Goal: Task Accomplishment & Management: Use online tool/utility

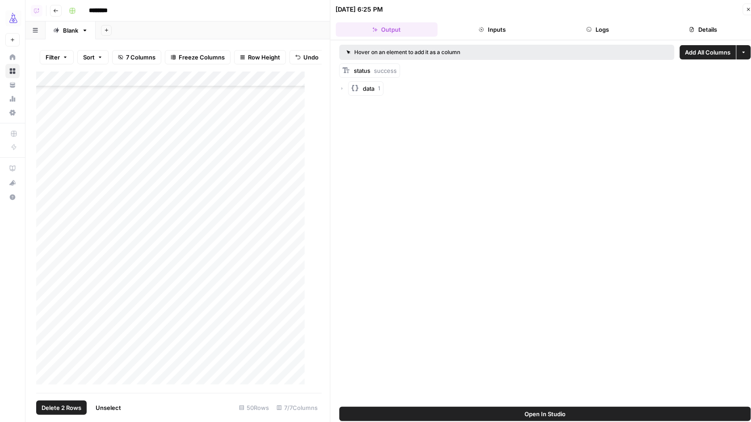
scroll to position [411, 0]
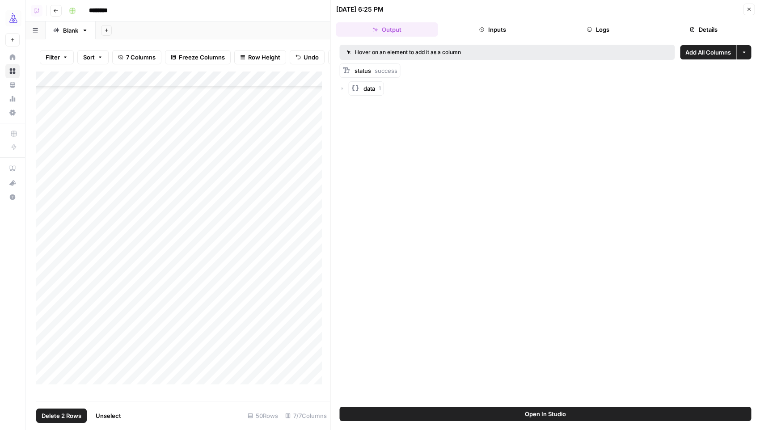
click at [745, 12] on button "Close" at bounding box center [749, 10] width 12 height 12
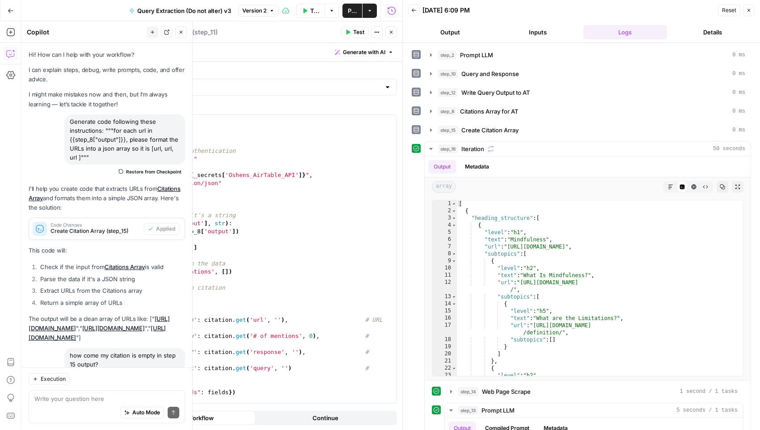
scroll to position [603, 0]
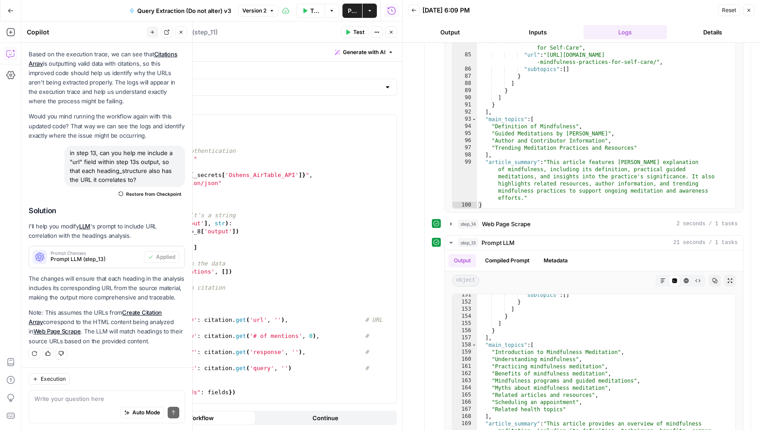
click at [391, 31] on icon "button" at bounding box center [391, 32] width 3 height 3
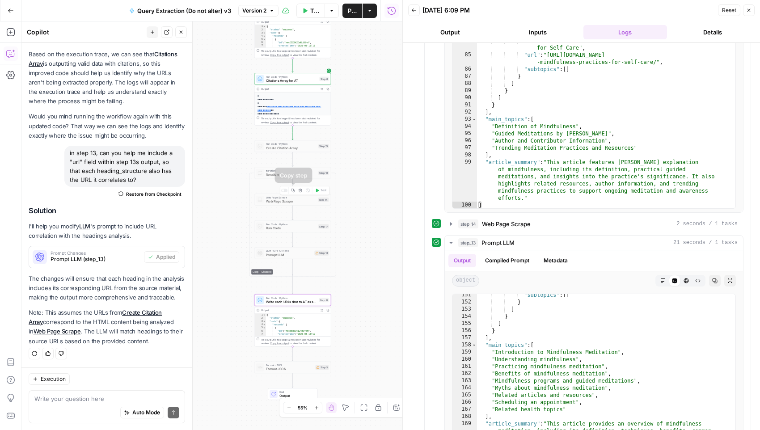
click at [294, 190] on icon "button" at bounding box center [293, 191] width 4 height 4
click at [285, 217] on div at bounding box center [284, 217] width 6 height 4
click at [291, 228] on span "Run Code" at bounding box center [291, 228] width 51 height 5
click at [286, 216] on div at bounding box center [284, 217] width 6 height 4
click at [294, 218] on icon "button" at bounding box center [293, 217] width 4 height 4
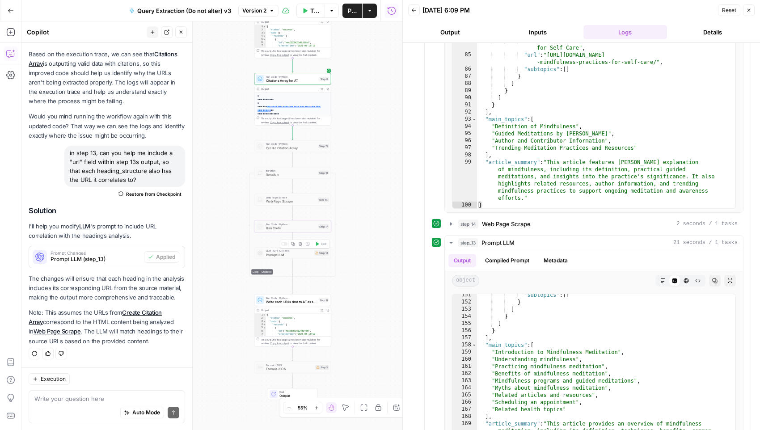
click at [294, 244] on icon "button" at bounding box center [293, 244] width 4 height 4
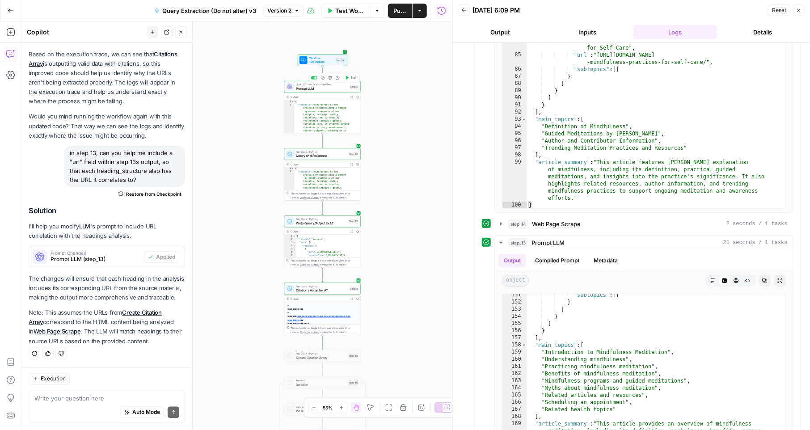
click at [329, 89] on span "Prompt LLM" at bounding box center [321, 88] width 51 height 5
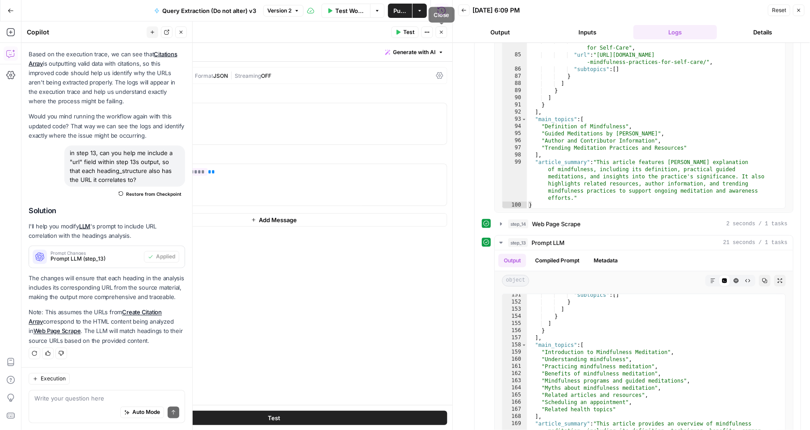
click at [440, 34] on icon "button" at bounding box center [441, 31] width 5 height 5
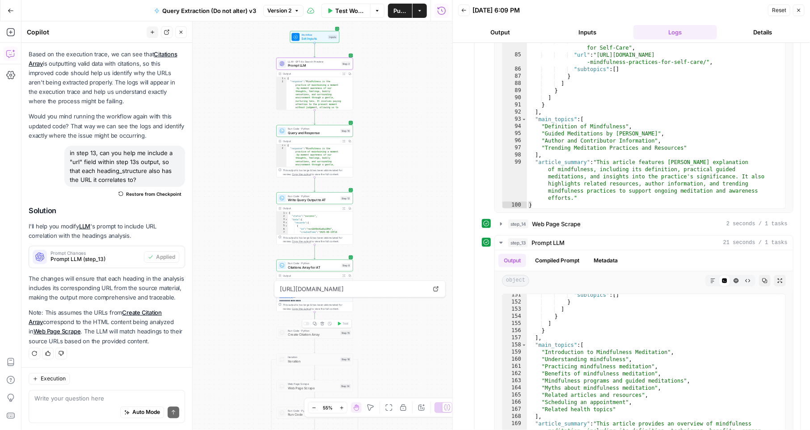
click at [307, 325] on div "Copy step Delete step Add Note Test" at bounding box center [327, 323] width 50 height 9
click at [307, 322] on div at bounding box center [306, 324] width 6 height 4
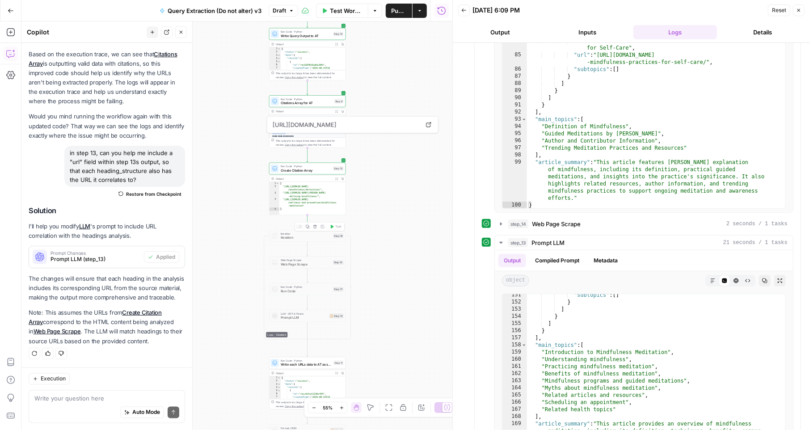
click at [303, 227] on hr at bounding box center [303, 226] width 0 height 6
click at [301, 227] on div at bounding box center [299, 227] width 6 height 4
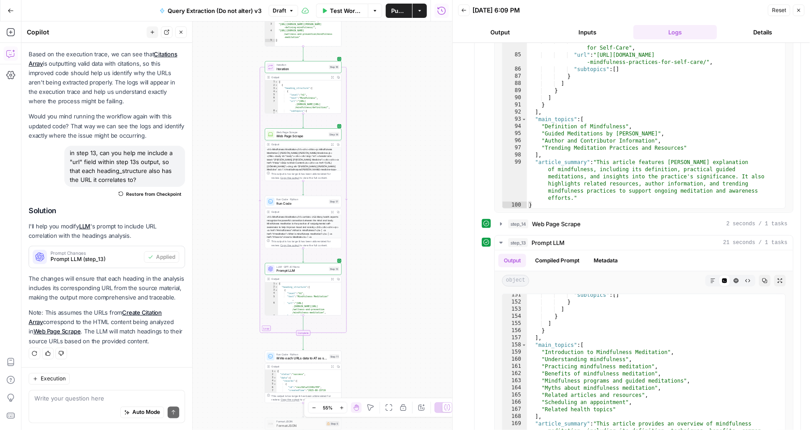
click at [333, 278] on icon "button" at bounding box center [332, 279] width 3 height 3
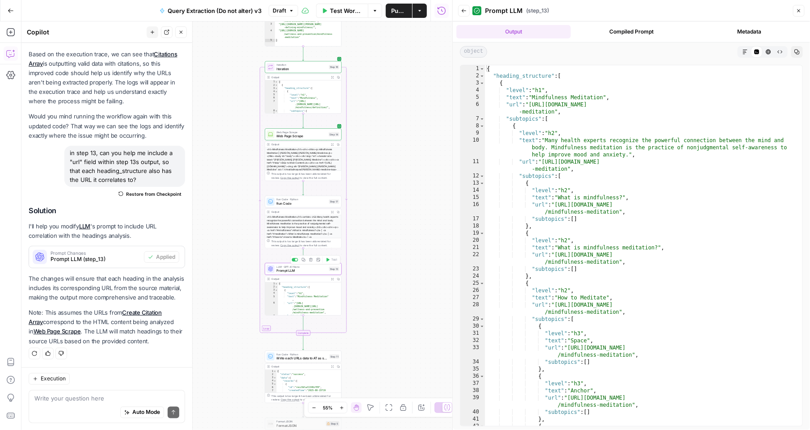
click at [282, 268] on span "Prompt LLM" at bounding box center [302, 270] width 51 height 5
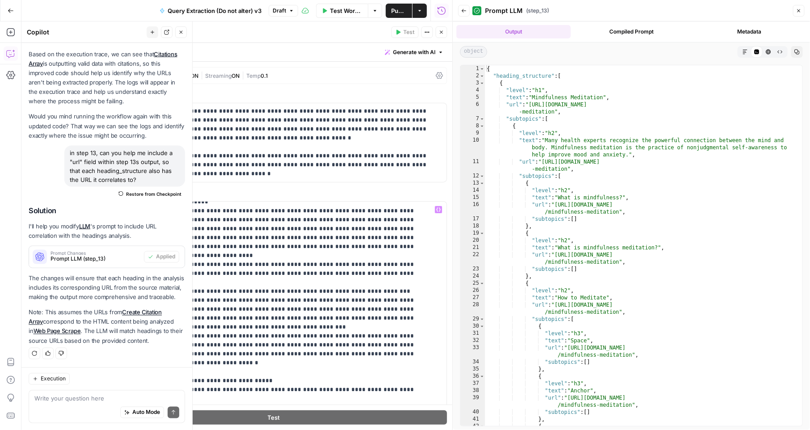
scroll to position [0, 0]
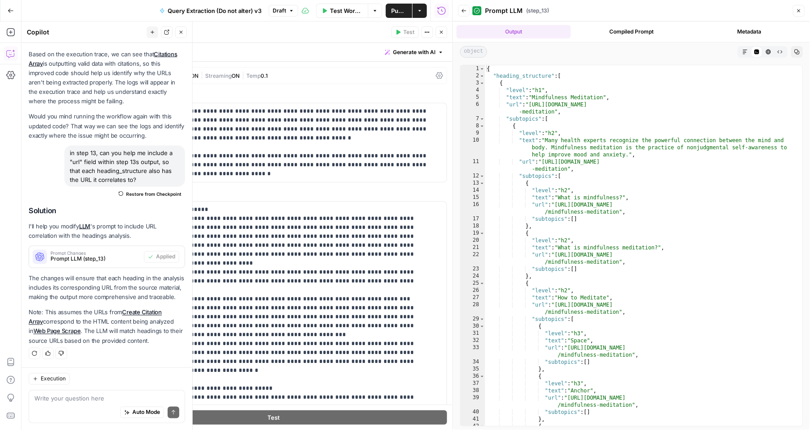
click at [440, 30] on icon "button" at bounding box center [441, 31] width 5 height 5
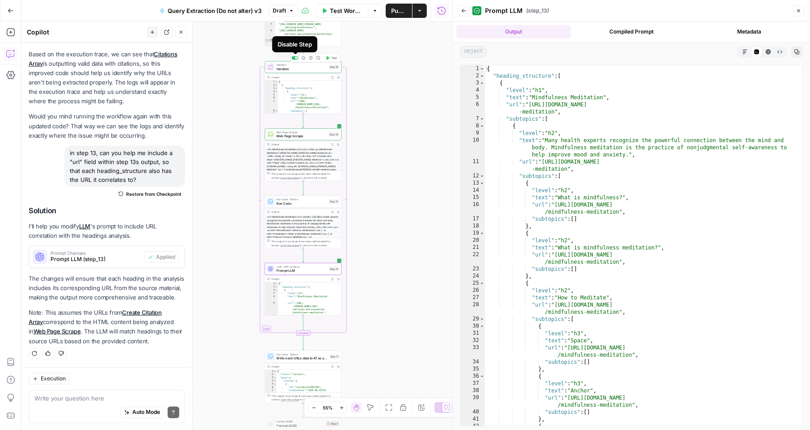
click at [296, 57] on div at bounding box center [296, 58] width 3 height 3
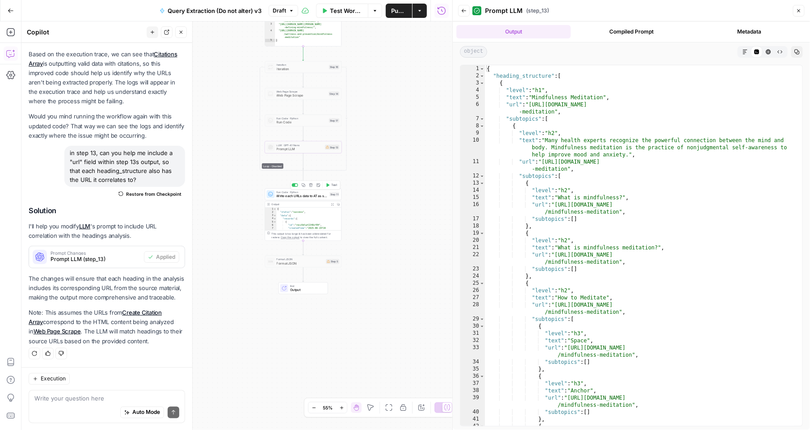
click at [305, 196] on span "Write each URLs data to AT as single records" at bounding box center [302, 196] width 51 height 5
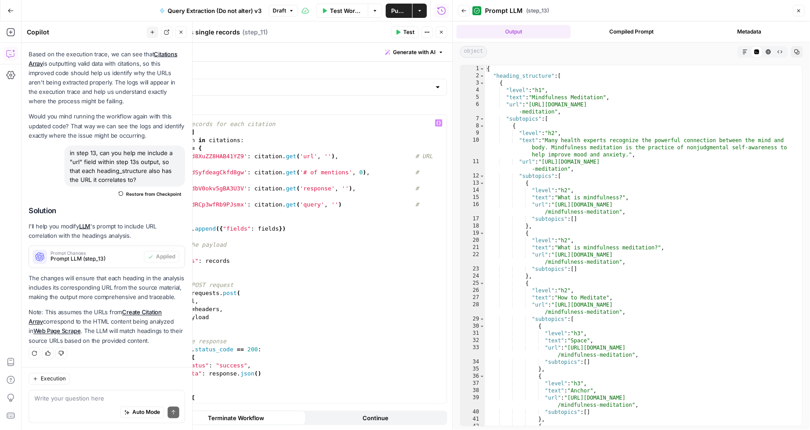
scroll to position [142, 0]
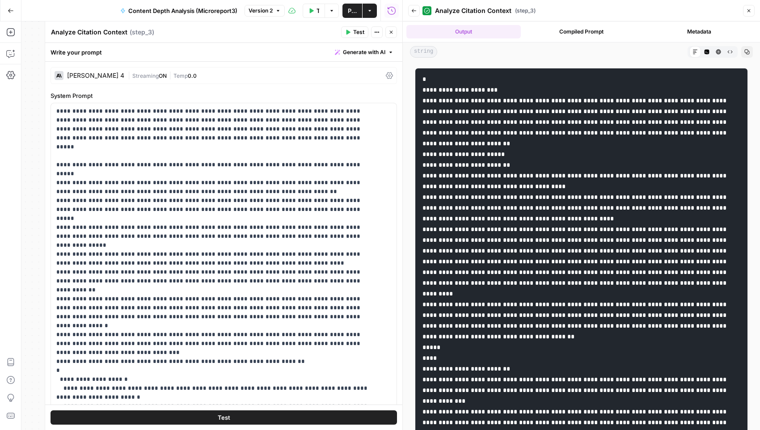
scroll to position [47, 0]
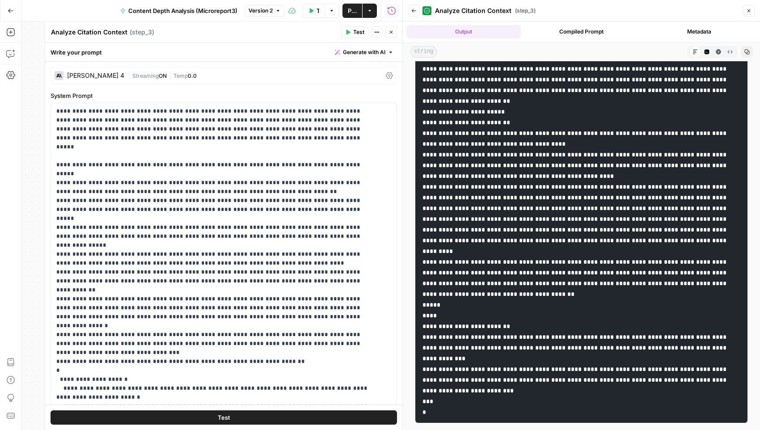
click at [391, 33] on icon "button" at bounding box center [390, 31] width 5 height 5
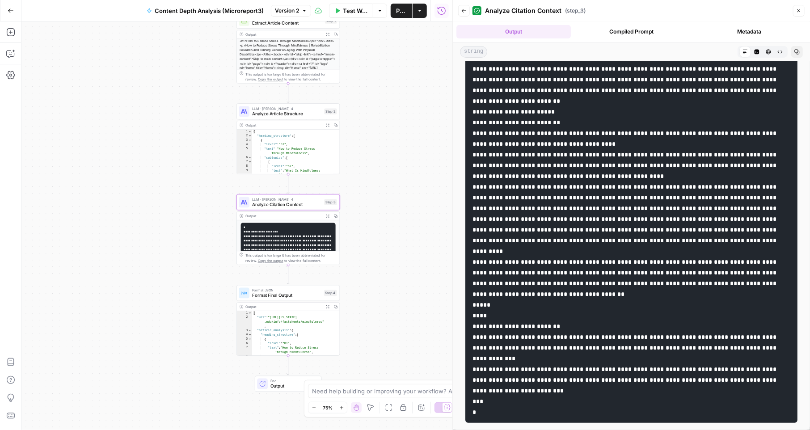
click at [282, 116] on span "Analyze Article Structure" at bounding box center [286, 113] width 69 height 7
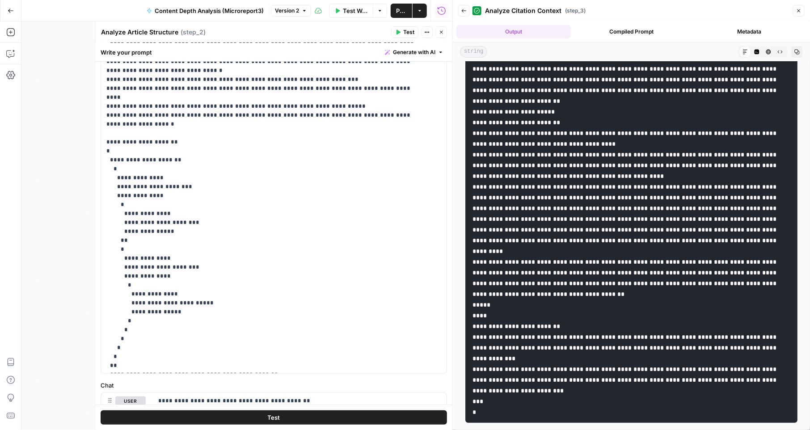
scroll to position [108, 0]
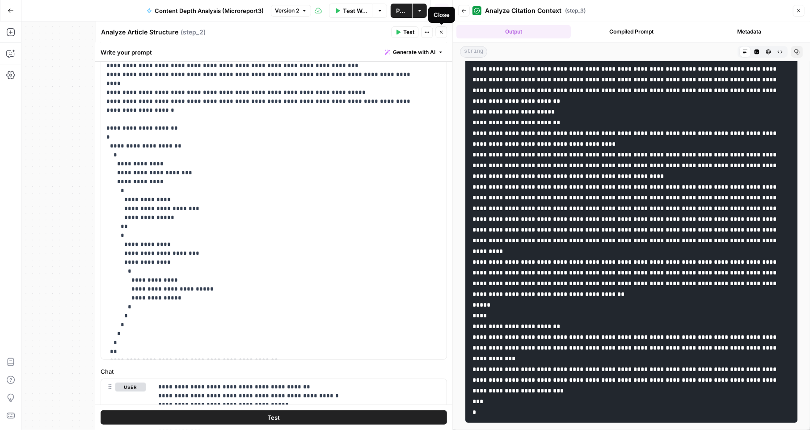
click at [442, 30] on icon "button" at bounding box center [441, 31] width 5 height 5
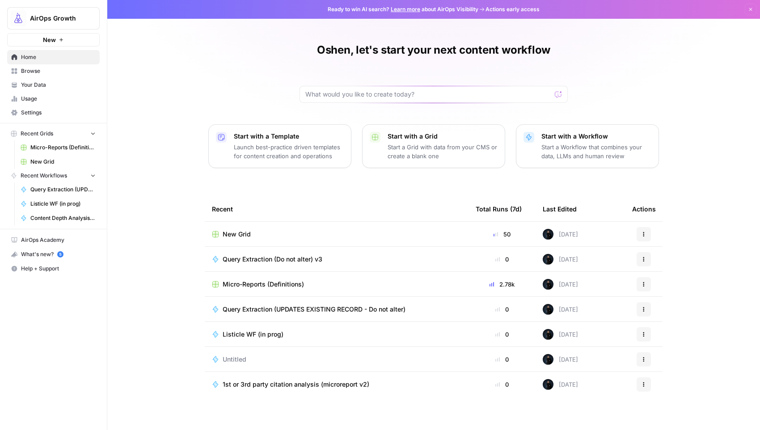
click at [642, 307] on icon "button" at bounding box center [643, 309] width 5 height 5
click at [660, 385] on span "Duplicate" at bounding box center [690, 387] width 72 height 9
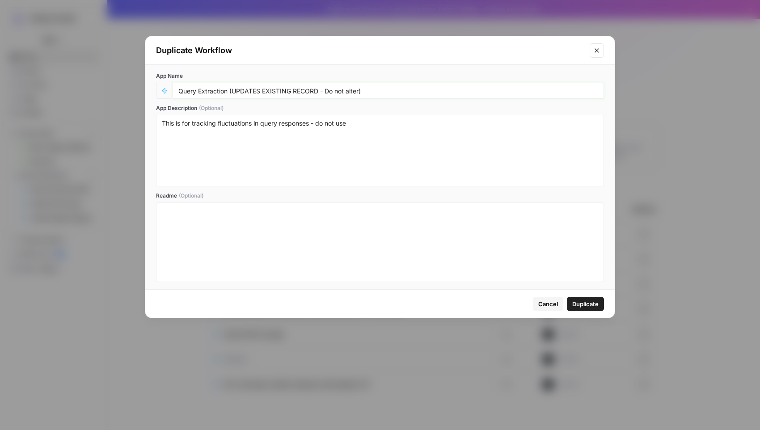
drag, startPoint x: 225, startPoint y: 91, endPoint x: 172, endPoint y: 89, distance: 52.8
click at [173, 90] on div "Query Extraction (UPDATES EXISTING RECORD - Do not alter)" at bounding box center [388, 91] width 431 height 16
type input "Content structure (UPDATES EXISTING RECORD - Do not alter)"
click at [232, 122] on textarea "This is for tracking fluctuations in query responses - do not use" at bounding box center [380, 150] width 436 height 63
click at [168, 126] on textarea "This is for tracking fluctuations in query responses - do not use" at bounding box center [380, 150] width 436 height 63
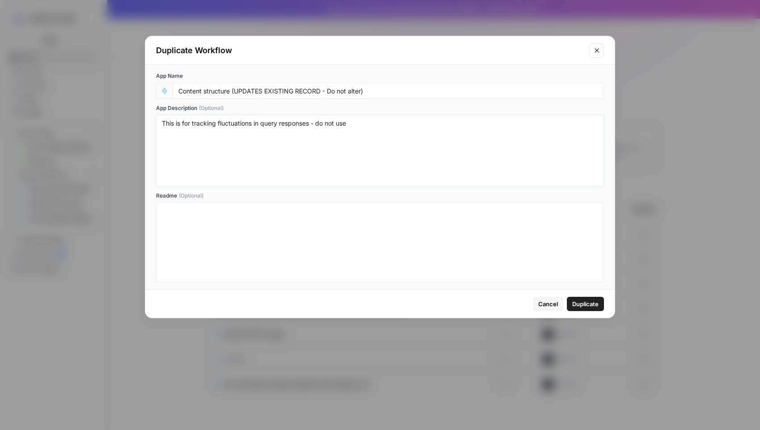
click at [168, 126] on textarea "This is for tracking fluctuations in query responses - do not use" at bounding box center [380, 150] width 436 height 63
click at [590, 301] on span "Duplicate" at bounding box center [585, 303] width 26 height 9
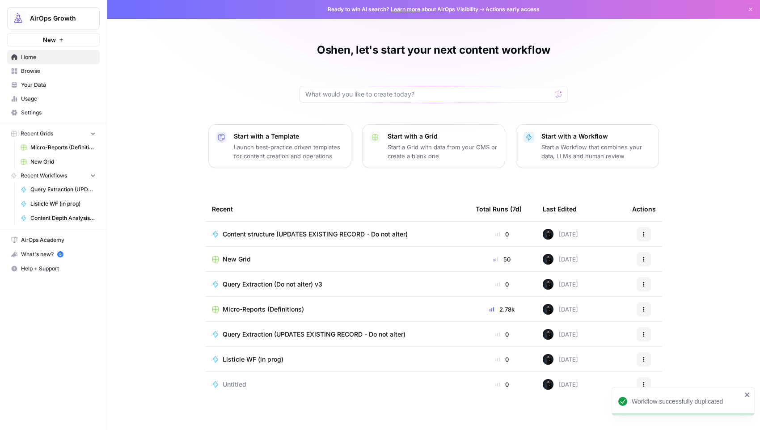
click at [306, 230] on span "Content structure (UPDATES EXISTING RECORD - Do not alter)" at bounding box center [315, 234] width 185 height 9
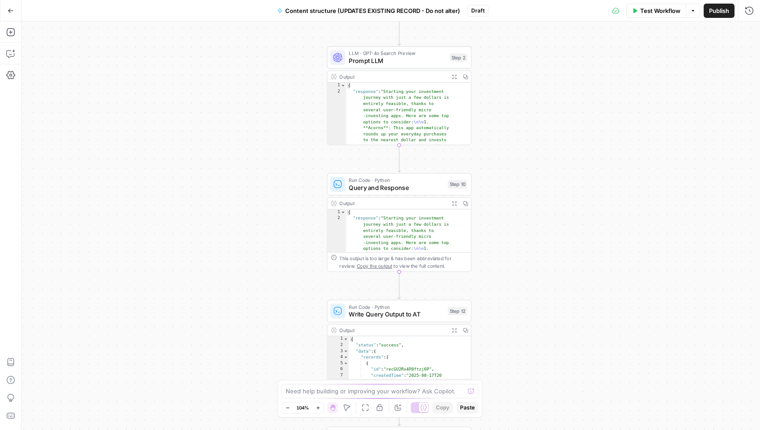
click at [401, 59] on span "Prompt LLM" at bounding box center [397, 60] width 97 height 9
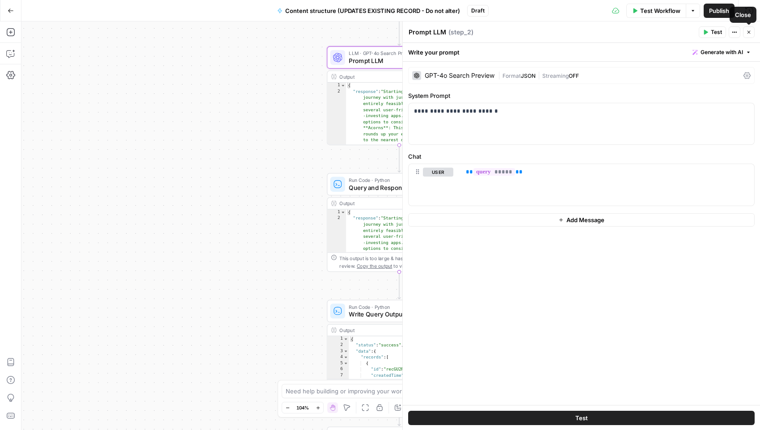
click at [749, 34] on icon "button" at bounding box center [748, 31] width 5 height 5
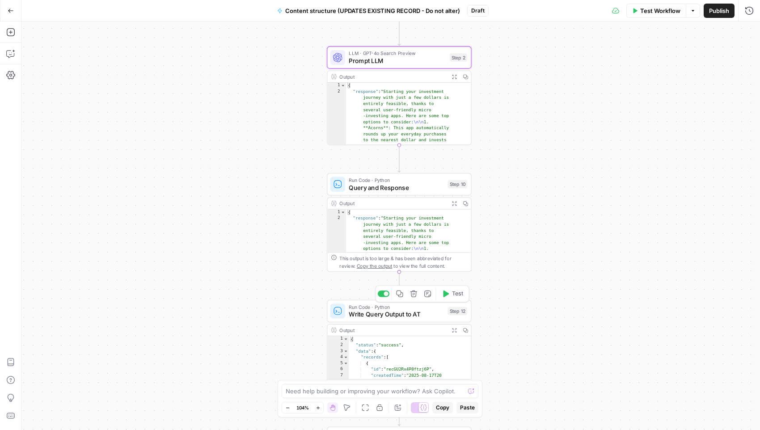
click at [359, 310] on span "Write Query Output to AT" at bounding box center [396, 314] width 95 height 9
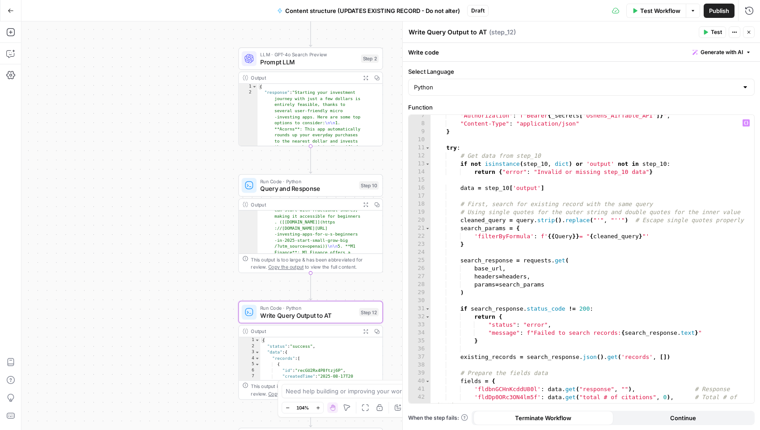
scroll to position [57, 0]
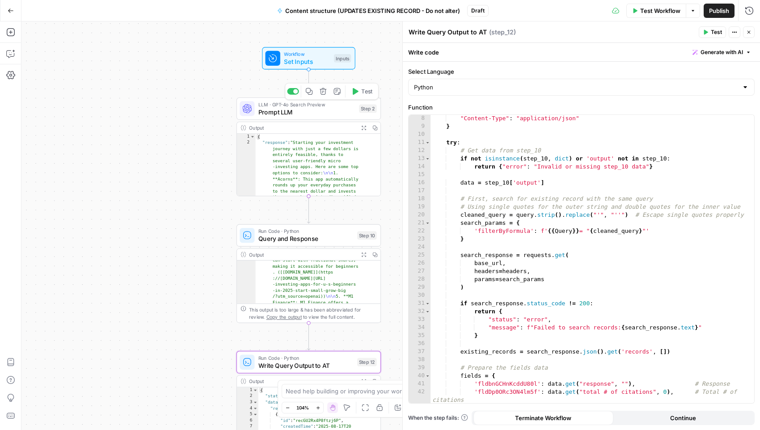
click at [282, 112] on span "Prompt LLM" at bounding box center [306, 111] width 97 height 9
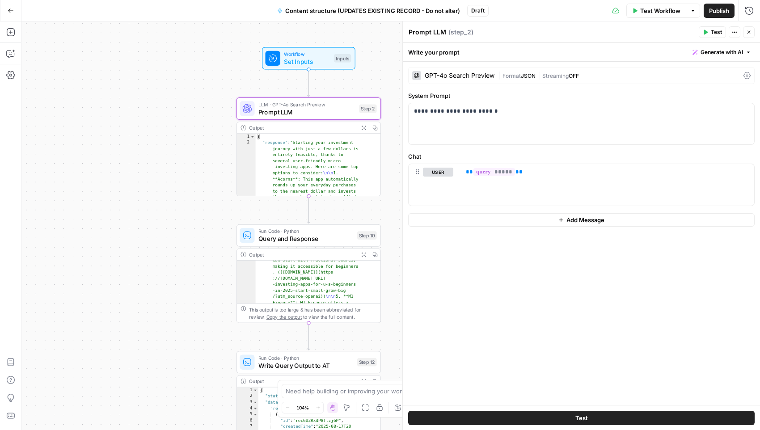
click at [363, 256] on icon "button" at bounding box center [363, 254] width 5 height 5
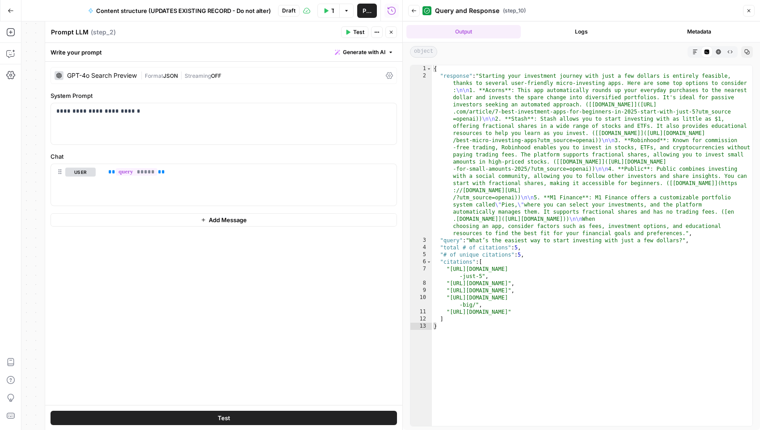
click at [751, 11] on icon "button" at bounding box center [748, 10] width 5 height 5
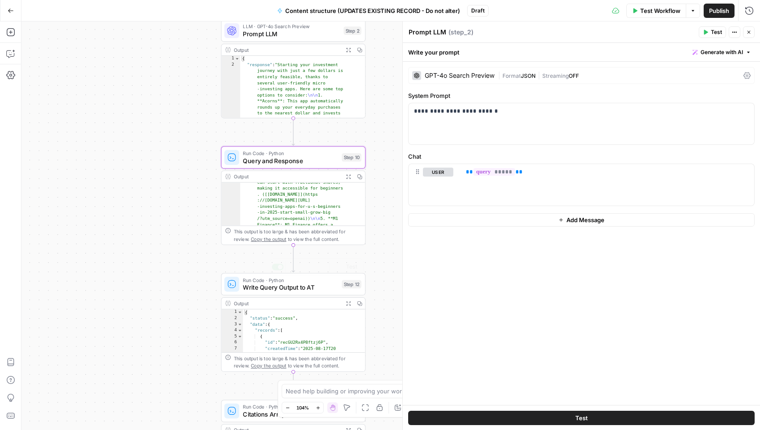
click at [274, 289] on span "Write Query Output to AT" at bounding box center [290, 287] width 95 height 9
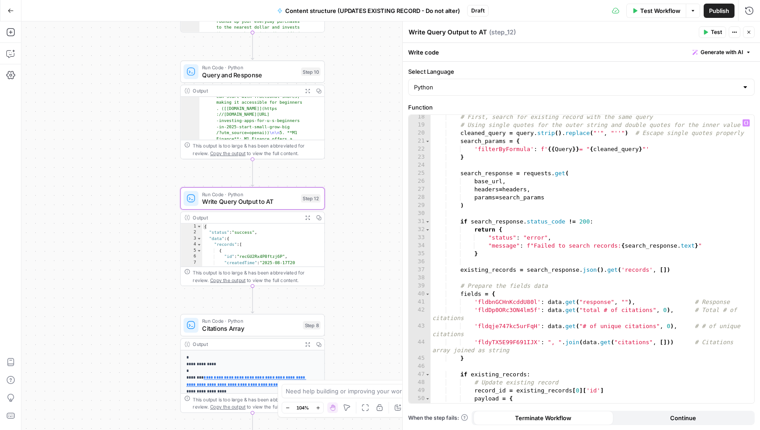
scroll to position [139, 0]
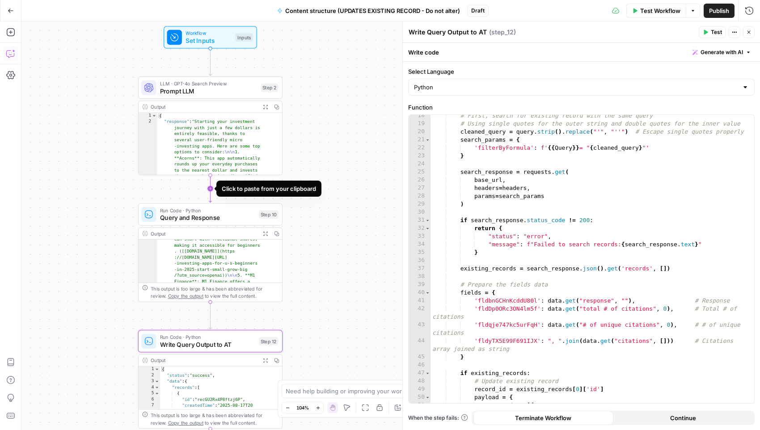
click at [210, 185] on icon "Edge from step_2 to step_10" at bounding box center [210, 188] width 3 height 27
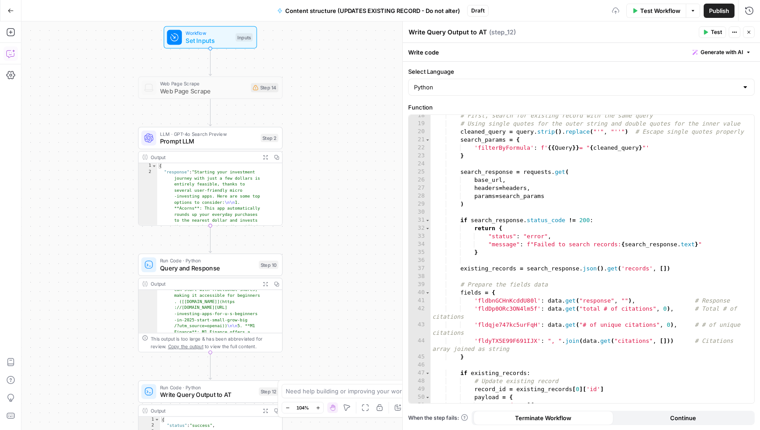
click at [213, 42] on span "Set Inputs" at bounding box center [208, 40] width 46 height 9
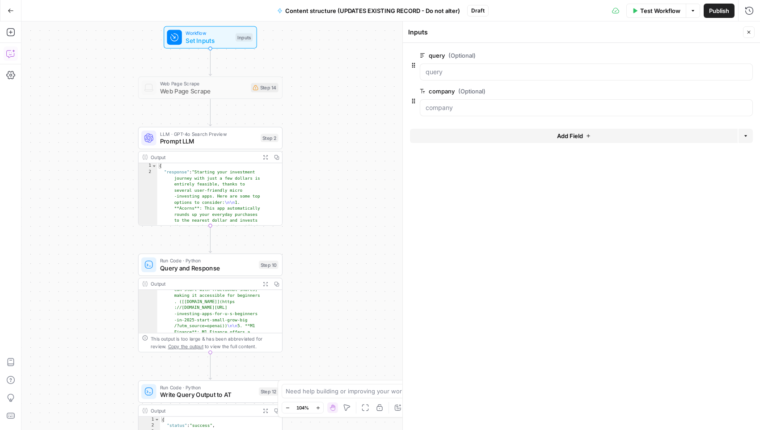
click at [468, 134] on button "Add Field" at bounding box center [574, 136] width 328 height 14
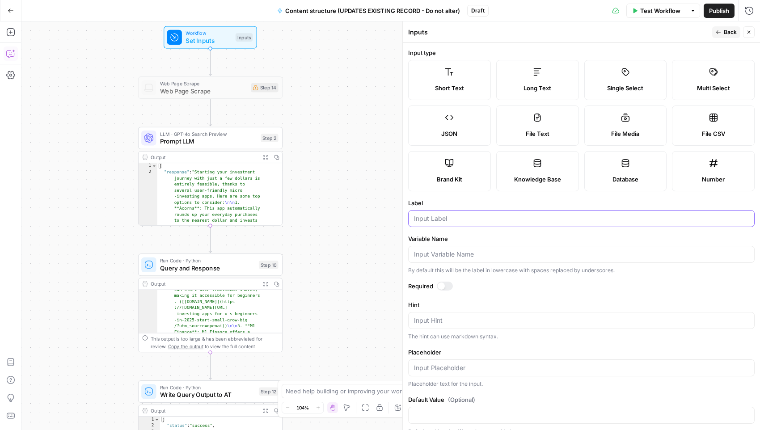
click at [454, 215] on input "Label" at bounding box center [581, 218] width 335 height 9
type input "url"
click at [446, 282] on div at bounding box center [445, 286] width 16 height 9
click at [746, 34] on icon "button" at bounding box center [748, 31] width 5 height 5
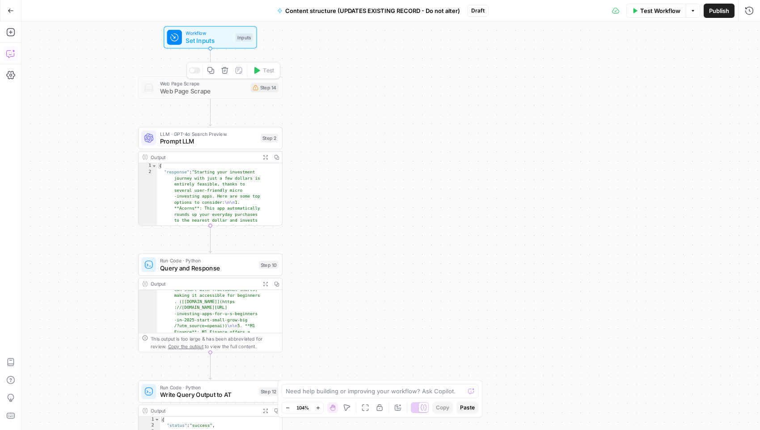
click at [194, 68] on div at bounding box center [195, 70] width 12 height 7
click at [216, 91] on span "Web Page Scrape" at bounding box center [203, 90] width 87 height 9
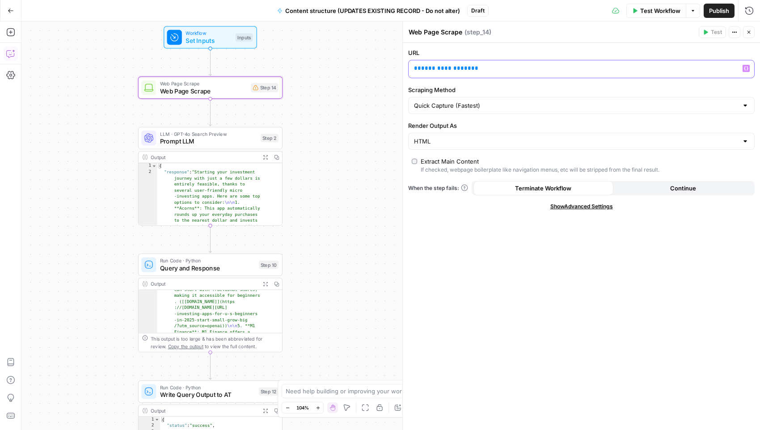
click at [475, 70] on p "**********" at bounding box center [574, 68] width 320 height 9
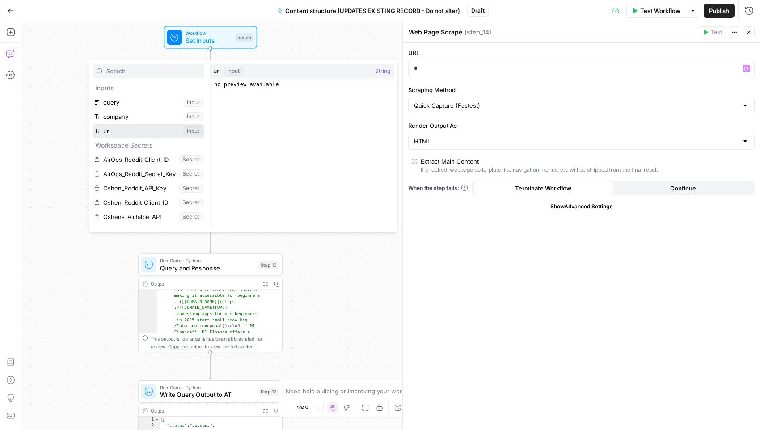
click at [173, 132] on button "Select variable url" at bounding box center [149, 131] width 112 height 14
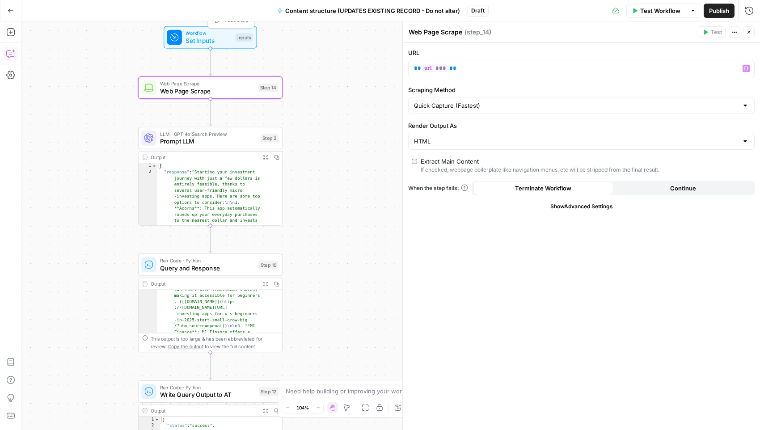
click at [207, 38] on span "Set Inputs" at bounding box center [208, 40] width 46 height 9
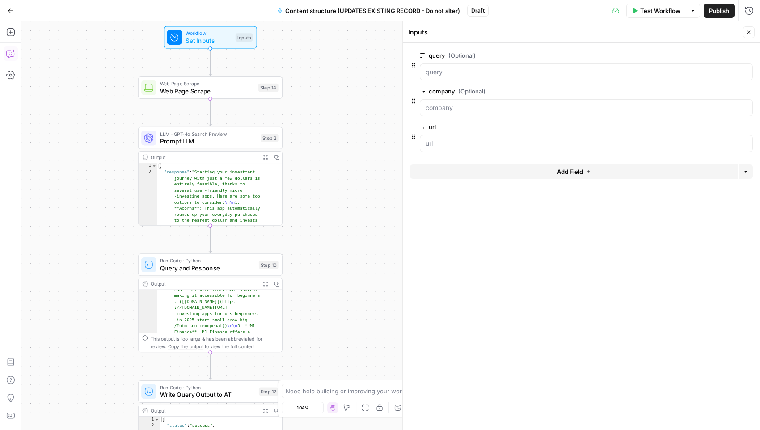
click at [713, 90] on span "edit field" at bounding box center [719, 91] width 20 height 7
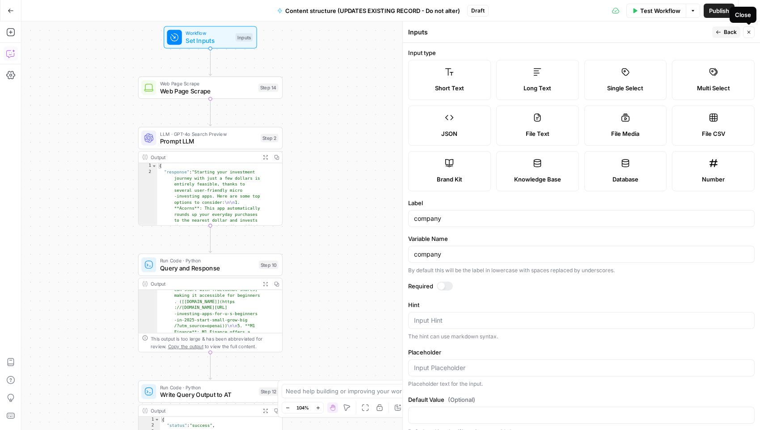
click at [746, 34] on icon "button" at bounding box center [748, 31] width 5 height 5
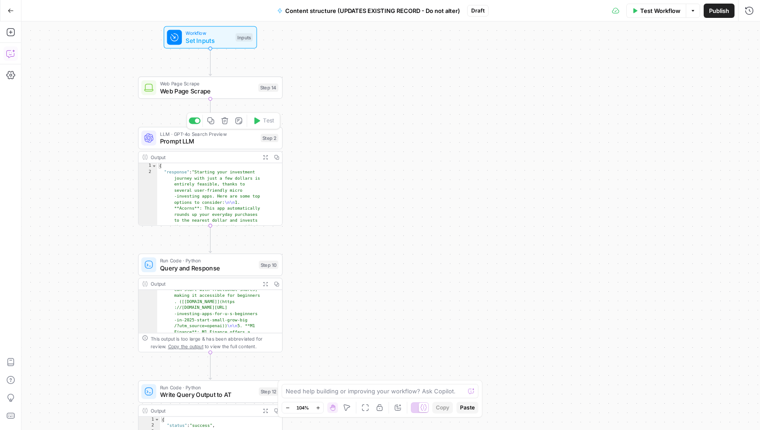
click at [199, 141] on span "Prompt LLM" at bounding box center [208, 141] width 97 height 9
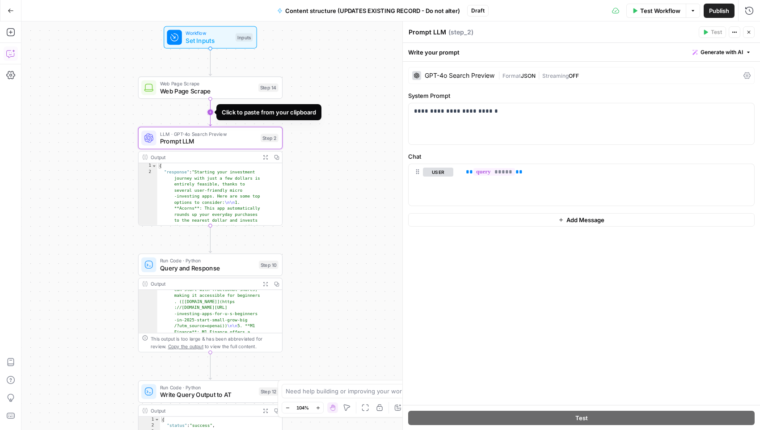
click at [210, 111] on icon "Edge from step_14 to step_2" at bounding box center [210, 111] width 3 height 27
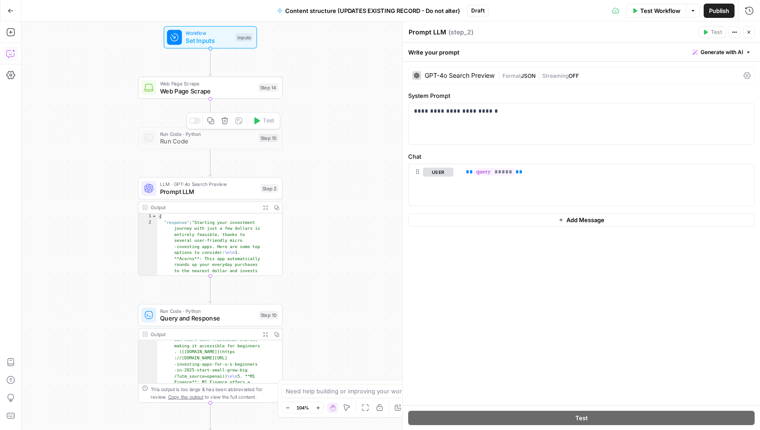
click at [198, 118] on div at bounding box center [195, 121] width 12 height 7
click at [182, 139] on span "Run Code" at bounding box center [207, 141] width 95 height 9
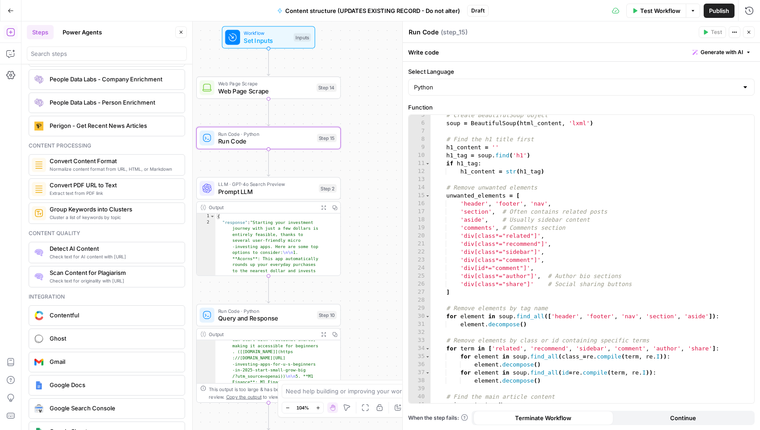
scroll to position [1353, 0]
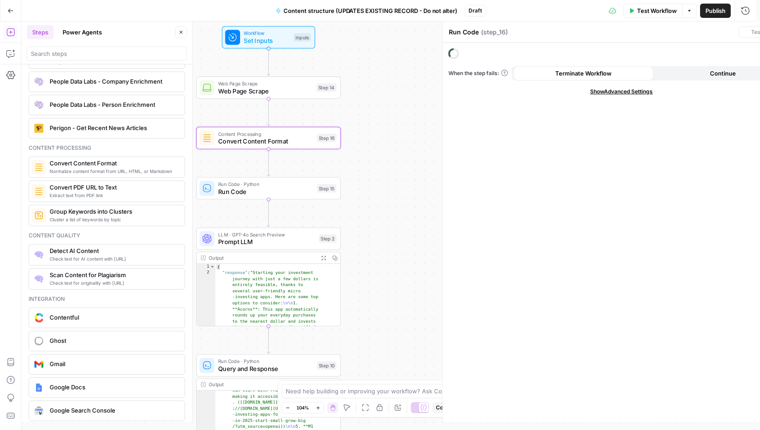
type textarea "Convert Content Format"
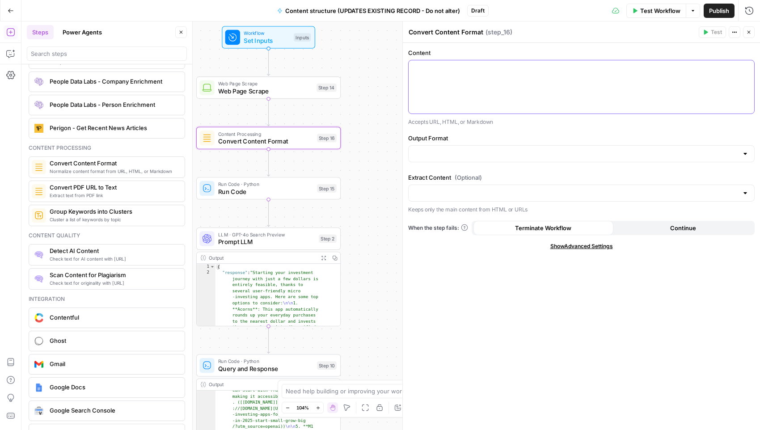
click at [436, 83] on div at bounding box center [580, 86] width 345 height 53
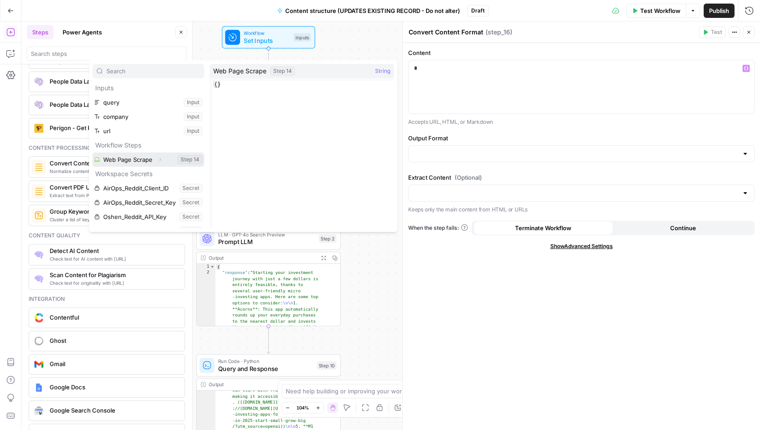
click at [162, 157] on icon "button" at bounding box center [159, 159] width 5 height 5
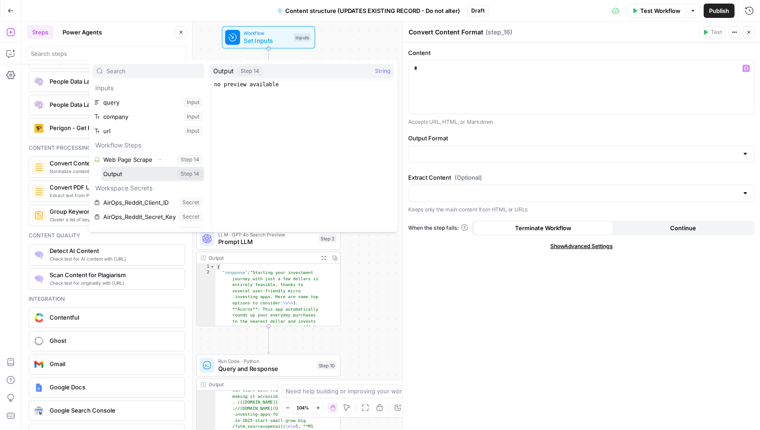
click at [116, 172] on button "Select variable Output" at bounding box center [152, 174] width 103 height 14
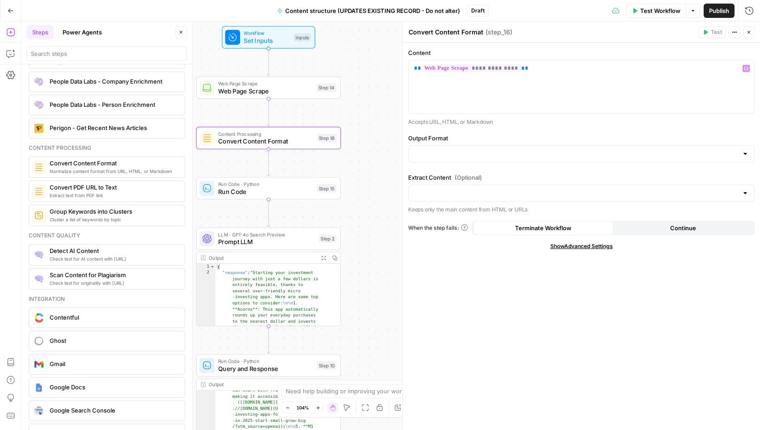
click at [491, 159] on div at bounding box center [581, 153] width 346 height 17
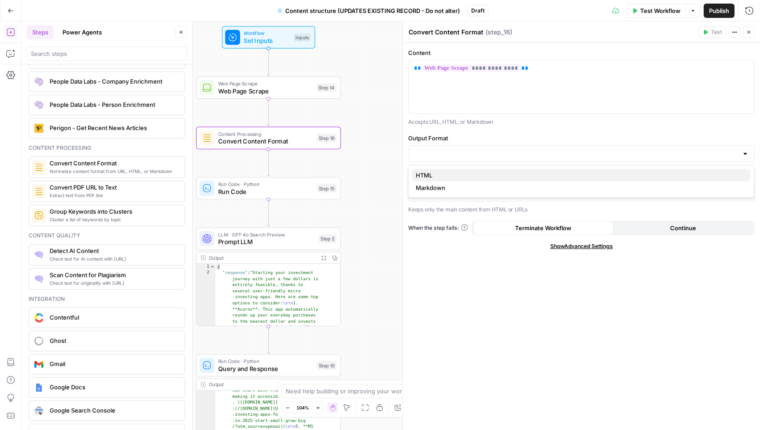
click at [443, 175] on span "HTML" at bounding box center [580, 175] width 328 height 9
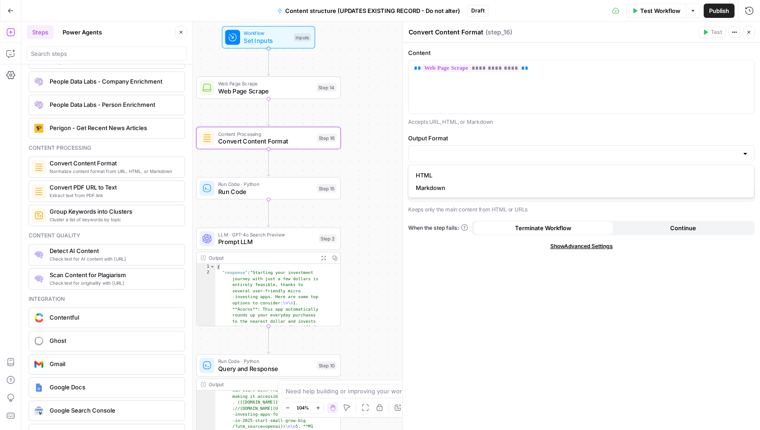
type input "HTML"
click at [472, 185] on div at bounding box center [581, 193] width 346 height 17
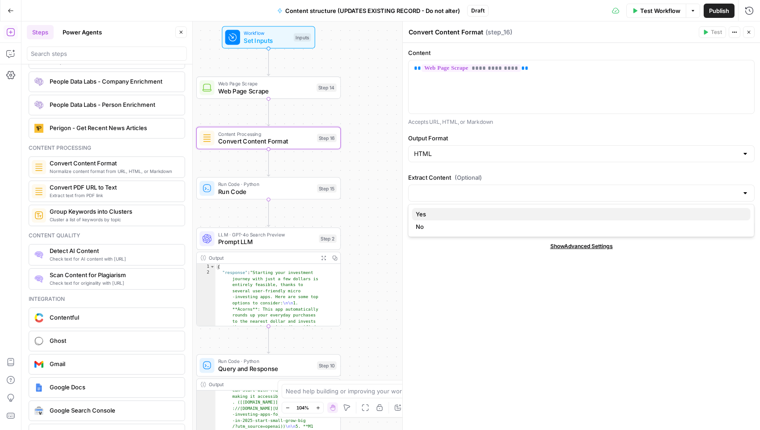
click at [442, 213] on span "Yes" at bounding box center [580, 214] width 328 height 9
type input "Yes"
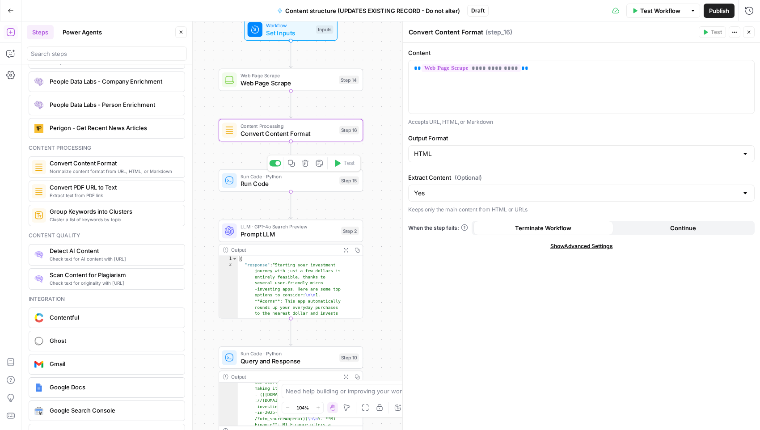
click at [334, 186] on span "Run Code" at bounding box center [287, 183] width 95 height 9
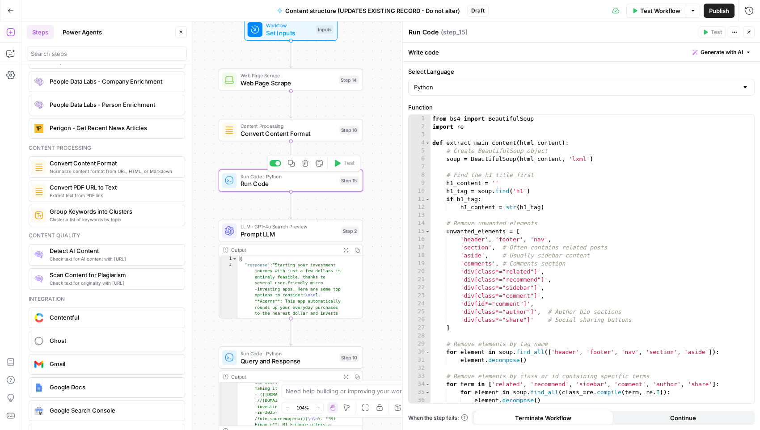
click at [276, 165] on div at bounding box center [275, 163] width 12 height 7
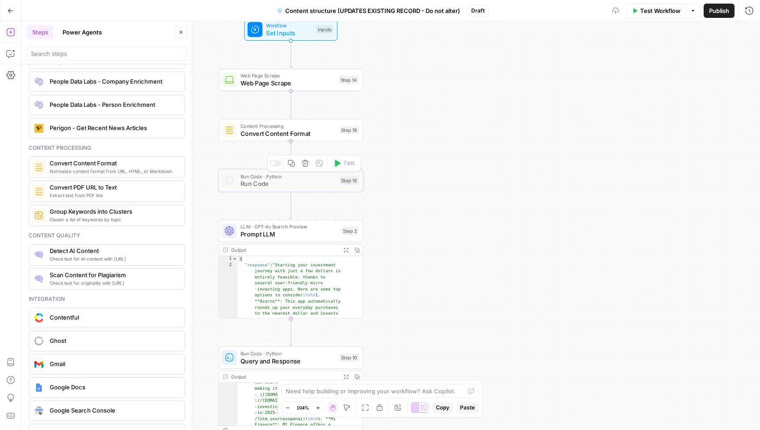
click at [255, 129] on span "Convert Content Format" at bounding box center [287, 133] width 95 height 9
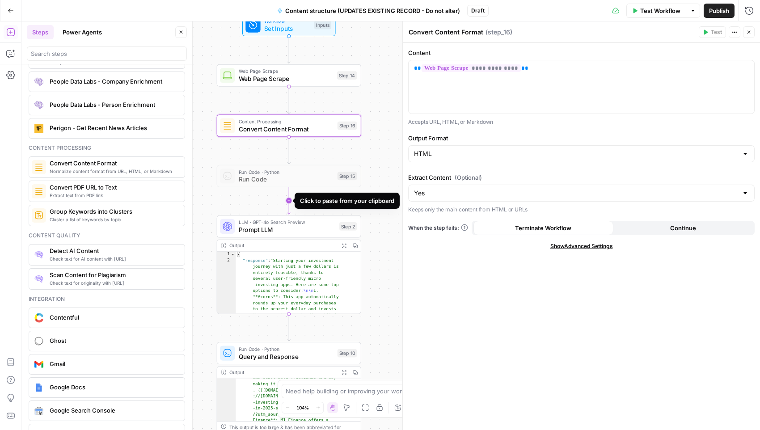
click at [289, 201] on icon "Edge from step_15 to step_2" at bounding box center [288, 200] width 3 height 27
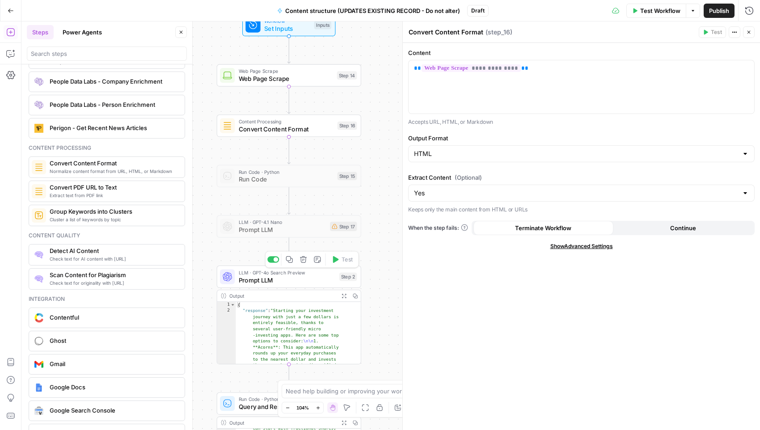
click at [274, 261] on div at bounding box center [273, 259] width 12 height 7
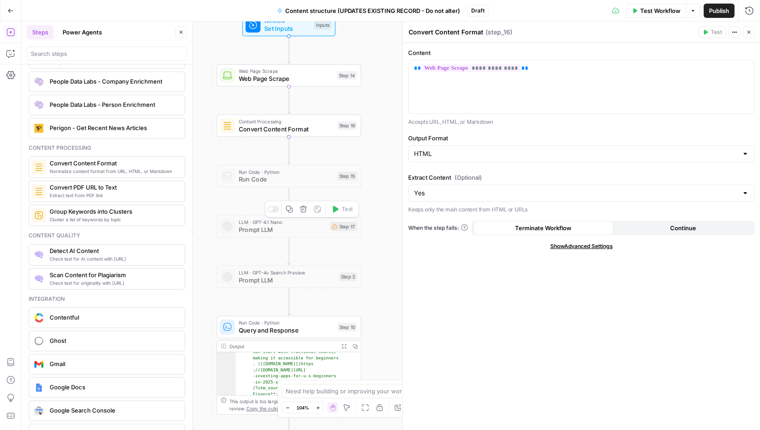
click at [274, 209] on div at bounding box center [273, 209] width 12 height 7
click at [304, 259] on icon "button" at bounding box center [303, 260] width 8 height 8
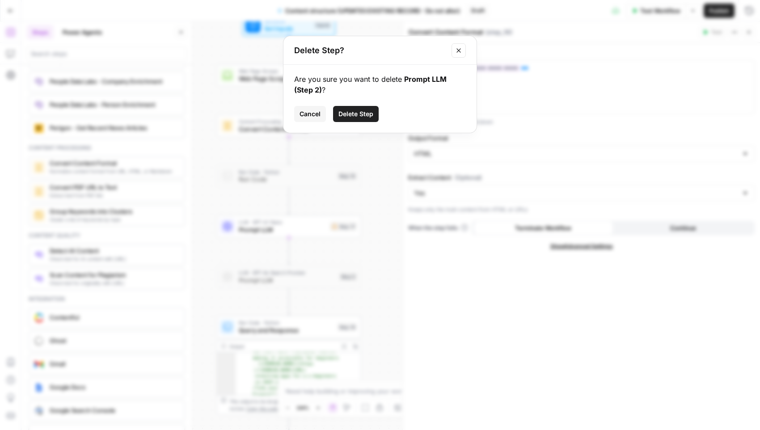
click at [360, 115] on span "Delete Step" at bounding box center [355, 113] width 35 height 9
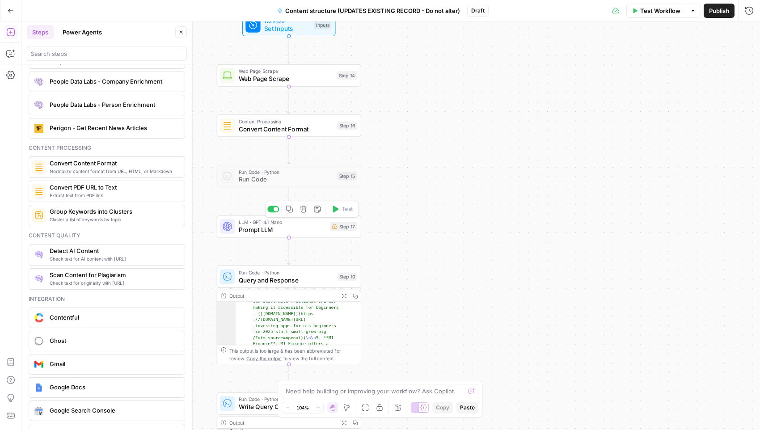
click at [268, 231] on span "Prompt LLM" at bounding box center [283, 229] width 88 height 9
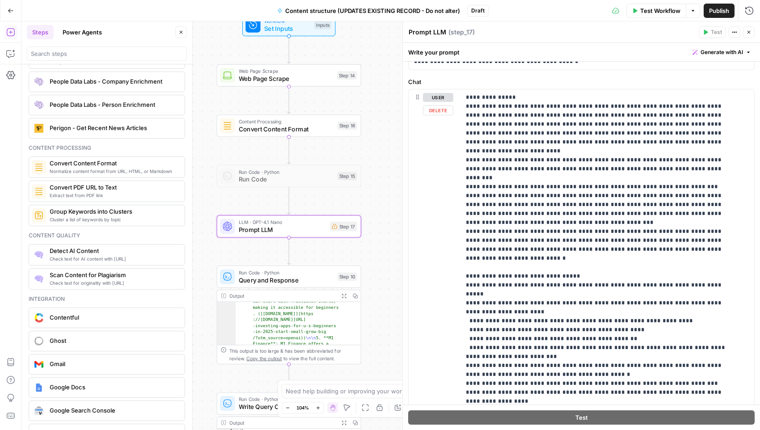
scroll to position [207, 0]
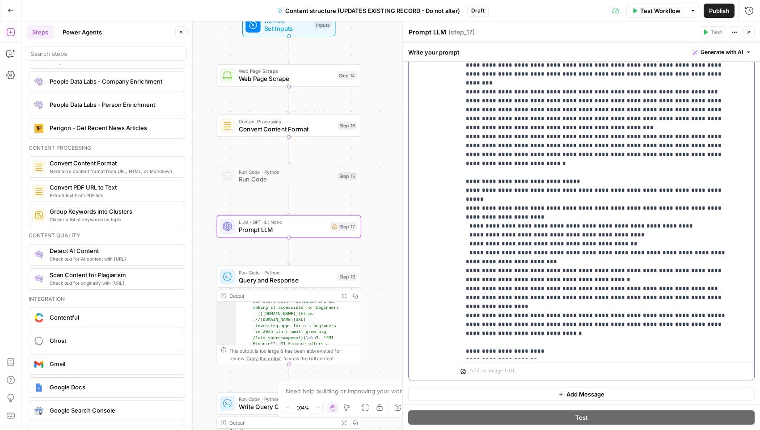
click at [505, 181] on p "**********" at bounding box center [599, 400] width 267 height 804
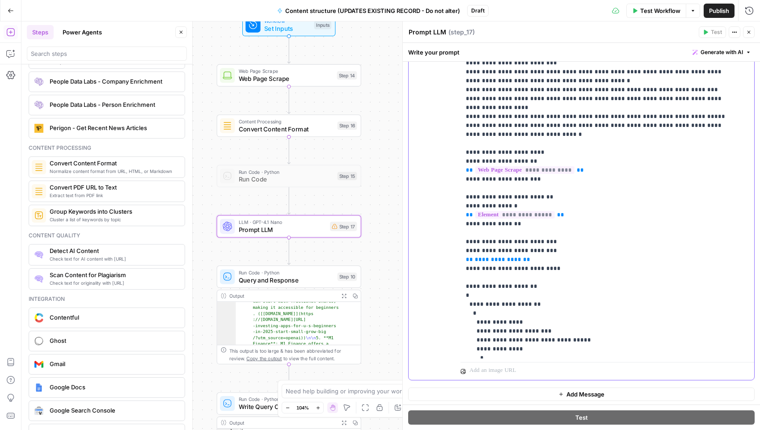
scroll to position [198, 0]
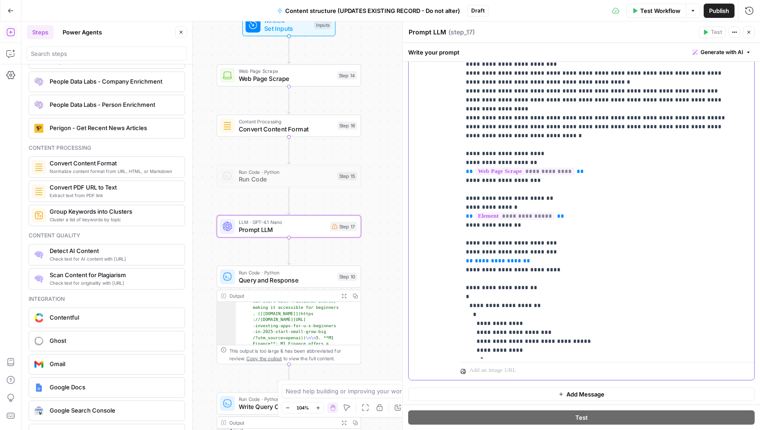
drag, startPoint x: 523, startPoint y: 186, endPoint x: 466, endPoint y: 182, distance: 57.4
click at [466, 182] on p "**********" at bounding box center [599, 203] width 267 height 804
drag, startPoint x: 459, startPoint y: 169, endPoint x: 533, endPoint y: 188, distance: 75.8
click at [533, 188] on div "**********" at bounding box center [580, 187] width 345 height 385
drag, startPoint x: 524, startPoint y: 188, endPoint x: 456, endPoint y: 171, distance: 70.1
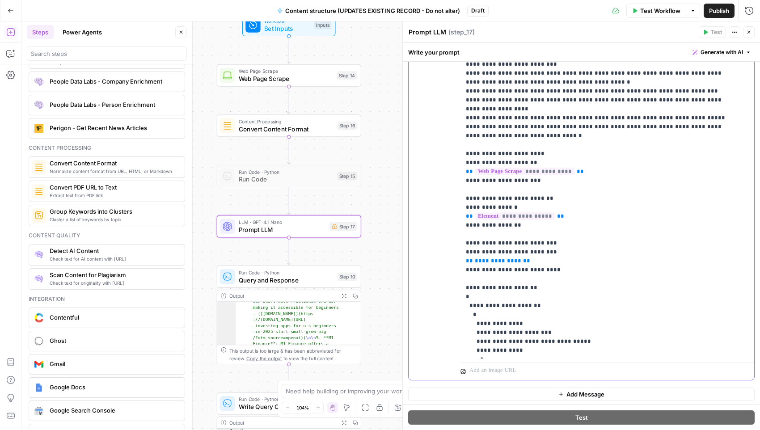
click at [456, 171] on div "**********" at bounding box center [580, 187] width 345 height 385
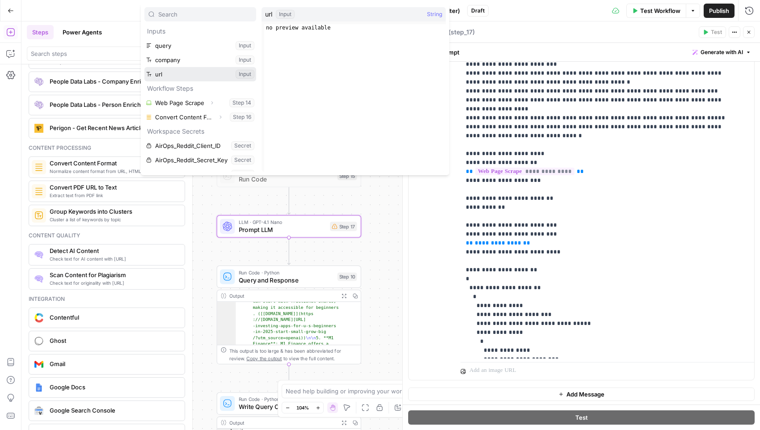
click at [206, 76] on button "Select variable url" at bounding box center [200, 74] width 112 height 14
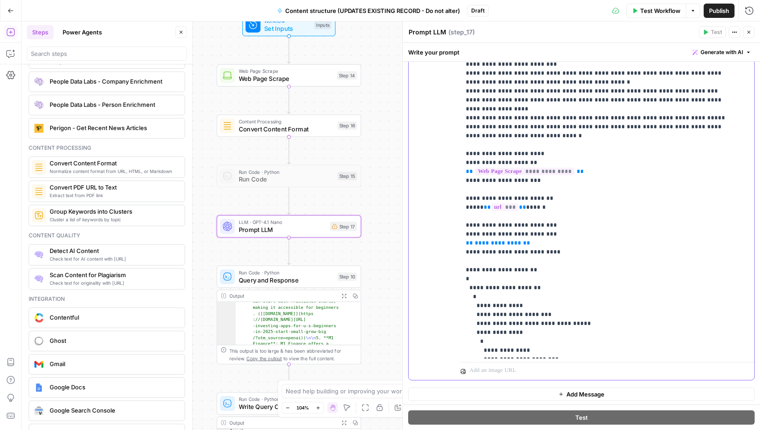
click at [537, 204] on p "**********" at bounding box center [599, 194] width 267 height 787
drag, startPoint x: 566, startPoint y: 219, endPoint x: 454, endPoint y: 186, distance: 116.8
click at [454, 186] on div "**********" at bounding box center [580, 187] width 345 height 385
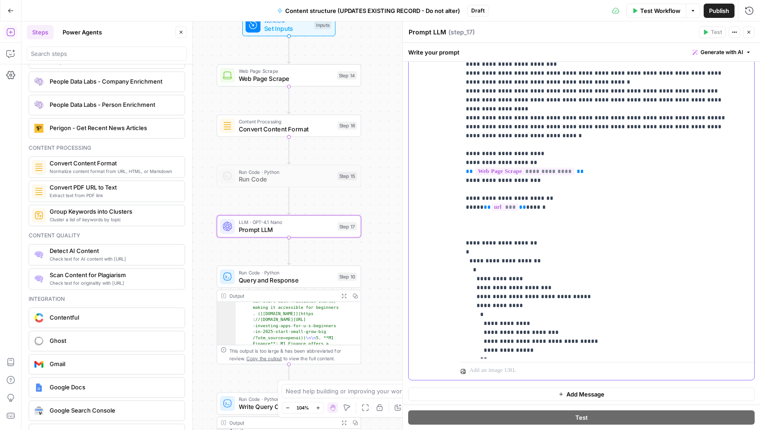
drag, startPoint x: 587, startPoint y: 261, endPoint x: 448, endPoint y: 258, distance: 139.0
click at [448, 258] on div "**********" at bounding box center [580, 187] width 345 height 385
click at [471, 225] on p "**********" at bounding box center [599, 176] width 267 height 751
click at [478, 215] on p "**********" at bounding box center [599, 176] width 267 height 751
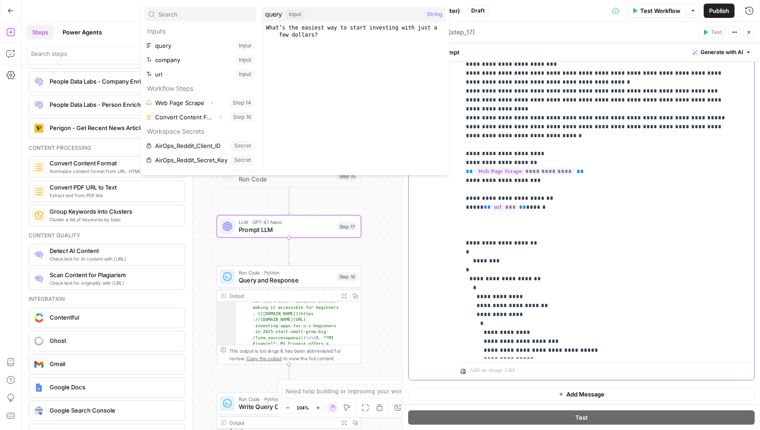
click at [502, 222] on p "**********" at bounding box center [599, 185] width 267 height 769
click at [207, 70] on button "Select variable url" at bounding box center [200, 74] width 112 height 14
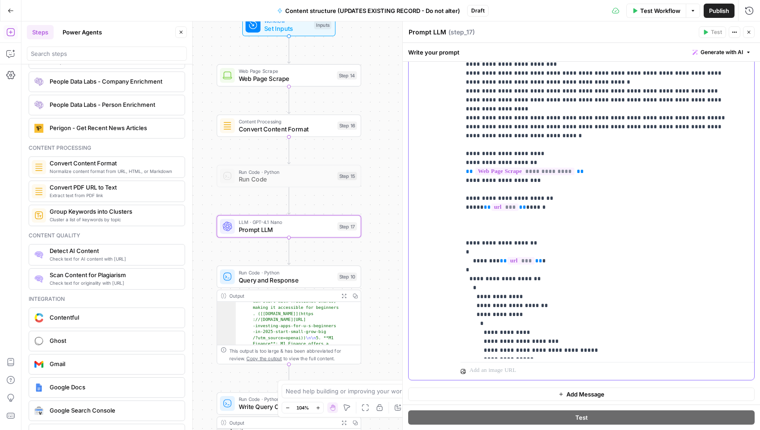
click at [537, 224] on p "**********" at bounding box center [599, 185] width 267 height 769
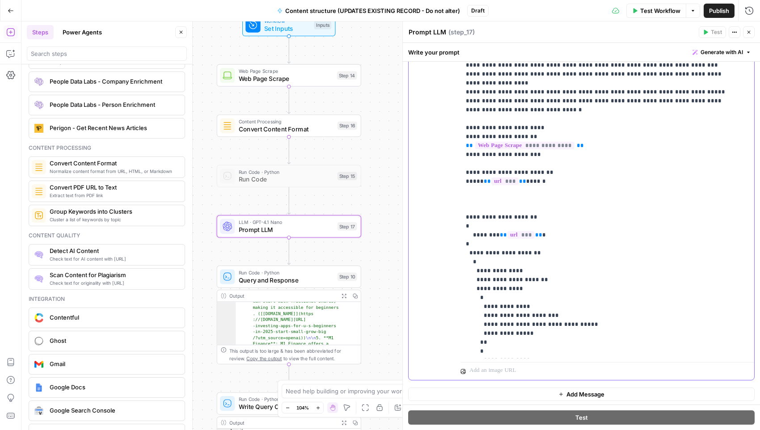
scroll to position [232, 0]
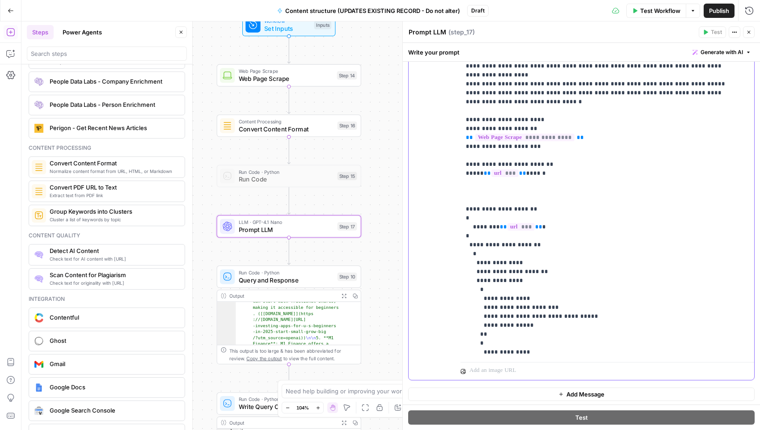
click at [470, 199] on p "**********" at bounding box center [599, 151] width 267 height 769
click at [471, 185] on p "**********" at bounding box center [599, 151] width 267 height 769
click at [475, 182] on p "**********" at bounding box center [599, 151] width 267 height 769
click at [470, 183] on p "**********" at bounding box center [599, 151] width 267 height 769
click at [493, 182] on p "**********" at bounding box center [599, 151] width 267 height 769
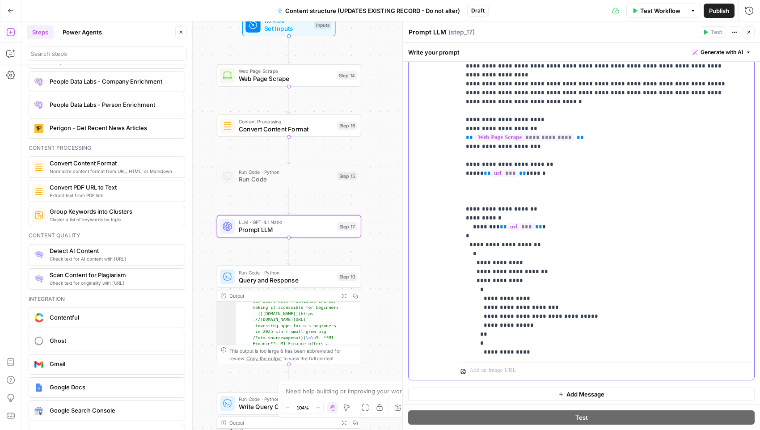
click at [535, 192] on p "**********" at bounding box center [599, 151] width 267 height 769
click at [468, 180] on p "**********" at bounding box center [599, 151] width 267 height 769
click at [542, 192] on p "**********" at bounding box center [599, 151] width 267 height 769
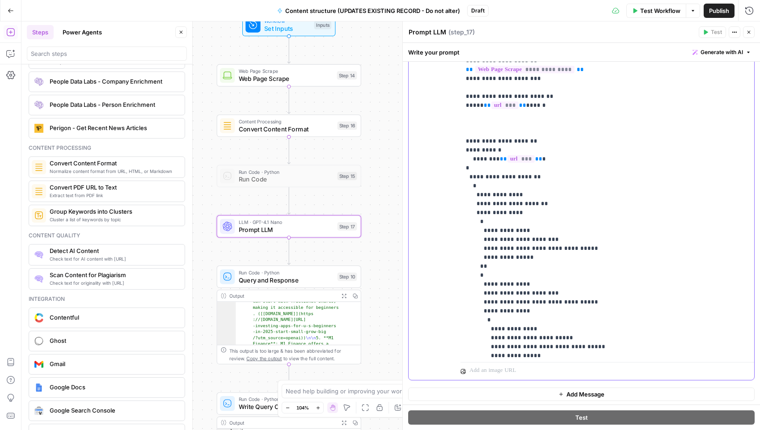
scroll to position [298, 0]
click at [473, 131] on p "**********" at bounding box center [599, 84] width 267 height 769
click at [463, 133] on div "**********" at bounding box center [603, 177] width 286 height 364
click at [471, 133] on p "**********" at bounding box center [599, 84] width 267 height 769
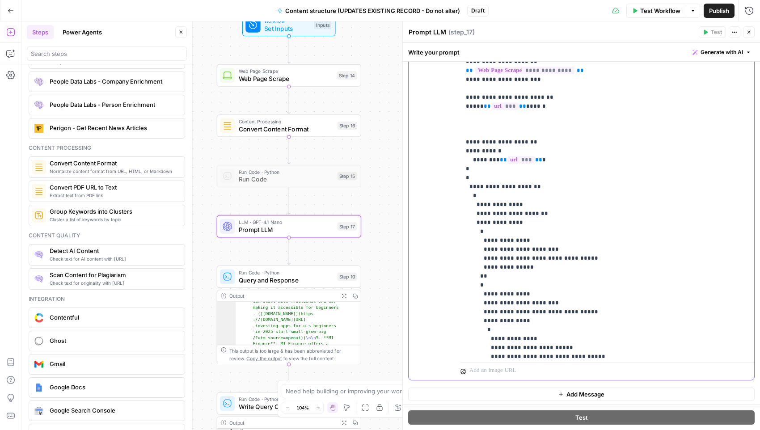
click at [475, 141] on p "**********" at bounding box center [599, 89] width 267 height 778
click at [469, 115] on p "**********" at bounding box center [599, 89] width 267 height 778
click at [539, 121] on p "**********" at bounding box center [599, 89] width 267 height 778
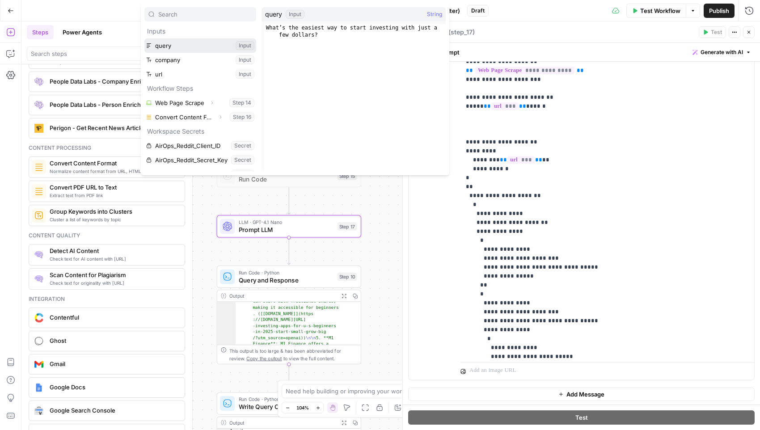
click at [191, 44] on button "Select variable query" at bounding box center [200, 45] width 112 height 14
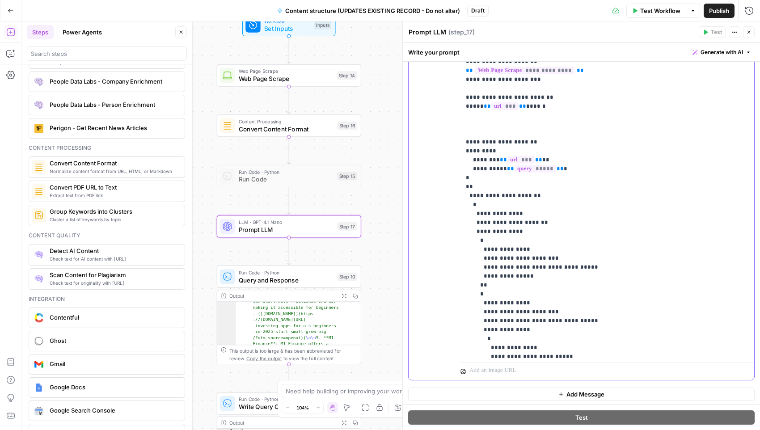
click at [536, 118] on p "**********" at bounding box center [599, 93] width 267 height 787
drag, startPoint x: 580, startPoint y: 228, endPoint x: 466, endPoint y: 228, distance: 114.0
click at [466, 228] on p "**********" at bounding box center [599, 93] width 267 height 787
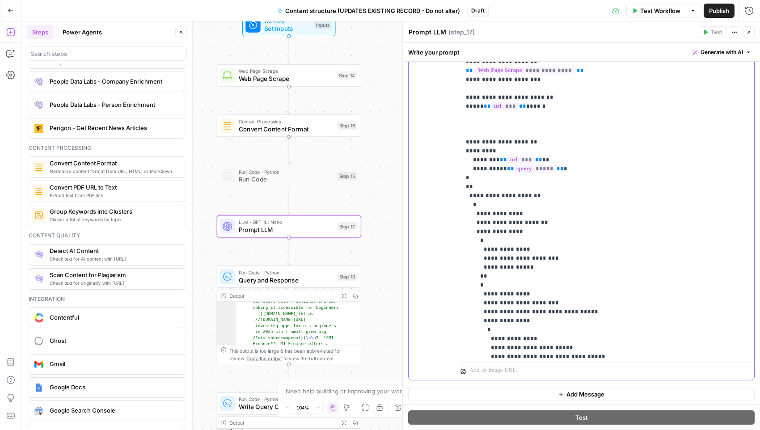
click at [493, 195] on p "**********" at bounding box center [599, 89] width 267 height 778
click at [497, 231] on p "**********" at bounding box center [599, 89] width 267 height 778
click at [502, 196] on p "**********" at bounding box center [599, 89] width 267 height 778
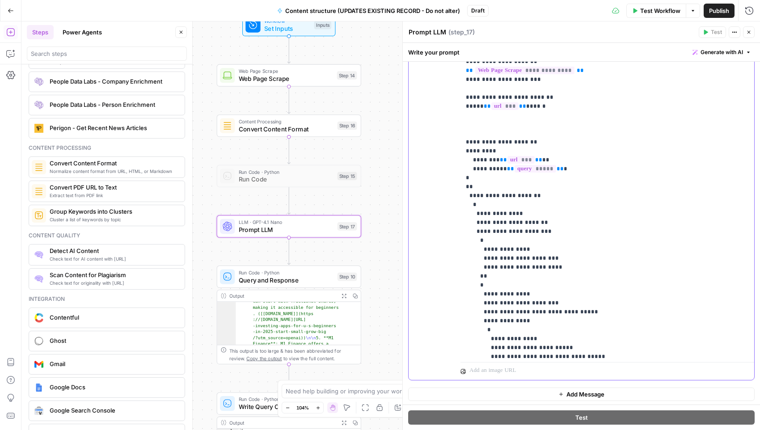
drag, startPoint x: 553, startPoint y: 196, endPoint x: 467, endPoint y: 190, distance: 86.4
click at [467, 190] on p "**********" at bounding box center [599, 89] width 267 height 778
click at [550, 195] on p "**********" at bounding box center [599, 89] width 267 height 778
click at [538, 195] on p "**********" at bounding box center [599, 89] width 267 height 778
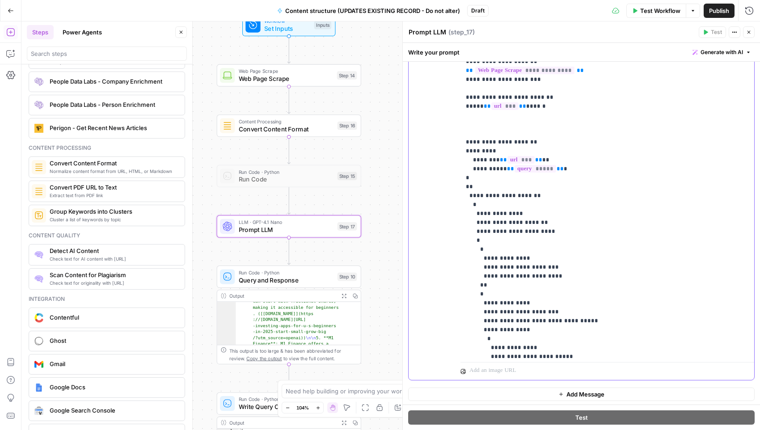
click at [540, 184] on p "**********" at bounding box center [599, 93] width 267 height 787
drag, startPoint x: 526, startPoint y: 239, endPoint x: 473, endPoint y: 239, distance: 52.3
click at [473, 239] on p "**********" at bounding box center [599, 93] width 267 height 787
click at [552, 238] on p "**********" at bounding box center [599, 93] width 267 height 787
click at [546, 238] on p "**********" at bounding box center [599, 93] width 267 height 787
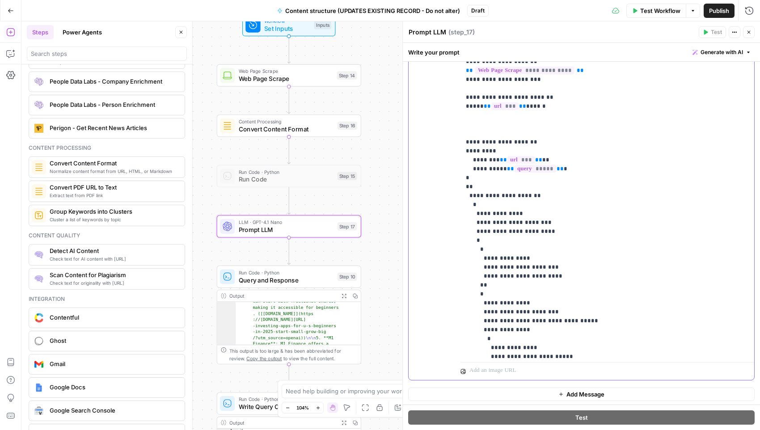
drag, startPoint x: 544, startPoint y: 237, endPoint x: 553, endPoint y: 237, distance: 8.9
click at [553, 237] on p "**********" at bounding box center [599, 93] width 267 height 787
click at [487, 201] on p "**********" at bounding box center [599, 93] width 267 height 787
drag, startPoint x: 478, startPoint y: 203, endPoint x: 427, endPoint y: 203, distance: 50.5
click at [427, 203] on div "**********" at bounding box center [580, 187] width 345 height 385
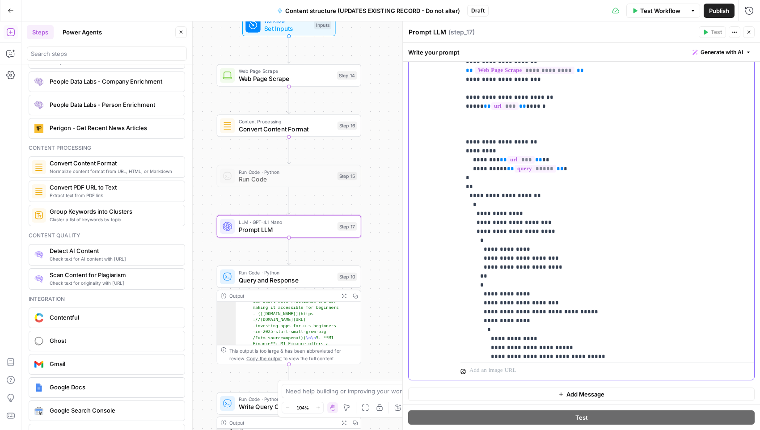
drag, startPoint x: 529, startPoint y: 284, endPoint x: 479, endPoint y: 282, distance: 50.1
click at [479, 282] on p "**********" at bounding box center [599, 89] width 267 height 778
drag, startPoint x: 544, startPoint y: 330, endPoint x: 476, endPoint y: 330, distance: 68.4
click at [476, 330] on p "**********" at bounding box center [599, 89] width 267 height 778
click at [597, 321] on p "**********" at bounding box center [599, 89] width 267 height 778
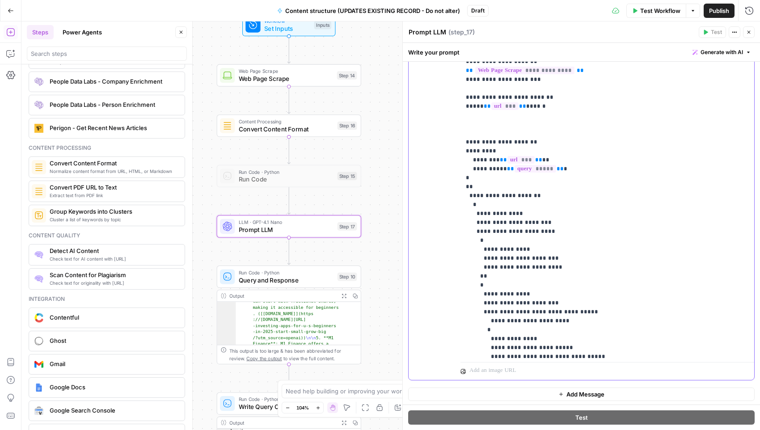
drag, startPoint x: 597, startPoint y: 320, endPoint x: 481, endPoint y: 319, distance: 115.8
click at [481, 319] on p "**********" at bounding box center [599, 89] width 267 height 778
drag, startPoint x: 481, startPoint y: 319, endPoint x: 406, endPoint y: 319, distance: 74.6
click at [406, 319] on div "**********" at bounding box center [581, 225] width 358 height 409
drag, startPoint x: 594, startPoint y: 274, endPoint x: 402, endPoint y: 277, distance: 192.2
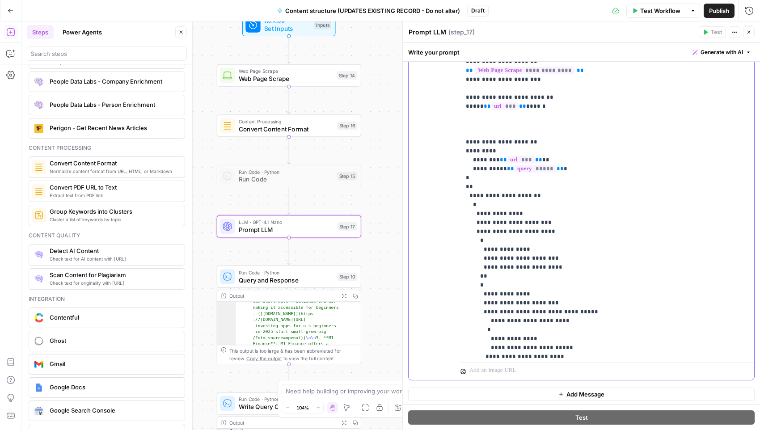
click at [402, 278] on div "**********" at bounding box center [581, 225] width 358 height 409
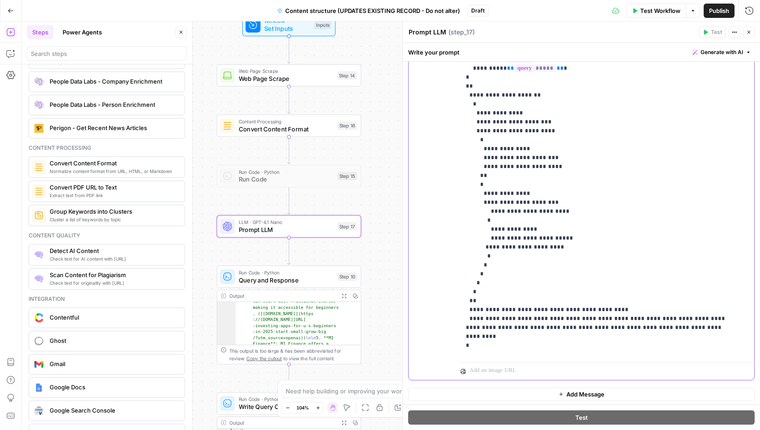
scroll to position [403, 0]
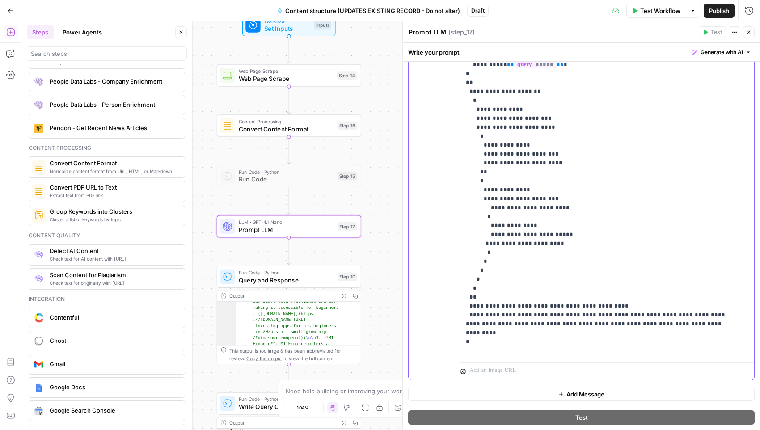
drag, startPoint x: 599, startPoint y: 266, endPoint x: 534, endPoint y: 268, distance: 65.3
drag, startPoint x: 664, startPoint y: 287, endPoint x: 516, endPoint y: 288, distance: 147.9
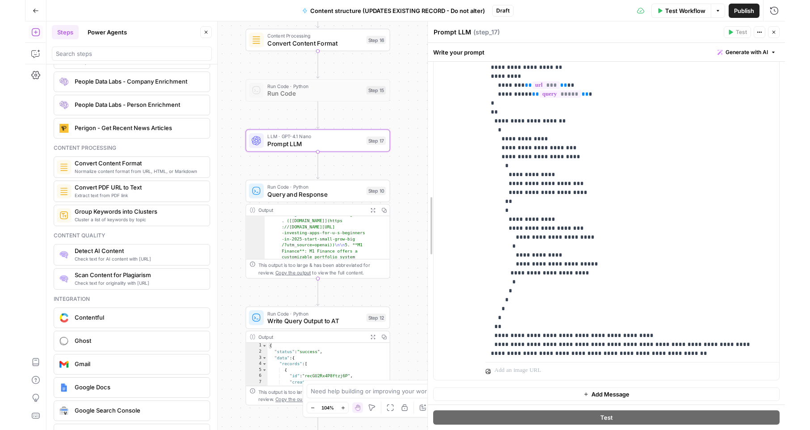
scroll to position [438, 0]
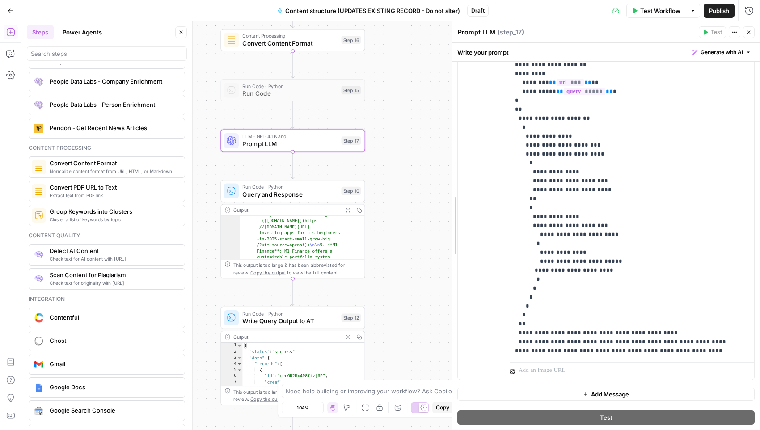
drag, startPoint x: 404, startPoint y: 142, endPoint x: 453, endPoint y: 142, distance: 49.2
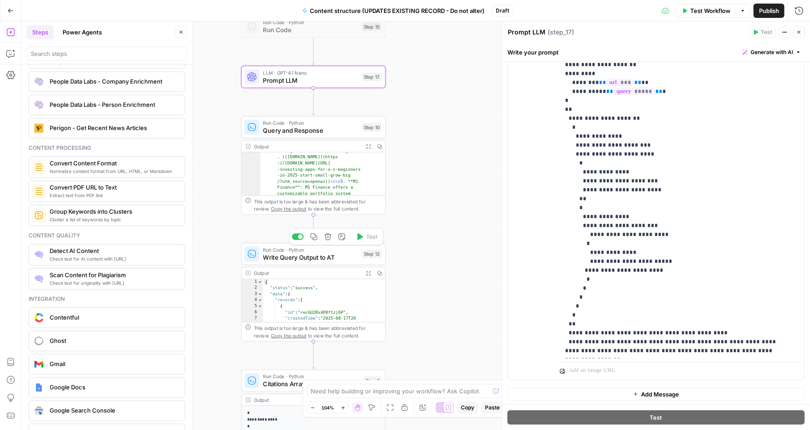
click at [323, 257] on span "Write Query Output to AT" at bounding box center [310, 257] width 95 height 9
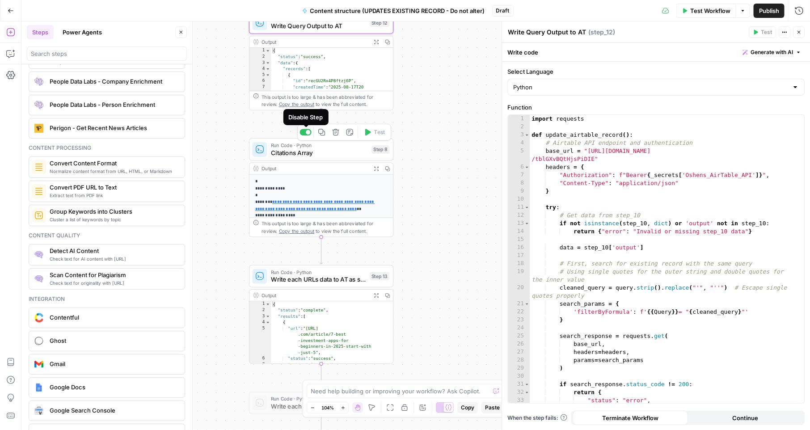
click at [305, 132] on div at bounding box center [306, 132] width 12 height 7
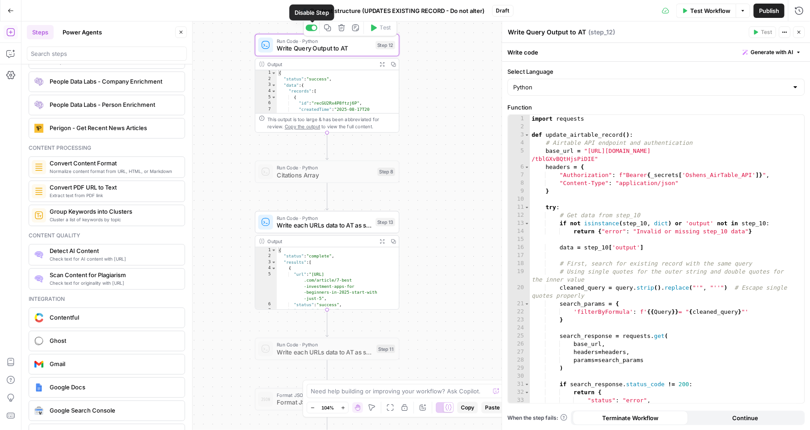
click at [312, 28] on div at bounding box center [312, 28] width 12 height 7
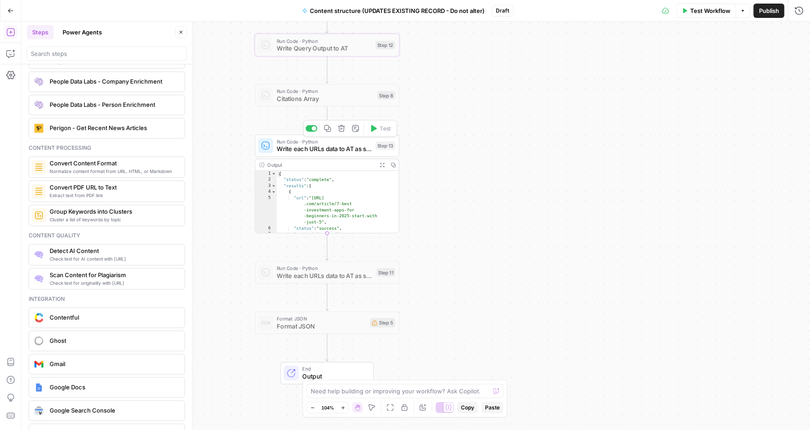
click at [330, 151] on span "Write each URLs data to AT as single records" at bounding box center [324, 148] width 95 height 9
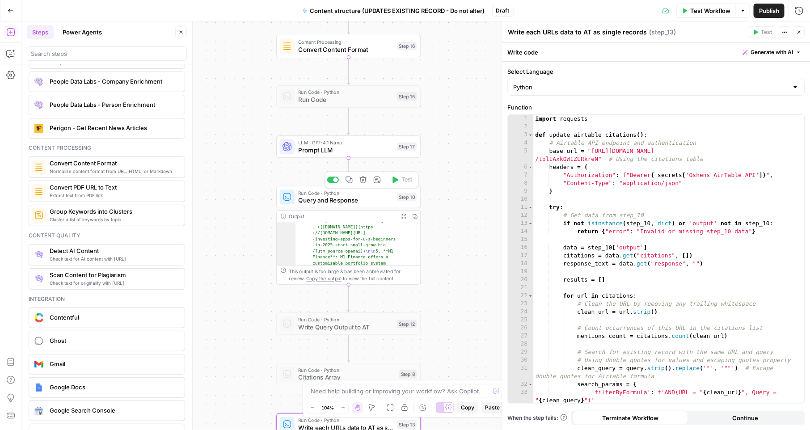
click at [365, 204] on span "Query and Response" at bounding box center [345, 200] width 95 height 9
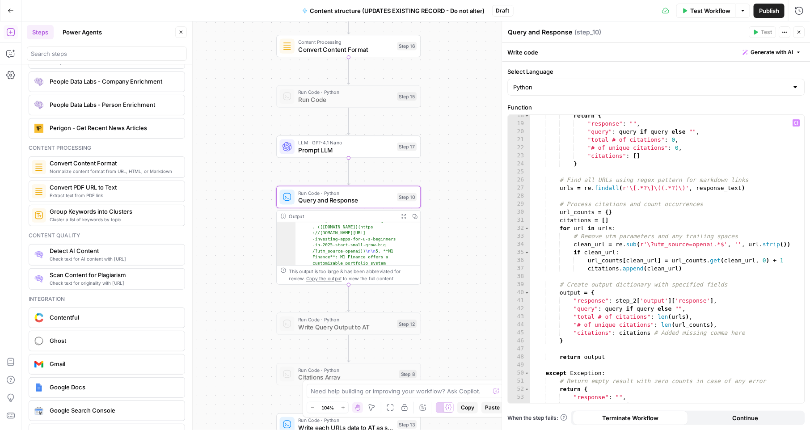
scroll to position [149, 0]
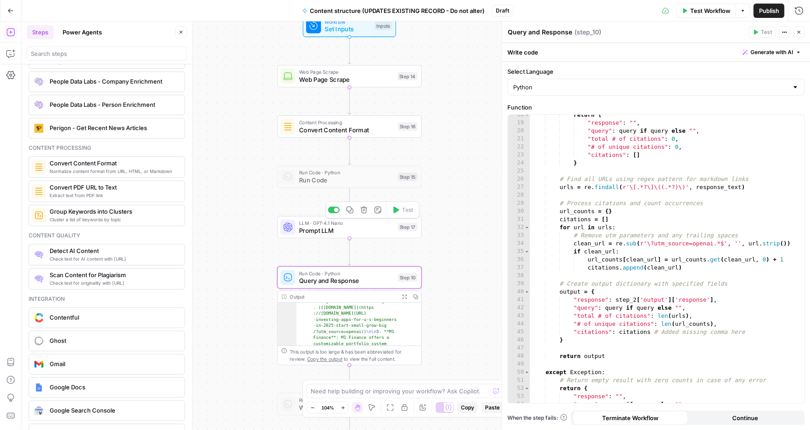
click at [403, 233] on div "LLM · GPT-4.1 Nano Prompt LLM Step 17 Copy step Delete step Add Note Test" at bounding box center [349, 227] width 137 height 16
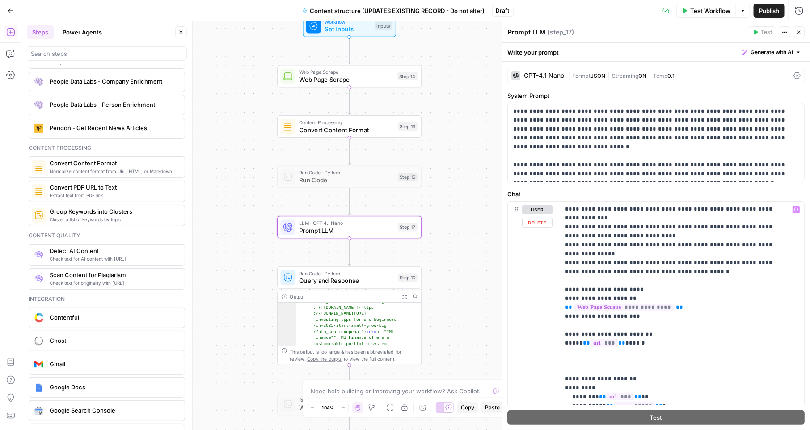
scroll to position [333, 0]
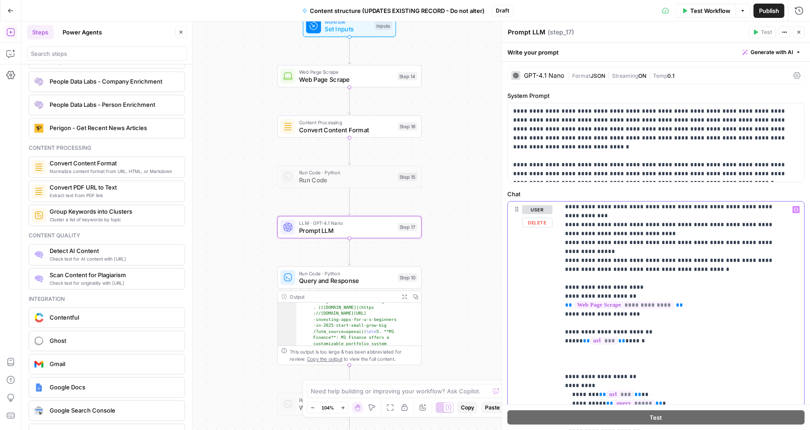
click at [622, 301] on span "**********" at bounding box center [624, 305] width 99 height 8
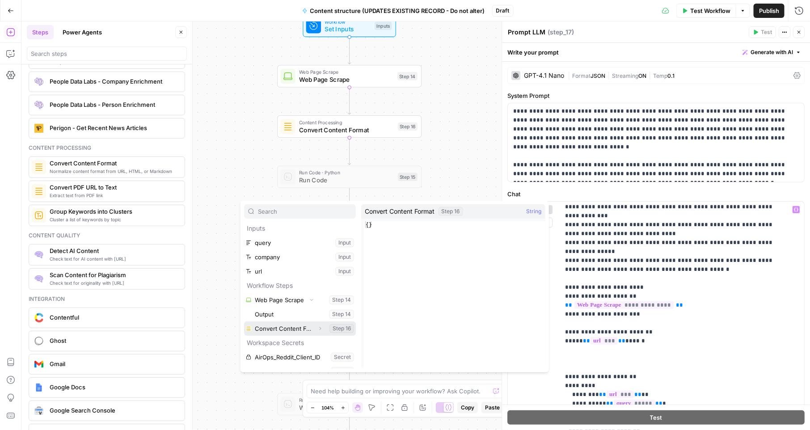
click at [314, 324] on button "Expand" at bounding box center [320, 329] width 12 height 12
click at [277, 337] on button "Select variable Output" at bounding box center [304, 343] width 103 height 14
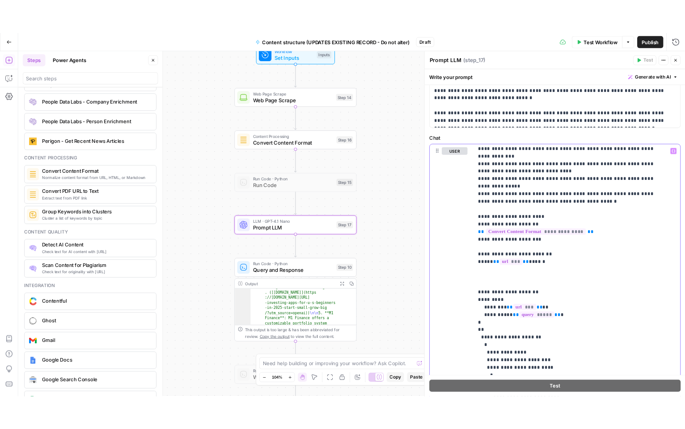
scroll to position [207, 0]
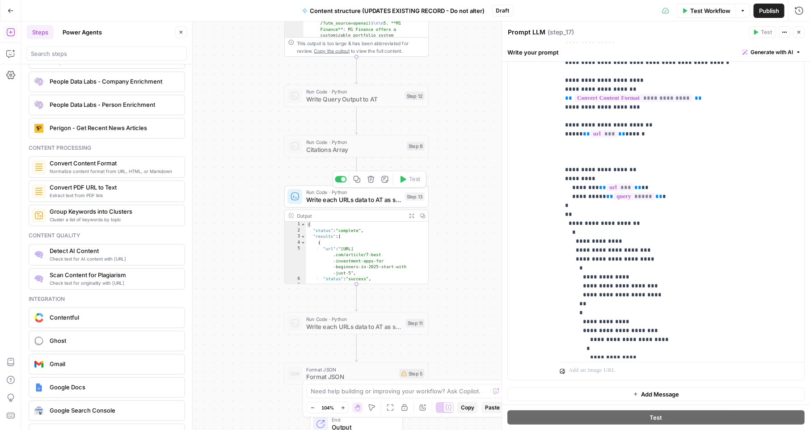
click at [327, 204] on span "Write each URLs data to AT as single records" at bounding box center [353, 199] width 95 height 9
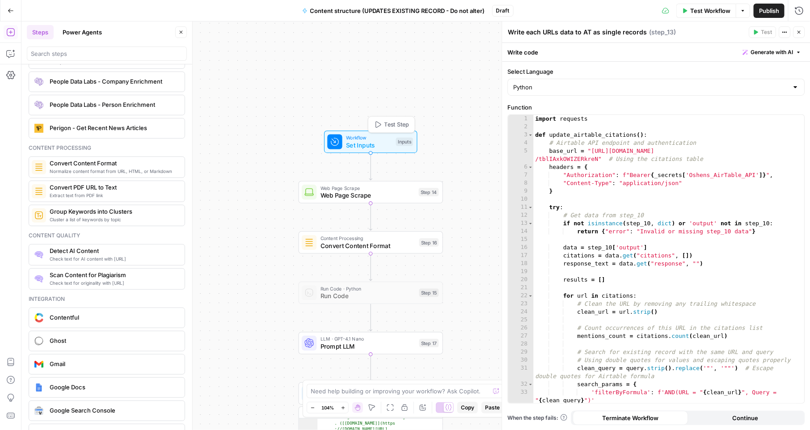
click at [398, 121] on span "Test Step" at bounding box center [396, 124] width 25 height 8
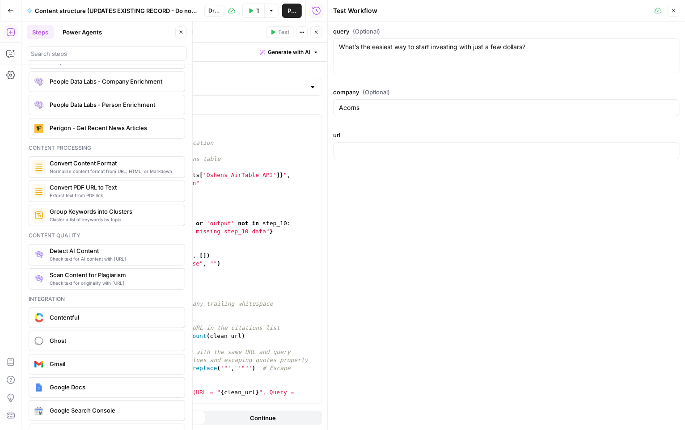
click at [177, 32] on button "Close" at bounding box center [181, 32] width 12 height 12
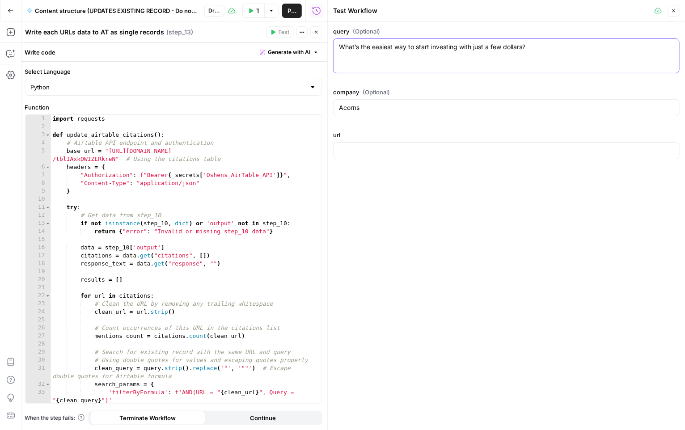
click at [362, 51] on textarea "What’s the easiest way to start investing with just a few dollars?" at bounding box center [506, 46] width 335 height 9
click at [341, 147] on input "url" at bounding box center [506, 150] width 335 height 9
paste input "https://searchengineland.com/refreshing-content-drive-traffic-453280"
type input "https://searchengineland.com/refreshing-content-drive-traffic-453280"
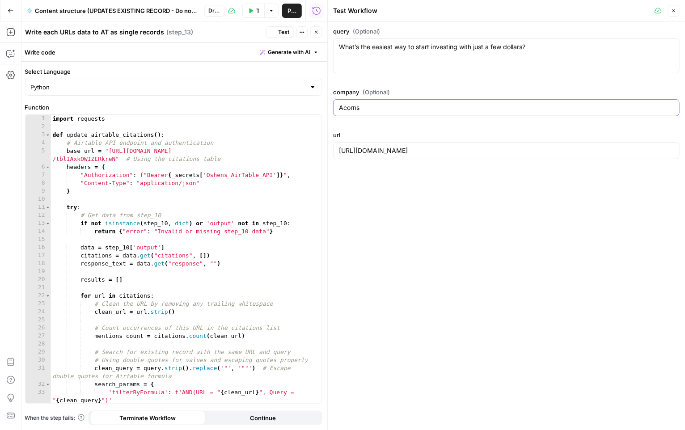
click at [368, 107] on input "Acorns" at bounding box center [506, 107] width 335 height 9
click at [374, 59] on div "What’s the easiest way to start investing with just a few dollars? What’s the e…" at bounding box center [506, 55] width 346 height 35
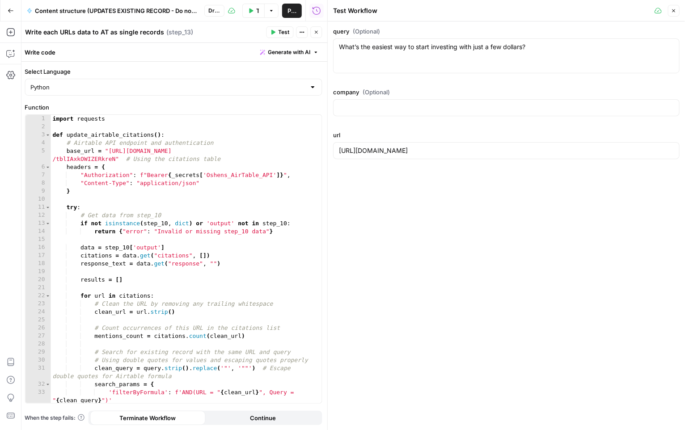
click at [374, 59] on div "What’s the easiest way to start investing with just a few dollars? What’s the e…" at bounding box center [506, 55] width 346 height 35
paste textarea "How do you perform a content refresh effectively"
type textarea "How do you perform a content refresh effectively?"
click at [315, 34] on icon "button" at bounding box center [316, 31] width 5 height 5
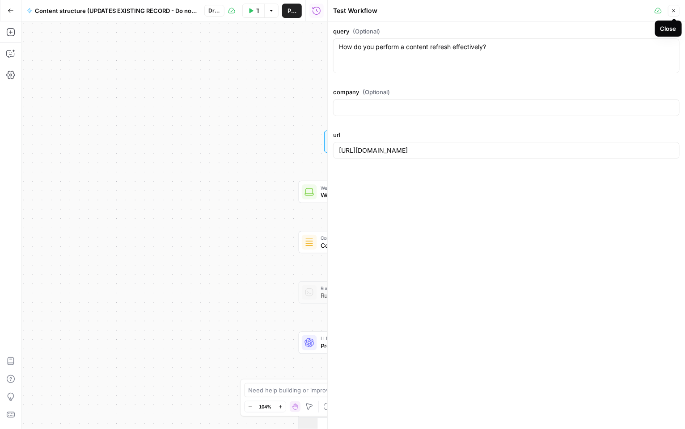
click at [672, 12] on icon "button" at bounding box center [673, 10] width 5 height 5
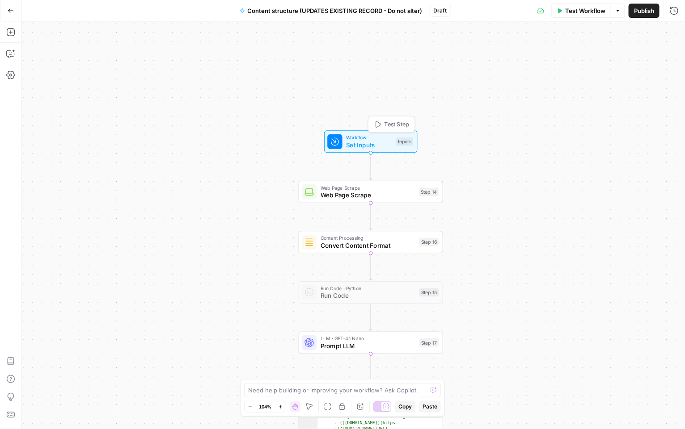
click at [387, 146] on span "Set Inputs" at bounding box center [369, 144] width 46 height 9
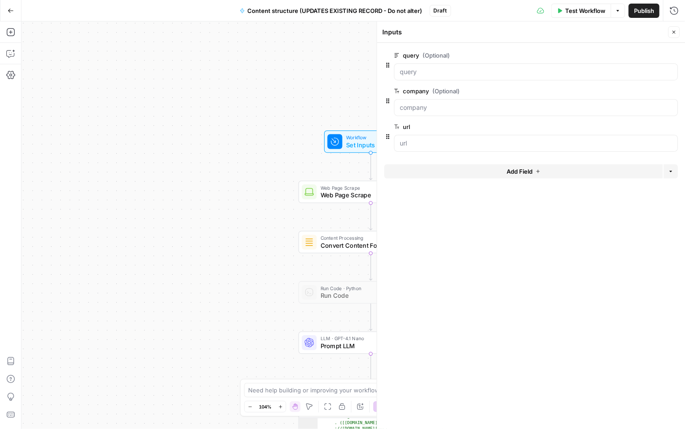
click at [349, 142] on span "Set Inputs" at bounding box center [369, 144] width 46 height 9
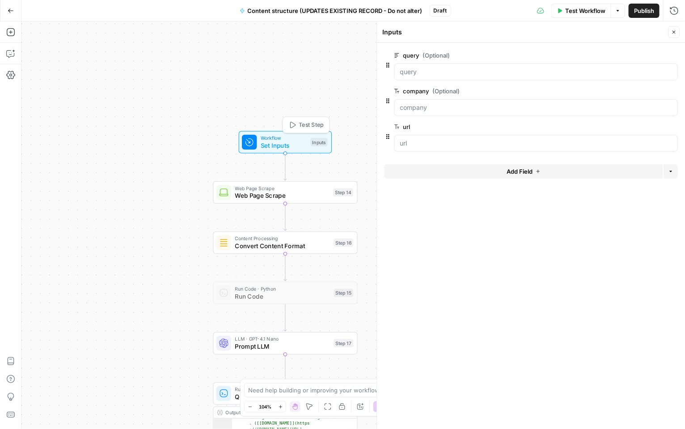
click at [315, 125] on span "Test Step" at bounding box center [311, 125] width 25 height 8
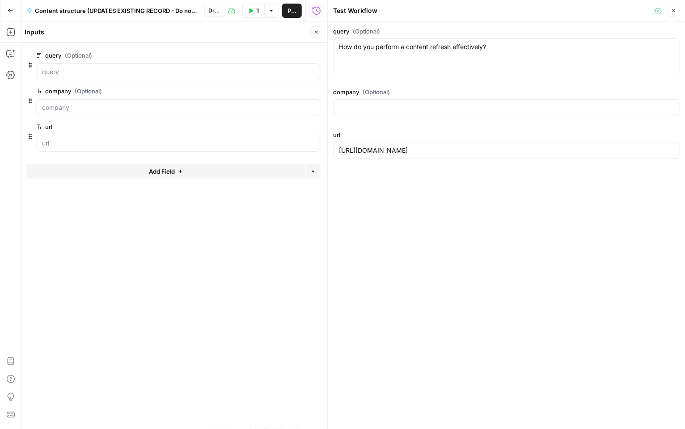
click at [254, 14] on button "Test Workflow" at bounding box center [253, 11] width 22 height 14
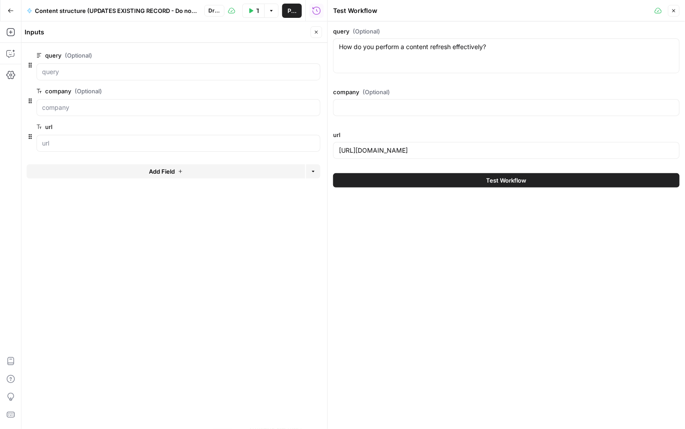
click at [386, 179] on button "Test Workflow" at bounding box center [506, 180] width 346 height 14
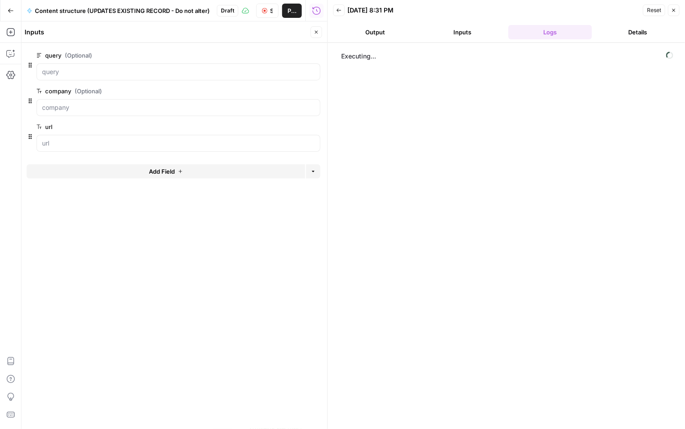
click at [315, 31] on icon "button" at bounding box center [316, 32] width 3 height 3
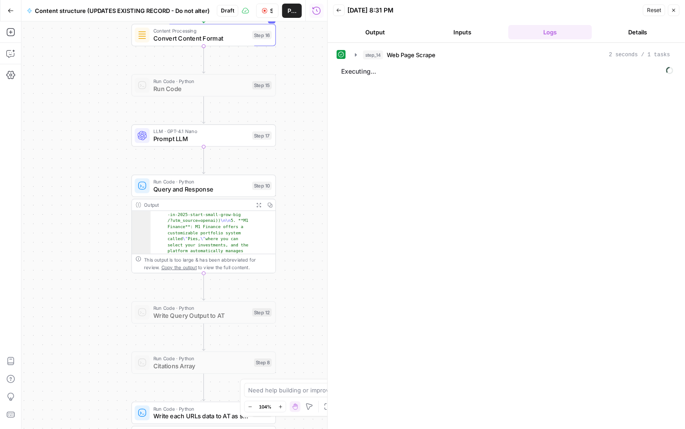
scroll to position [286, 0]
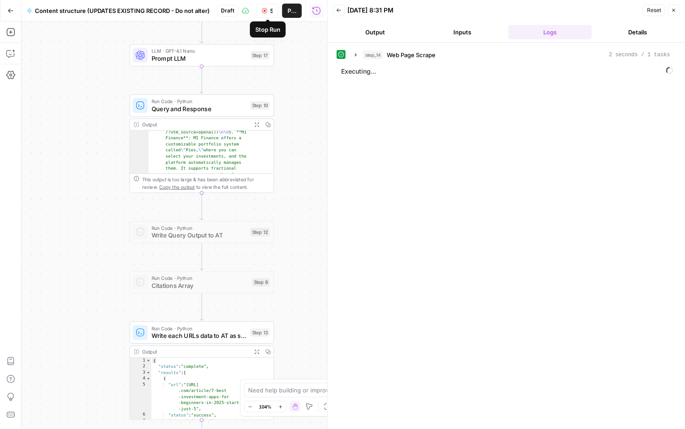
click at [263, 14] on button "Stop Run" at bounding box center [267, 11] width 22 height 14
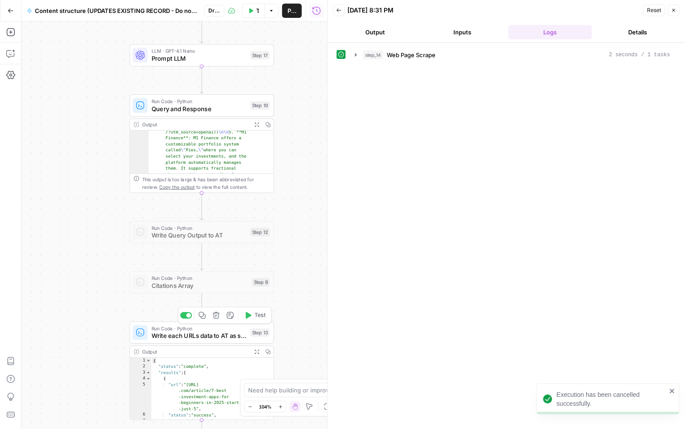
click at [201, 337] on span "Write each URLs data to AT as single records" at bounding box center [199, 336] width 95 height 9
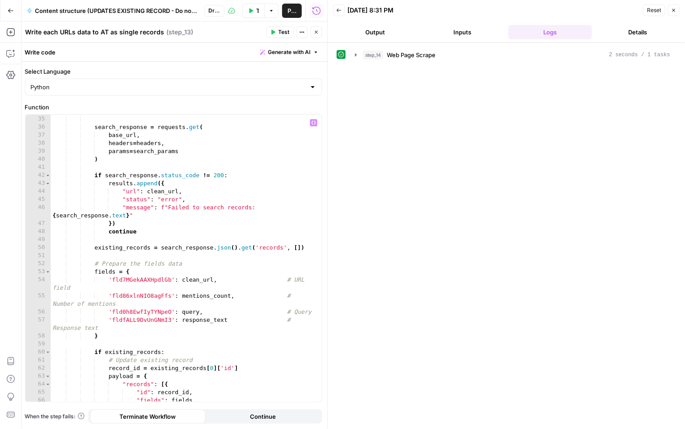
scroll to position [299, 0]
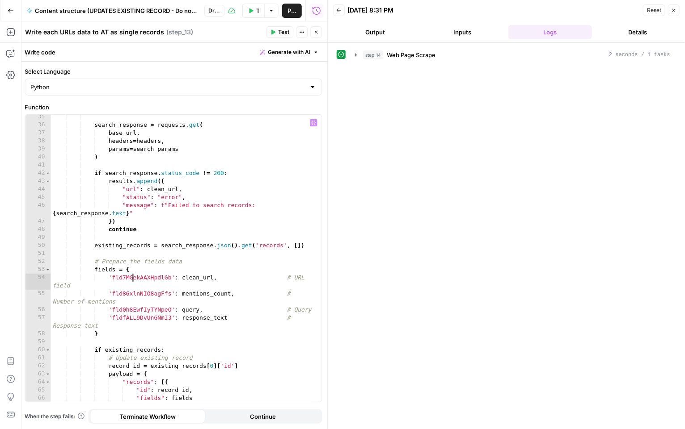
click at [134, 275] on div "search_response = requests . get ( base_url , headers = headers , params = sear…" at bounding box center [182, 265] width 263 height 304
paste textarea
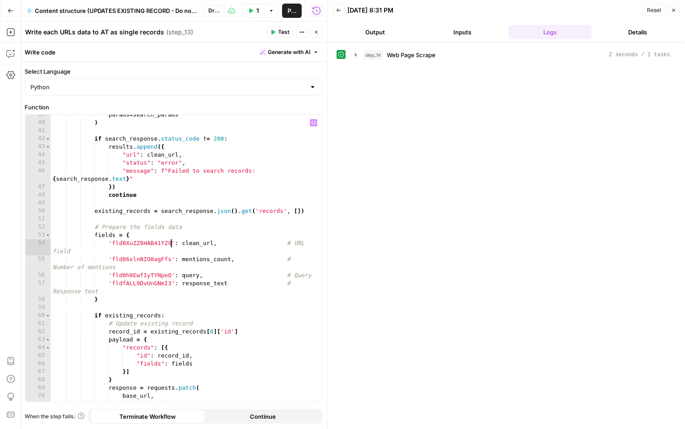
scroll to position [333, 0]
click at [149, 274] on div "params = search_params ) if search_response . status_code != 200 : results . ap…" at bounding box center [182, 263] width 263 height 304
paste textarea
type textarea "**********"
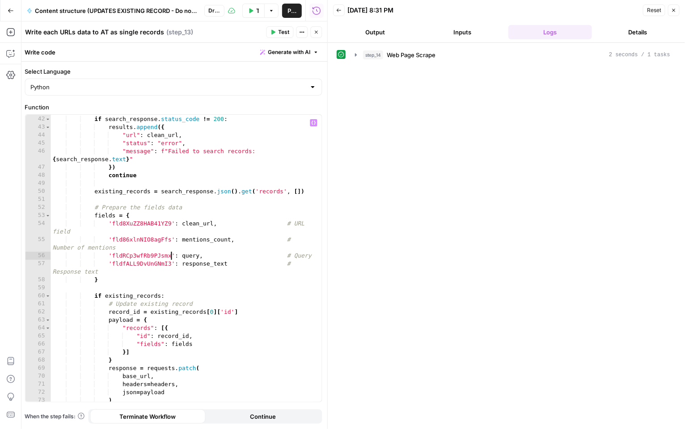
scroll to position [354, 0]
click at [315, 34] on icon "button" at bounding box center [316, 31] width 5 height 5
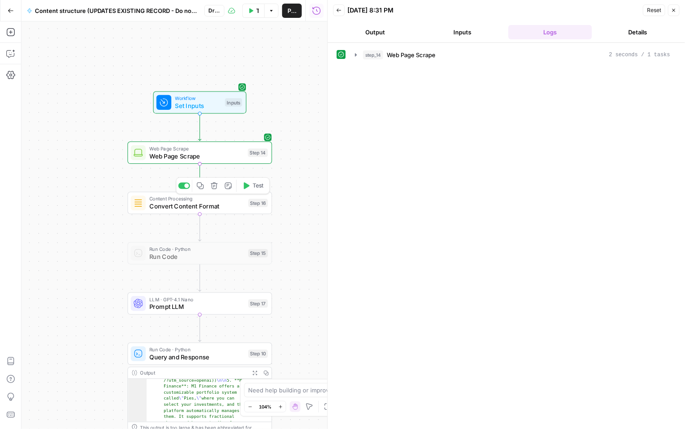
click at [248, 184] on icon "button" at bounding box center [246, 186] width 8 height 8
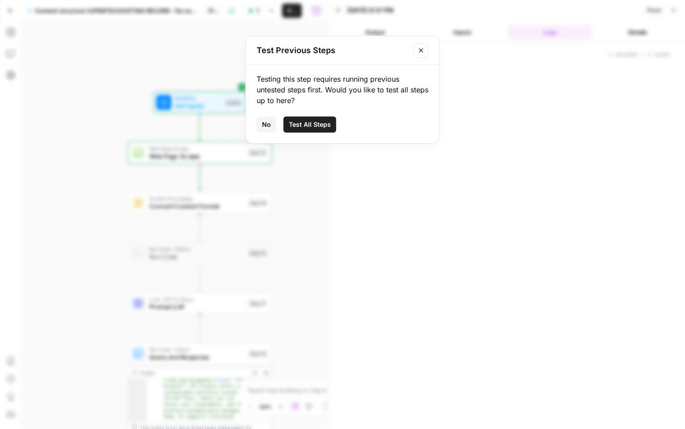
click at [313, 122] on span "Test All Steps" at bounding box center [310, 124] width 42 height 9
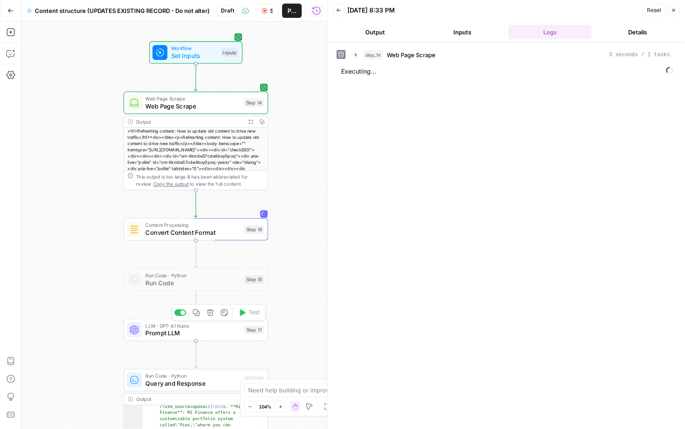
click at [243, 340] on div "LLM · GPT-4.1 Nano Prompt LLM Step 17 Copy step Delete step Add Note Test" at bounding box center [196, 330] width 144 height 22
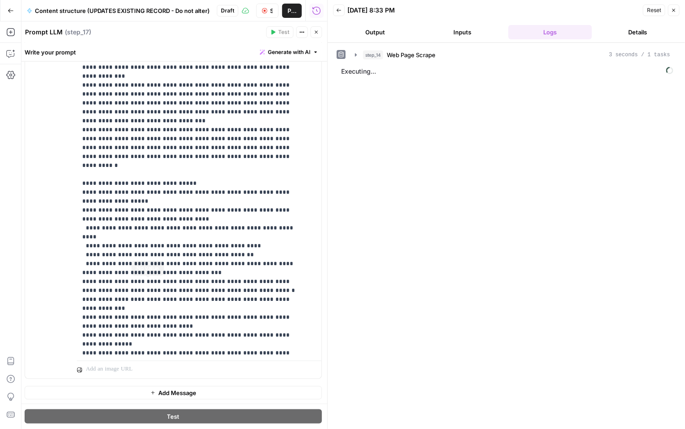
scroll to position [0, 0]
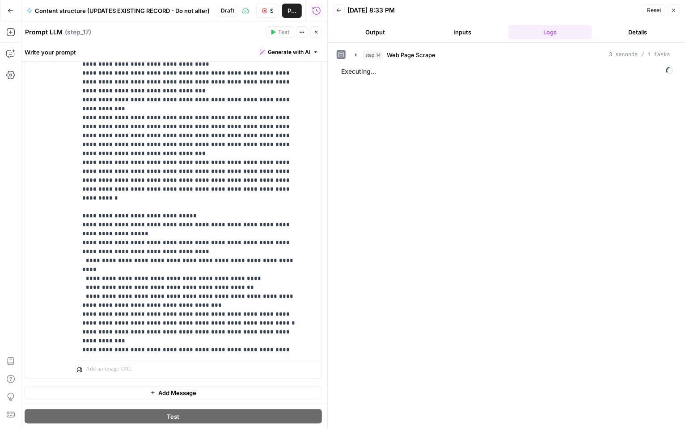
click at [317, 34] on icon "button" at bounding box center [316, 31] width 5 height 5
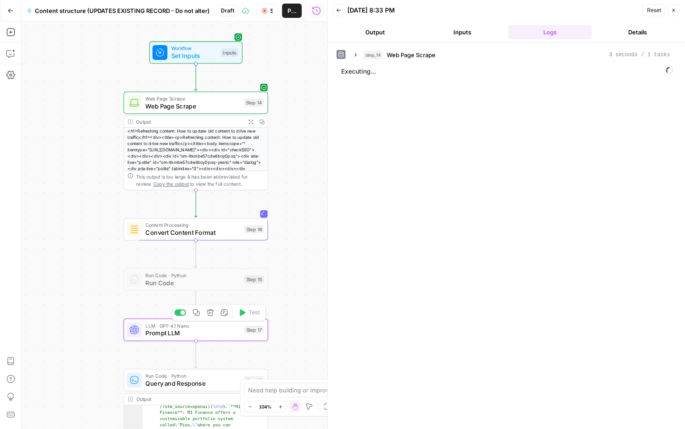
click at [229, 333] on span "Prompt LLM" at bounding box center [193, 333] width 95 height 9
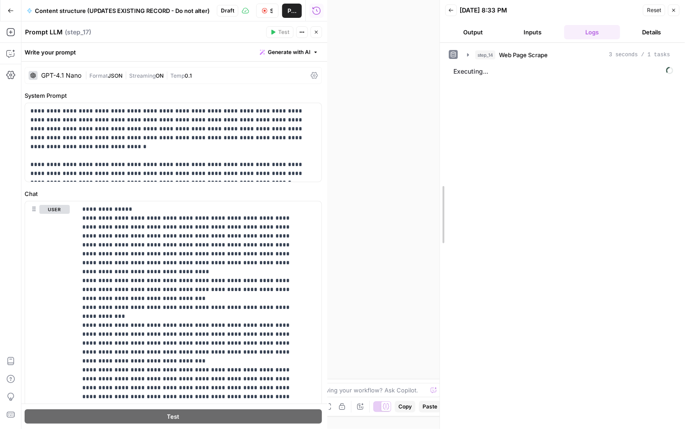
drag, startPoint x: 326, startPoint y: 177, endPoint x: 455, endPoint y: 177, distance: 129.6
click at [444, 177] on div at bounding box center [439, 214] width 9 height 429
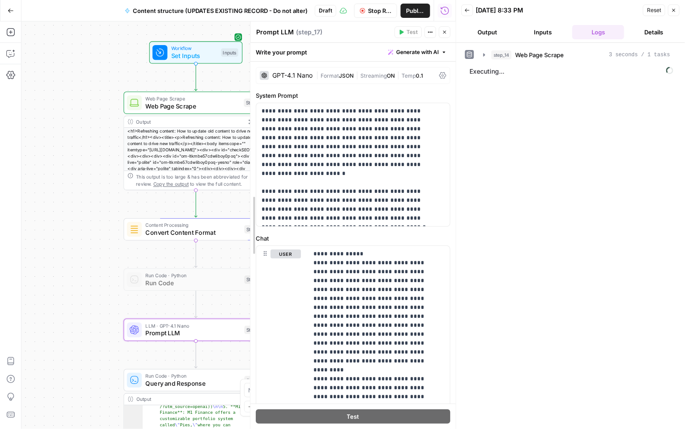
drag, startPoint x: 150, startPoint y: 202, endPoint x: 253, endPoint y: 202, distance: 102.8
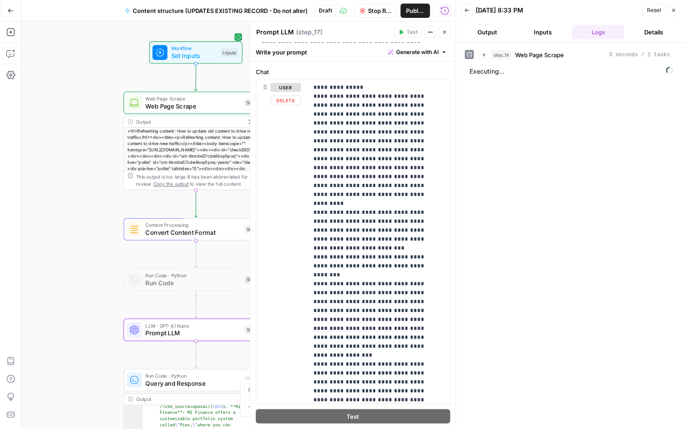
scroll to position [253, 0]
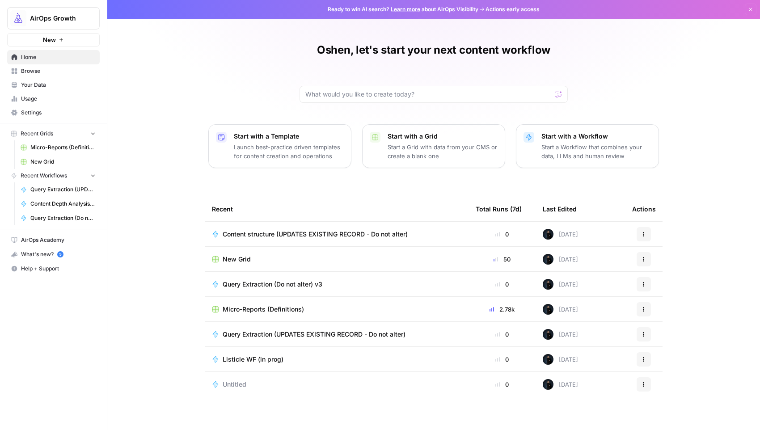
click at [31, 72] on span "Browse" at bounding box center [58, 71] width 75 height 8
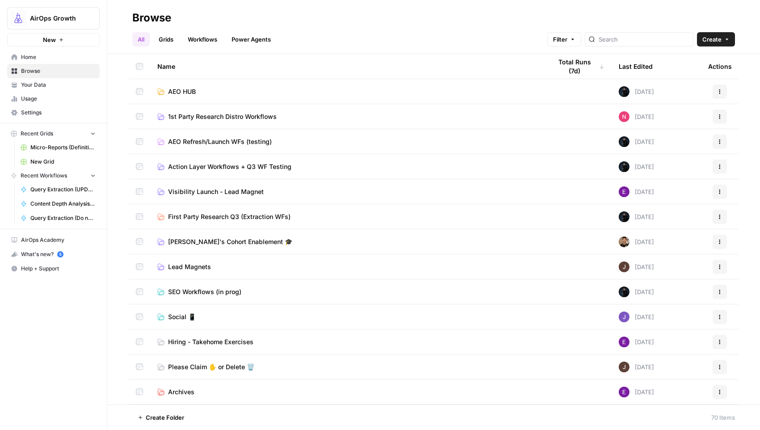
click at [198, 95] on link "AEO HUB" at bounding box center [347, 91] width 380 height 9
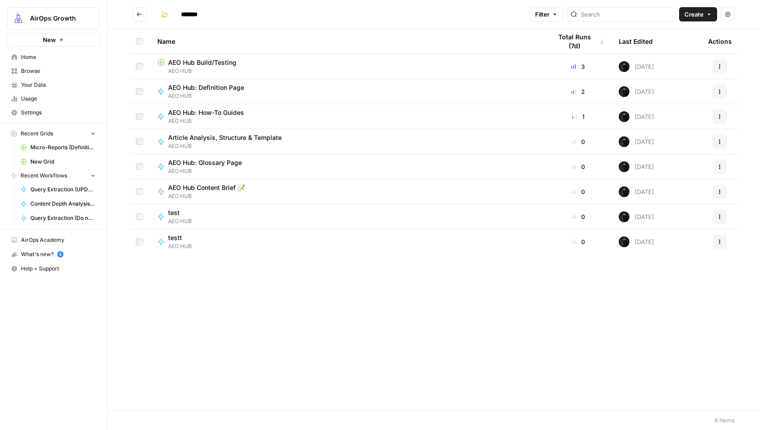
click at [181, 67] on span "AEO HUB" at bounding box center [347, 71] width 380 height 8
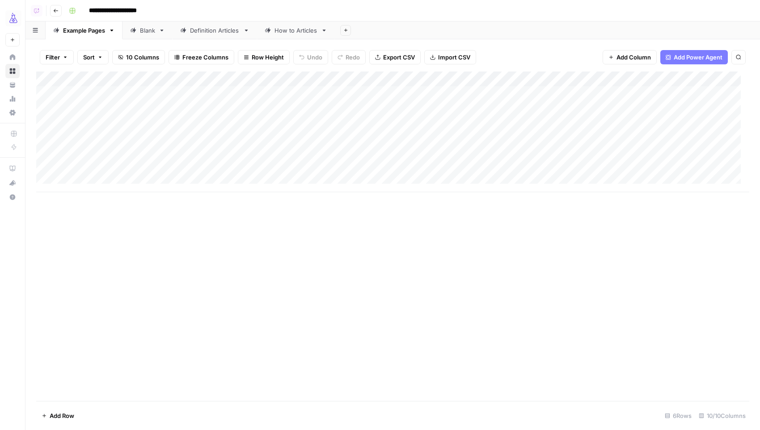
click at [320, 78] on div "Add Column" at bounding box center [392, 132] width 713 height 121
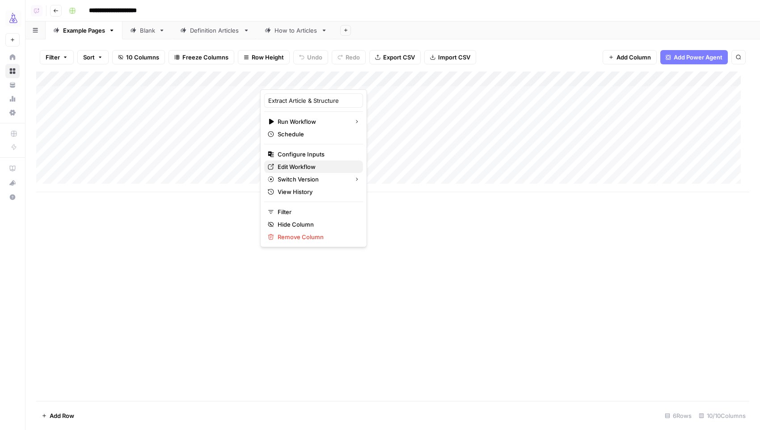
click at [313, 168] on span "Edit Workflow" at bounding box center [317, 166] width 78 height 9
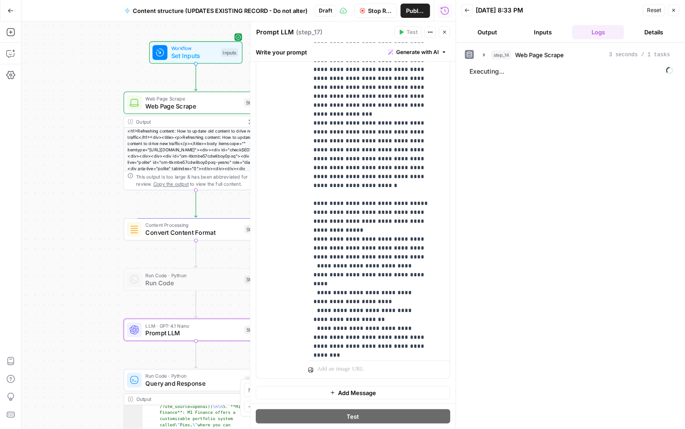
scroll to position [247, 0]
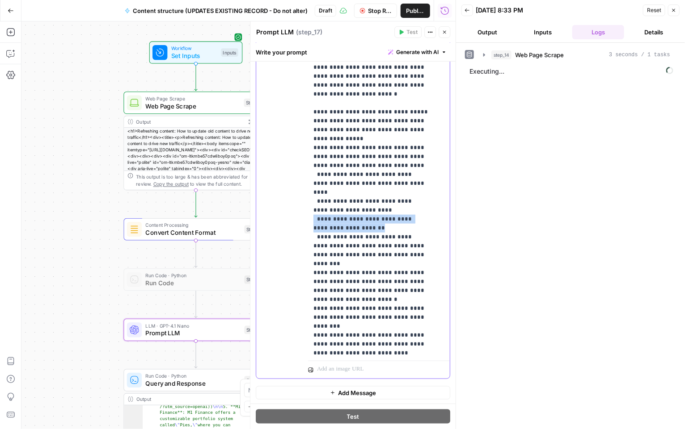
drag, startPoint x: 370, startPoint y: 185, endPoint x: 313, endPoint y: 174, distance: 57.4
click at [314, 174] on p "**********" at bounding box center [371, 308] width 115 height 1117
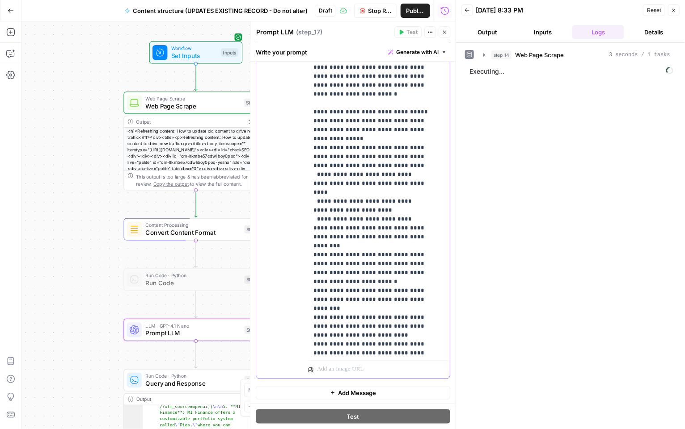
click at [337, 174] on p "**********" at bounding box center [371, 299] width 115 height 1099
drag, startPoint x: 362, startPoint y: 175, endPoint x: 423, endPoint y: 177, distance: 61.3
click at [423, 177] on p "**********" at bounding box center [371, 299] width 115 height 1099
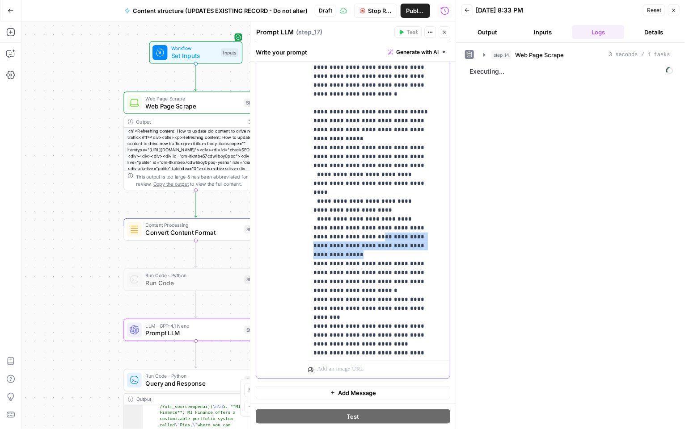
drag, startPoint x: 407, startPoint y: 199, endPoint x: 353, endPoint y: 192, distance: 54.1
click at [353, 192] on p "**********" at bounding box center [371, 304] width 115 height 1108
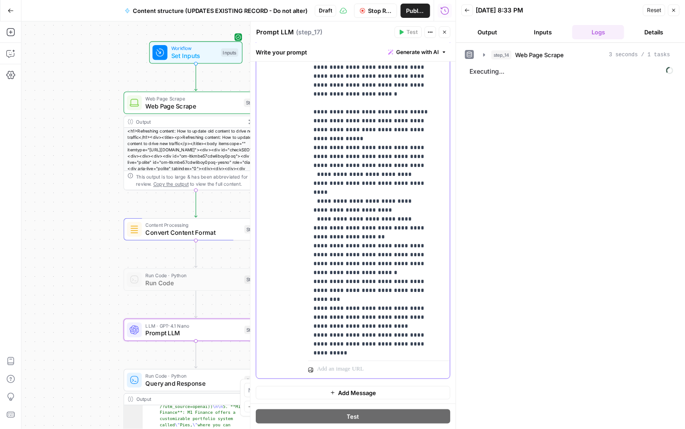
click at [344, 191] on p "**********" at bounding box center [371, 299] width 115 height 1099
click at [321, 194] on p "**********" at bounding box center [371, 299] width 115 height 1099
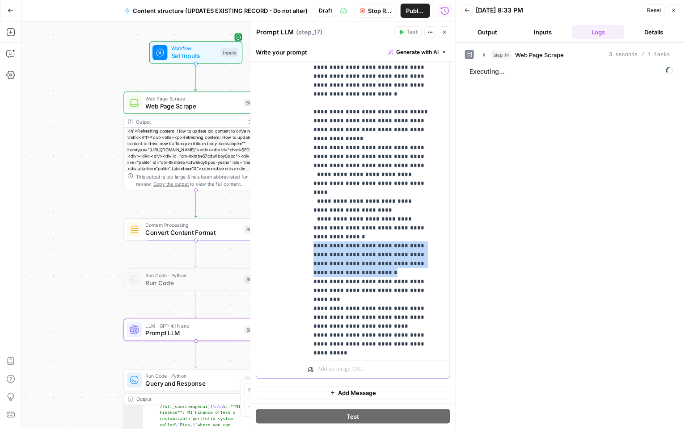
drag, startPoint x: 366, startPoint y: 223, endPoint x: 311, endPoint y: 197, distance: 60.6
click at [311, 197] on div "**********" at bounding box center [375, 176] width 134 height 364
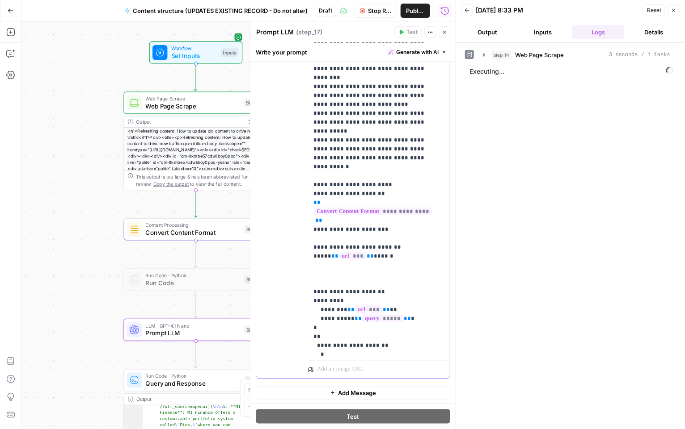
scroll to position [442, 0]
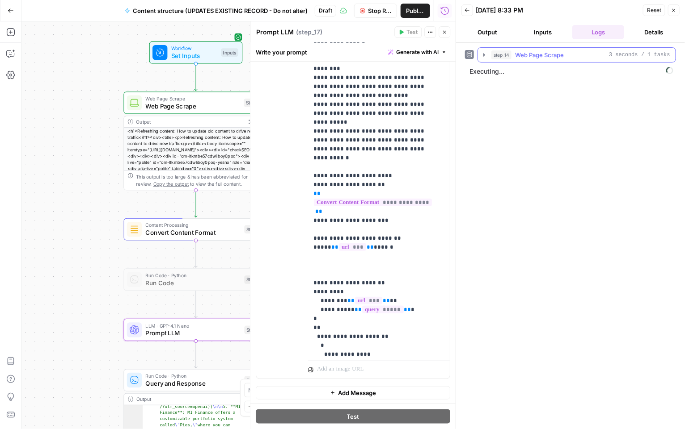
click at [484, 53] on icon "button" at bounding box center [483, 54] width 7 height 7
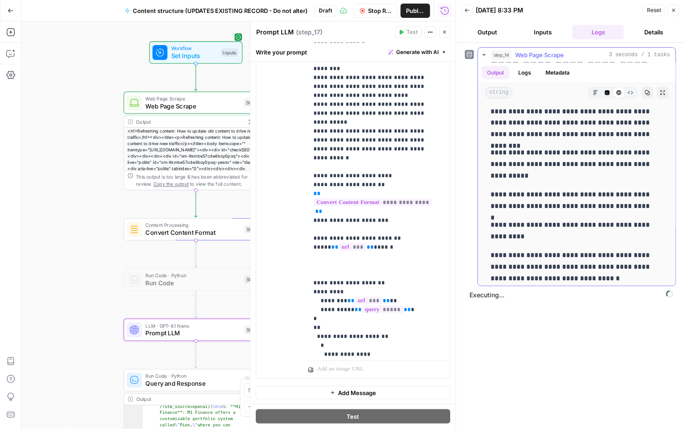
scroll to position [633, 0]
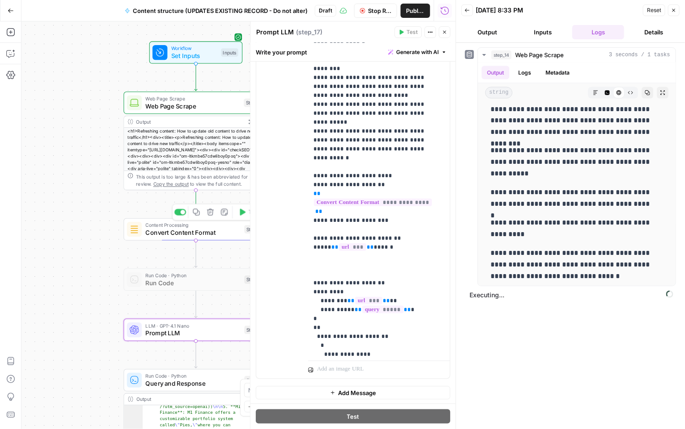
click at [164, 232] on span "Convert Content Format" at bounding box center [193, 232] width 95 height 9
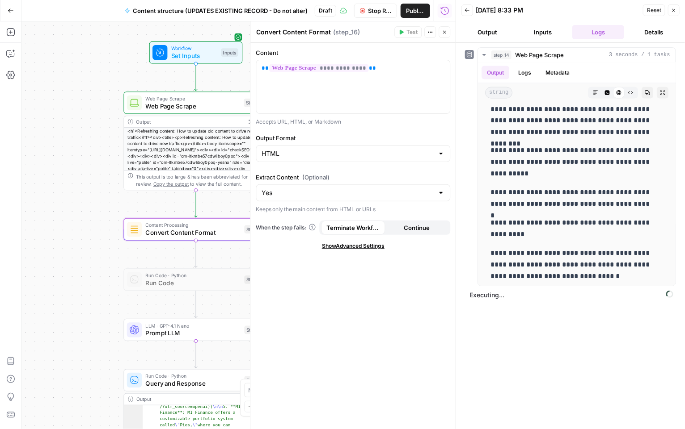
click at [369, 13] on span "Stop Run" at bounding box center [379, 10] width 23 height 9
click at [409, 33] on span "Test" at bounding box center [412, 32] width 11 height 8
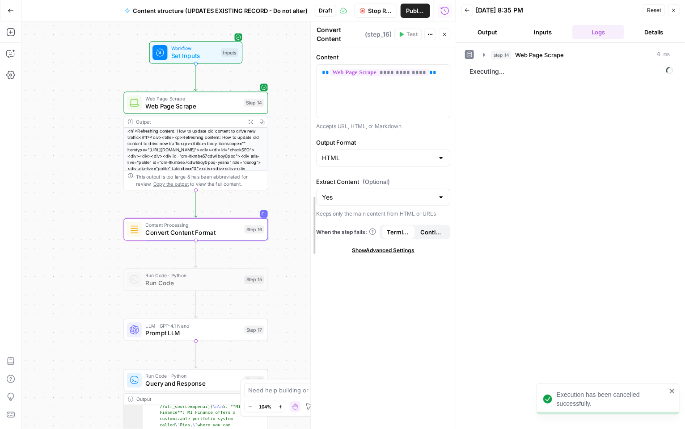
drag, startPoint x: 252, startPoint y: 246, endPoint x: 313, endPoint y: 247, distance: 61.2
click at [363, 247] on span "Show Advanced Settings" at bounding box center [384, 251] width 63 height 8
click at [343, 285] on div at bounding box center [383, 282] width 133 height 17
type input "Default"
click at [346, 320] on div "**********" at bounding box center [384, 238] width 144 height 382
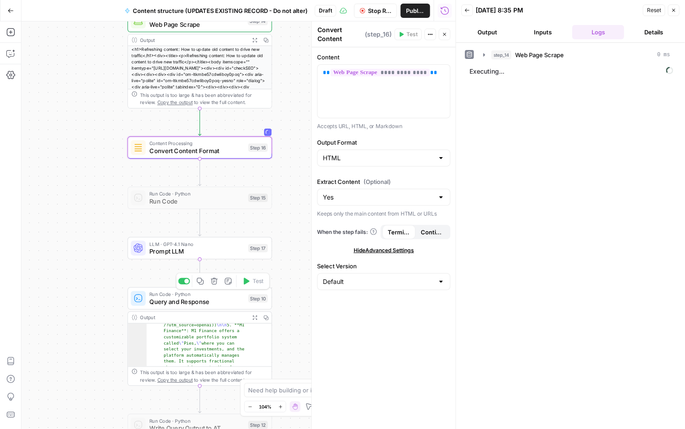
click at [242, 304] on span "Query and Response" at bounding box center [196, 301] width 95 height 9
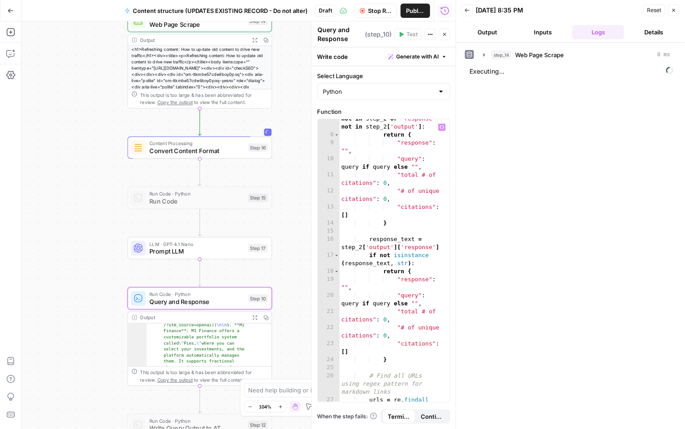
scroll to position [72, 0]
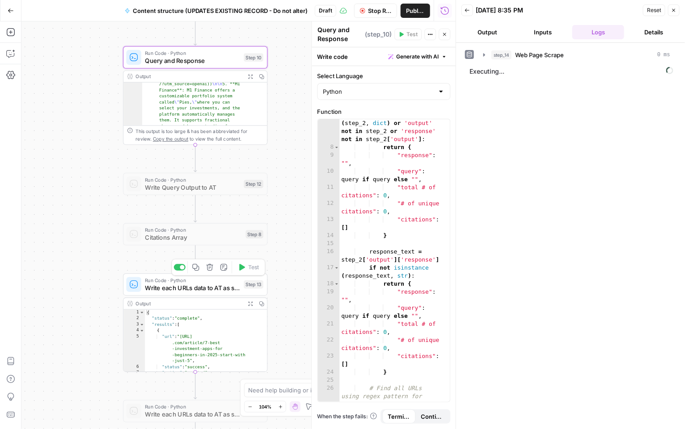
click at [230, 290] on span "Write each URLs data to AT as single records" at bounding box center [192, 287] width 95 height 9
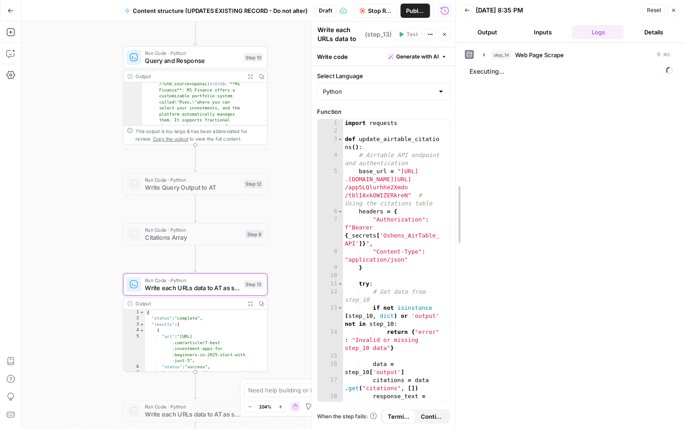
drag, startPoint x: 453, startPoint y: 243, endPoint x: 520, endPoint y: 243, distance: 66.6
click at [460, 243] on div at bounding box center [455, 214] width 9 height 429
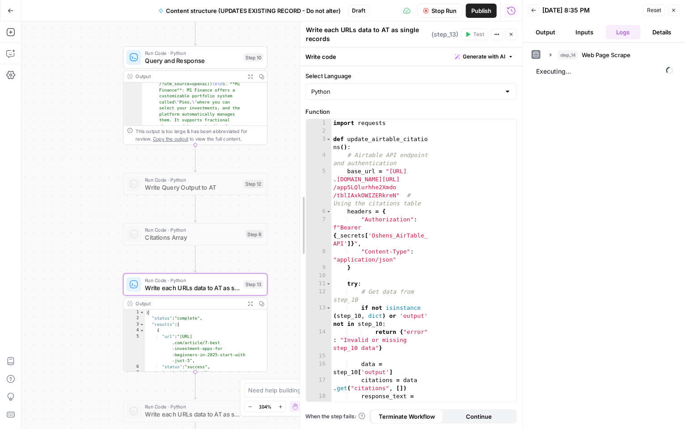
drag, startPoint x: 381, startPoint y: 240, endPoint x: 299, endPoint y: 240, distance: 82.7
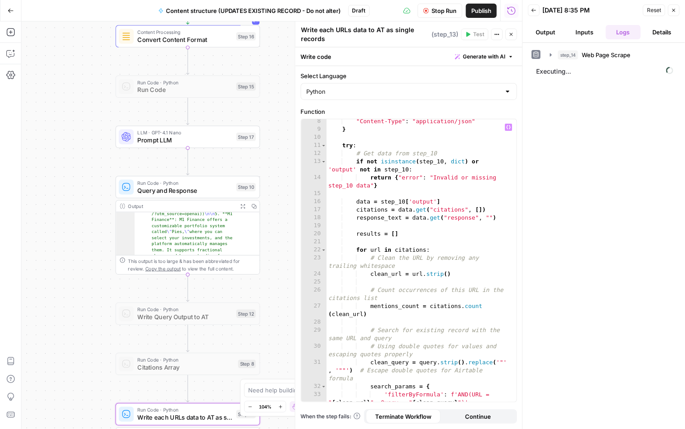
scroll to position [82, 0]
click at [204, 195] on span "Query and Response" at bounding box center [184, 190] width 95 height 9
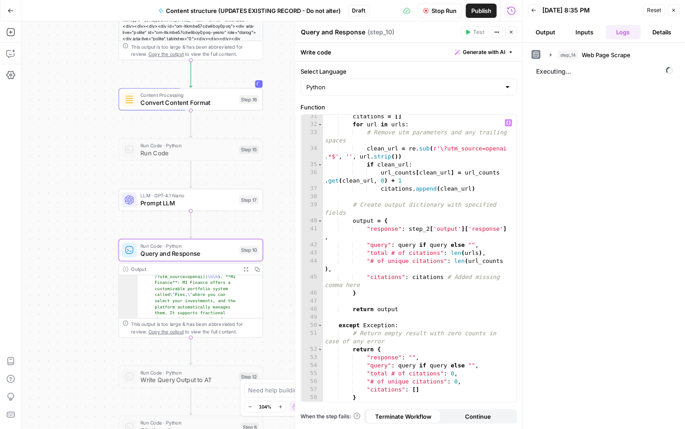
scroll to position [299, 0]
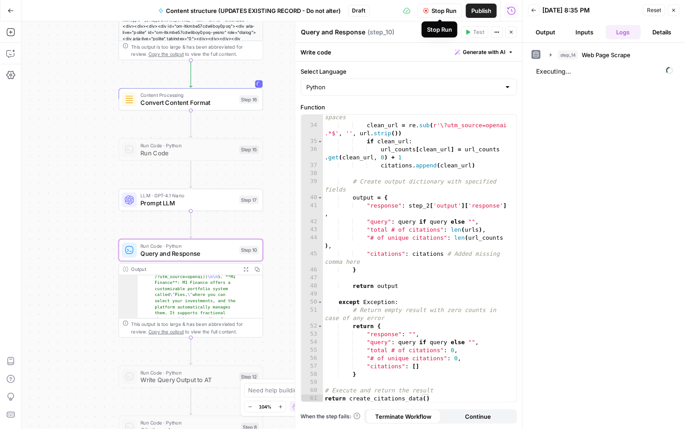
click at [435, 7] on span "Stop Run" at bounding box center [443, 10] width 25 height 9
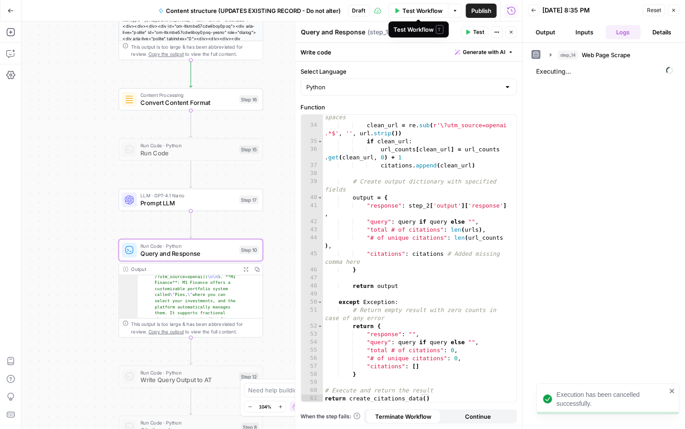
click at [427, 8] on span "Test Workflow" at bounding box center [422, 10] width 40 height 9
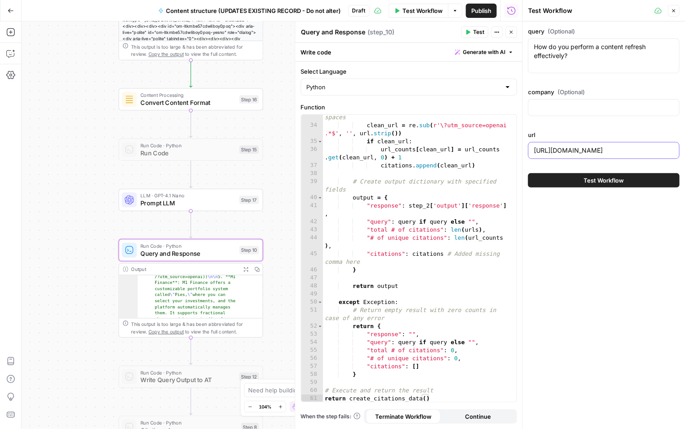
click at [553, 146] on input "https://searchengineland.com/refreshing-content-drive-traffic-453280" at bounding box center [604, 150] width 140 height 9
paste input "www.wordtune.com/blog/content-refreshing"
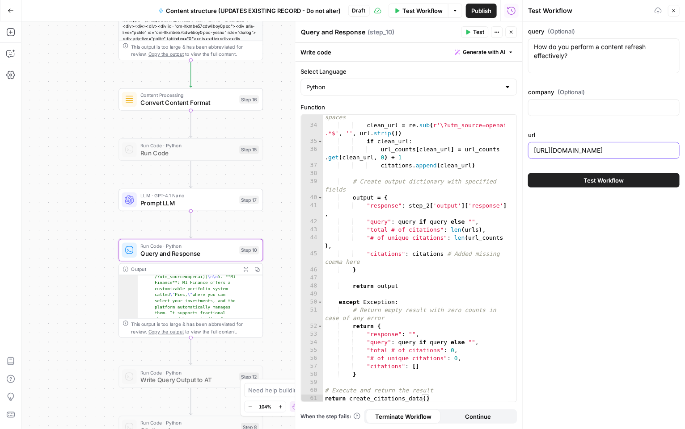
type input "https://www.wordtune.com/blog/content-refreshing"
click at [557, 177] on button "Test Workflow" at bounding box center [604, 180] width 152 height 14
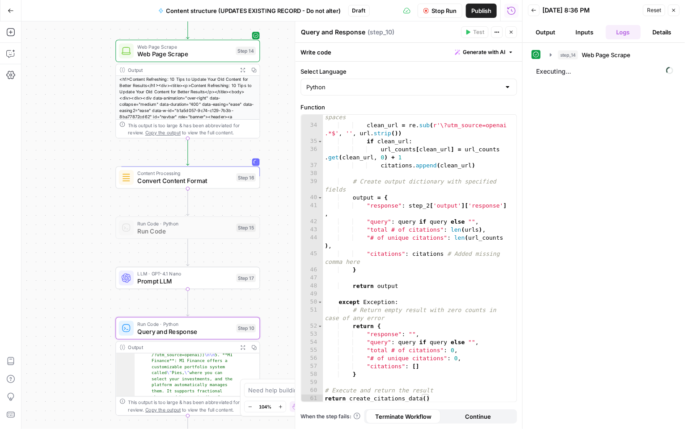
click at [438, 15] on span "Stop Run" at bounding box center [443, 10] width 25 height 9
click at [177, 157] on div "Copy step Delete step Add Note Test" at bounding box center [211, 160] width 94 height 17
click at [172, 160] on div at bounding box center [172, 160] width 12 height 7
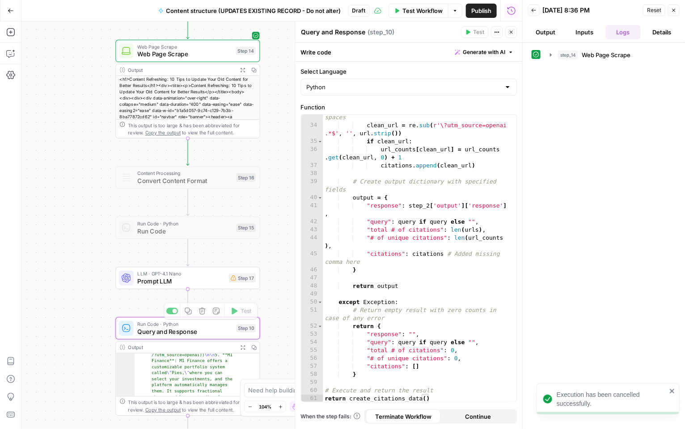
click at [222, 284] on span "Prompt LLM" at bounding box center [181, 281] width 88 height 9
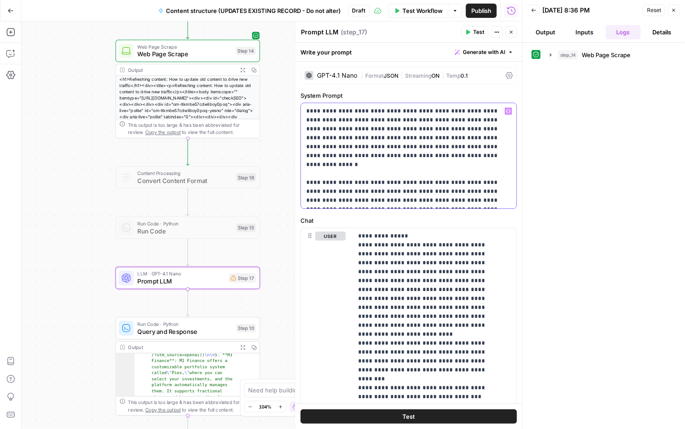
click at [398, 179] on p "**********" at bounding box center [405, 156] width 197 height 98
drag, startPoint x: 396, startPoint y: 181, endPoint x: 346, endPoint y: 184, distance: 50.1
click at [346, 184] on p "**********" at bounding box center [405, 156] width 197 height 98
drag, startPoint x: 469, startPoint y: 179, endPoint x: 505, endPoint y: 208, distance: 46.1
click at [505, 208] on div "**********" at bounding box center [408, 351] width 227 height 578
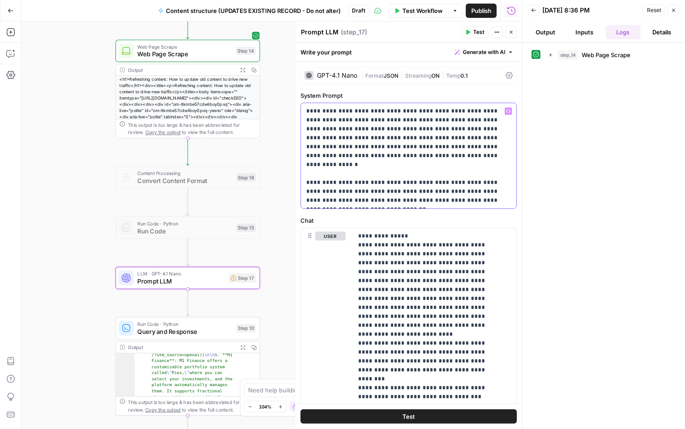
click at [326, 202] on p "**********" at bounding box center [405, 156] width 197 height 98
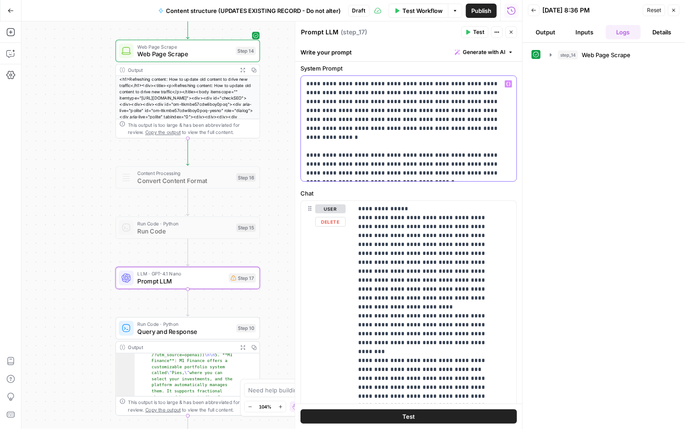
scroll to position [28, 0]
drag, startPoint x: 462, startPoint y: 269, endPoint x: 453, endPoint y: 280, distance: 14.3
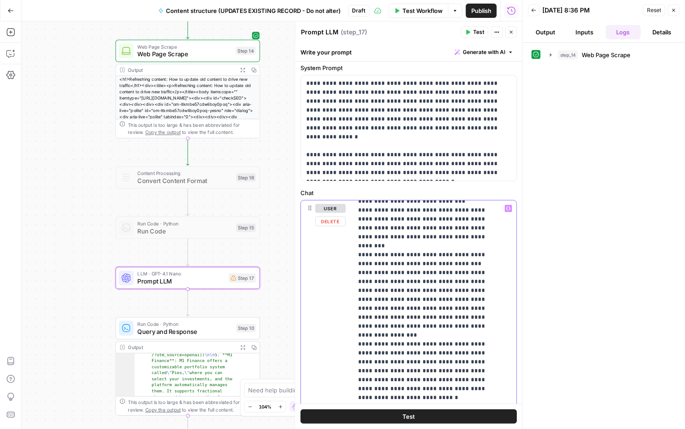
scroll to position [112, 0]
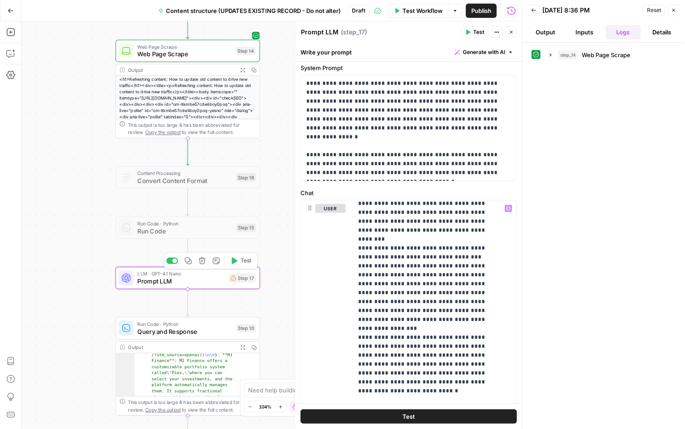
click at [235, 265] on button "Test" at bounding box center [241, 261] width 29 height 12
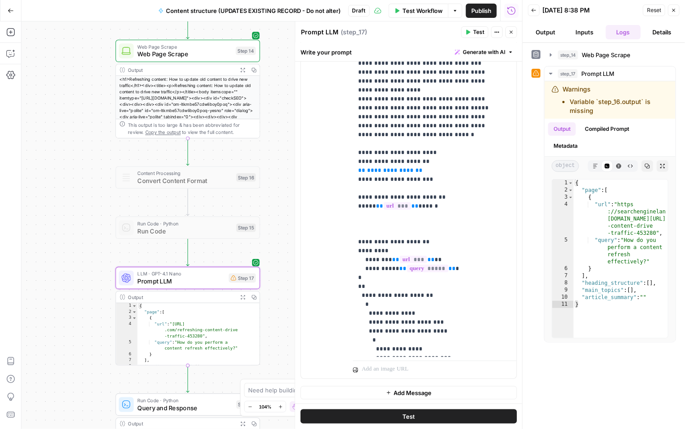
scroll to position [364, 0]
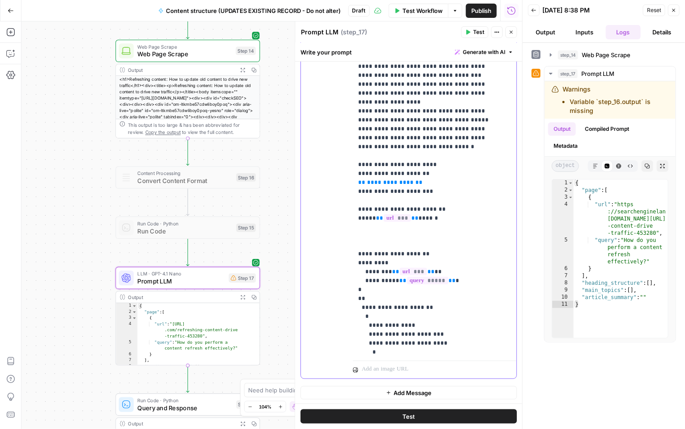
click at [383, 180] on span "**********" at bounding box center [390, 183] width 46 height 6
click at [469, 28] on button "Test" at bounding box center [474, 32] width 27 height 12
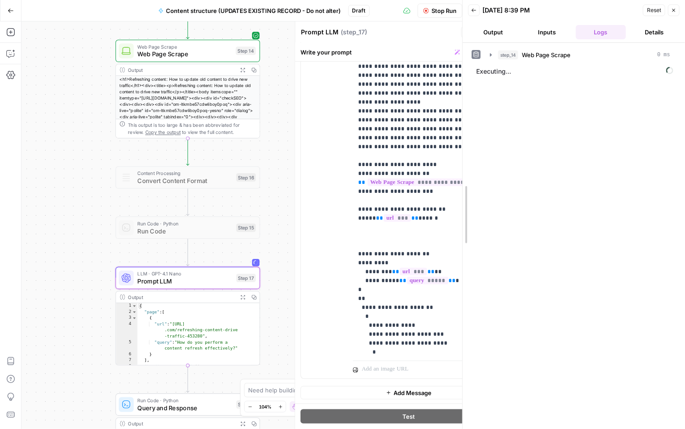
drag, startPoint x: 519, startPoint y: 268, endPoint x: 457, endPoint y: 268, distance: 62.1
click at [458, 268] on div at bounding box center [462, 214] width 9 height 429
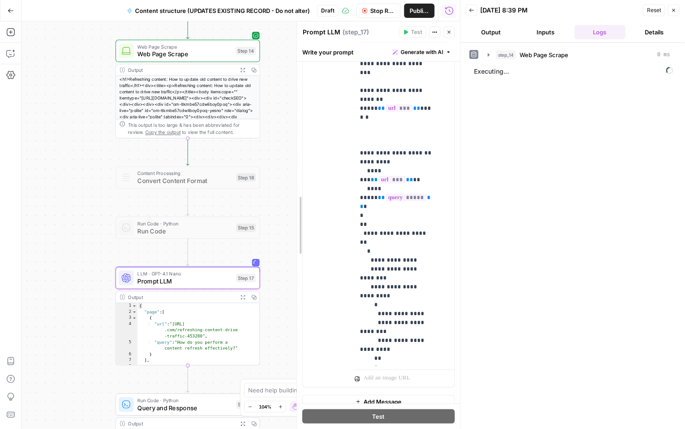
scroll to position [1127, 0]
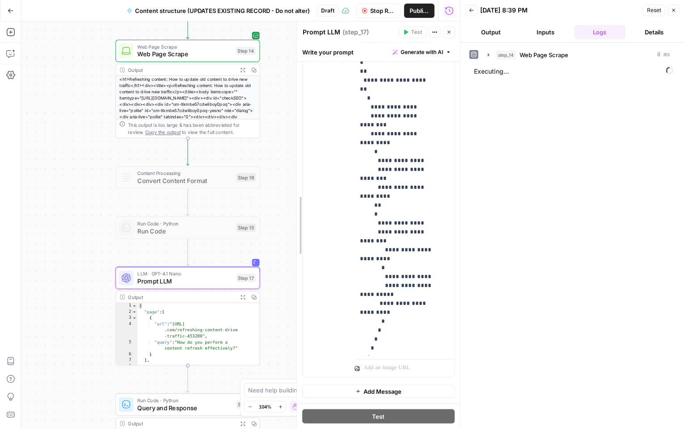
drag, startPoint x: 237, startPoint y: 205, endPoint x: 303, endPoint y: 205, distance: 66.1
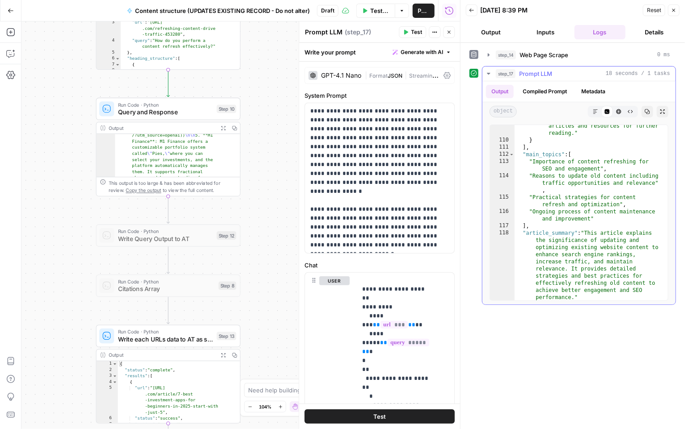
scroll to position [1393, 0]
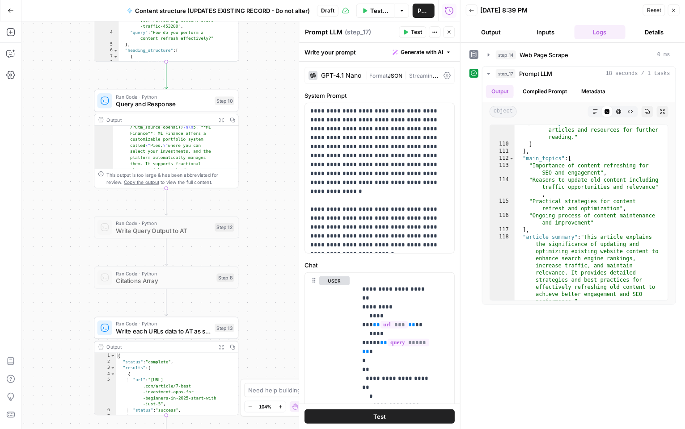
click at [195, 100] on span "Query and Response" at bounding box center [163, 104] width 95 height 9
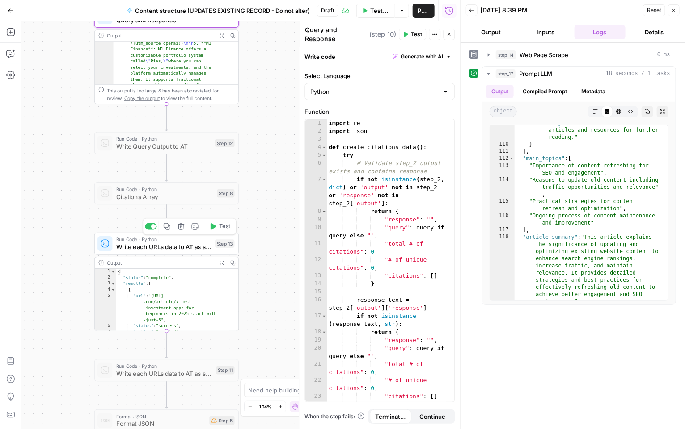
click at [198, 246] on span "Write each URLs data to AT as single records" at bounding box center [163, 247] width 95 height 9
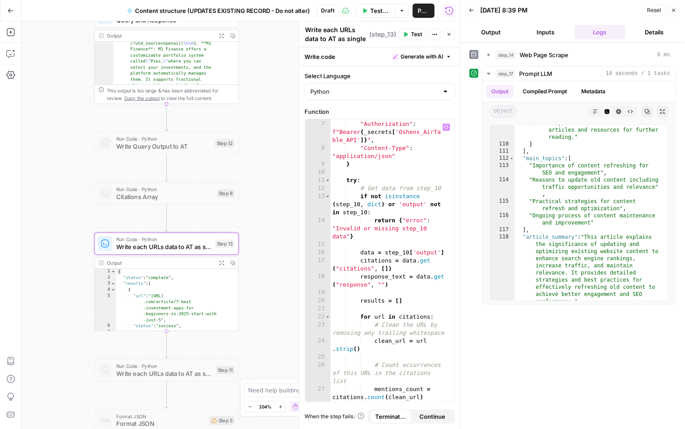
scroll to position [106, 0]
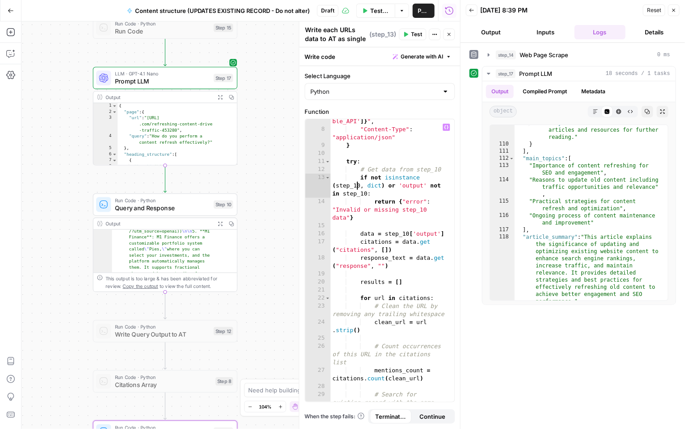
click at [358, 186] on div ""Authorization" : f"Bearer { _secrets [ 'Oshens_AirTa ble_API' ]} " , "Content-…" at bounding box center [389, 267] width 116 height 332
click at [366, 195] on div ""Authorization" : f"Bearer { _secrets [ 'Oshens_AirTa ble_API' ]} " , "Content-…" at bounding box center [389, 267] width 116 height 332
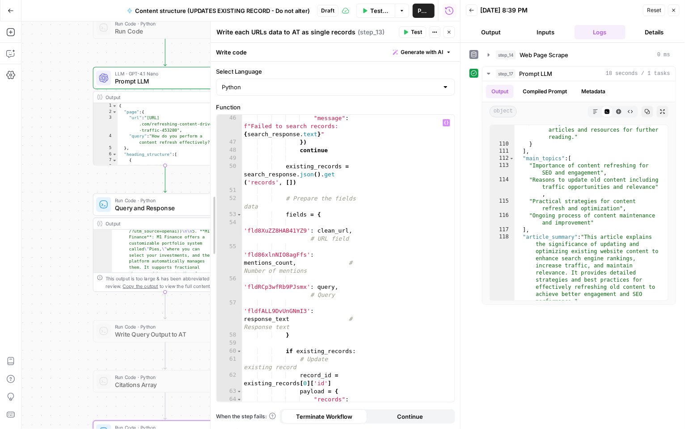
scroll to position [499, 0]
drag, startPoint x: 299, startPoint y: 253, endPoint x: 210, endPoint y: 253, distance: 88.9
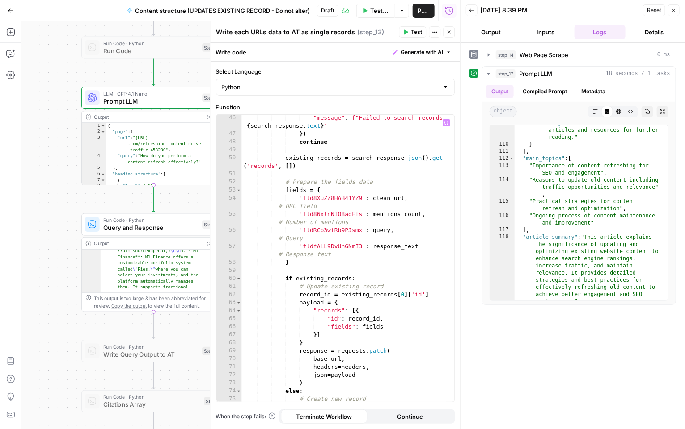
scroll to position [440, 0]
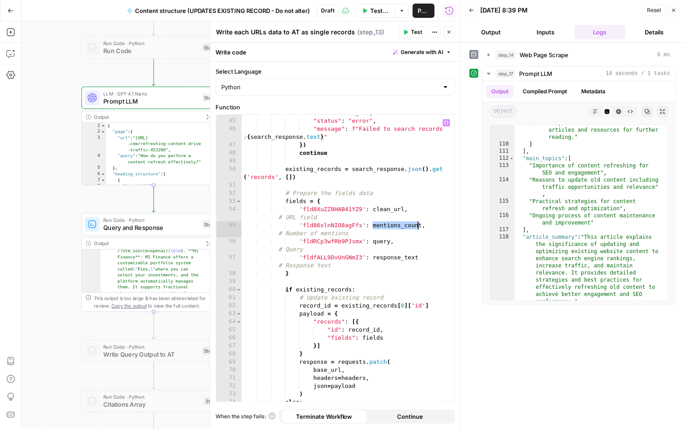
drag, startPoint x: 373, startPoint y: 225, endPoint x: 419, endPoint y: 225, distance: 46.0
click at [419, 225] on div ""url" : clean_url , "status" : "error" , "message" : f"Failed to search records…" at bounding box center [344, 261] width 205 height 304
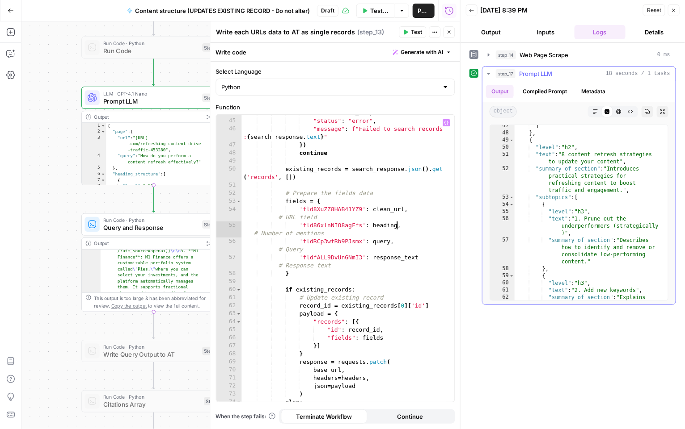
scroll to position [651, 0]
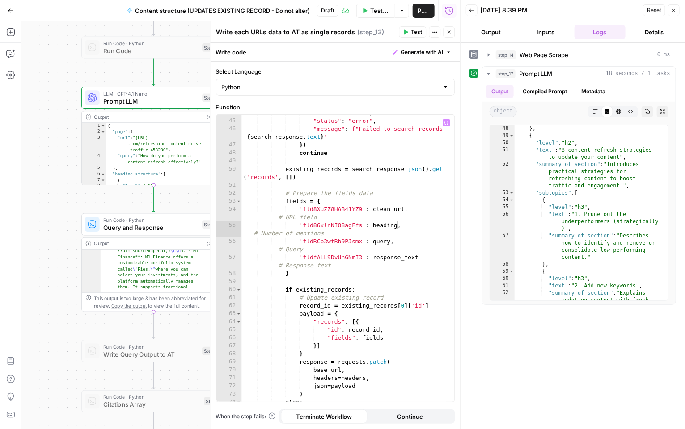
type textarea "**********"
click at [154, 99] on span "Prompt LLM" at bounding box center [150, 101] width 95 height 9
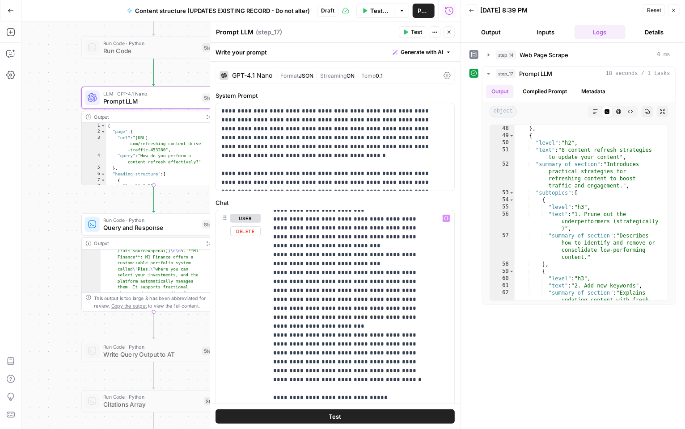
scroll to position [96, 0]
drag, startPoint x: 396, startPoint y: 238, endPoint x: 352, endPoint y: 236, distance: 44.7
drag, startPoint x: 338, startPoint y: 248, endPoint x: 271, endPoint y: 241, distance: 67.9
click at [271, 241] on div "**********" at bounding box center [357, 392] width 178 height 364
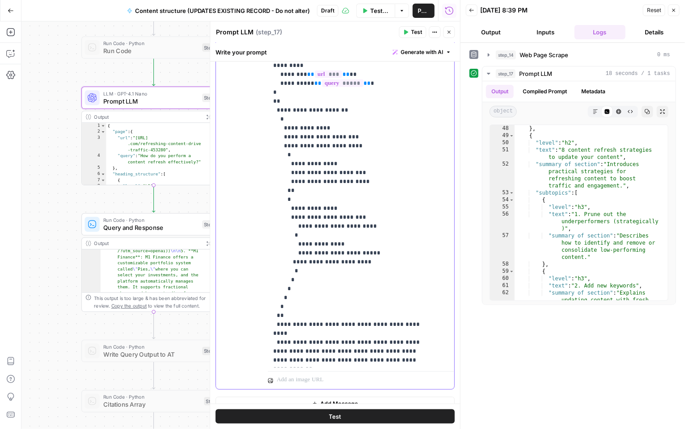
scroll to position [217, 0]
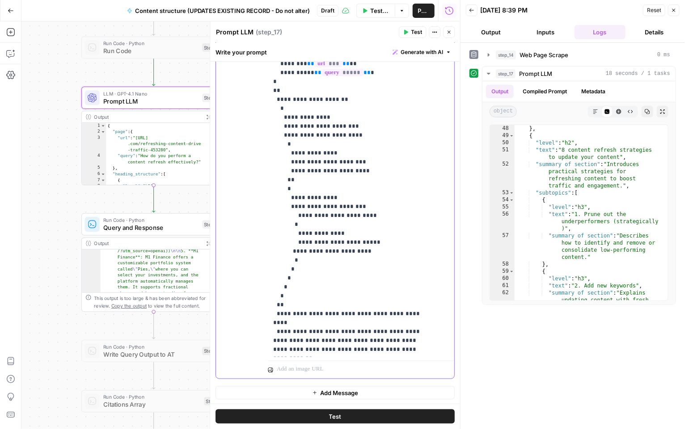
drag, startPoint x: 272, startPoint y: 241, endPoint x: 415, endPoint y: 238, distance: 142.6
click at [415, 238] on div "**********" at bounding box center [357, 176] width 178 height 364
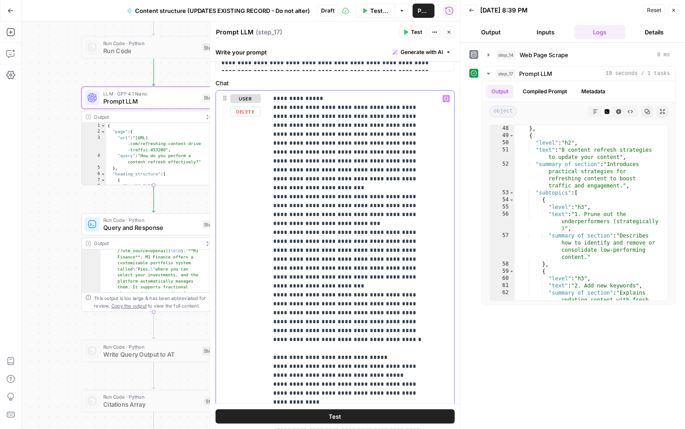
scroll to position [108, 0]
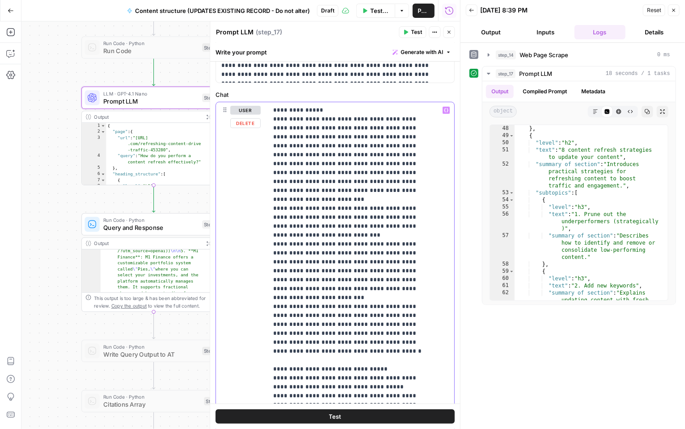
drag, startPoint x: 349, startPoint y: 162, endPoint x: 307, endPoint y: 163, distance: 42.9
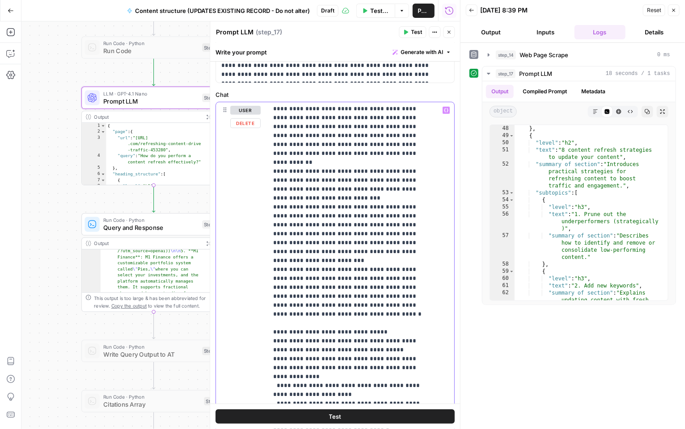
scroll to position [37, 0]
drag, startPoint x: 390, startPoint y: 231, endPoint x: 294, endPoint y: 223, distance: 96.5
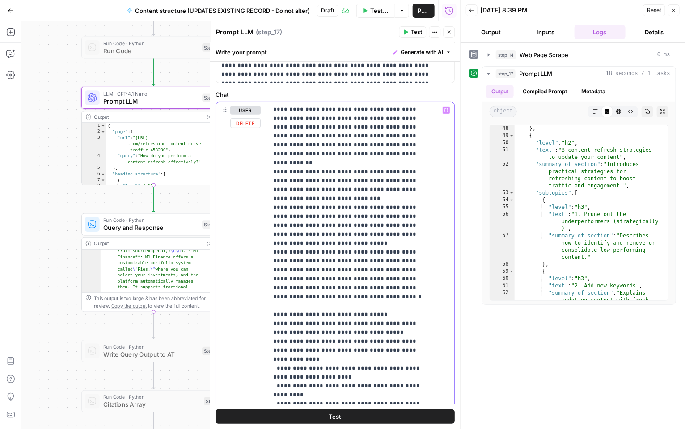
scroll to position [58, 0]
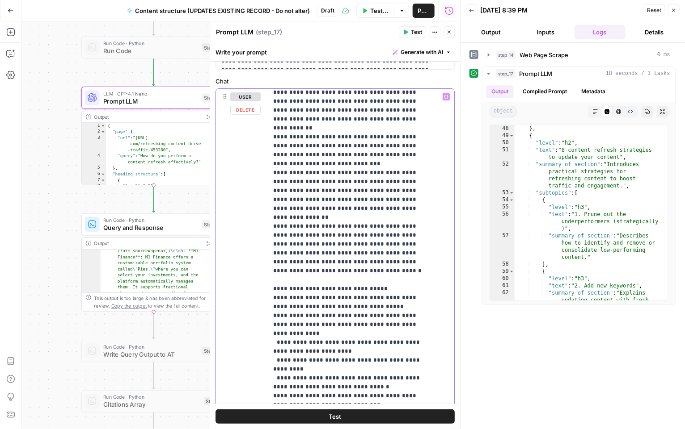
scroll to position [134, 0]
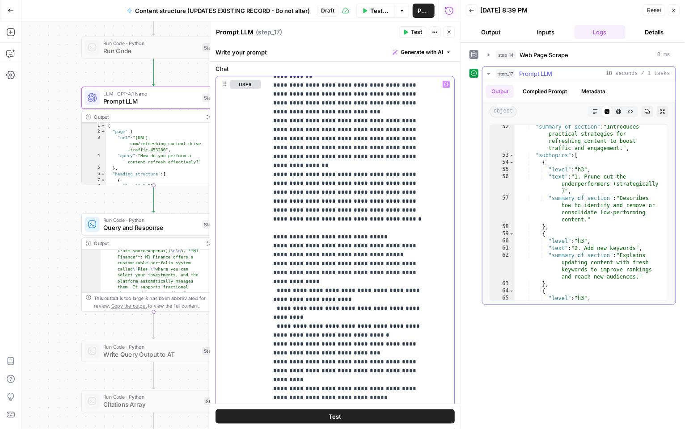
scroll to position [678, 0]
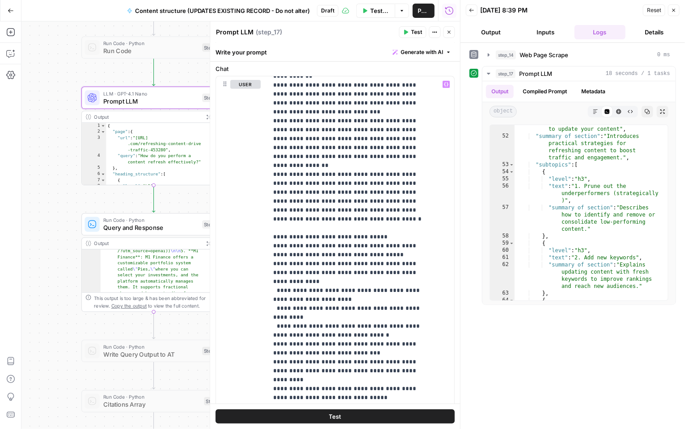
click at [411, 34] on button "Test" at bounding box center [412, 32] width 27 height 12
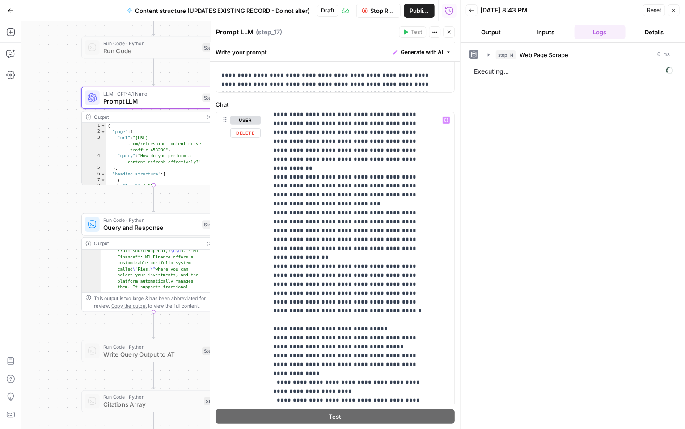
scroll to position [45, 0]
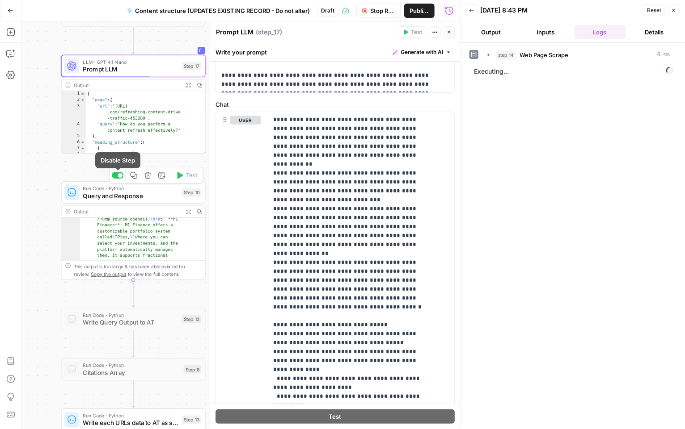
click at [118, 177] on div at bounding box center [118, 176] width 12 height 7
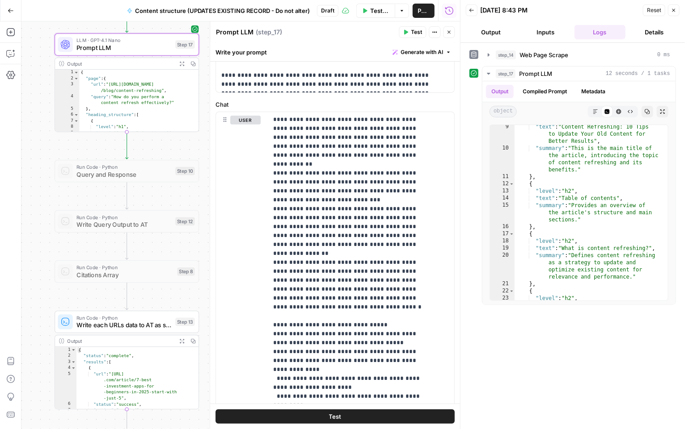
scroll to position [0, 0]
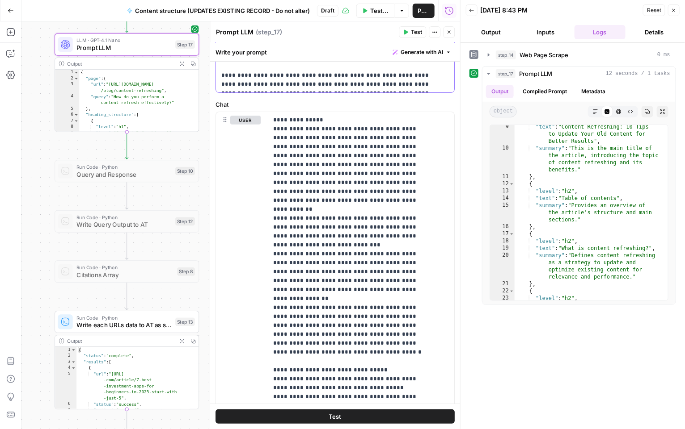
click at [324, 84] on p "**********" at bounding box center [331, 48] width 219 height 80
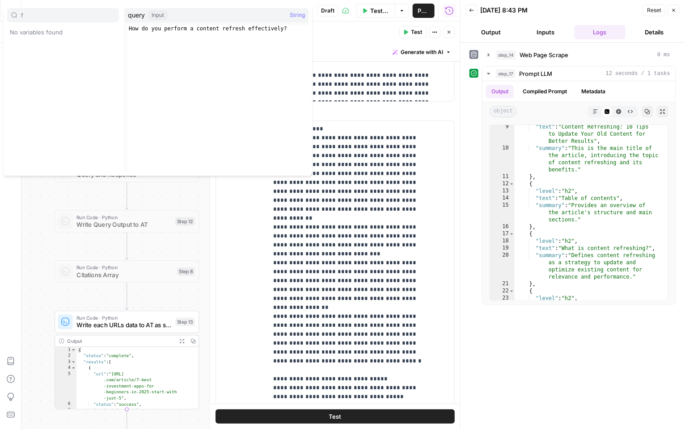
type input "f"
click at [371, 92] on p "**********" at bounding box center [331, 52] width 219 height 89
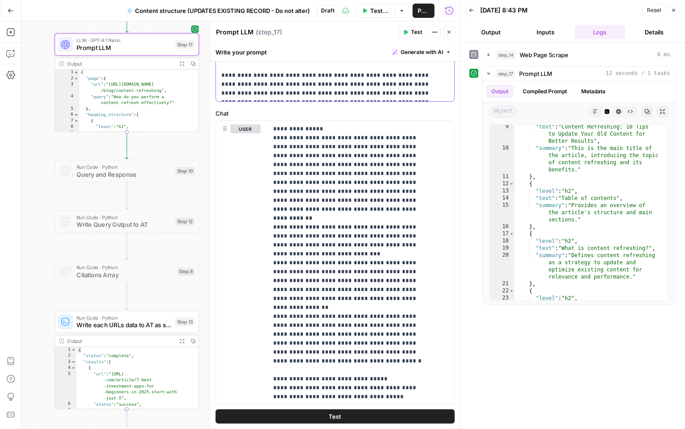
click at [251, 93] on p "**********" at bounding box center [331, 52] width 219 height 89
click at [410, 34] on button "Test" at bounding box center [412, 32] width 27 height 12
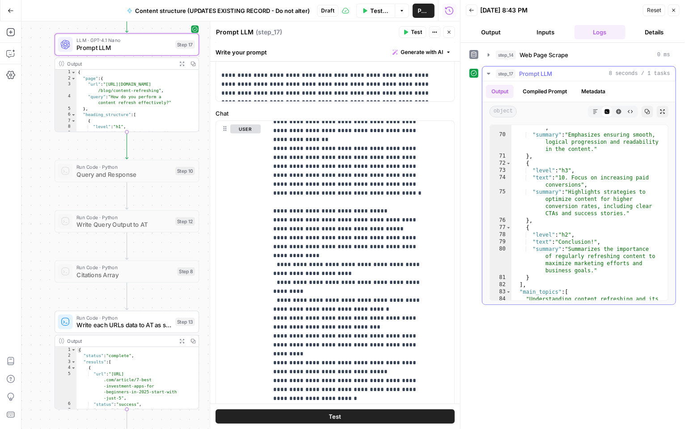
scroll to position [903, 0]
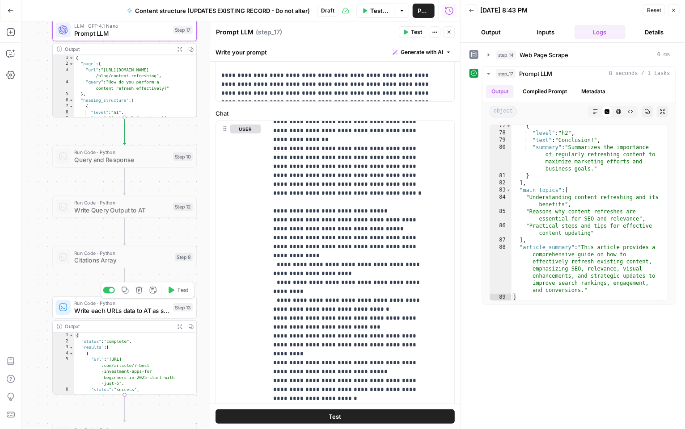
click at [139, 309] on span "Write each URLs data to AT as single records" at bounding box center [121, 311] width 95 height 9
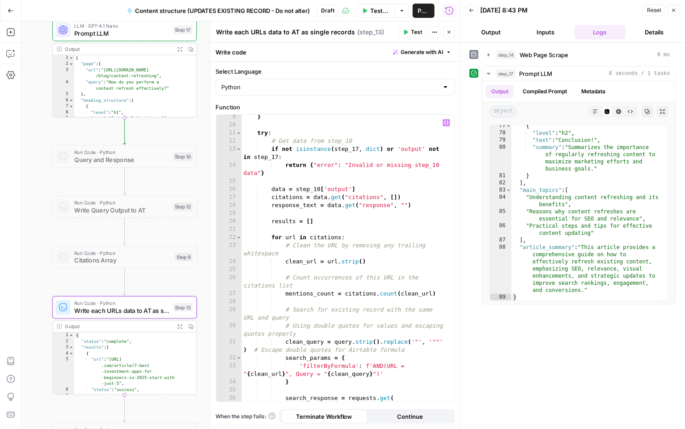
scroll to position [14, 0]
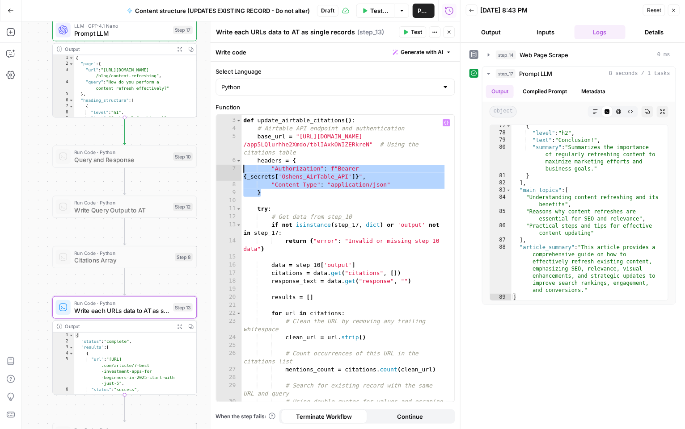
drag, startPoint x: 268, startPoint y: 194, endPoint x: 239, endPoint y: 172, distance: 37.0
click at [238, 172] on div "* 2 3 4 5 6 7 8 9 10 11 12 13 14 15 16 17 18 19 20 21 22 23 24 25 26 27 28 29 3…" at bounding box center [335, 258] width 238 height 287
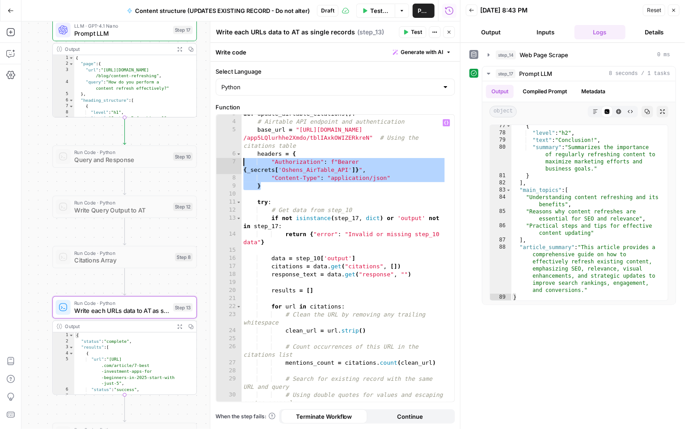
scroll to position [27, 0]
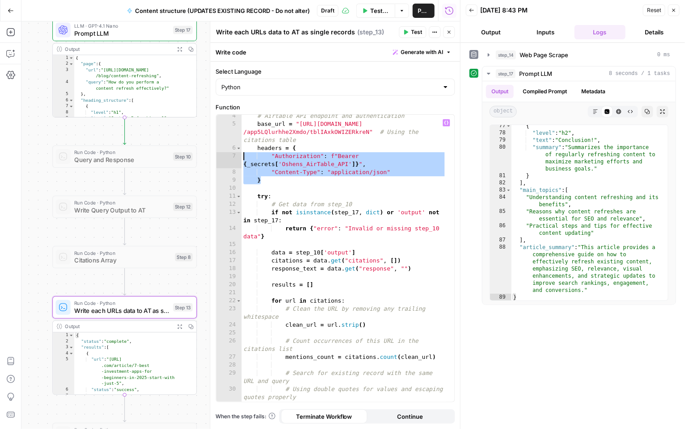
click at [317, 249] on div "# Airtable API endpoint and authentication base_url = "https://api.airtable.com…" at bounding box center [344, 268] width 205 height 312
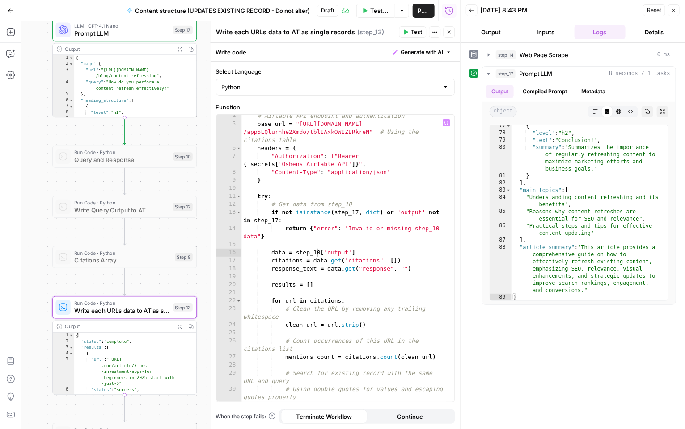
click at [319, 252] on div "# Airtable API endpoint and authentication base_url = "https://api.airtable.com…" at bounding box center [344, 268] width 205 height 312
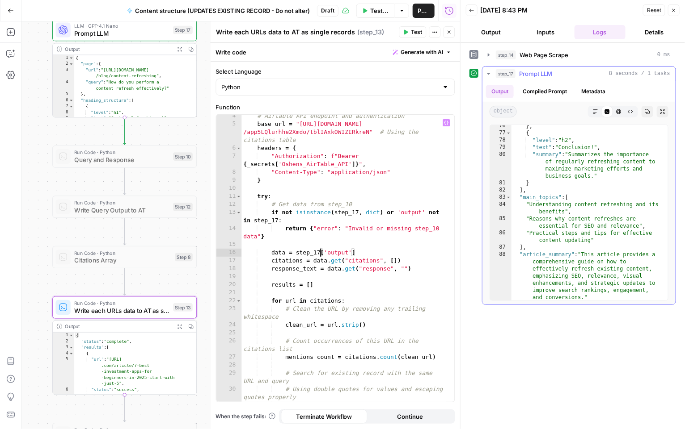
scroll to position [894, 0]
click at [407, 257] on div "# Airtable API endpoint and authentication base_url = "https://api.airtable.com…" at bounding box center [344, 268] width 205 height 312
click at [417, 270] on div "# Airtable API endpoint and authentication base_url = "https://api.airtable.com…" at bounding box center [344, 268] width 205 height 312
click at [412, 259] on div "# Airtable API endpoint and authentication base_url = "https://api.airtable.com…" at bounding box center [344, 268] width 205 height 312
type textarea "**********"
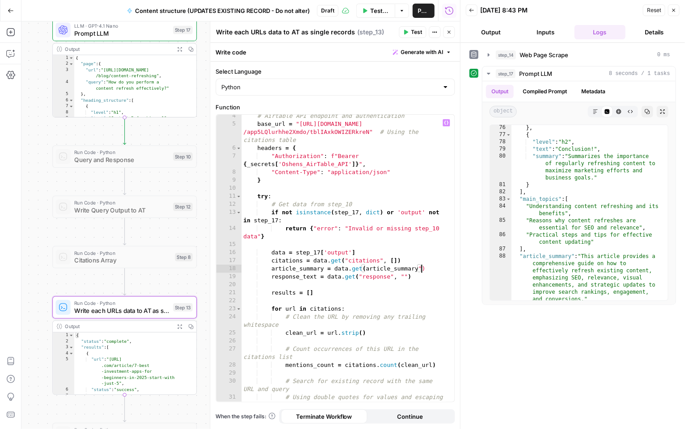
scroll to position [0, 136]
click at [365, 269] on div "# Airtable API endpoint and authentication base_url = "https://api.airtable.com…" at bounding box center [344, 268] width 205 height 312
click at [421, 267] on div "# Airtable API endpoint and authentication base_url = "https://api.airtable.com…" at bounding box center [344, 268] width 205 height 312
click at [423, 266] on div "# Airtable API endpoint and authentication base_url = "https://api.airtable.com…" at bounding box center [344, 268] width 205 height 312
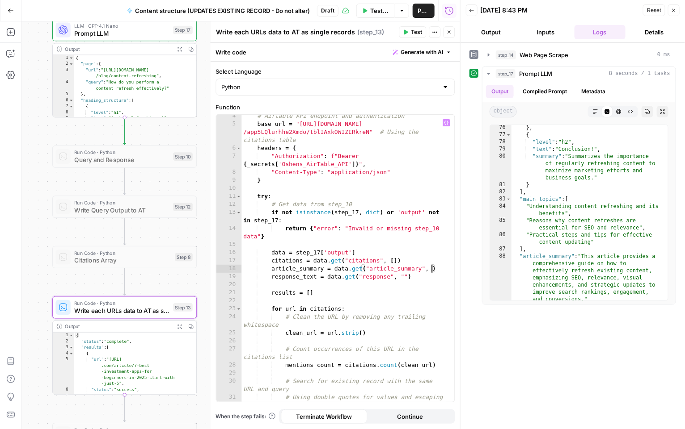
scroll to position [0, 150]
type textarea "**********"
click at [442, 266] on div "# Airtable API endpoint and authentication base_url = "https://api.airtable.com…" at bounding box center [344, 268] width 205 height 312
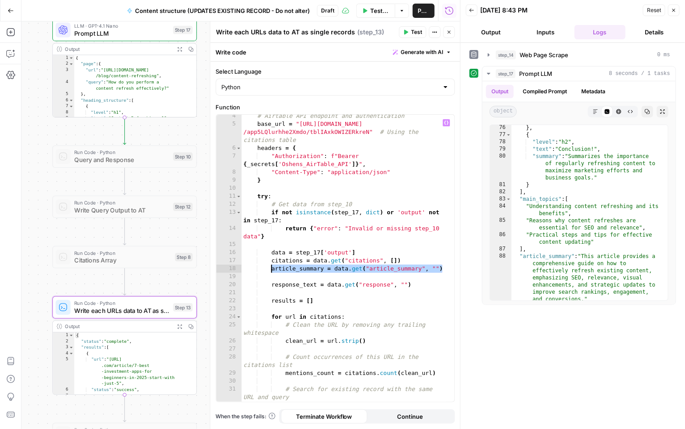
drag, startPoint x: 442, startPoint y: 271, endPoint x: 271, endPoint y: 270, distance: 171.2
click at [271, 270] on div "# Airtable API endpoint and authentication base_url = "https://api.airtable.com…" at bounding box center [344, 268] width 205 height 312
type textarea "**********"
click at [277, 277] on div "# Airtable API endpoint and authentication base_url = "https://api.airtable.com…" at bounding box center [344, 268] width 205 height 312
paste textarea "**********"
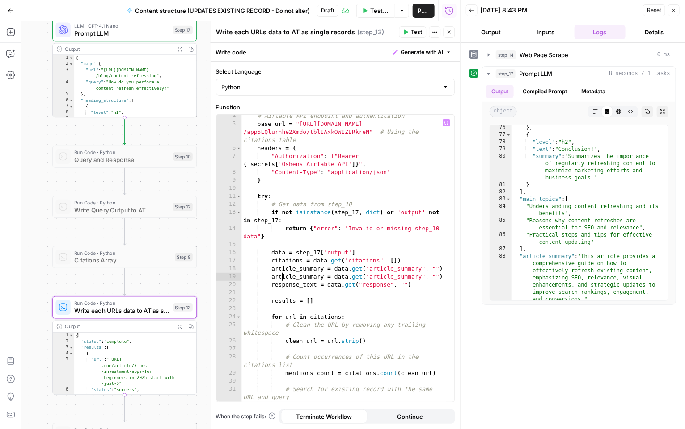
click at [281, 278] on div "# Airtable API endpoint and authentication base_url = "https://api.airtable.com…" at bounding box center [344, 268] width 205 height 312
click at [288, 278] on div "# Airtable API endpoint and authentication base_url = "https://api.airtable.com…" at bounding box center [344, 268] width 205 height 312
drag, startPoint x: 294, startPoint y: 278, endPoint x: 271, endPoint y: 278, distance: 23.2
click at [271, 278] on div "# Airtable API endpoint and authentication base_url = "https://api.airtable.com…" at bounding box center [344, 268] width 205 height 312
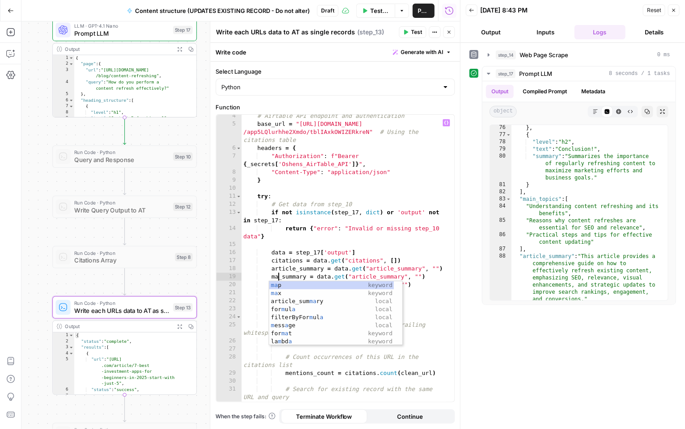
scroll to position [0, 32]
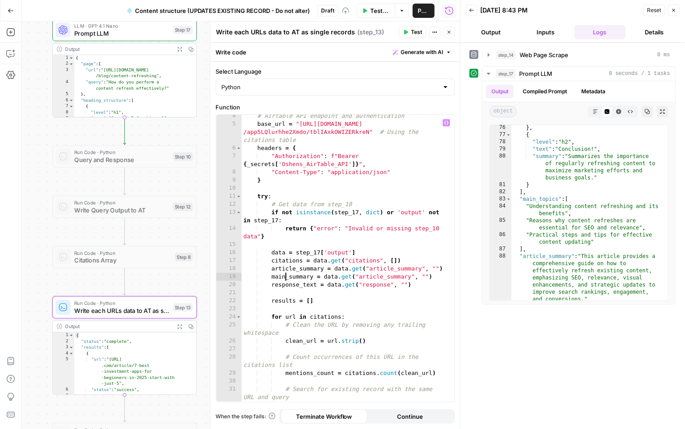
click at [297, 276] on div "# Airtable API endpoint and authentication base_url = "https://api.airtable.com…" at bounding box center [344, 268] width 205 height 312
click at [295, 276] on div "# Airtable API endpoint and authentication base_url = "https://api.airtable.com…" at bounding box center [344, 268] width 205 height 312
drag, startPoint x: 290, startPoint y: 276, endPoint x: 312, endPoint y: 276, distance: 22.8
click at [312, 276] on div "# Airtable API endpoint and authentication base_url = "https://api.airtable.com…" at bounding box center [344, 268] width 205 height 312
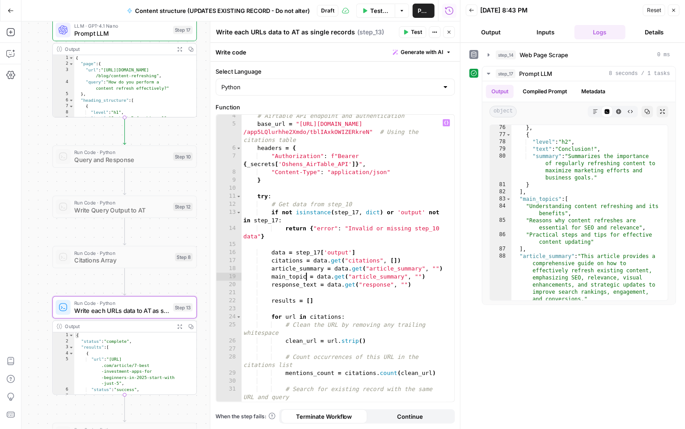
scroll to position [0, 51]
drag, startPoint x: 406, startPoint y: 278, endPoint x: 355, endPoint y: 278, distance: 50.9
click at [355, 278] on div "# Airtable API endpoint and authentication base_url = "https://api.airtable.com…" at bounding box center [344, 268] width 205 height 312
type textarea "**********"
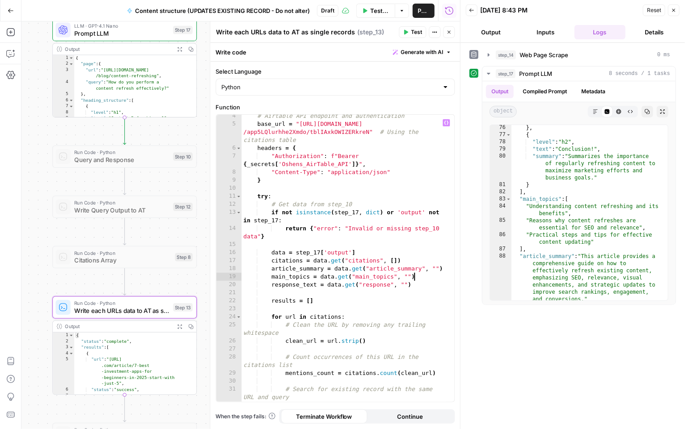
click at [432, 277] on div "# Airtable API endpoint and authentication base_url = "https://api.airtable.com…" at bounding box center [344, 268] width 205 height 312
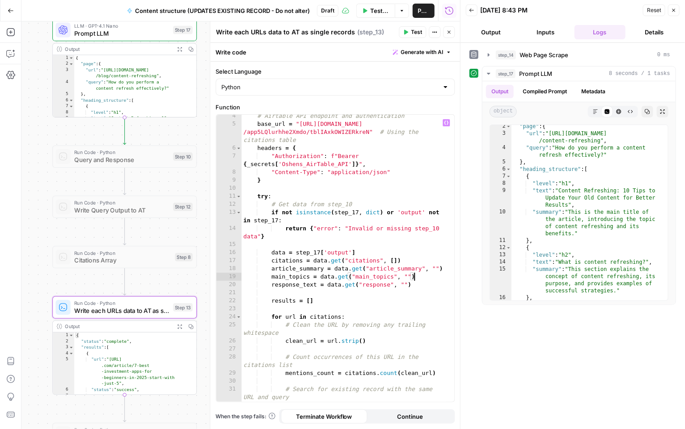
scroll to position [0, 21]
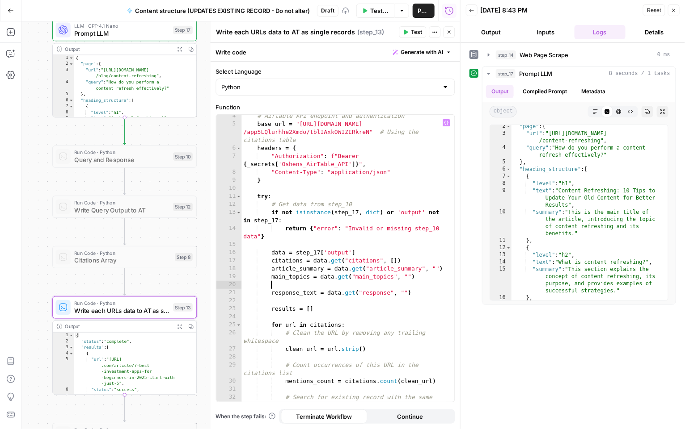
paste textarea "**********"
drag, startPoint x: 322, startPoint y: 286, endPoint x: 273, endPoint y: 286, distance: 49.6
click at [273, 286] on div "# Airtable API endpoint and authentication base_url = "https://api.airtable.com…" at bounding box center [344, 268] width 205 height 312
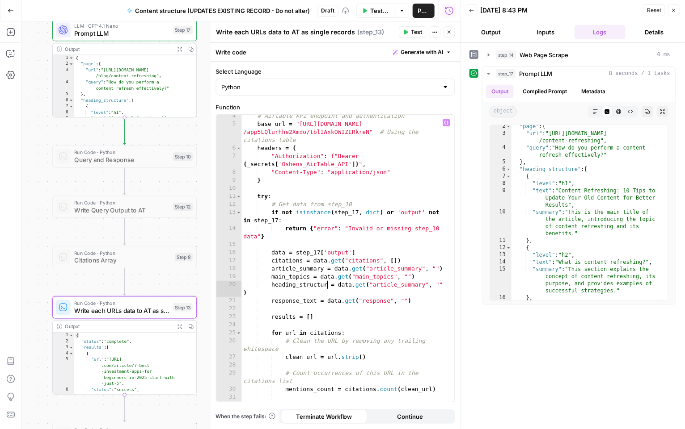
type textarea "**********"
drag, startPoint x: 428, startPoint y: 284, endPoint x: 376, endPoint y: 285, distance: 51.8
click at [376, 285] on div "# Airtable API endpoint and authentication base_url = "[URL][DOMAIN_NAME] /app5…" at bounding box center [344, 268] width 205 height 312
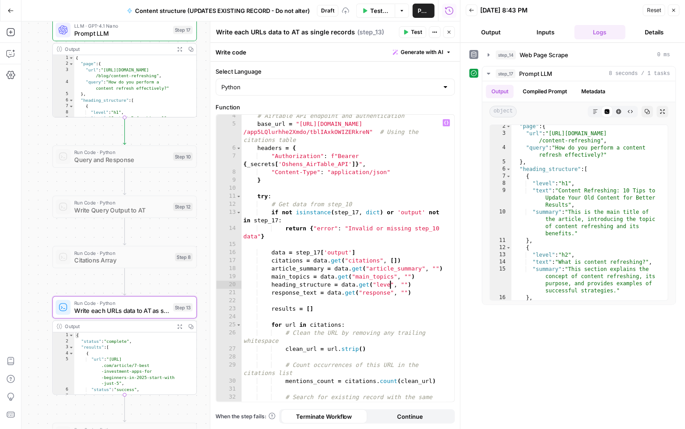
type textarea "**********"
click at [411, 286] on div "# Airtable API endpoint and authentication base_url = "[URL][DOMAIN_NAME] /app5…" at bounding box center [344, 268] width 205 height 312
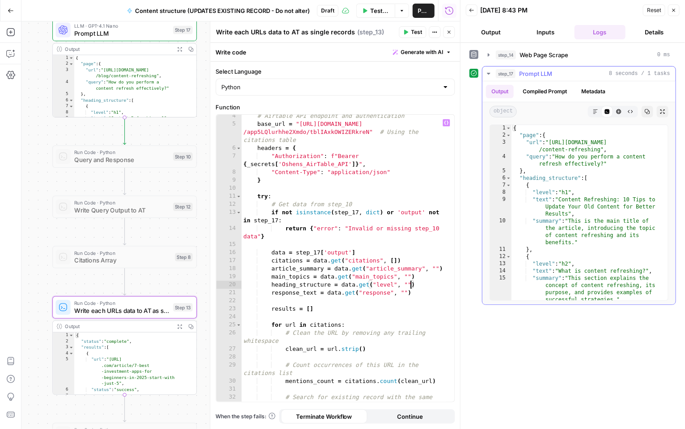
scroll to position [0, 0]
click at [422, 283] on div "# Airtable API endpoint and authentication base_url = "[URL][DOMAIN_NAME] /app5…" at bounding box center [344, 268] width 205 height 312
click at [421, 297] on div "# Airtable API endpoint and authentication base_url = "[URL][DOMAIN_NAME] /app5…" at bounding box center [344, 268] width 205 height 312
click at [282, 303] on div "# Airtable API endpoint and authentication base_url = "[URL][DOMAIN_NAME] /app5…" at bounding box center [344, 268] width 205 height 312
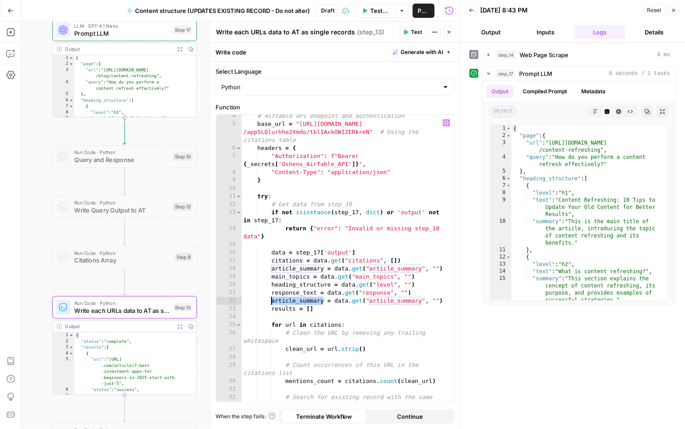
click at [282, 303] on div "# Airtable API endpoint and authentication base_url = "[URL][DOMAIN_NAME] /app5…" at bounding box center [344, 268] width 205 height 312
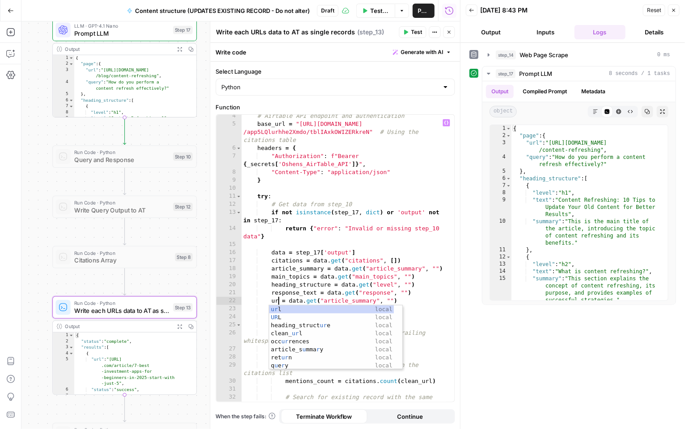
scroll to position [0, 29]
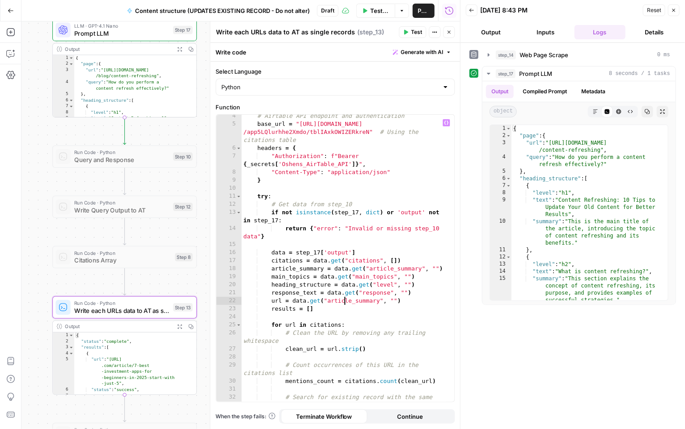
click at [343, 302] on div "# Airtable API endpoint and authentication base_url = "[URL][DOMAIN_NAME] /app5…" at bounding box center [344, 268] width 205 height 312
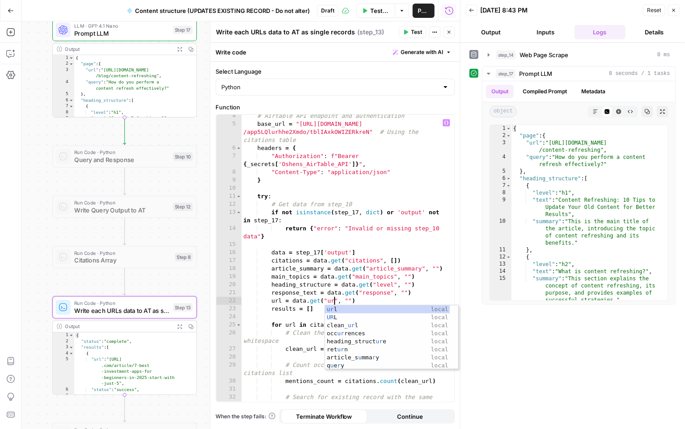
type textarea "**********"
click at [374, 303] on div "# Airtable API endpoint and authentication base_url = "[URL][DOMAIN_NAME] /app5…" at bounding box center [344, 268] width 205 height 312
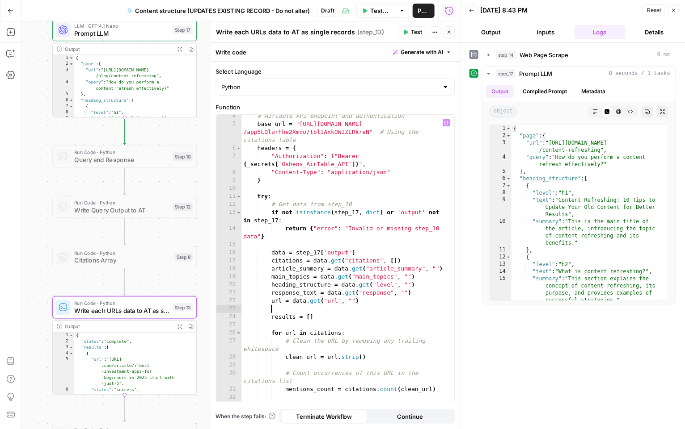
scroll to position [0, 21]
type textarea "**********"
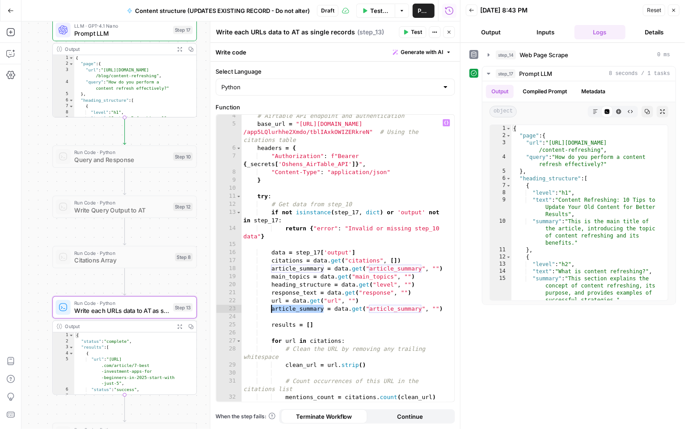
drag, startPoint x: 322, startPoint y: 310, endPoint x: 271, endPoint y: 311, distance: 50.5
click at [271, 311] on div "# Airtable API endpoint and authentication base_url = "[URL][DOMAIN_NAME] /app5…" at bounding box center [344, 264] width 205 height 304
click at [364, 310] on div "# Airtable API endpoint and authentication base_url = "[URL][DOMAIN_NAME] /app5…" at bounding box center [344, 264] width 205 height 304
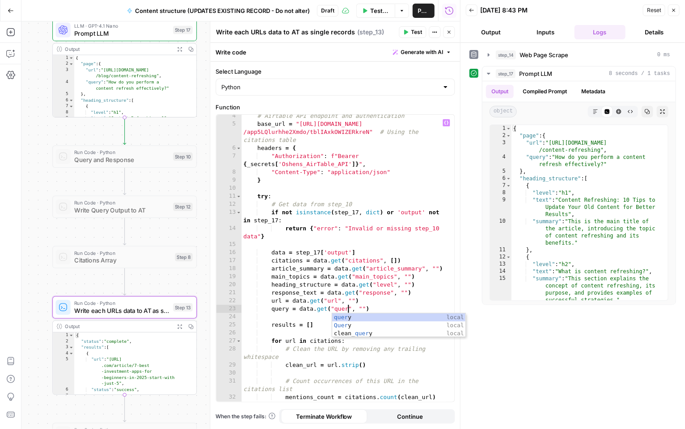
scroll to position [0, 83]
click at [366, 316] on div "query local Query local clean_ query local" at bounding box center [399, 334] width 134 height 40
click at [384, 286] on div "# Airtable API endpoint and authentication base_url = "[URL][DOMAIN_NAME] /app5…" at bounding box center [344, 264] width 205 height 304
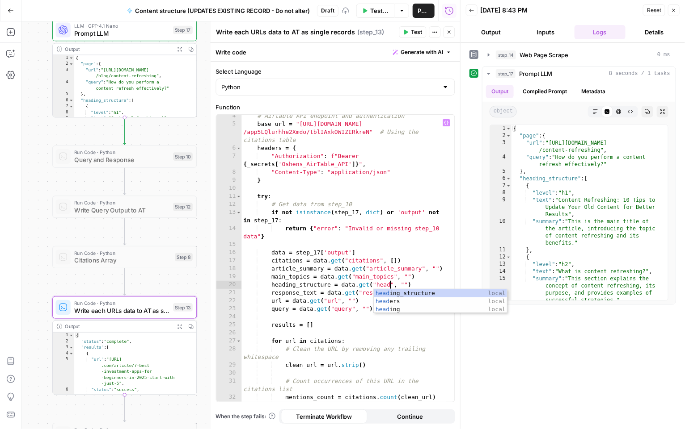
scroll to position [0, 112]
click at [415, 292] on div "head ing_structure local head ers local head ing local" at bounding box center [441, 310] width 134 height 40
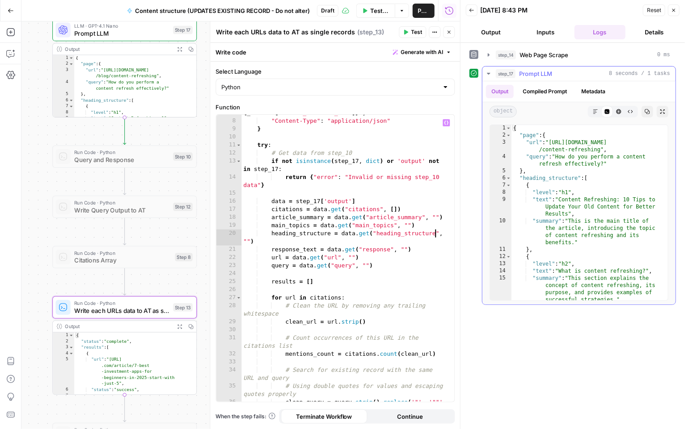
scroll to position [0, 0]
click at [439, 233] on div ""Authorization" : f"Bearer { _secrets [ 'Oshens_AirTable_API' ]} " , "Content-T…" at bounding box center [344, 261] width 205 height 320
click at [248, 242] on div ""Authorization" : f"Bearer { _secrets [ 'Oshens_AirTable_API' ]} " , "Content-T…" at bounding box center [344, 261] width 205 height 320
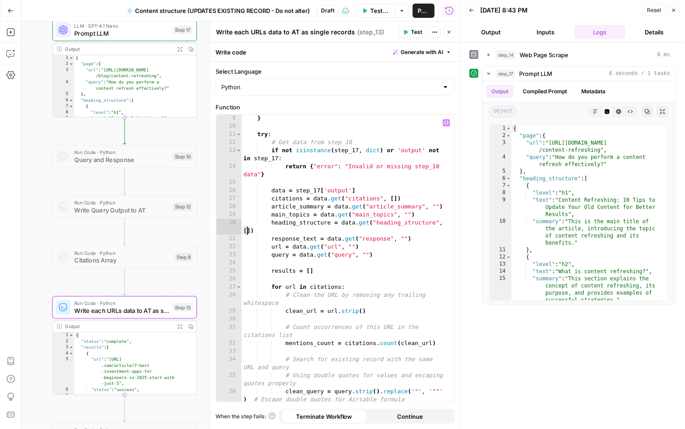
scroll to position [84, 0]
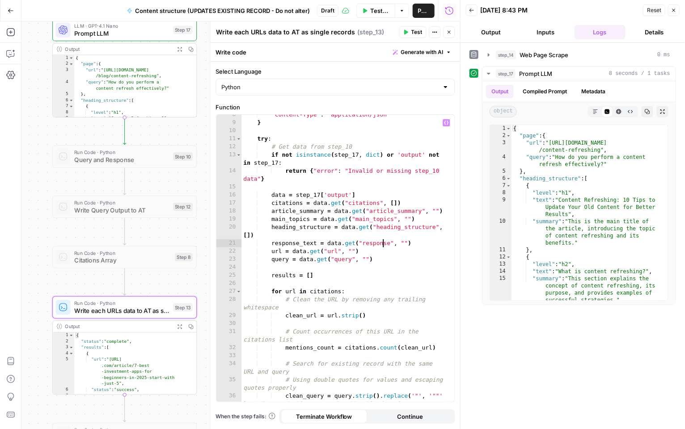
click at [381, 244] on div ""Content-Type" : "application/json" } try : # Get data from step_10 if not isin…" at bounding box center [344, 267] width 205 height 312
type textarea "**********"
drag, startPoint x: 417, startPoint y: 241, endPoint x: 244, endPoint y: 241, distance: 173.0
click at [244, 241] on div ""Content-Type" : "application/json" } try : # Get data from step_10 if not isin…" at bounding box center [344, 267] width 205 height 312
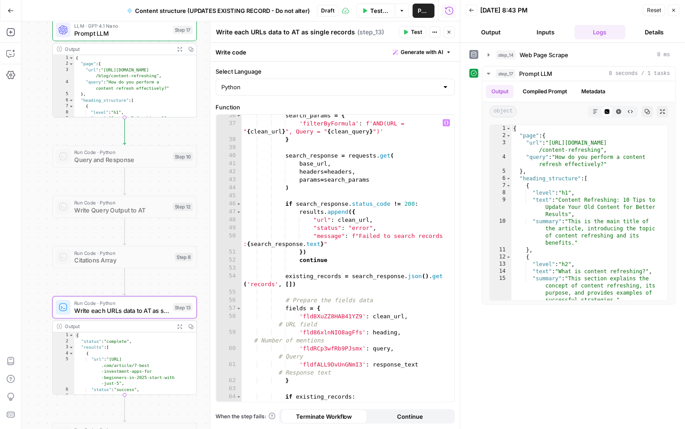
scroll to position [386, 0]
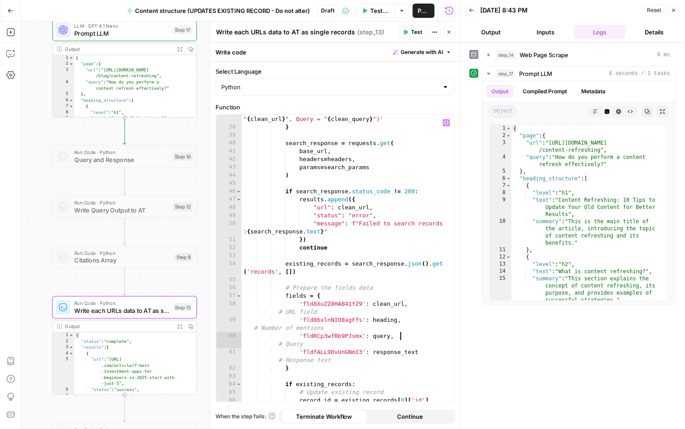
click at [399, 337] on div "'filterByFormula' : f'AND(URL = " { clean_url } ", Query = " { clean_query } ")…" at bounding box center [344, 263] width 205 height 312
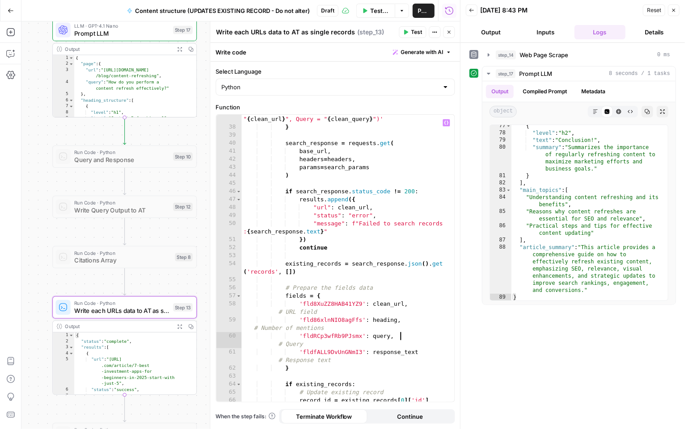
scroll to position [0, 43]
type textarea "*******"
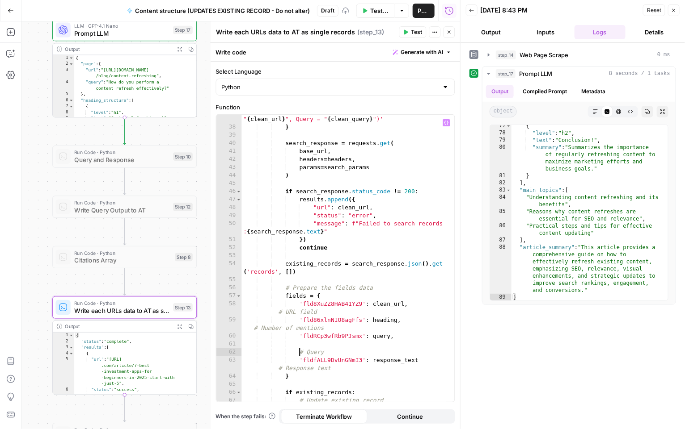
click at [331, 342] on div "'filterByFormula' : f'AND(URL = " { clean_url } ", Query = " { clean_query } ")…" at bounding box center [344, 263] width 205 height 312
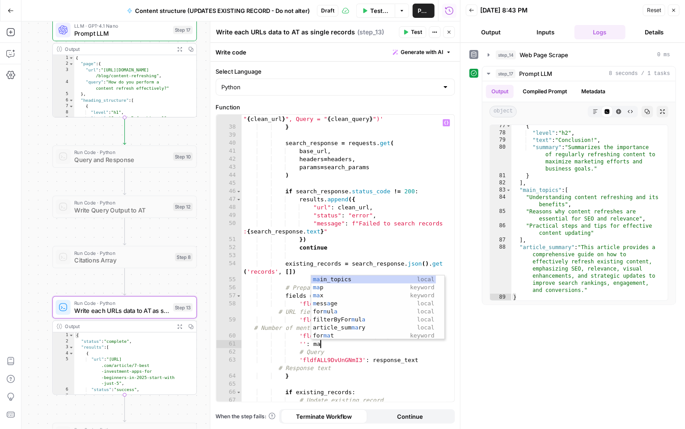
scroll to position [0, 64]
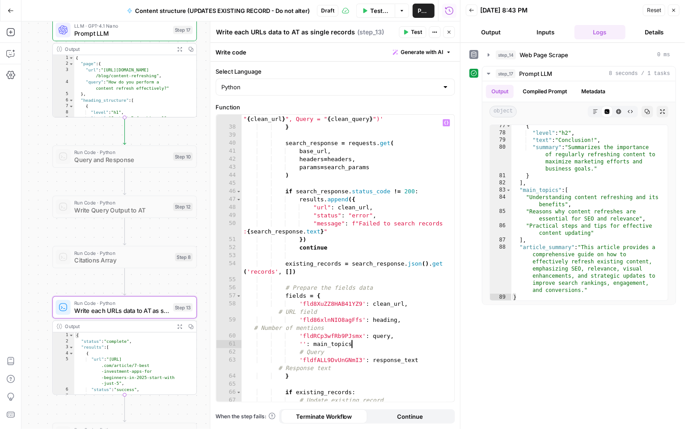
type textarea "**********"
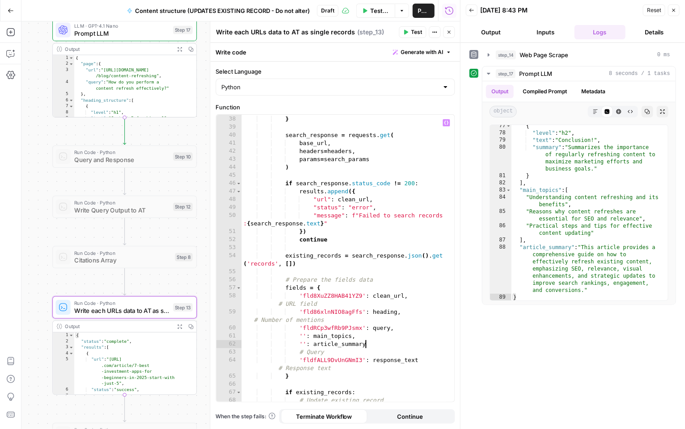
scroll to position [0, 96]
click at [302, 342] on div "'filterByFormula' : f'AND(URL = " { clean_url } ", Query = " { clean_query } ")…" at bounding box center [344, 255] width 205 height 312
paste textarea "**********"
click at [302, 337] on div "'filterByFormula' : f'AND(URL = " { clean_url } ", Query = " { clean_query } ")…" at bounding box center [344, 255] width 205 height 312
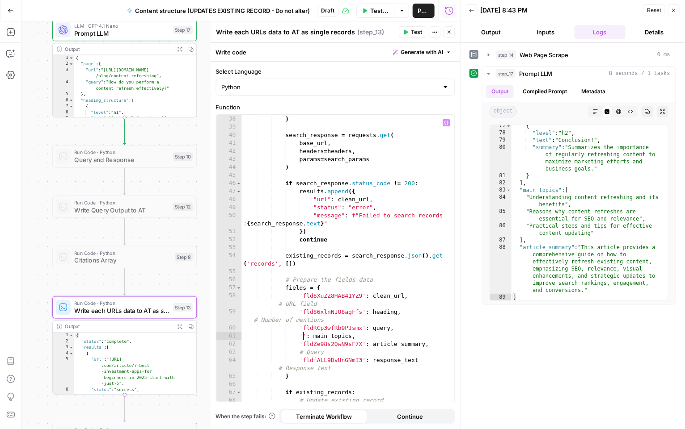
paste textarea "**********"
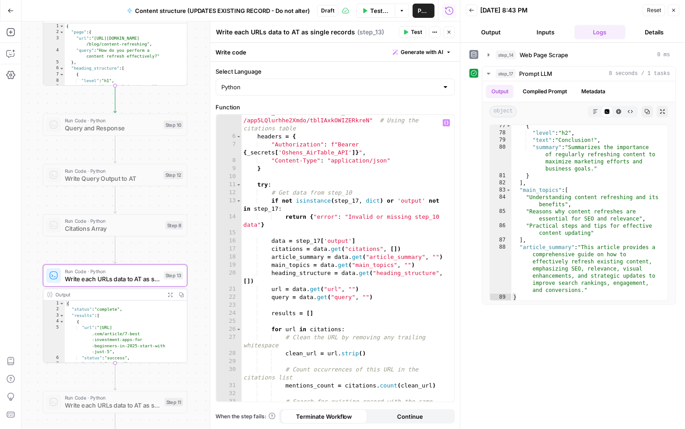
scroll to position [0, 0]
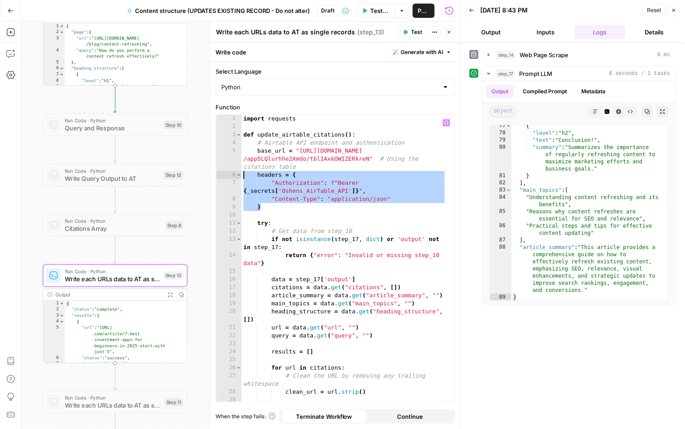
drag, startPoint x: 266, startPoint y: 206, endPoint x: 222, endPoint y: 176, distance: 53.9
click at [222, 176] on div "**********" at bounding box center [335, 258] width 238 height 287
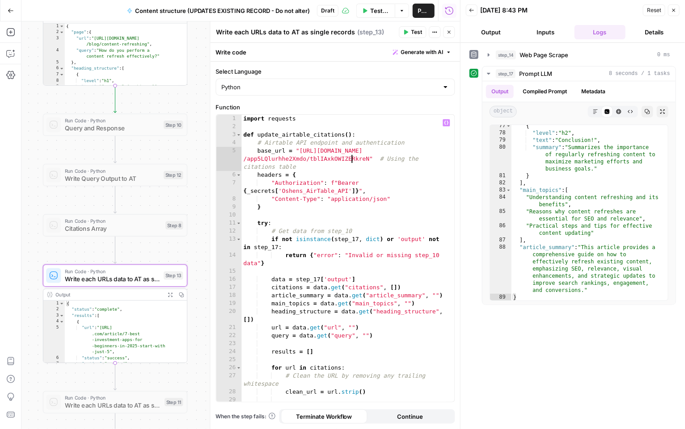
click at [351, 160] on div "import requests def update_airtable_citations ( ) : # Airtable API endpoint and…" at bounding box center [344, 271] width 205 height 312
paste textarea
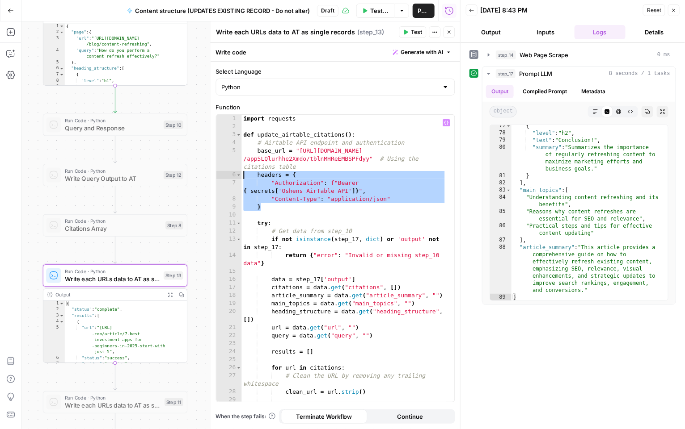
drag, startPoint x: 278, startPoint y: 207, endPoint x: 235, endPoint y: 176, distance: 53.0
click at [235, 176] on div "**********" at bounding box center [335, 258] width 238 height 287
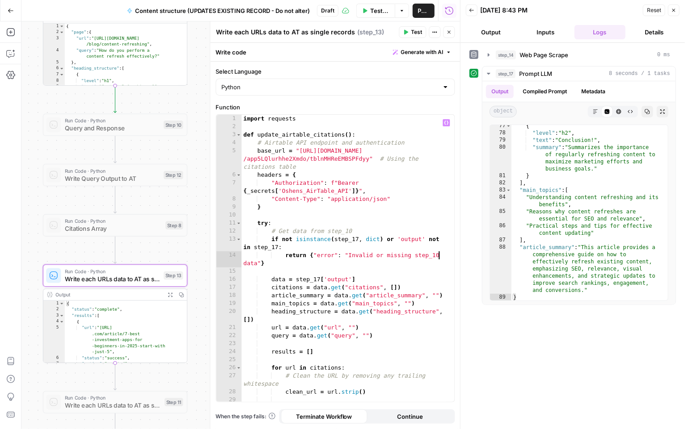
click at [438, 257] on div "import requests def update_airtable_citations ( ) : # Airtable API endpoint and…" at bounding box center [344, 271] width 205 height 312
type textarea "**********"
click at [412, 37] on button "Test" at bounding box center [412, 32] width 27 height 12
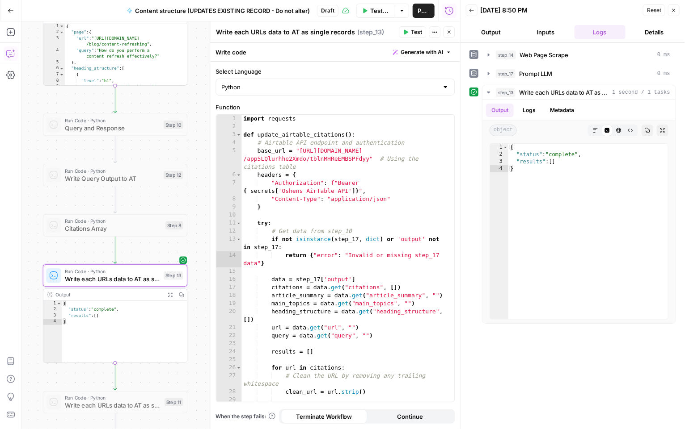
click at [6, 54] on icon "button" at bounding box center [10, 54] width 8 height 7
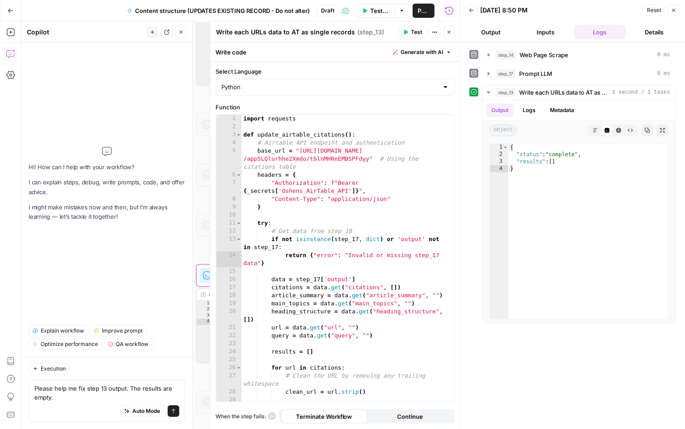
type textarea "Please help me fix step 13 output. The results are empty."
click at [173, 409] on icon "submit" at bounding box center [173, 411] width 5 height 5
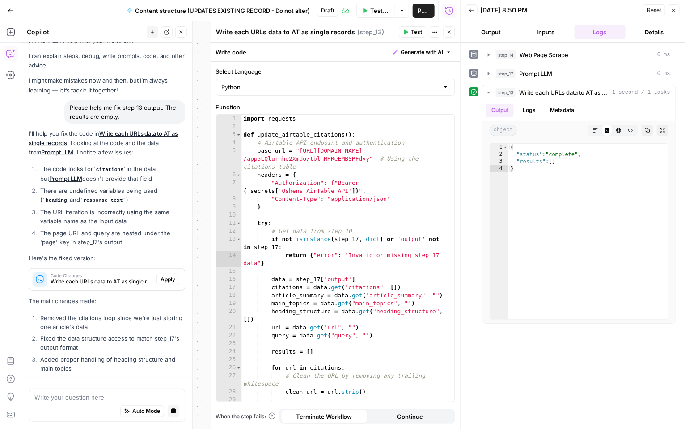
scroll to position [5, 0]
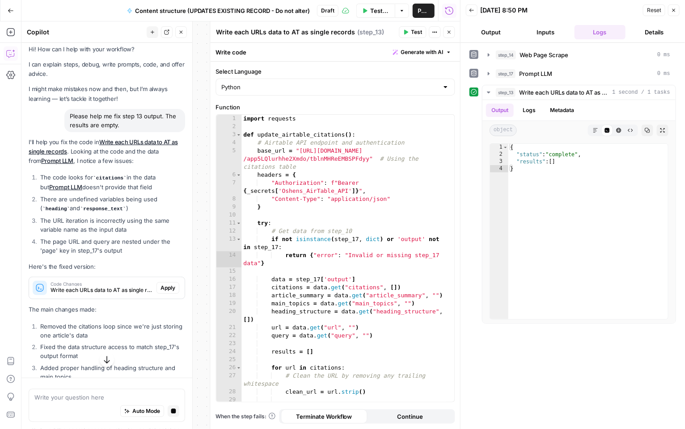
click at [161, 284] on span "Apply" at bounding box center [167, 288] width 15 height 8
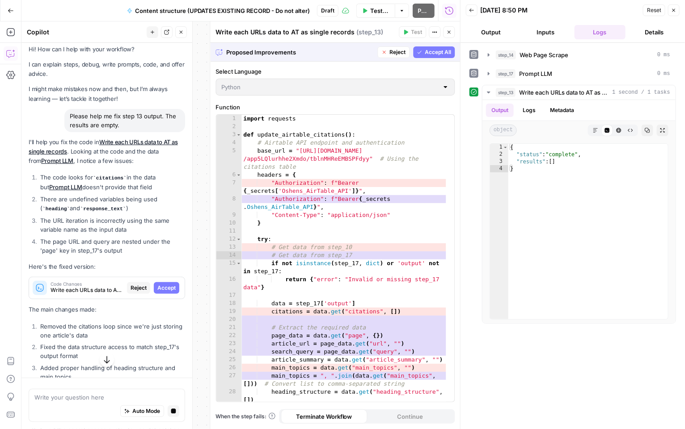
click at [161, 284] on span "Accept" at bounding box center [166, 288] width 18 height 8
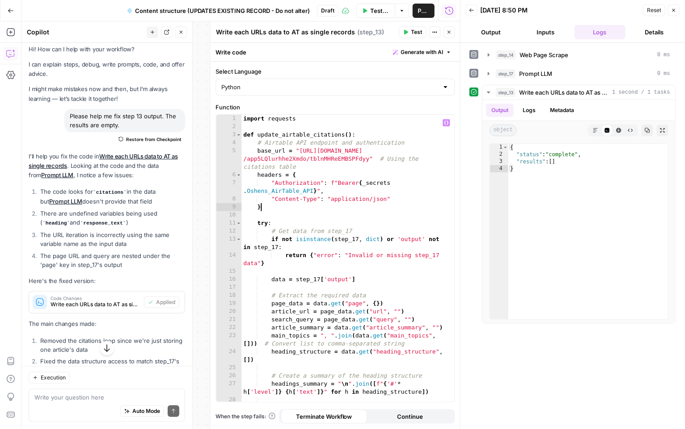
scroll to position [0, 13]
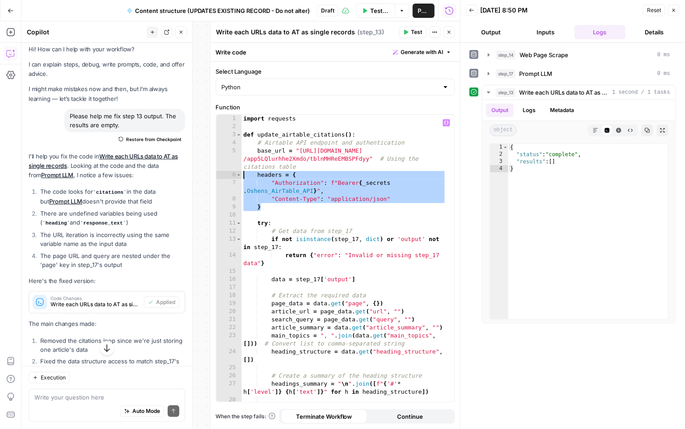
drag, startPoint x: 262, startPoint y: 206, endPoint x: 234, endPoint y: 173, distance: 43.8
click at [234, 173] on div "* 1 2 3 4 5 6 7 8 9 10 11 12 13 14 15 16 17 18 19 20 21 22 23 24 25 26 27 28 29…" at bounding box center [335, 258] width 238 height 287
paste textarea
type textarea "*"
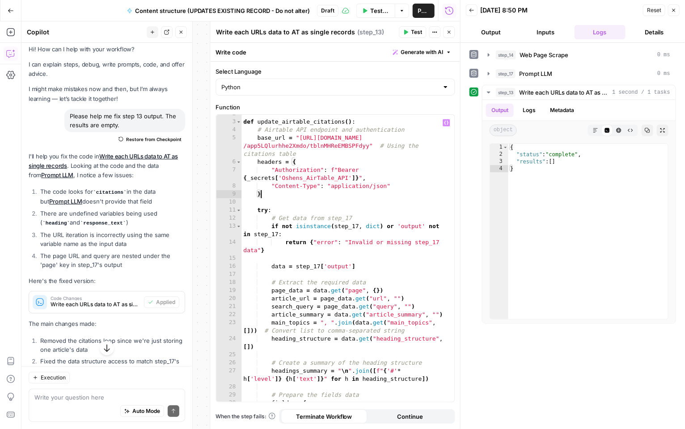
scroll to position [42, 0]
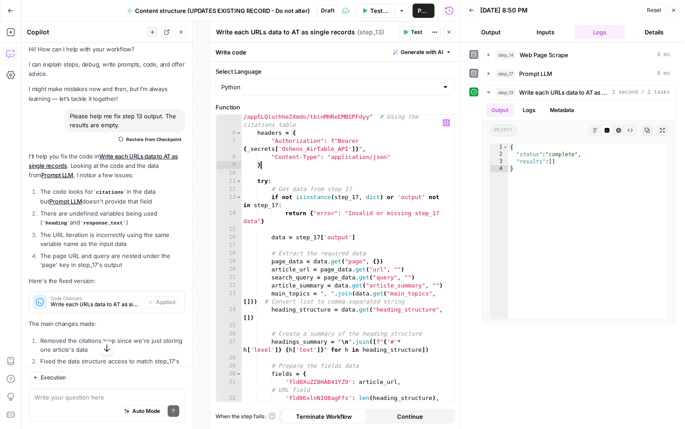
click at [409, 34] on button "Test" at bounding box center [412, 32] width 27 height 12
click at [80, 403] on div "Auto Mode Send" at bounding box center [106, 412] width 145 height 20
paste textarea "Help me fix step 13 error where it says "can't multiply sequence by non-int of …"
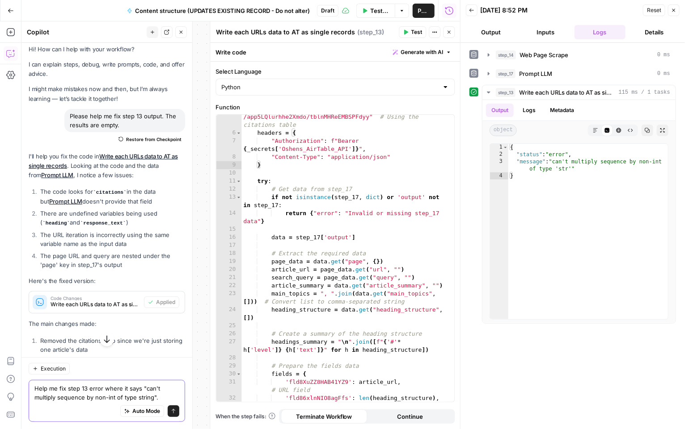
type textarea "Help me fix step 13 error where it says "can't multiply sequence by non-int of …"
click at [171, 413] on icon "submit" at bounding box center [173, 411] width 5 height 5
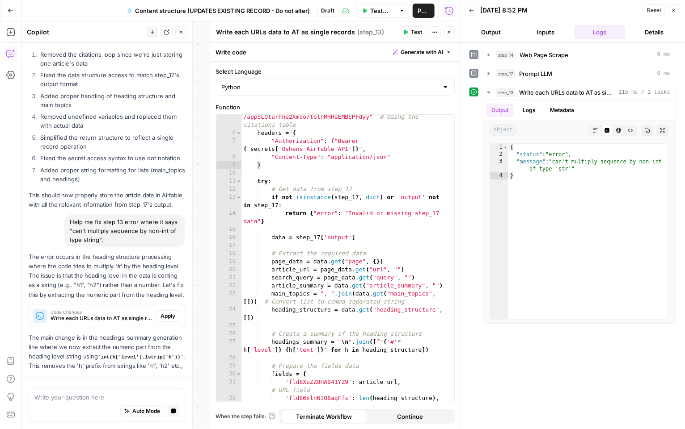
scroll to position [285, 0]
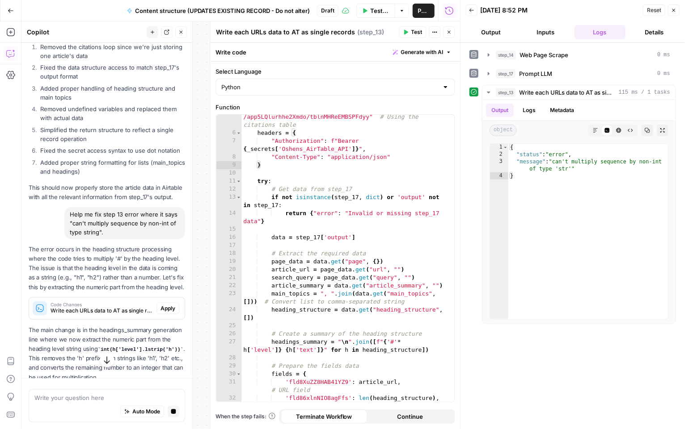
click at [160, 313] on span "Apply" at bounding box center [167, 309] width 15 height 8
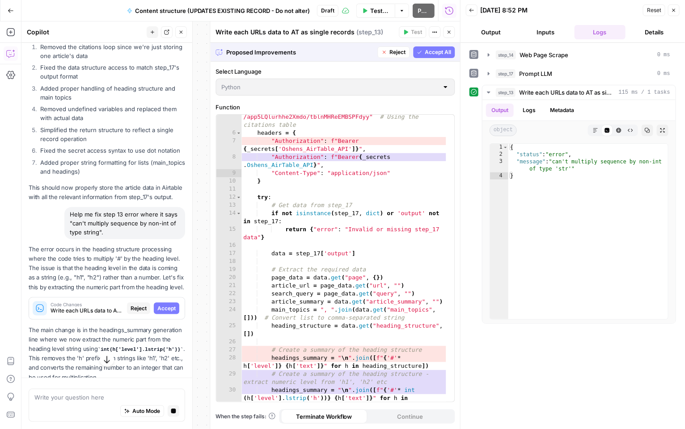
click at [157, 313] on span "Accept" at bounding box center [166, 309] width 18 height 8
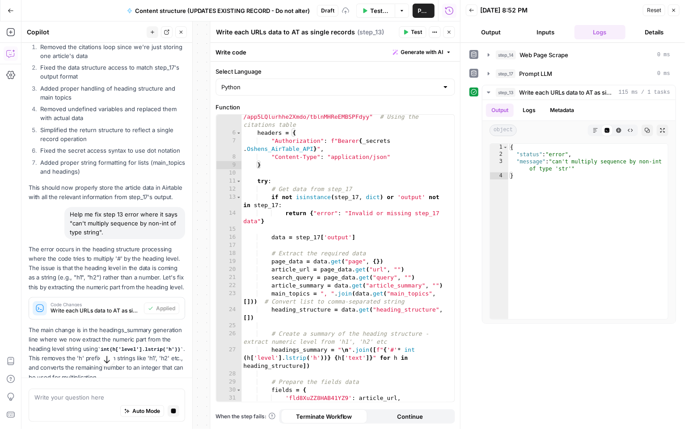
scroll to position [299, 0]
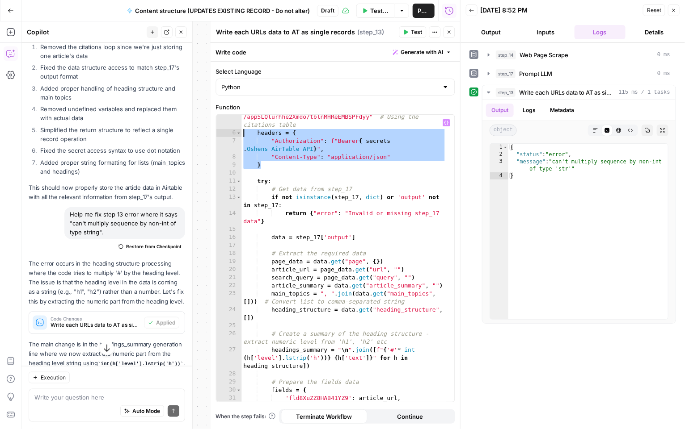
drag, startPoint x: 268, startPoint y: 167, endPoint x: 242, endPoint y: 134, distance: 41.7
click at [242, 134] on div "base_url = "https://api.airtable.com/v0 /app5LQlurhhe2Xmdo/tblnMHReEMBSPFdyy" #…" at bounding box center [344, 269] width 205 height 328
paste textarea
type textarea "*"
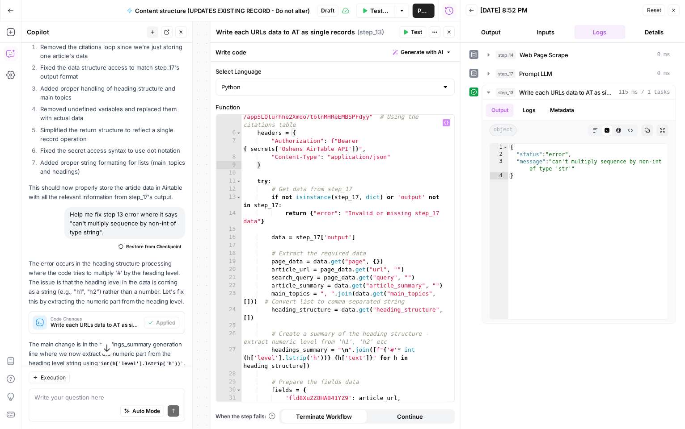
click at [408, 32] on icon "button" at bounding box center [406, 32] width 4 height 5
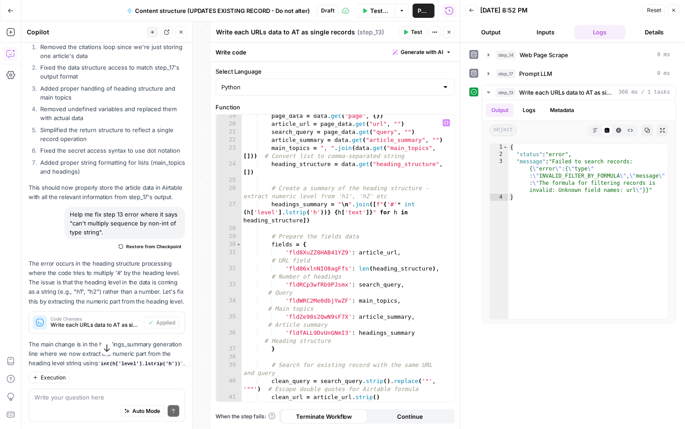
scroll to position [188, 0]
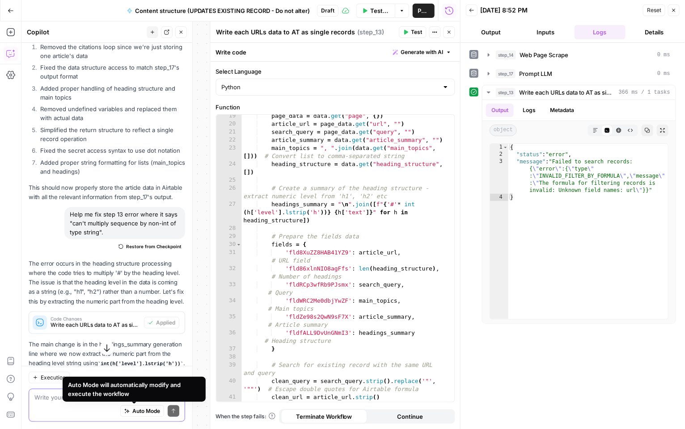
click at [86, 402] on div "Auto Mode Send" at bounding box center [106, 412] width 145 height 20
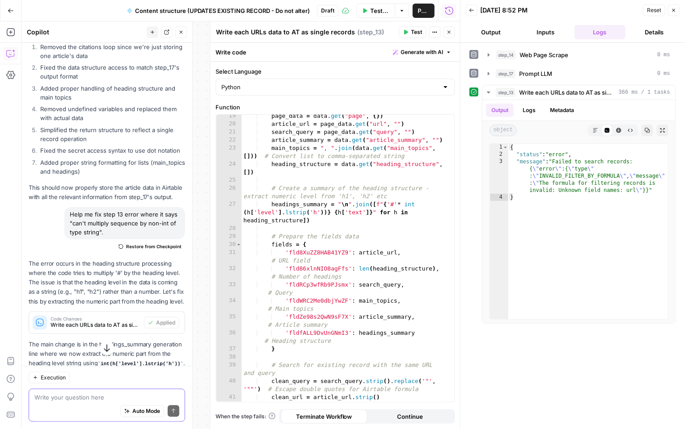
paste textarea "Help me fix step 13."
type textarea "Help me fix step 13."
click at [316, 251] on div "page_data = data . get ( "page" , { }) article_url = page_data . get ( "url" , …" at bounding box center [344, 264] width 205 height 304
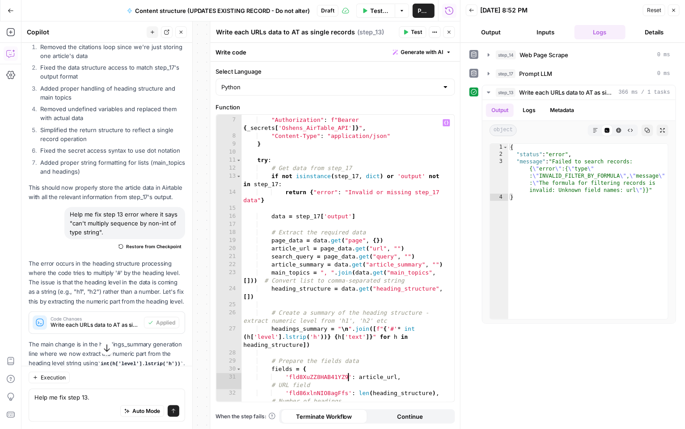
scroll to position [63, 0]
click at [370, 251] on div "headers = { "Authorization" : f"Bearer { _secrets [ 'Oshens_AirTable_API' ]} " …" at bounding box center [344, 264] width 205 height 312
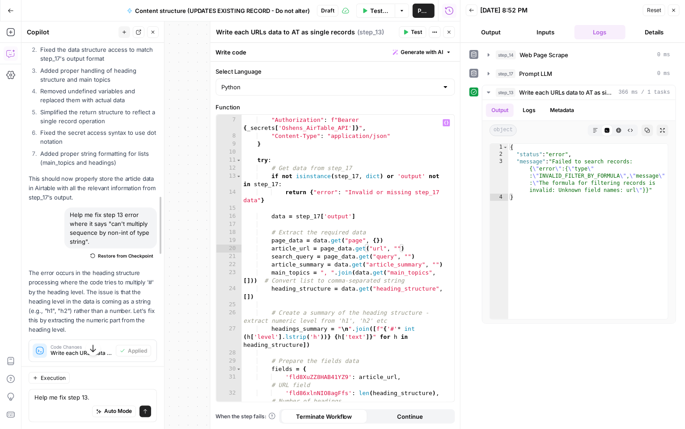
drag, startPoint x: 193, startPoint y: 188, endPoint x: 100, endPoint y: 185, distance: 93.0
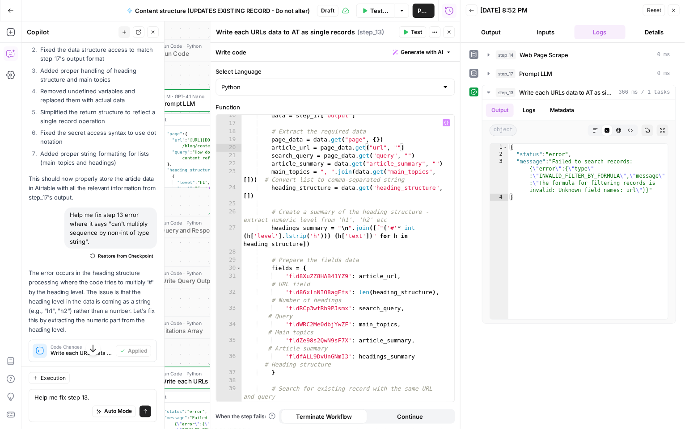
scroll to position [164, 0]
drag, startPoint x: 385, startPoint y: 275, endPoint x: 357, endPoint y: 276, distance: 28.2
click at [357, 276] on div "data = step_17 [ 'output' ] # Extract the required data page_data = data . get …" at bounding box center [344, 268] width 205 height 312
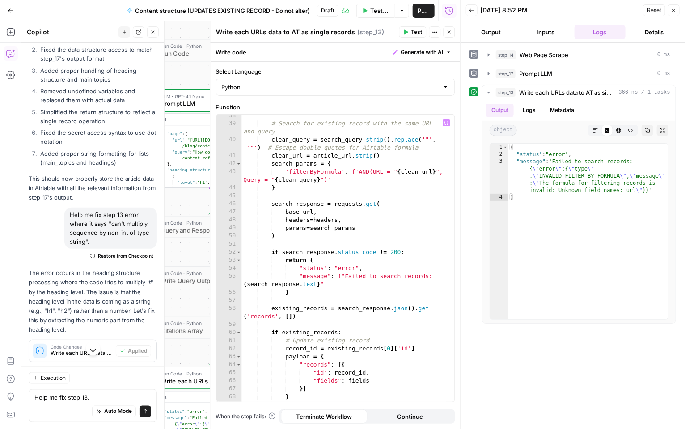
scroll to position [429, 0]
click at [372, 170] on div "# Search for existing record with the same URL and query clean_query = search_q…" at bounding box center [344, 264] width 205 height 304
click at [405, 31] on icon "button" at bounding box center [406, 32] width 4 height 5
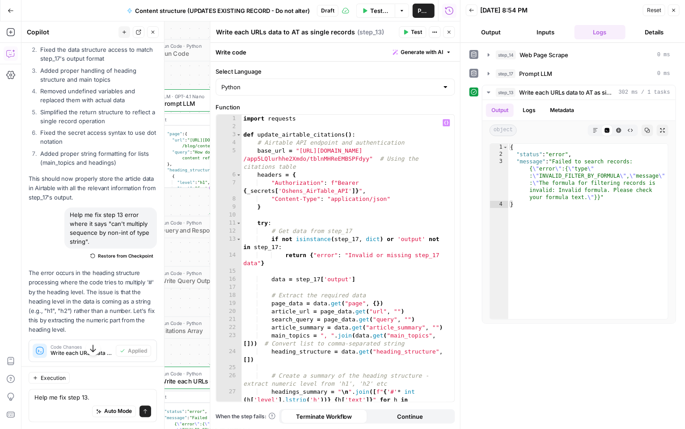
scroll to position [0, 13]
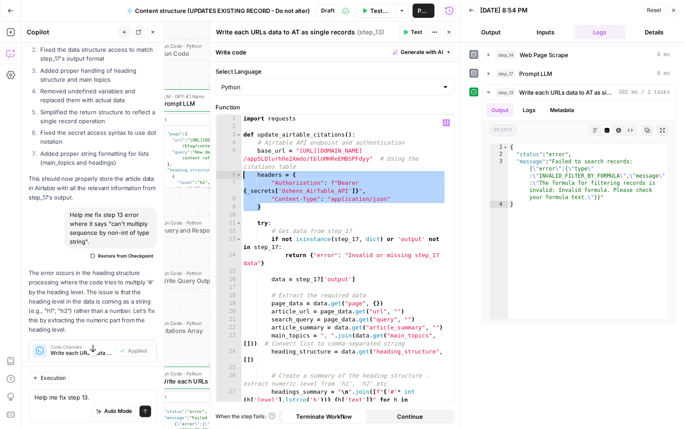
drag, startPoint x: 262, startPoint y: 206, endPoint x: 233, endPoint y: 174, distance: 43.0
click at [233, 174] on div "* 1 2 3 4 5 6 7 8 9 10 11 12 13 14 15 16 17 18 19 20 21 22 23 24 25 26 27 impor…" at bounding box center [335, 258] width 238 height 287
type textarea "**********"
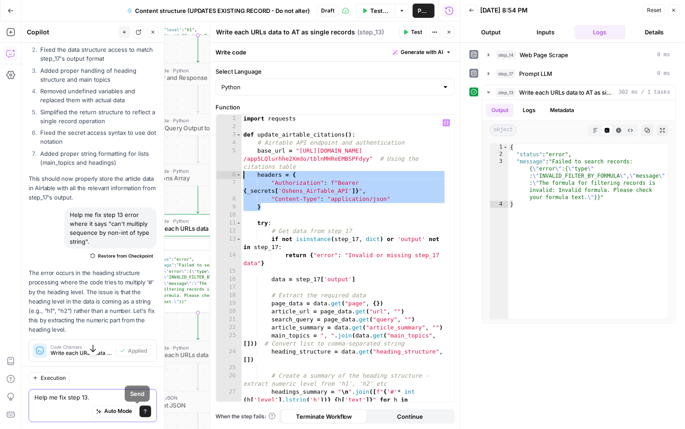
click at [112, 398] on textarea "Help me fix step 13." at bounding box center [92, 397] width 117 height 9
paste textarea "fld8XuZZ8HAB41YZ9"
click at [114, 386] on textarea "Help me fix step 13 error in filtering. i want it to use the url from fld8XuZZ8…" at bounding box center [92, 388] width 117 height 27
click at [110, 395] on div "Auto Mode will automatically modify and execute the workflow" at bounding box center [106, 389] width 126 height 17
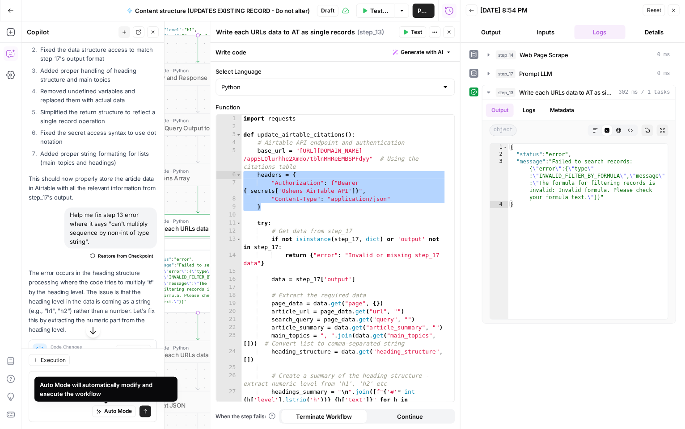
click at [41, 397] on div "Auto Mode will automatically modify and execute the workflow" at bounding box center [106, 390] width 132 height 18
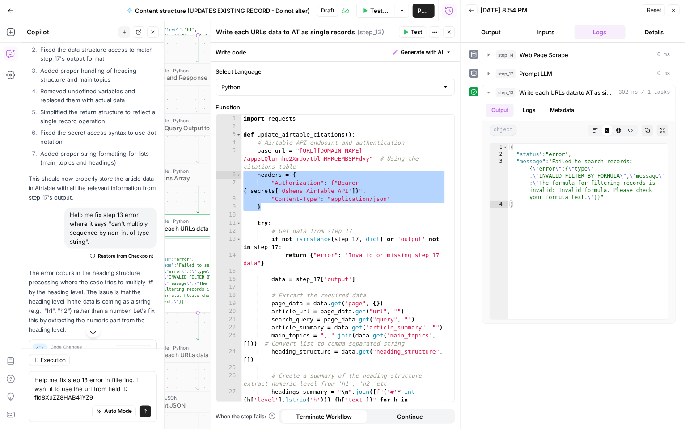
scroll to position [347, 0]
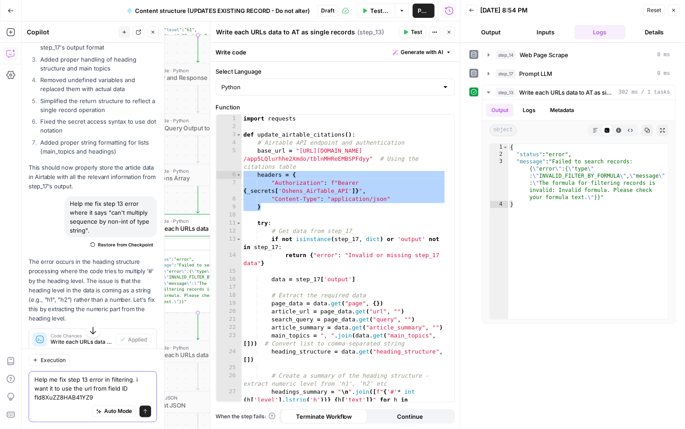
click at [104, 396] on textarea "Help me fix step 13 error in filtering. i want it to use the url from field ID …" at bounding box center [92, 388] width 117 height 27
paste textarea "fldRCp3wfRb9PJsmx"
type textarea "Help me fix step 13 error in filtering. i want it to use the url from field ID …"
click at [143, 409] on icon "submit" at bounding box center [145, 411] width 5 height 5
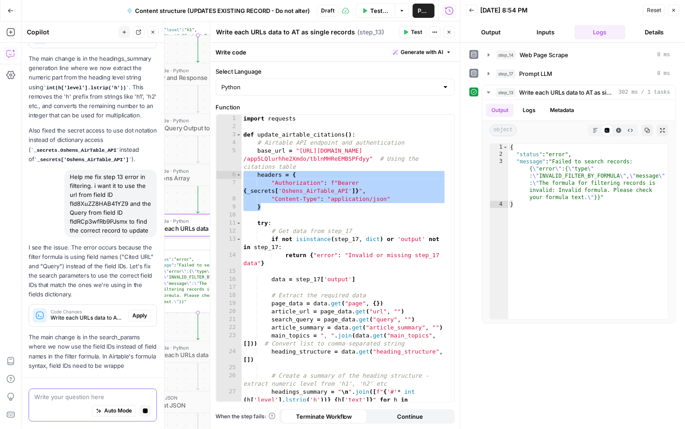
scroll to position [652, 0]
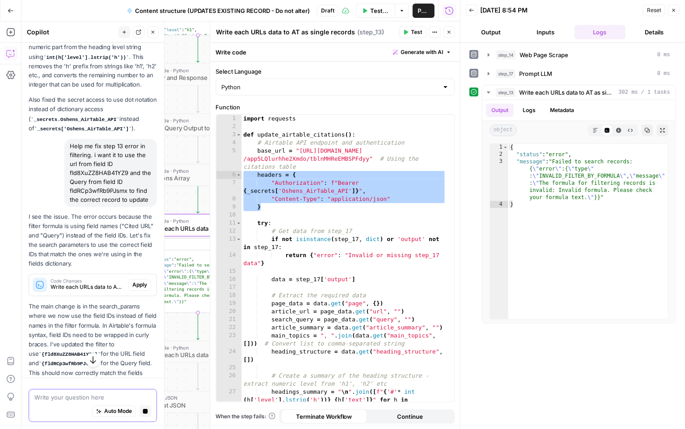
click at [132, 290] on span "Apply" at bounding box center [139, 286] width 15 height 8
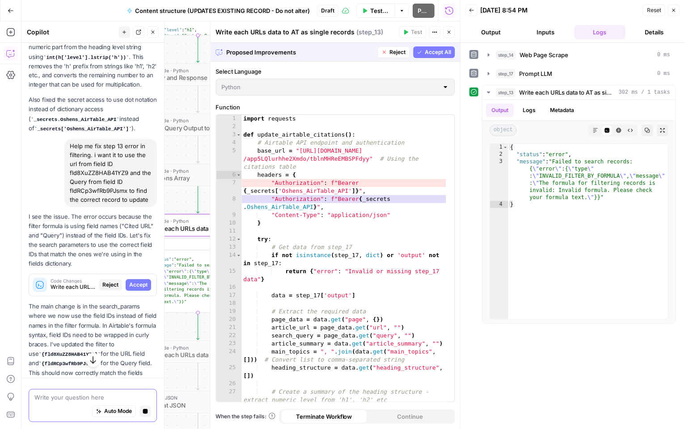
click at [129, 290] on span "Accept" at bounding box center [138, 286] width 18 height 8
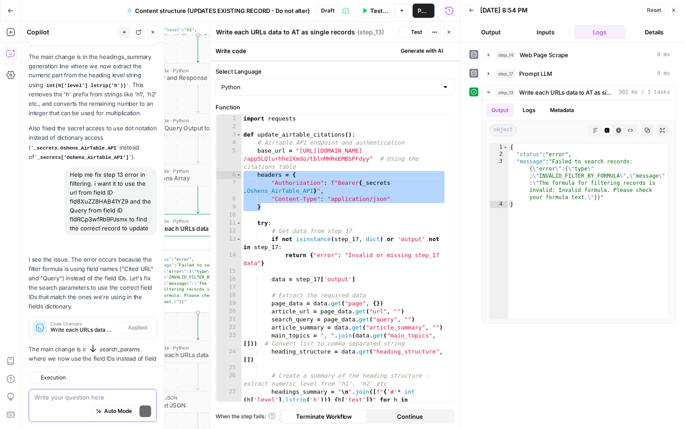
scroll to position [680, 0]
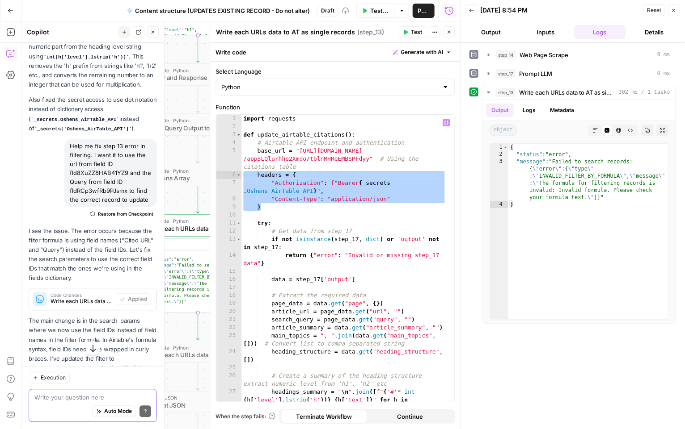
click at [332, 190] on div "import requests def update_airtable_citations ( ) : # Airtable API endpoint and…" at bounding box center [344, 275] width 205 height 320
drag, startPoint x: 266, startPoint y: 209, endPoint x: 243, endPoint y: 173, distance: 42.4
click at [243, 173] on div "import requests def update_airtable_citations ( ) : # Airtable API endpoint and…" at bounding box center [344, 275] width 205 height 320
paste textarea
type textarea "*"
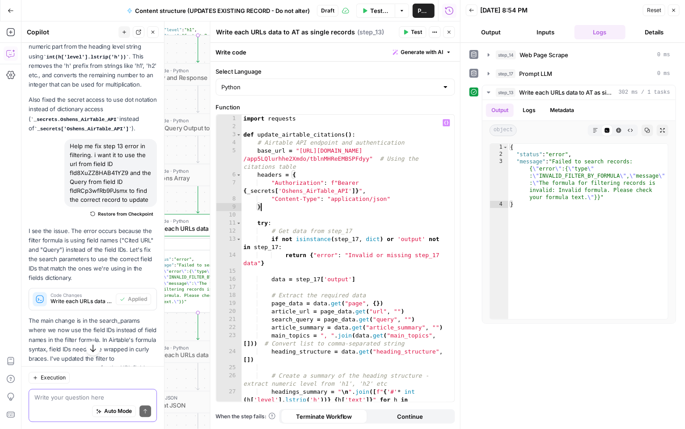
click at [411, 34] on button "Test" at bounding box center [412, 32] width 27 height 12
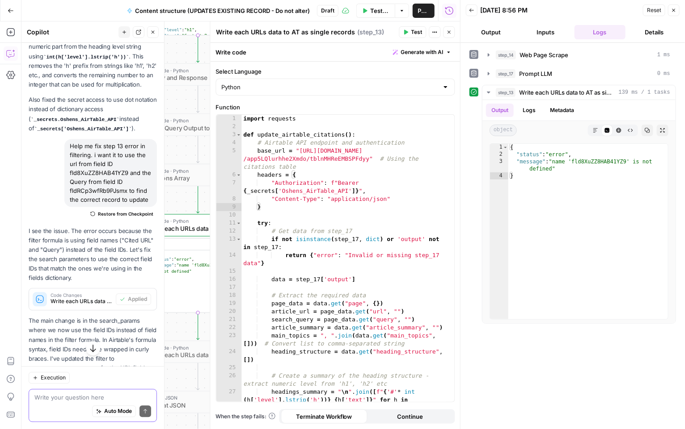
click at [59, 408] on div "Auto Mode Send" at bounding box center [92, 412] width 117 height 20
type textarea "help me fix the error in step 13 output"
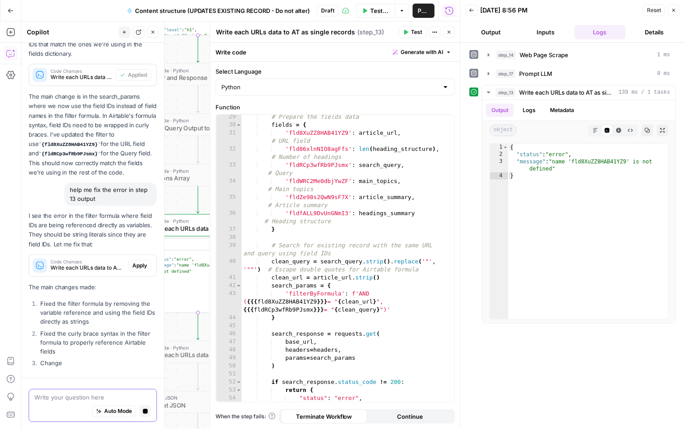
scroll to position [892, 0]
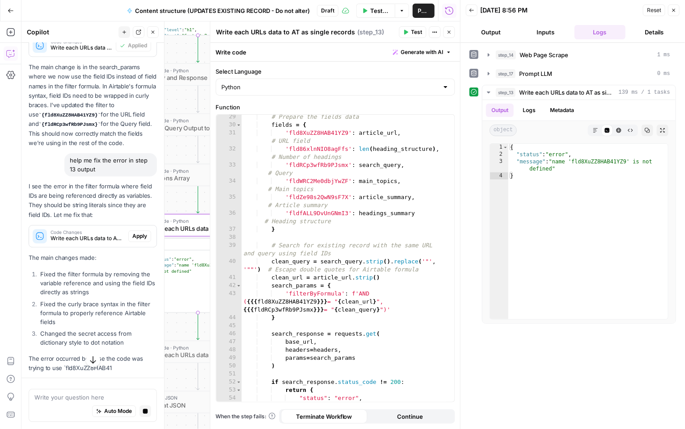
click at [135, 240] on span "Apply" at bounding box center [139, 236] width 15 height 8
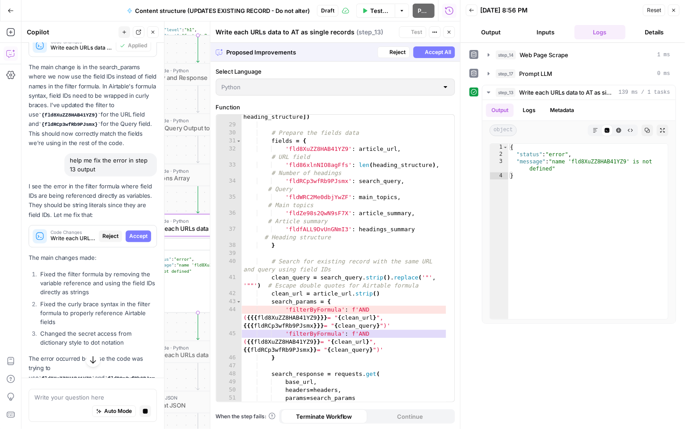
click at [135, 240] on span "Accept" at bounding box center [138, 236] width 18 height 8
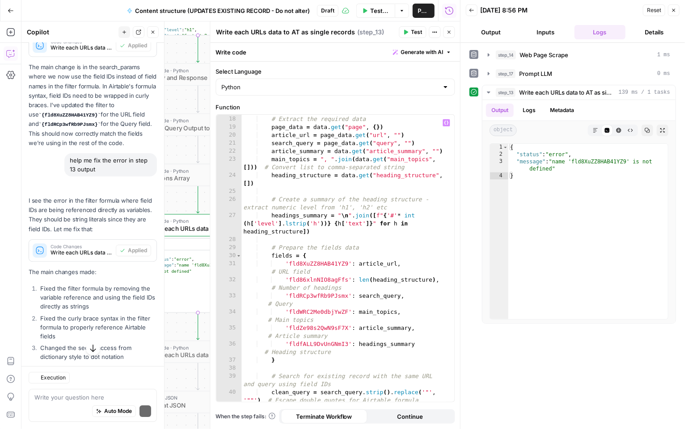
scroll to position [0, 0]
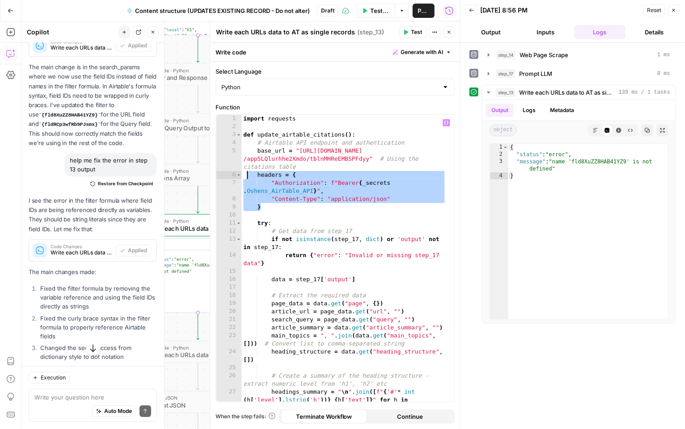
drag, startPoint x: 262, startPoint y: 209, endPoint x: 245, endPoint y: 177, distance: 36.8
click at [245, 177] on div "import requests def update_airtable_citations ( ) : # Airtable API endpoint and…" at bounding box center [344, 275] width 205 height 320
paste textarea
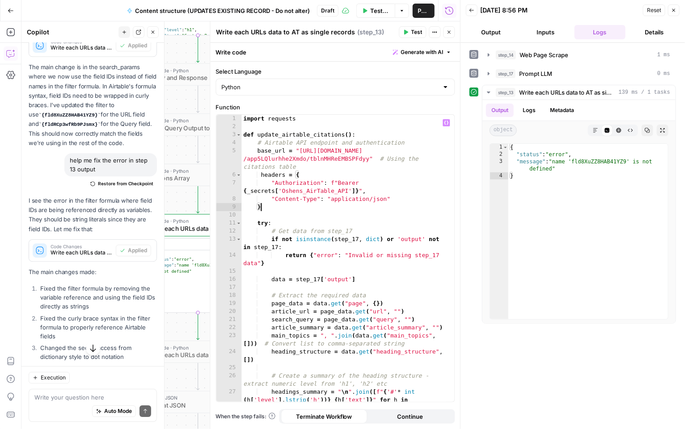
click at [408, 31] on icon "button" at bounding box center [406, 32] width 4 height 5
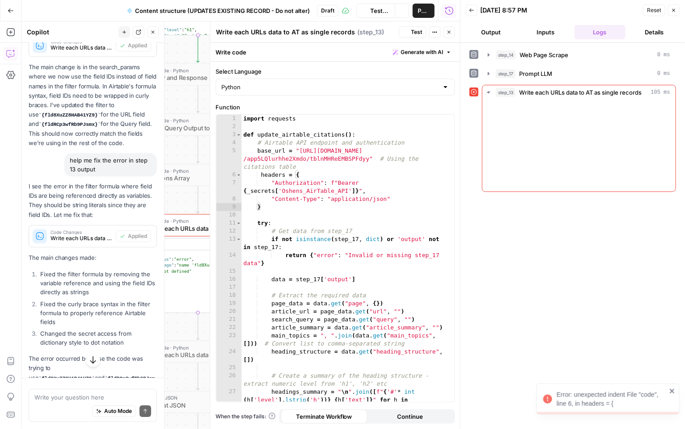
scroll to position [934, 0]
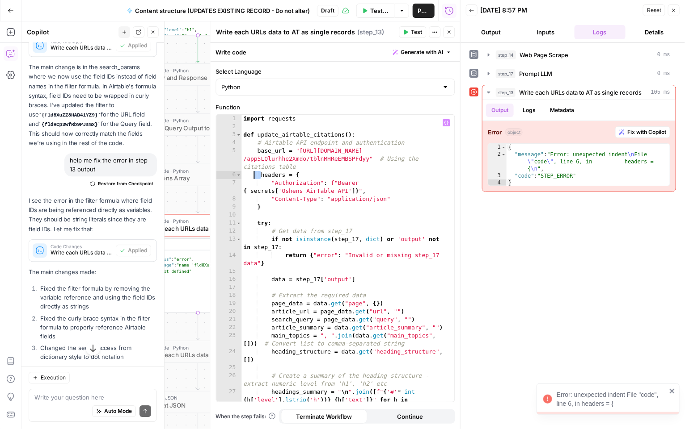
click at [255, 174] on div "import requests def update_airtable_citations ( ) : # Airtable API endpoint and…" at bounding box center [344, 275] width 205 height 320
type textarea "**********"
click at [408, 32] on icon "button" at bounding box center [406, 32] width 4 height 5
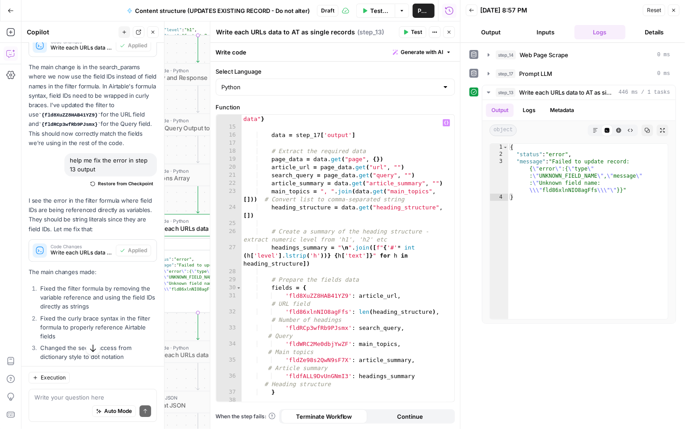
scroll to position [144, 0]
click at [82, 399] on textarea at bounding box center [92, 397] width 117 height 9
type textarea "help me fix the error in step 13 output"
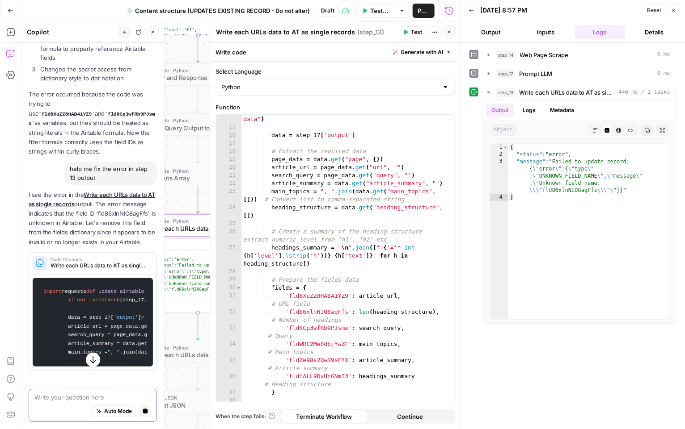
scroll to position [1245, 0]
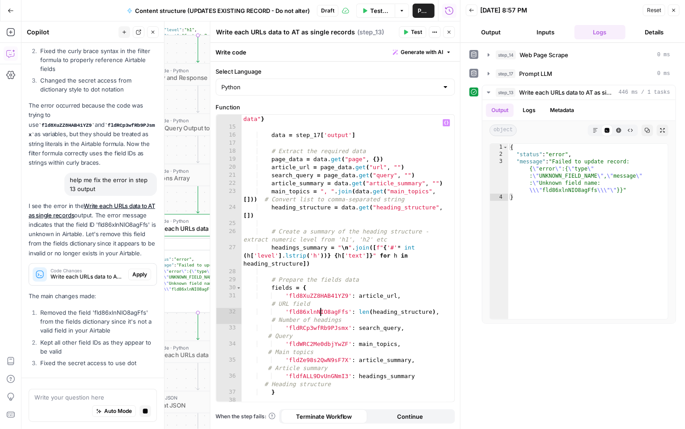
click at [319, 311] on div "return { "error" : "Invalid or missing step_17 data" } data = step_17 [ 'output…" at bounding box center [344, 263] width 205 height 312
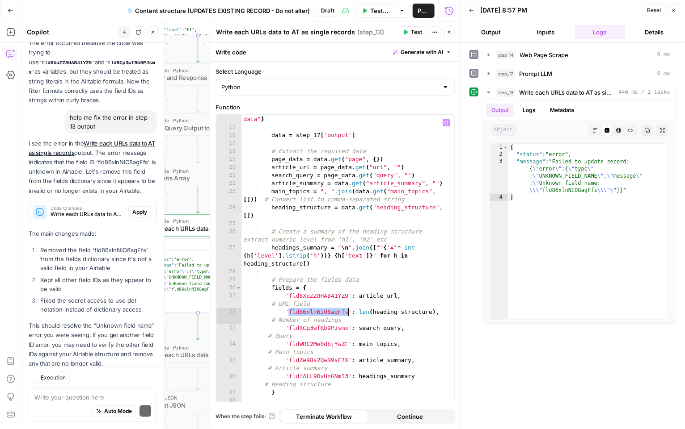
scroll to position [1347, 0]
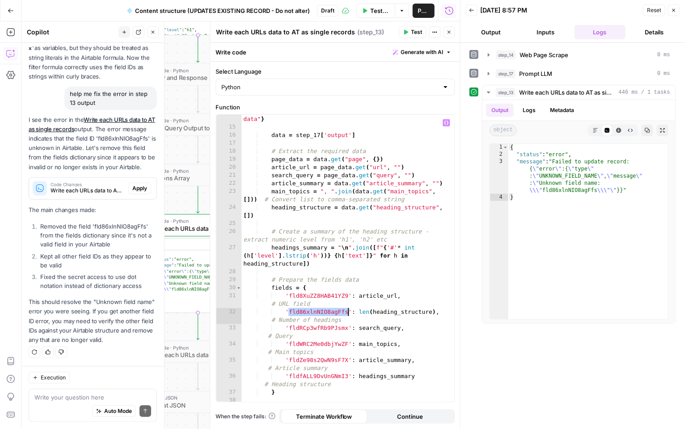
paste textarea
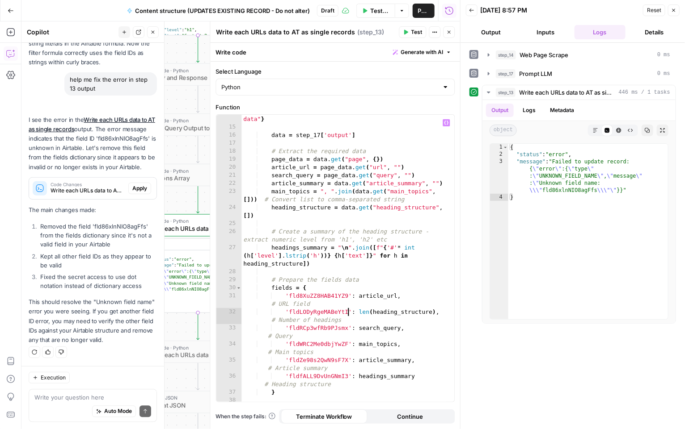
scroll to position [1362, 0]
click at [411, 38] on header "Write each URLs data to AT as single records Write each URLs data to AT as sing…" at bounding box center [335, 31] width 250 height 21
click at [411, 35] on button "Test" at bounding box center [412, 32] width 27 height 12
click at [368, 314] on div "return { "error" : "Invalid or missing step_17 data" } data = step_17 [ 'output…" at bounding box center [344, 263] width 205 height 312
type textarea "**********"
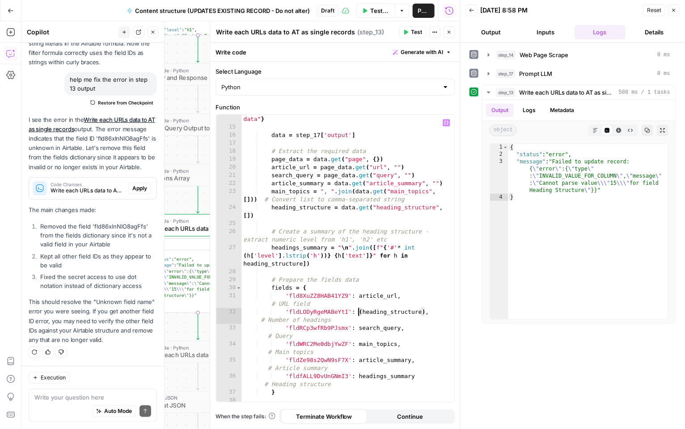
click at [410, 29] on button "Test" at bounding box center [412, 32] width 27 height 12
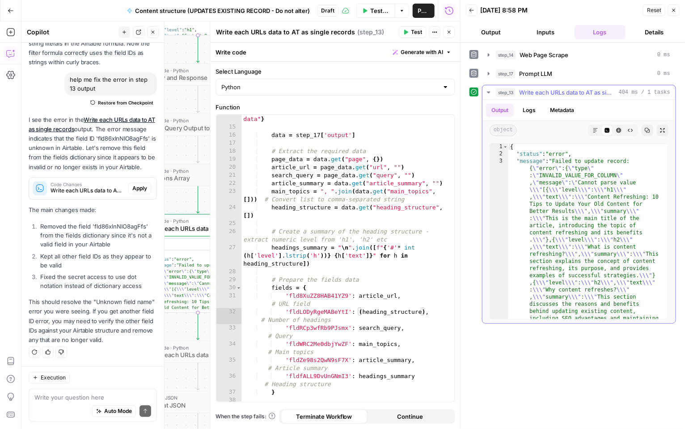
scroll to position [0, 0]
click at [174, 192] on div "Workflow Set Inputs Inputs Web Page Scrape Web Page Scrape Step 14 Output Expan…" at bounding box center [240, 225] width 438 height 408
click at [63, 400] on textarea at bounding box center [92, 397] width 117 height 9
paste textarea "structure output in steps."
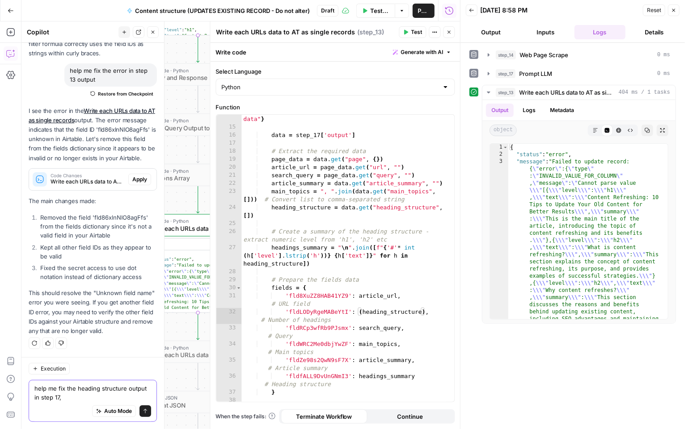
paste textarea "so it is an array that can be output in step 13."
type textarea "help me fix the heading structure output in step 17, so it is an array that can…"
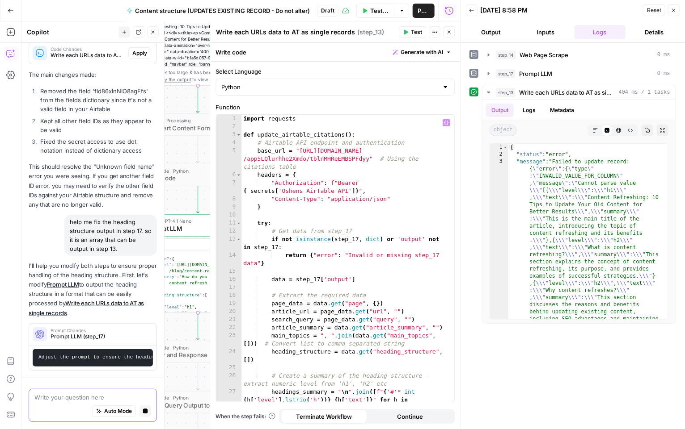
scroll to position [0, 0]
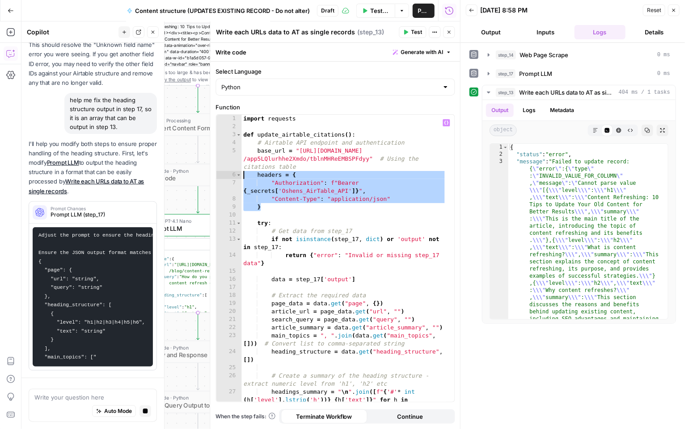
drag, startPoint x: 263, startPoint y: 206, endPoint x: 242, endPoint y: 177, distance: 36.1
click at [242, 177] on div "import requests def update_airtable_citations ( ) : # Airtable API endpoint and…" at bounding box center [344, 275] width 205 height 320
type textarea "**********"
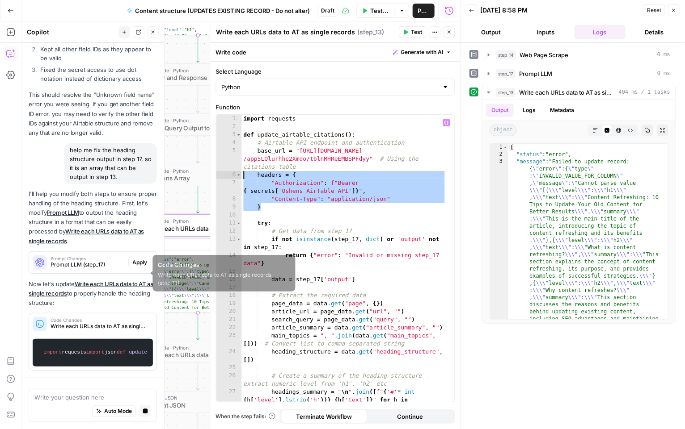
scroll to position [1541, 0]
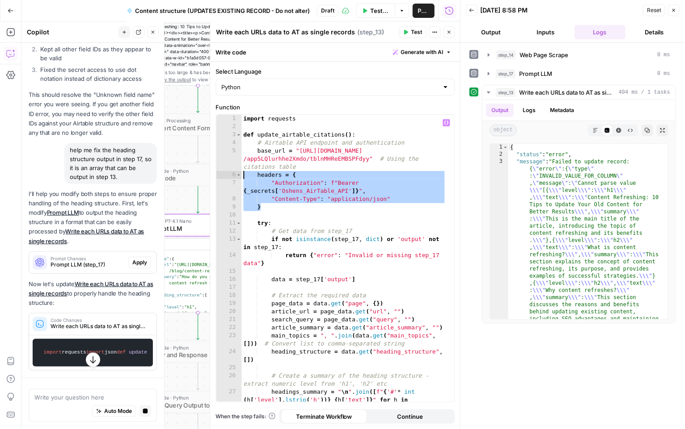
click at [132, 259] on span "Apply" at bounding box center [139, 263] width 15 height 8
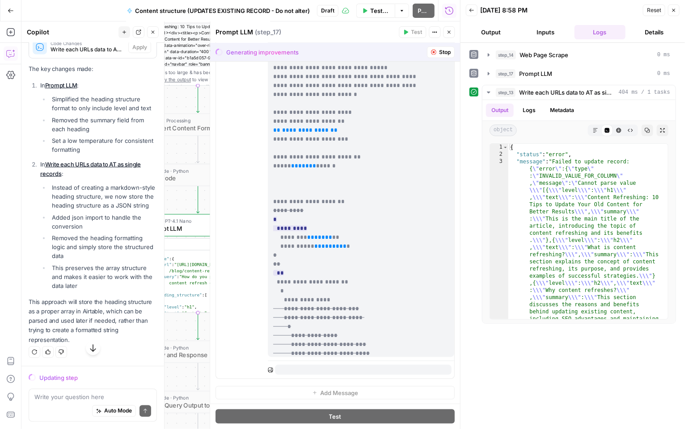
scroll to position [349, 0]
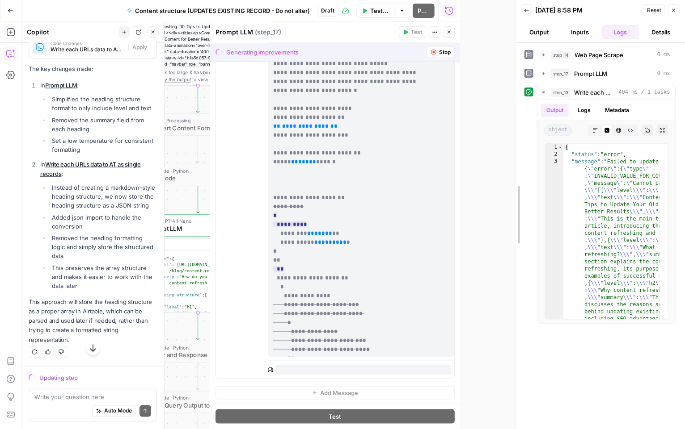
drag, startPoint x: 458, startPoint y: 147, endPoint x: 514, endPoint y: 150, distance: 56.4
click at [514, 150] on div at bounding box center [515, 214] width 9 height 429
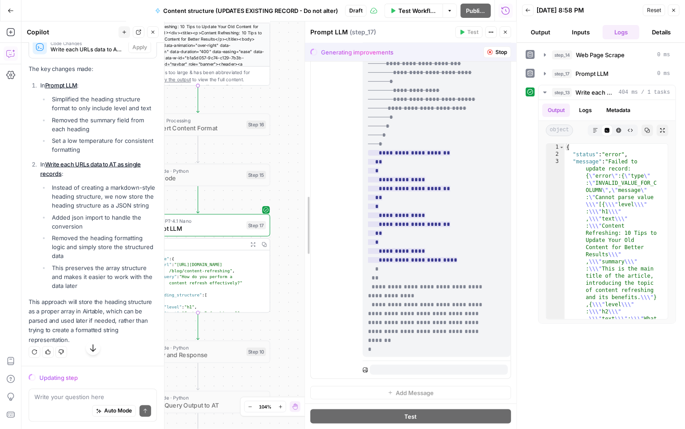
scroll to position [778, 0]
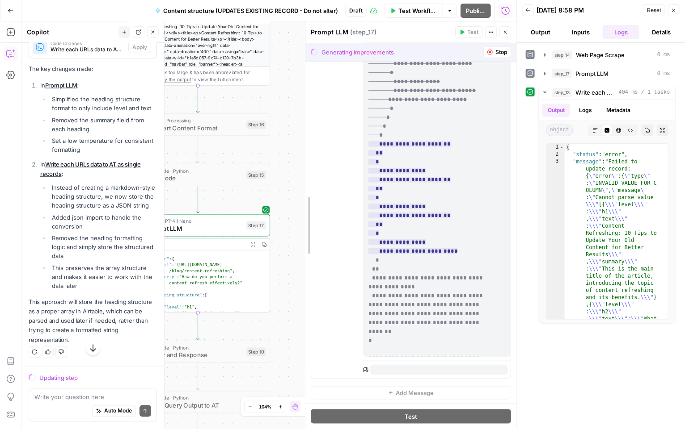
drag, startPoint x: 267, startPoint y: 197, endPoint x: 306, endPoint y: 197, distance: 38.9
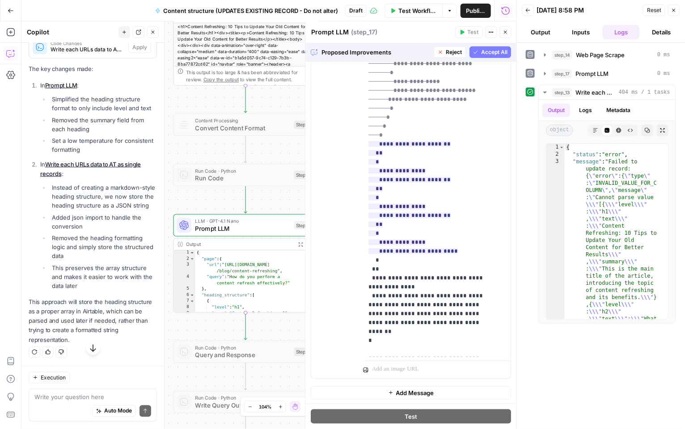
click at [482, 56] on span "Accept All" at bounding box center [494, 52] width 26 height 8
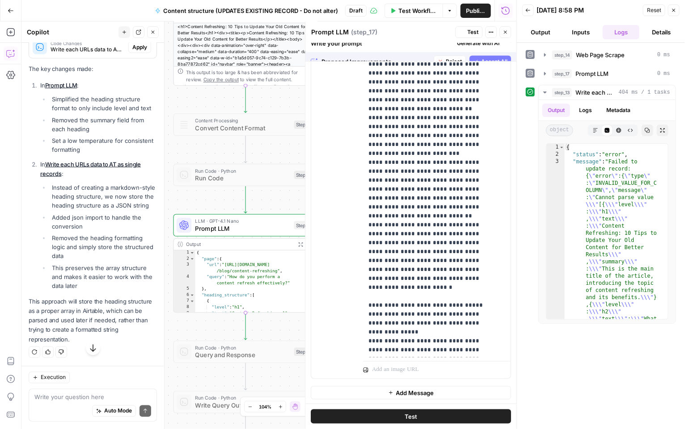
scroll to position [0, 0]
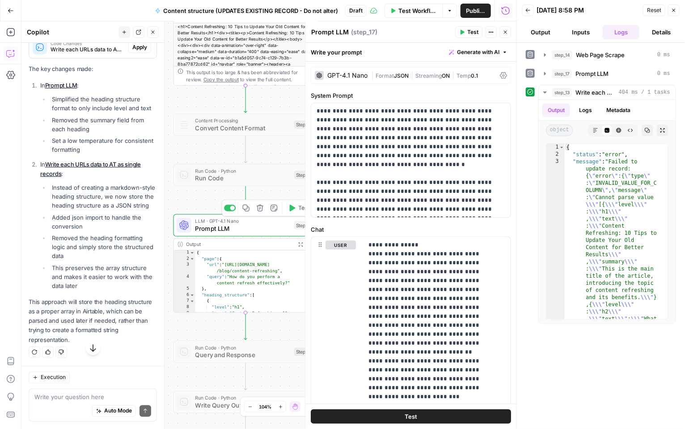
click at [295, 210] on icon "button" at bounding box center [292, 209] width 8 height 8
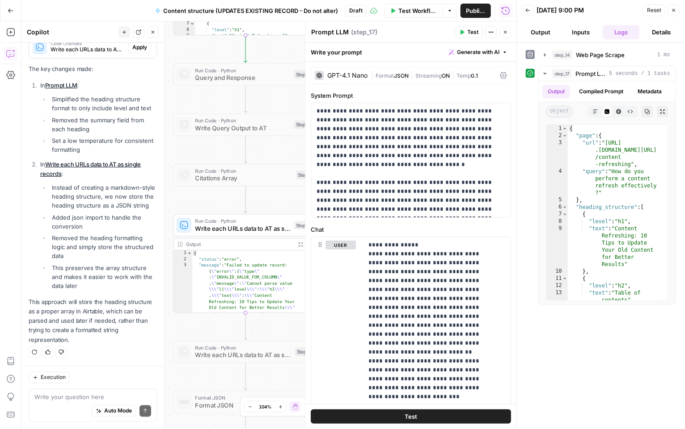
scroll to position [1744, 0]
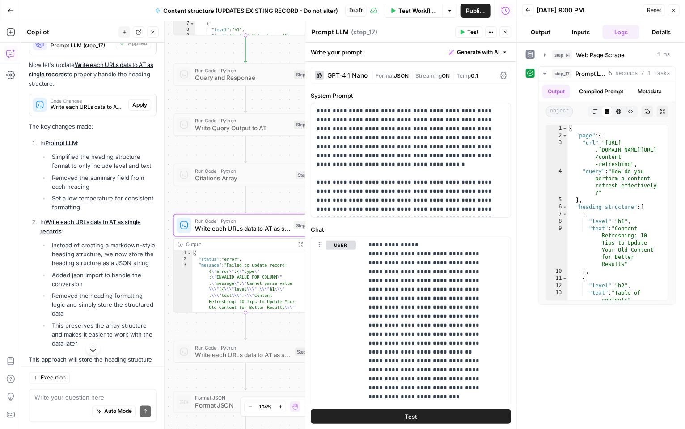
click at [133, 109] on span "Apply" at bounding box center [139, 105] width 15 height 8
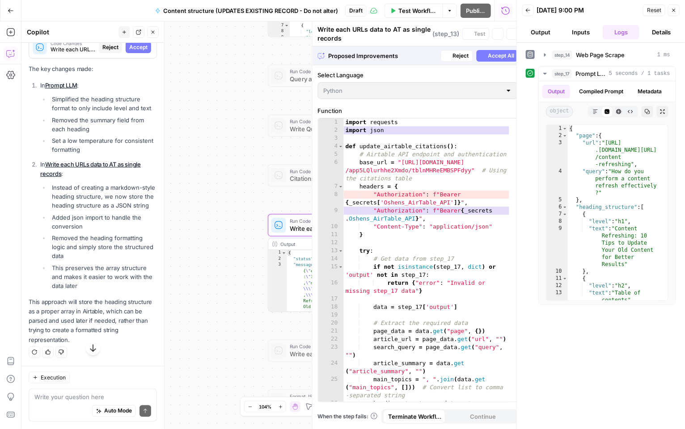
scroll to position [1658, 0]
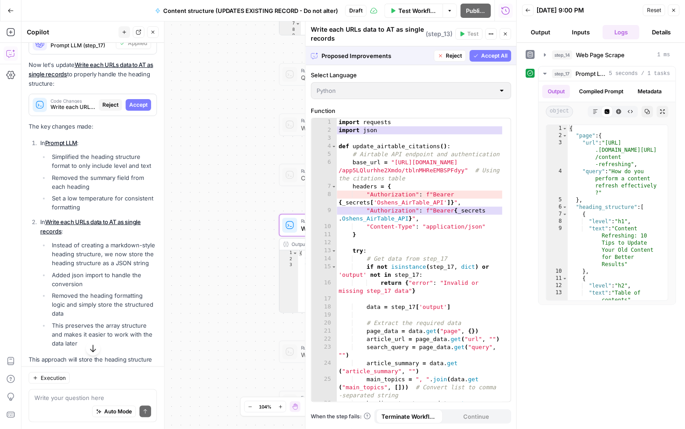
click at [133, 109] on span "Accept" at bounding box center [138, 105] width 18 height 8
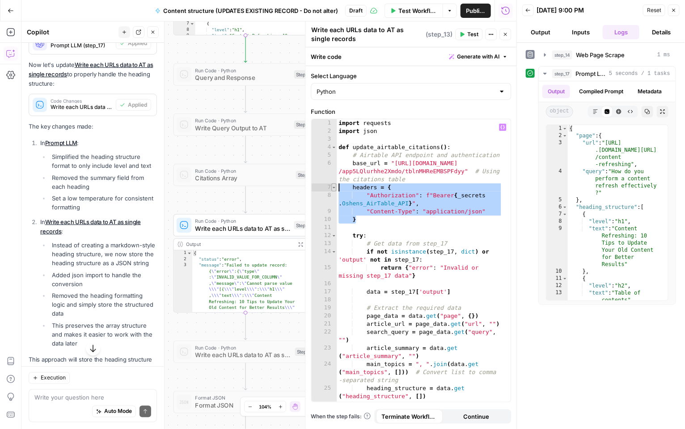
drag, startPoint x: 359, startPoint y: 217, endPoint x: 333, endPoint y: 186, distance: 40.5
click at [333, 186] on div "* 1 2 3 4 5 6 7 8 9 10 11 12 13 14 15 16 17 18 19 20 21 22 23 24 25 26 27 impor…" at bounding box center [410, 260] width 199 height 283
paste textarea
type textarea "*"
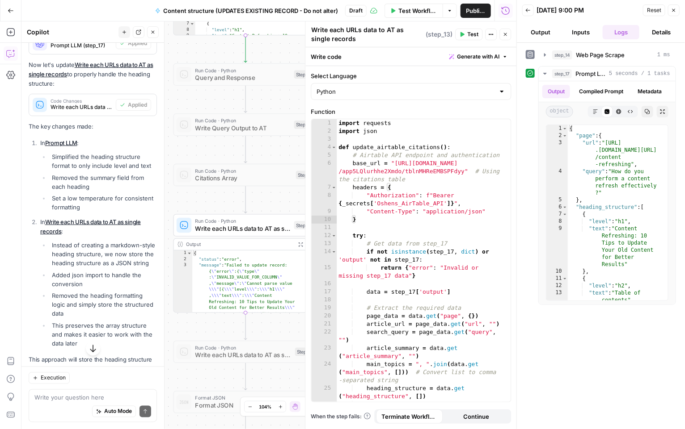
click at [468, 34] on span "Test" at bounding box center [472, 34] width 11 height 8
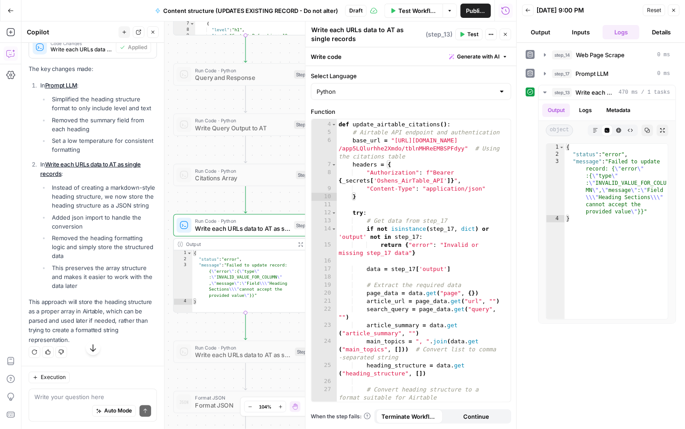
scroll to position [1877, 0]
click at [56, 408] on div "Auto Mode Send" at bounding box center [92, 412] width 117 height 20
paste textarea "Pick step 13, output. The headings need to be in an array. And step 17."
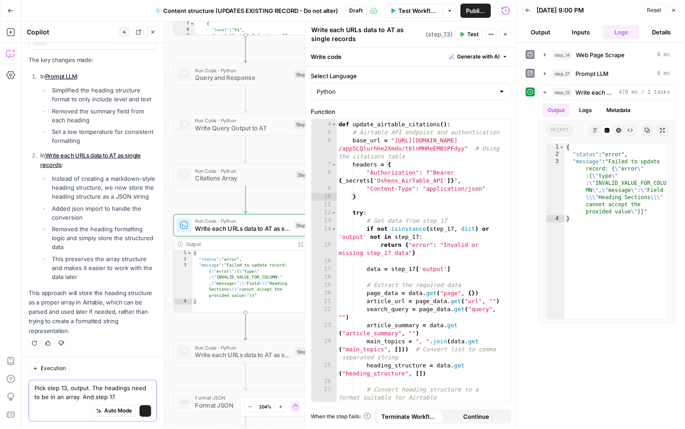
scroll to position [1886, 0]
click at [43, 389] on textarea "Pick step 13, output. The headings need to be in an array. And step 17." at bounding box center [92, 393] width 117 height 18
type textarea "fix step 13, output. The headings need to be in an array. And step 17."
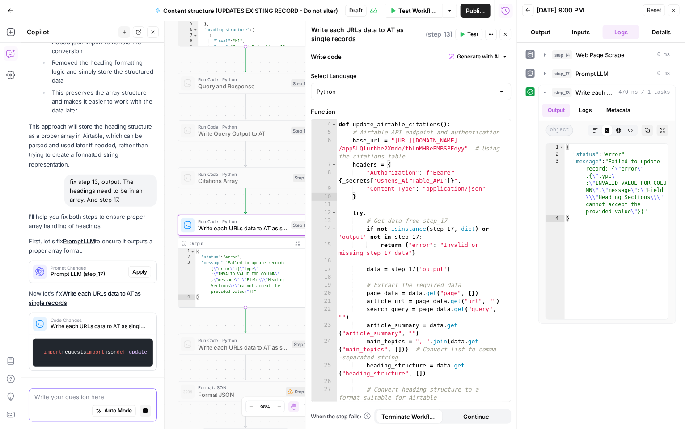
scroll to position [2011, 0]
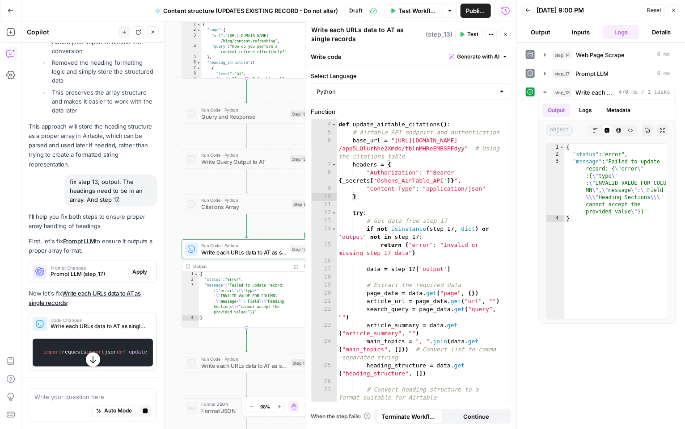
click at [132, 268] on span "Apply" at bounding box center [139, 272] width 15 height 8
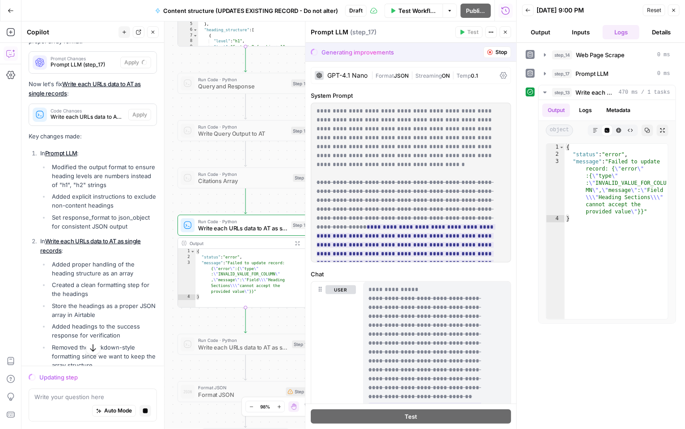
scroll to position [2096, 0]
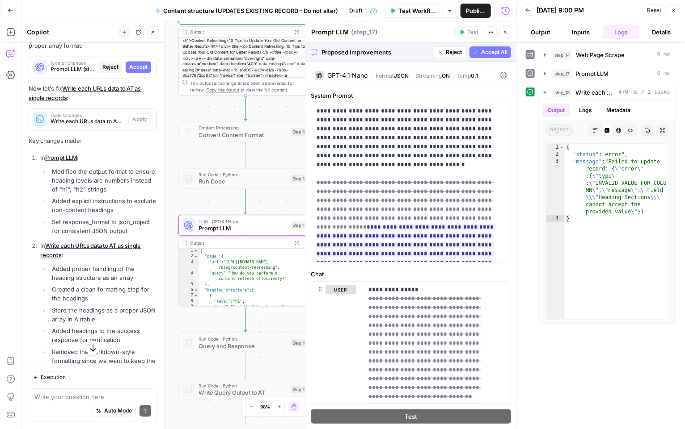
click at [133, 73] on button "Accept" at bounding box center [138, 68] width 25 height 12
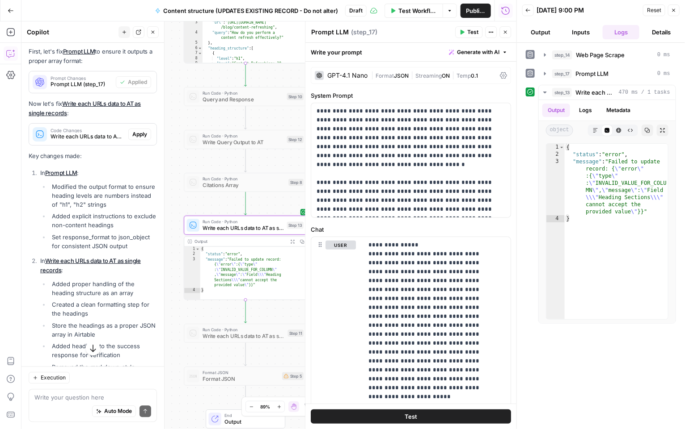
click at [135, 139] on span "Apply" at bounding box center [139, 134] width 15 height 8
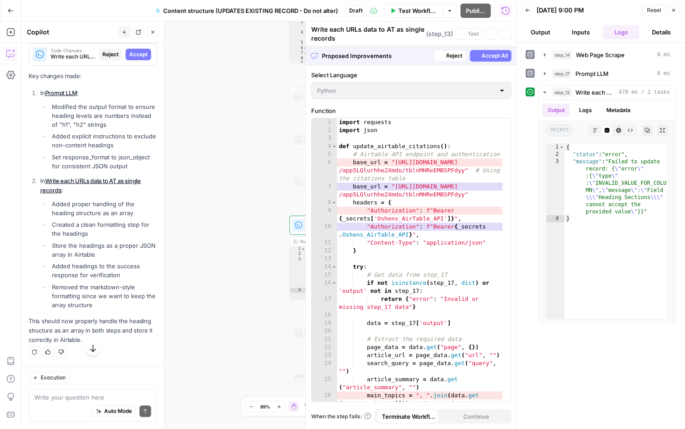
scroll to position [2096, 0]
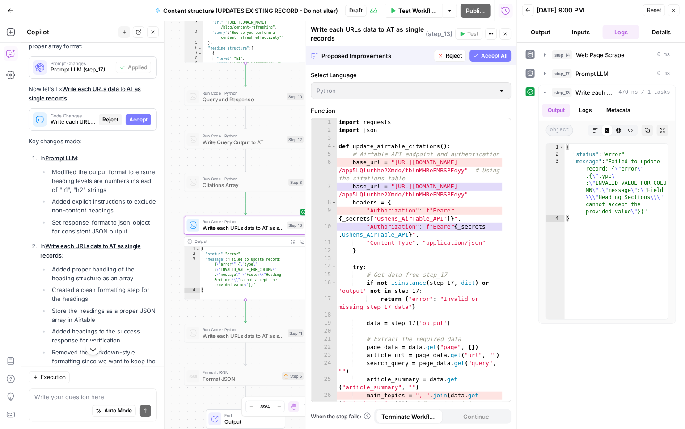
click at [133, 124] on span "Accept" at bounding box center [138, 120] width 18 height 8
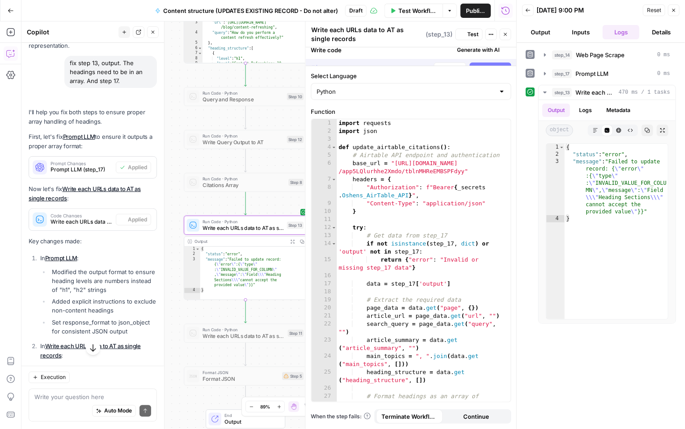
scroll to position [2181, 0]
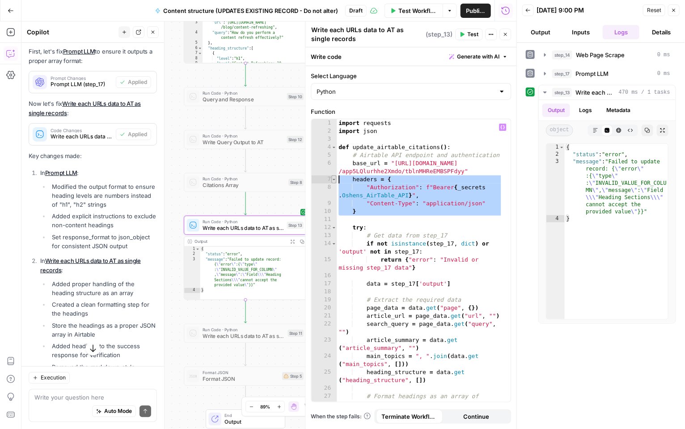
drag, startPoint x: 358, startPoint y: 215, endPoint x: 332, endPoint y: 181, distance: 42.5
click at [332, 181] on div "1 2 3 4 5 6 7 8 9 10 11 12 13 14 15 16 17 18 19 20 21 22 23 24 25 26 27 28 impo…" at bounding box center [410, 260] width 199 height 283
paste textarea
type textarea "*"
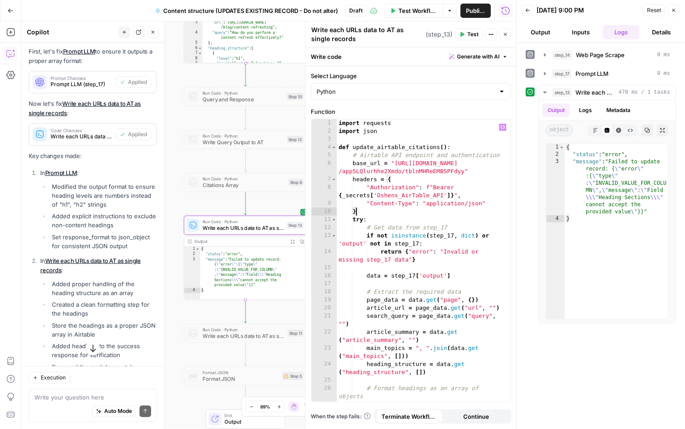
click at [467, 38] on button "Test" at bounding box center [468, 35] width 27 height 12
click at [63, 397] on textarea at bounding box center [92, 397] width 117 height 9
type textarea "fix step 13 output"
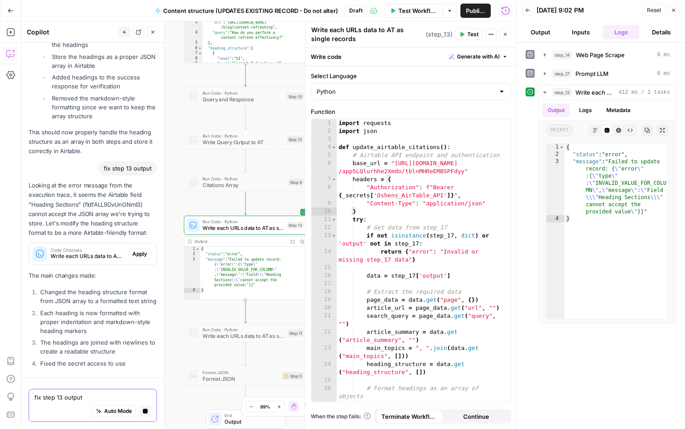
scroll to position [2395, 0]
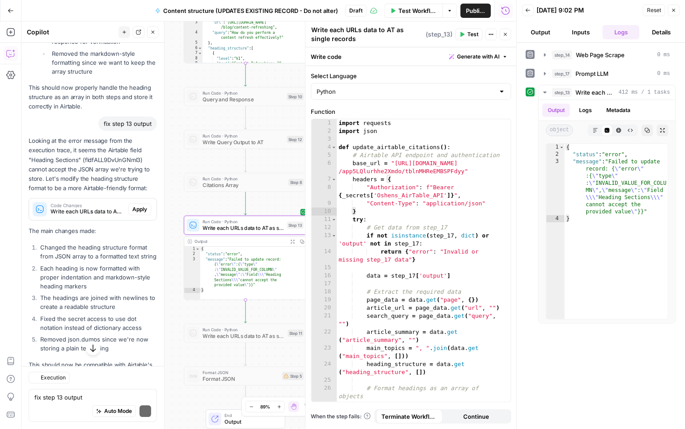
click at [133, 214] on span "Apply" at bounding box center [139, 210] width 15 height 8
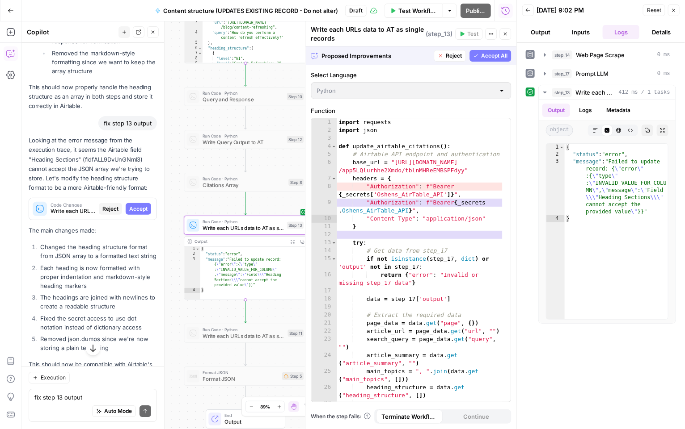
click at [133, 213] on span "Accept" at bounding box center [138, 209] width 18 height 8
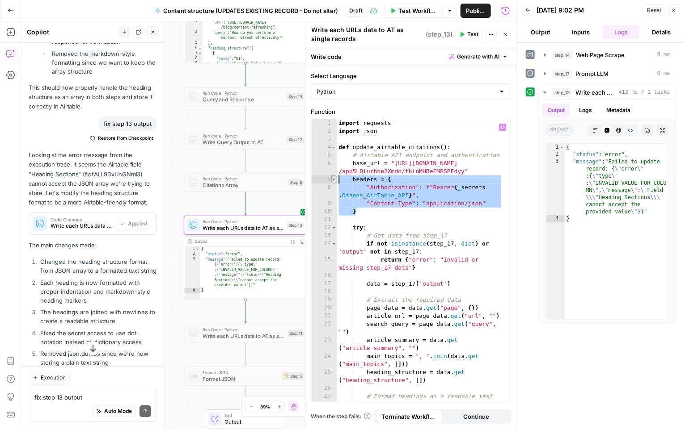
drag, startPoint x: 361, startPoint y: 208, endPoint x: 334, endPoint y: 179, distance: 39.5
click at [334, 179] on div "* 1 2 3 4 5 6 7 8 9 10 11 12 13 14 15 16 17 18 19 20 21 22 23 24 25 26 27 28 im…" at bounding box center [410, 260] width 199 height 283
paste textarea
type textarea "*"
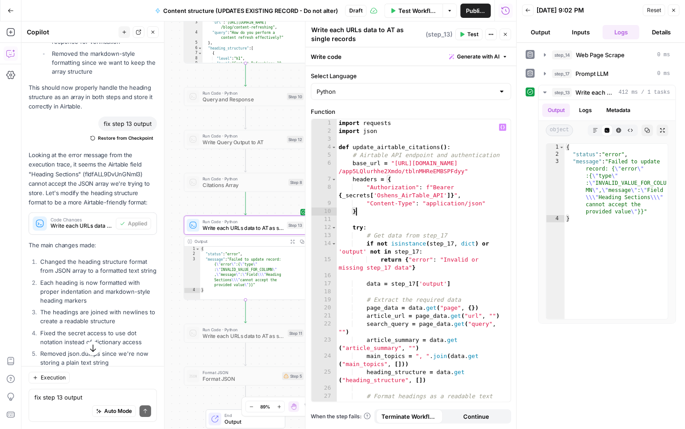
click at [465, 35] on button "Test" at bounding box center [468, 35] width 27 height 12
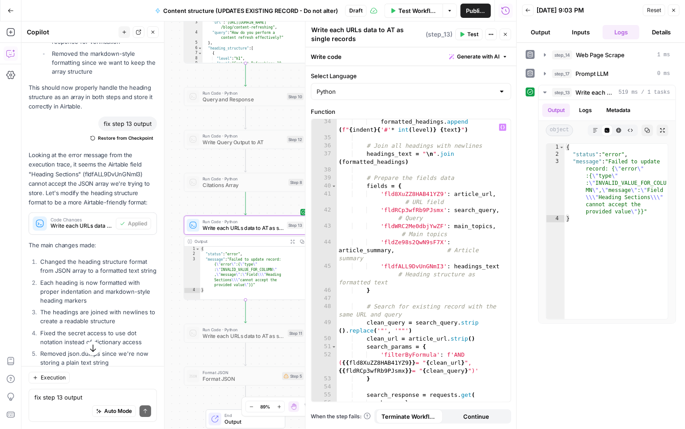
scroll to position [377, 0]
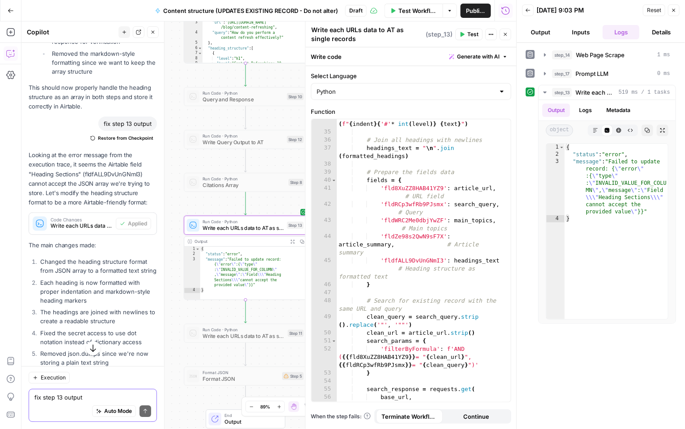
click at [94, 399] on textarea "fix step 13 output" at bounding box center [92, 397] width 117 height 9
type textarea "f"
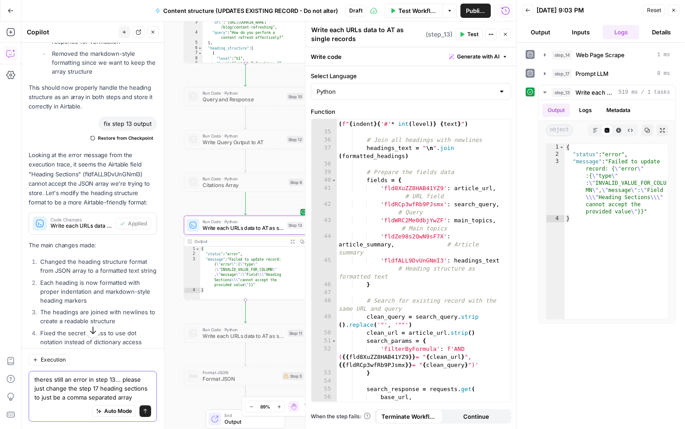
type textarea "theres still an error in step 13... please just change the step 17 heading sect…"
click at [139, 416] on button "Send" at bounding box center [145, 412] width 12 height 12
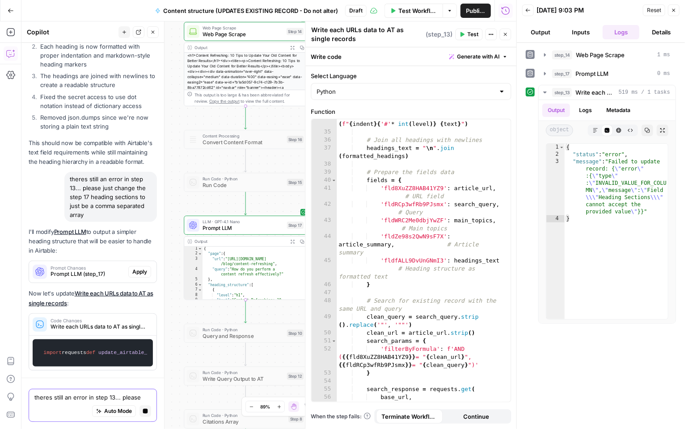
scroll to position [2729, 0]
click at [132, 268] on span "Apply" at bounding box center [139, 272] width 15 height 8
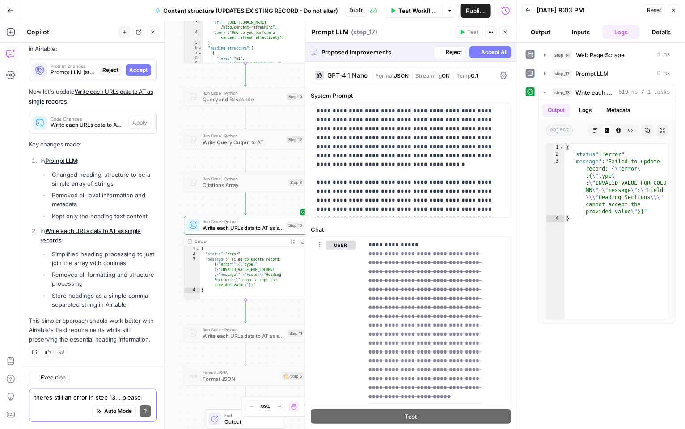
scroll to position [2921, 0]
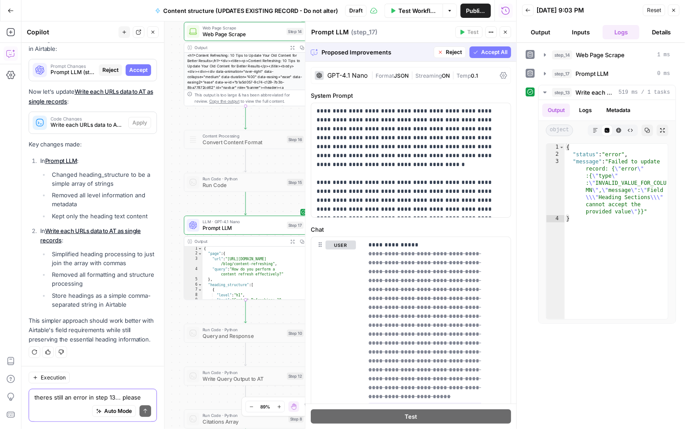
click at [481, 52] on span "Accept All" at bounding box center [494, 52] width 26 height 8
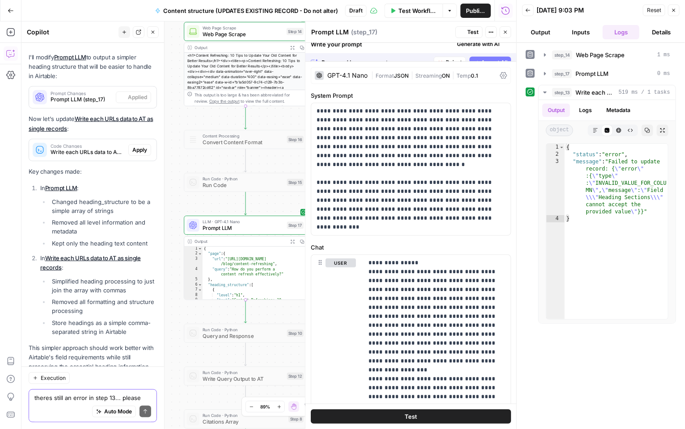
scroll to position [3049, 0]
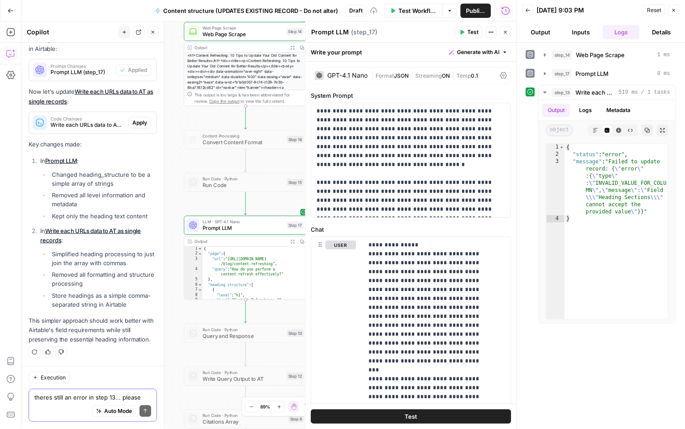
click at [469, 29] on span "Test" at bounding box center [472, 32] width 11 height 8
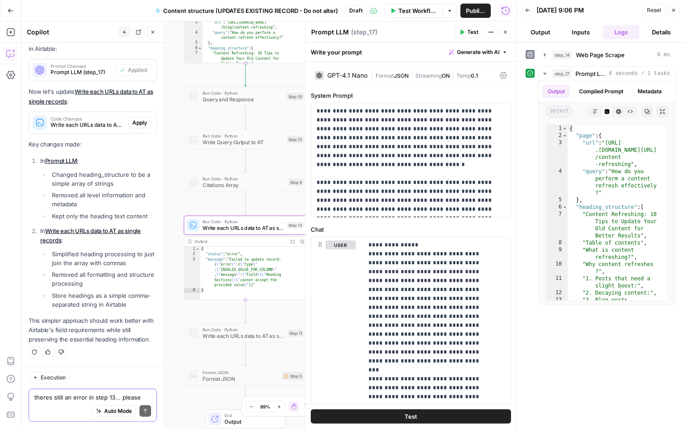
click at [132, 119] on span "Apply" at bounding box center [139, 123] width 15 height 8
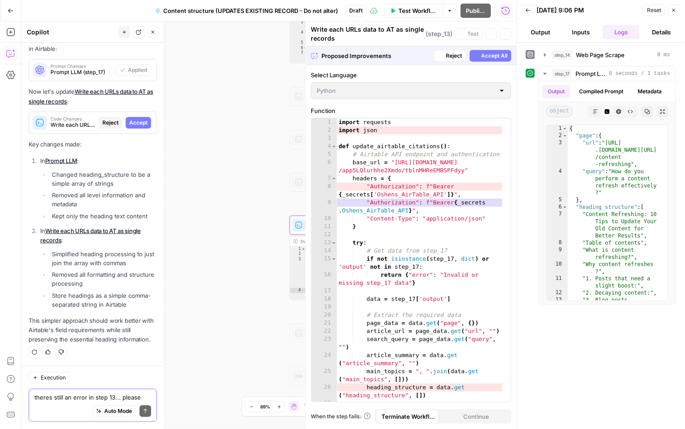
scroll to position [2921, 0]
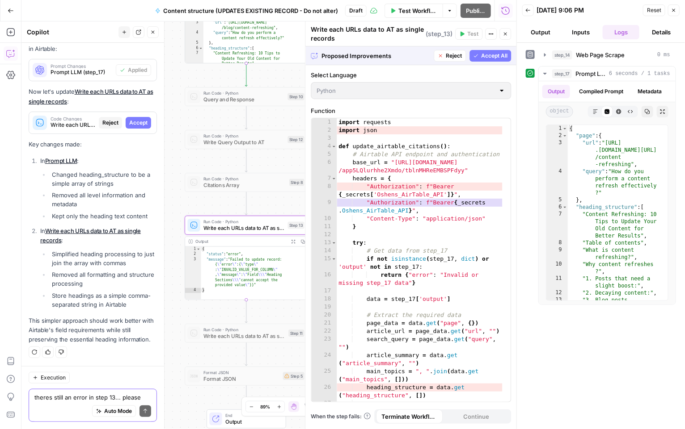
click at [135, 119] on span "Accept" at bounding box center [138, 123] width 18 height 8
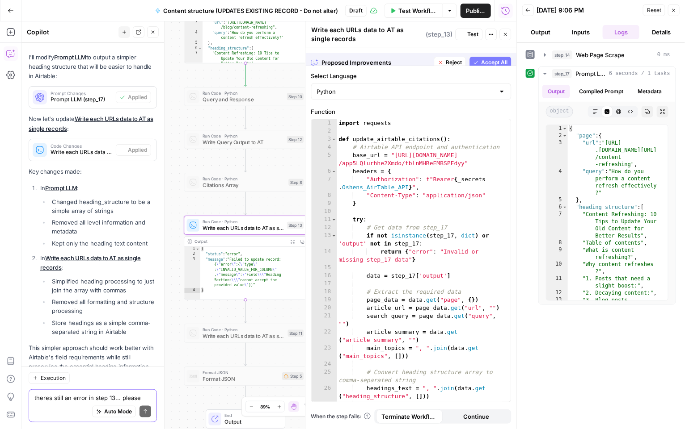
scroll to position [3049, 0]
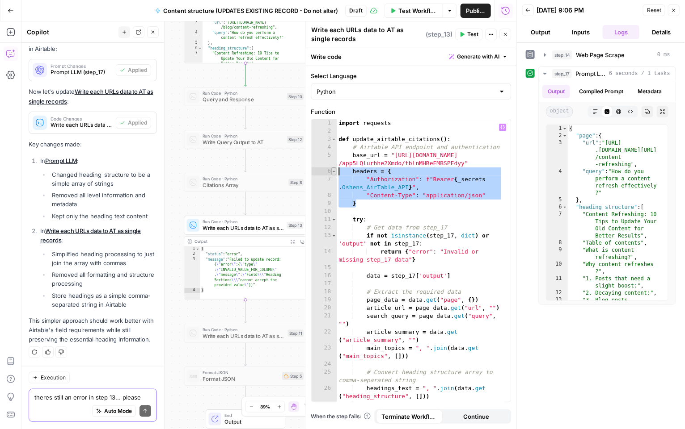
drag, startPoint x: 357, startPoint y: 204, endPoint x: 335, endPoint y: 172, distance: 38.9
click at [335, 172] on div "* 1 2 3 4 5 6 7 8 9 10 11 12 13 14 15 16 17 18 19 20 21 22 23 24 25 26 27 28 im…" at bounding box center [410, 260] width 199 height 283
paste textarea
type textarea "*"
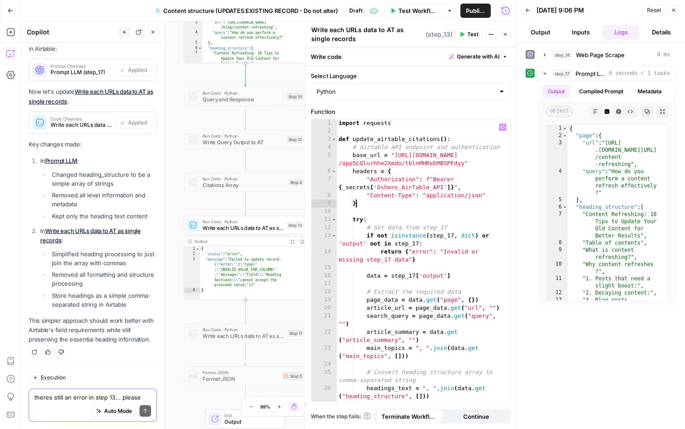
click at [467, 31] on button "Test" at bounding box center [468, 35] width 27 height 12
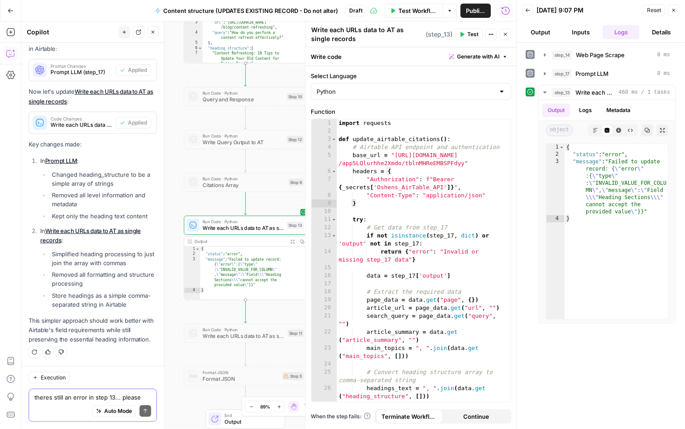
click at [49, 401] on textarea "theres still an error in step 13... please just change the step 17 heading sect…" at bounding box center [92, 397] width 117 height 9
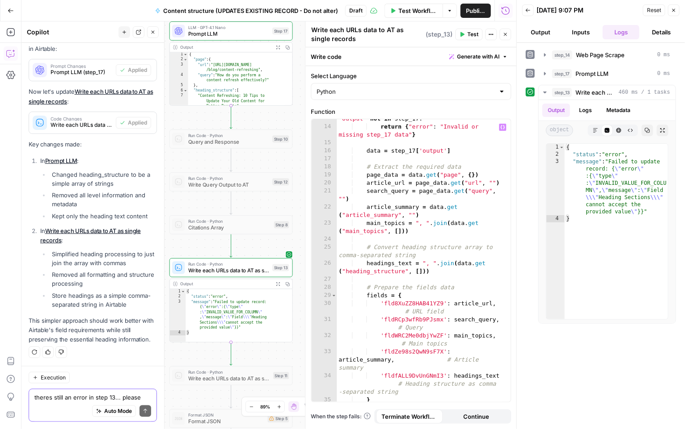
scroll to position [125, 0]
type textarea "please fix step 13...."
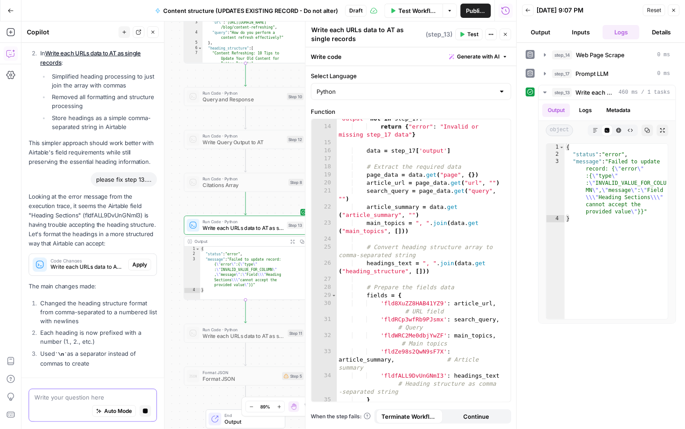
scroll to position [3079, 0]
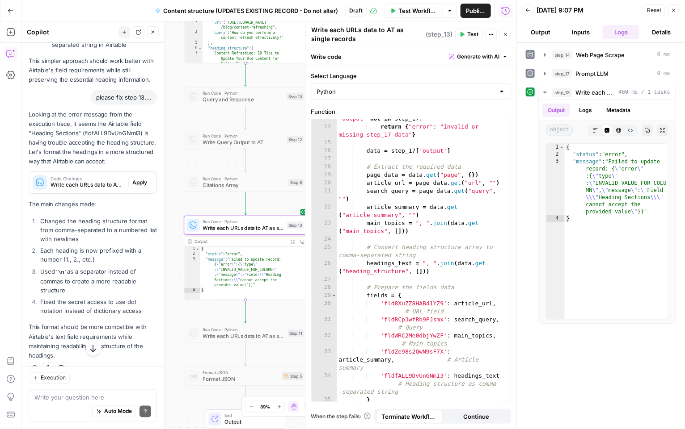
click at [135, 187] on span "Apply" at bounding box center [139, 183] width 15 height 8
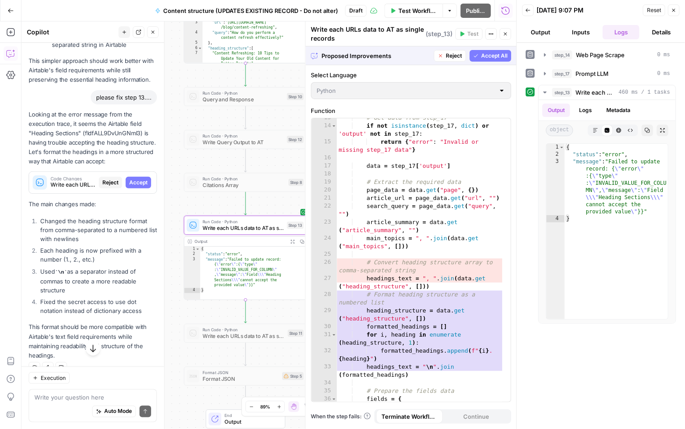
click at [135, 187] on span "Accept" at bounding box center [138, 183] width 18 height 8
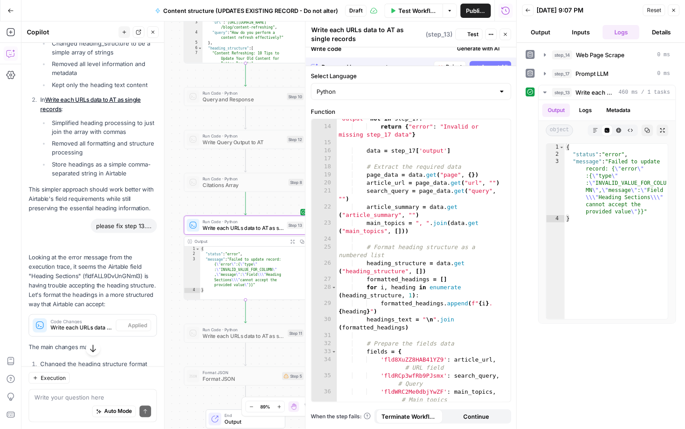
scroll to position [3208, 0]
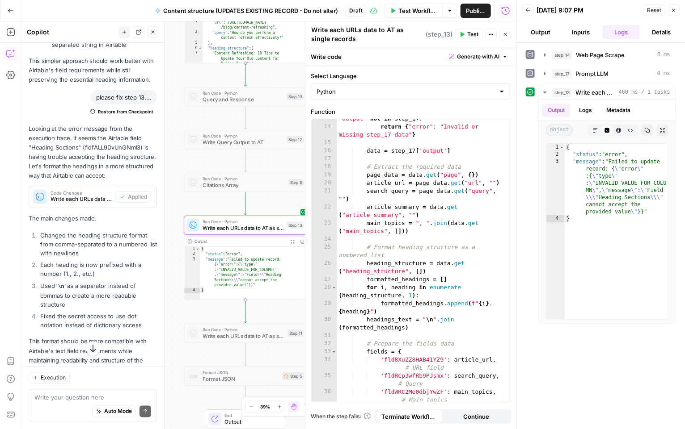
click at [464, 34] on icon "button" at bounding box center [462, 34] width 4 height 5
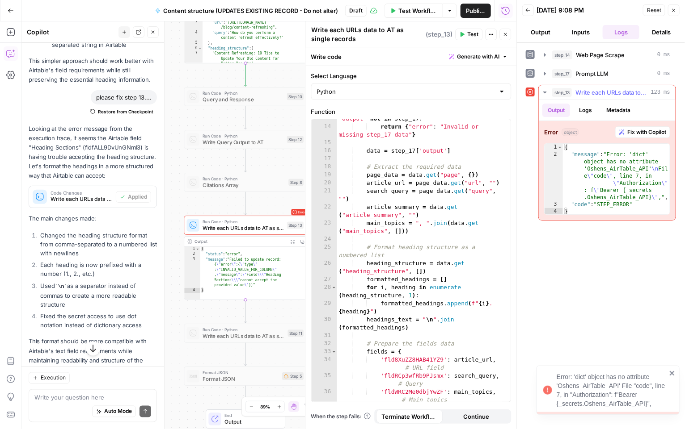
click at [631, 132] on span "Fix with Copilot" at bounding box center [646, 132] width 39 height 8
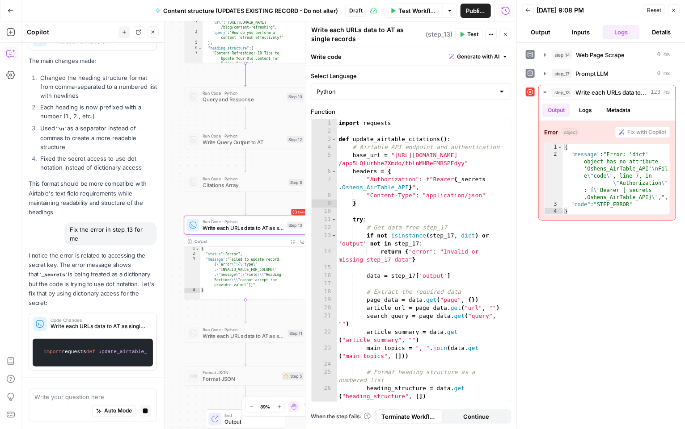
scroll to position [3355, 0]
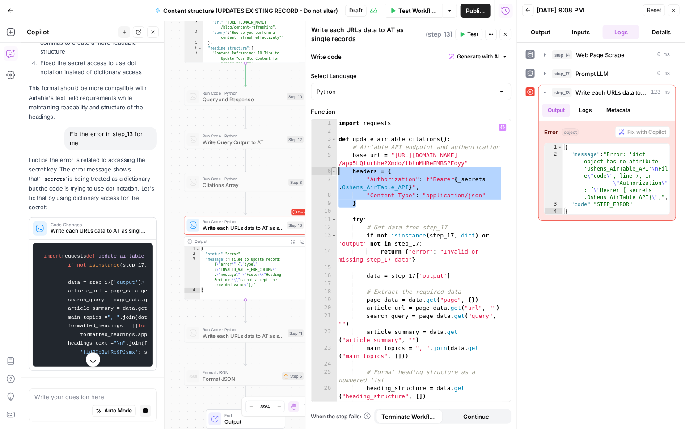
drag, startPoint x: 358, startPoint y: 200, endPoint x: 333, endPoint y: 172, distance: 37.7
click at [333, 172] on div "* 1 2 3 4 5 6 7 8 9 10 11 12 13 14 15 16 17 18 19 20 21 22 23 24 25 26 27 28 im…" at bounding box center [410, 260] width 199 height 283
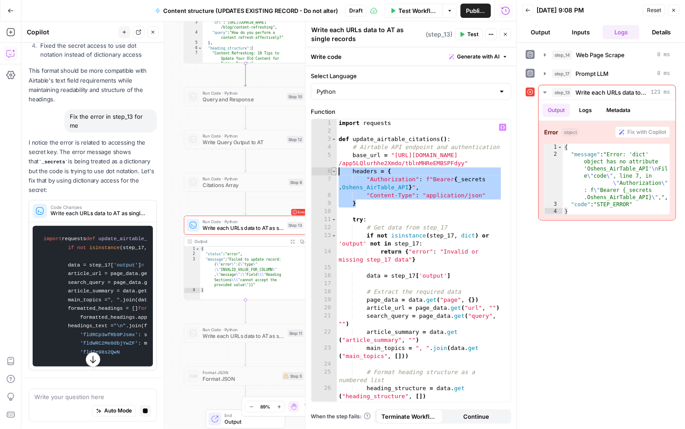
paste textarea
type textarea "*"
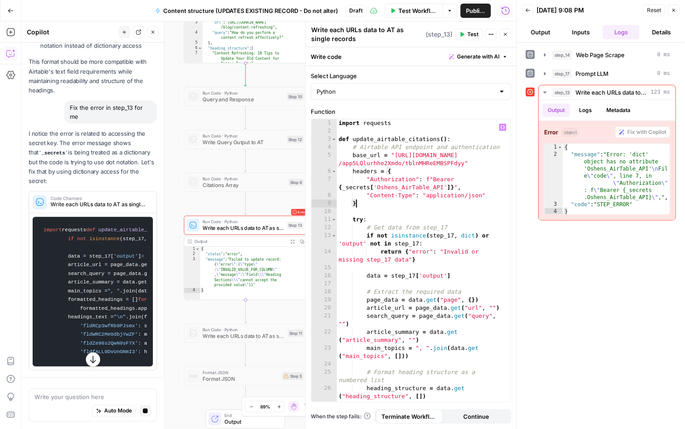
click at [468, 33] on span "Test" at bounding box center [472, 34] width 11 height 8
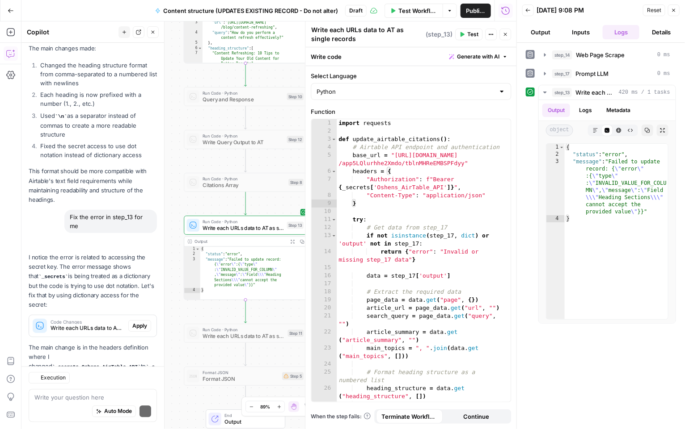
scroll to position [3561, 0]
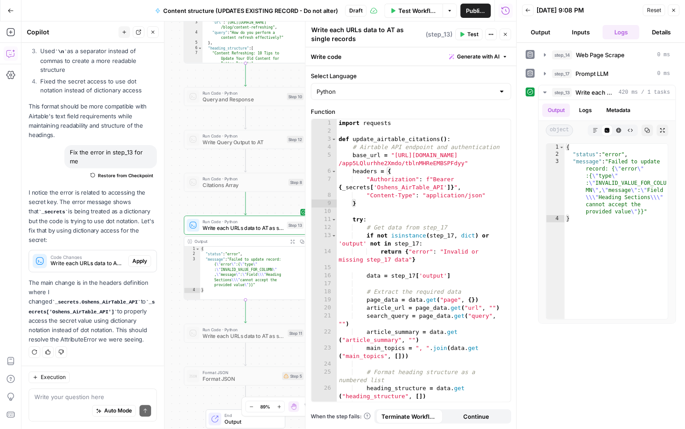
click at [54, 406] on div "Auto Mode Send" at bounding box center [92, 412] width 117 height 20
click at [63, 355] on icon "button" at bounding box center [61, 352] width 5 height 5
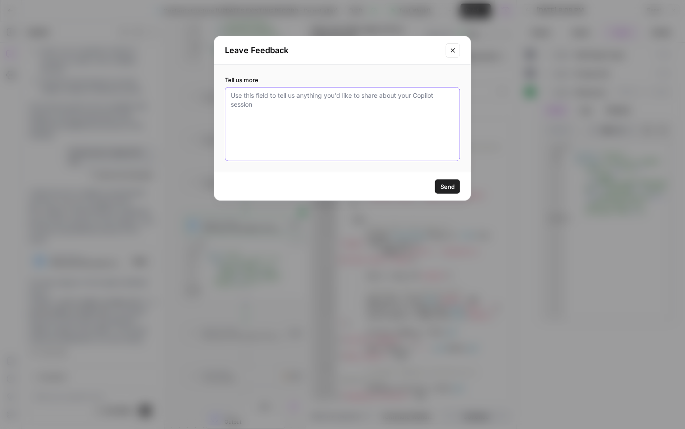
click at [285, 108] on textarea "Tell us more" at bounding box center [342, 124] width 223 height 66
type textarea "it always formats my secrets incorrectly :("
click at [453, 188] on span "Send" at bounding box center [447, 186] width 14 height 9
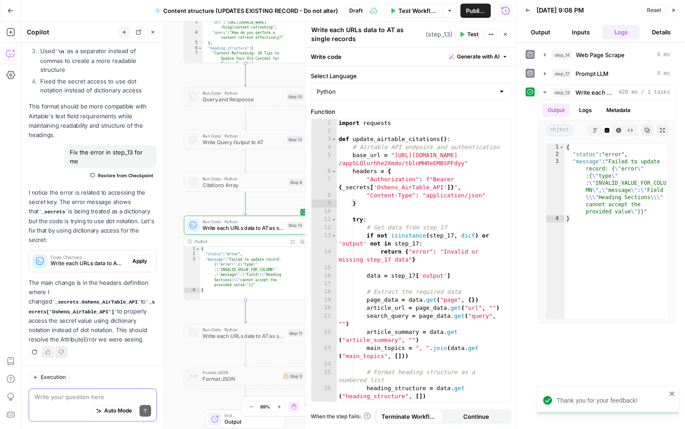
click at [80, 397] on textarea at bounding box center [92, 397] width 117 height 9
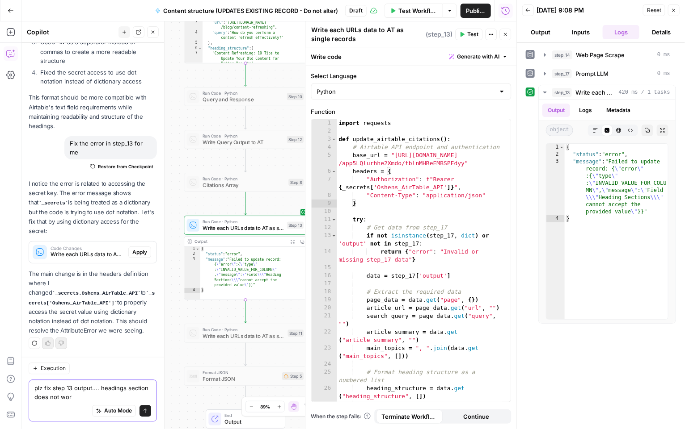
type textarea "plz fix step 13 output.... headings section does not work"
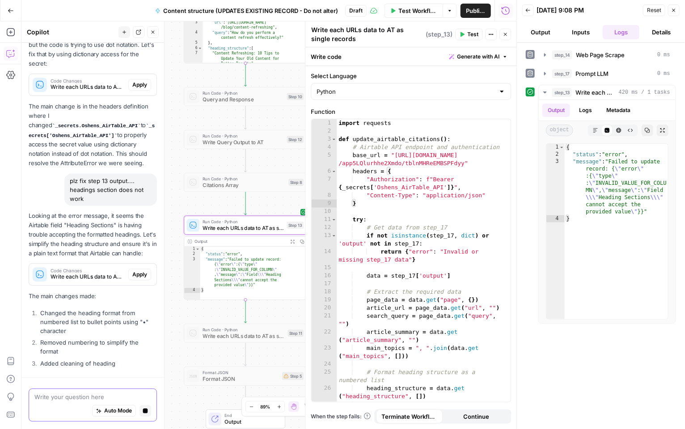
scroll to position [3557, 0]
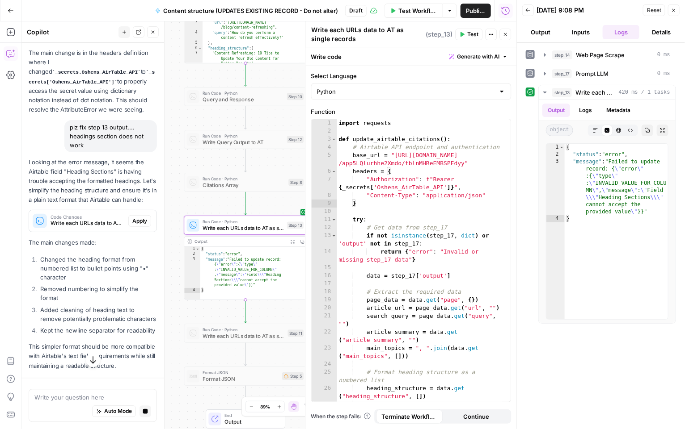
click at [132, 225] on span "Apply" at bounding box center [139, 221] width 15 height 8
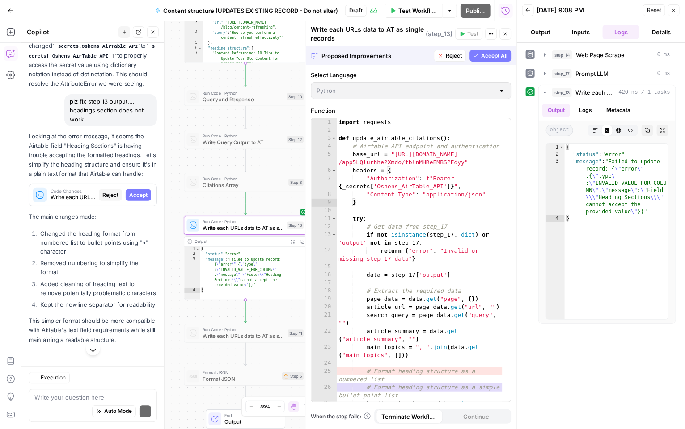
click at [129, 199] on span "Accept" at bounding box center [138, 195] width 18 height 8
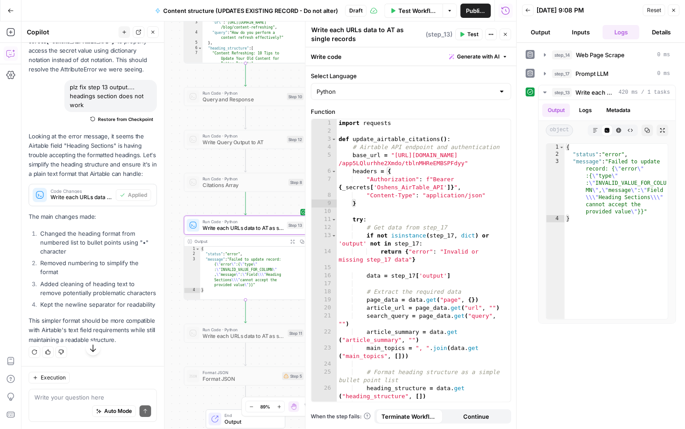
scroll to position [3868, 0]
click at [468, 36] on span "Test" at bounding box center [472, 34] width 11 height 8
click at [63, 400] on textarea at bounding box center [92, 397] width 117 height 9
type textarea "still did not work."
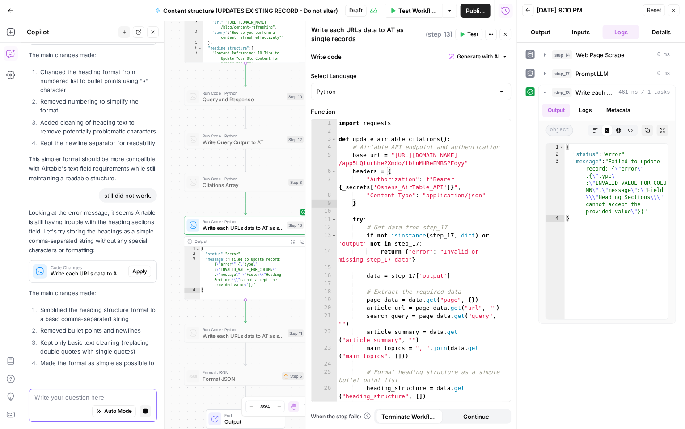
scroll to position [3850, 0]
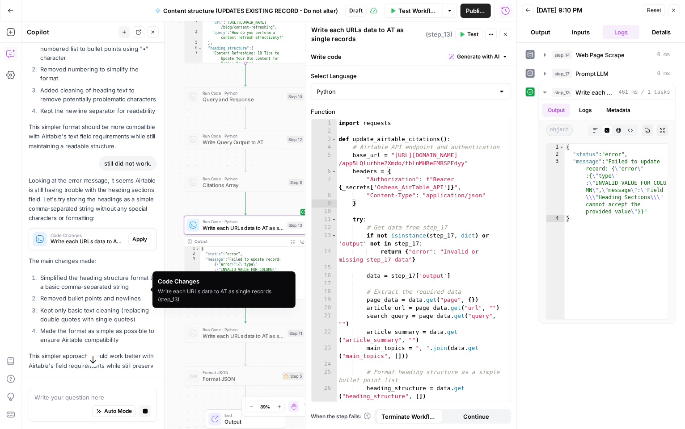
click at [132, 244] on span "Apply" at bounding box center [139, 240] width 15 height 8
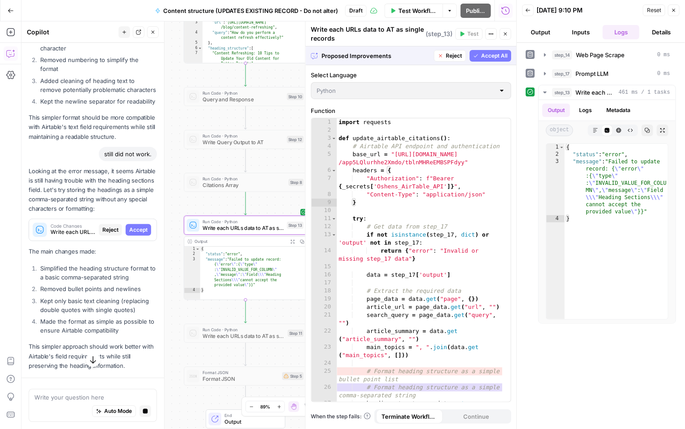
click at [131, 234] on span "Accept" at bounding box center [138, 230] width 18 height 8
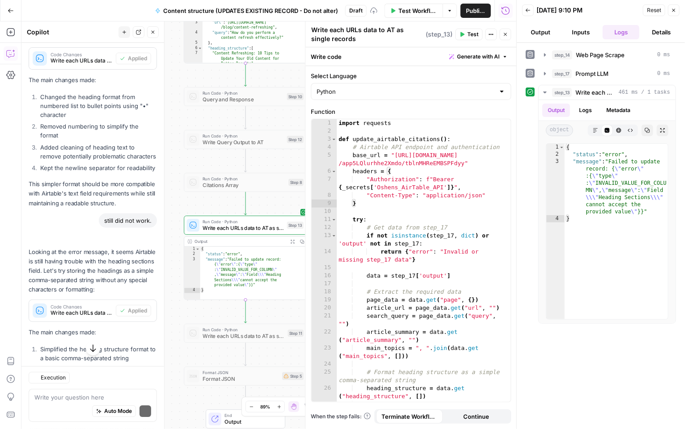
scroll to position [4022, 0]
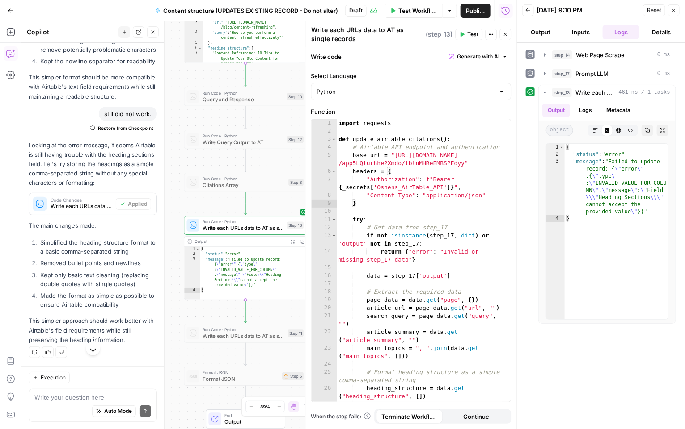
click at [463, 32] on icon "button" at bounding box center [461, 34] width 5 height 5
click at [55, 399] on textarea at bounding box center [92, 397] width 117 height 9
paste textarea "so that the heading_structure is a comma-separated string instead of JSON."
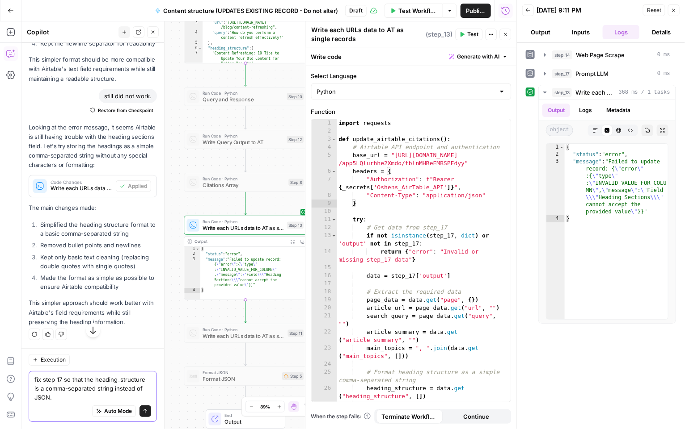
type textarea "fix step 17 so that the heading_structure is a comma-separated string instead o…"
click at [139, 416] on button "Send" at bounding box center [145, 412] width 12 height 12
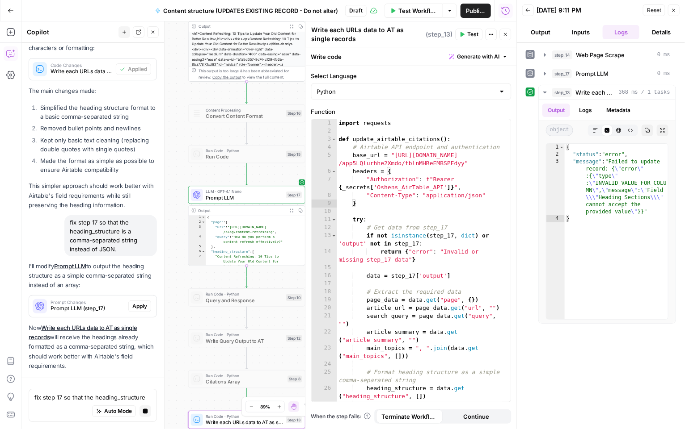
scroll to position [4049, 0]
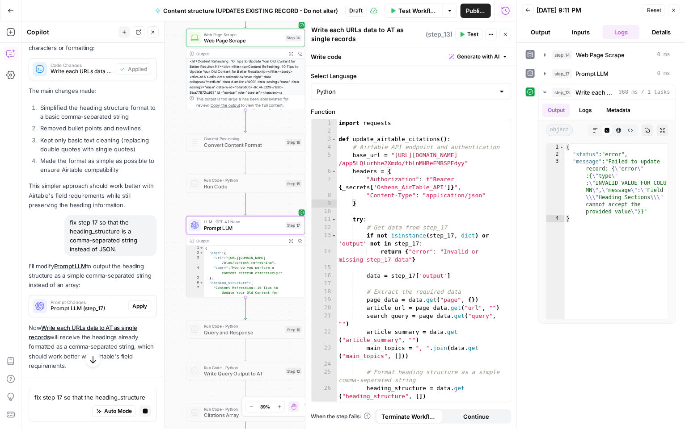
click at [135, 311] on span "Apply" at bounding box center [139, 307] width 15 height 8
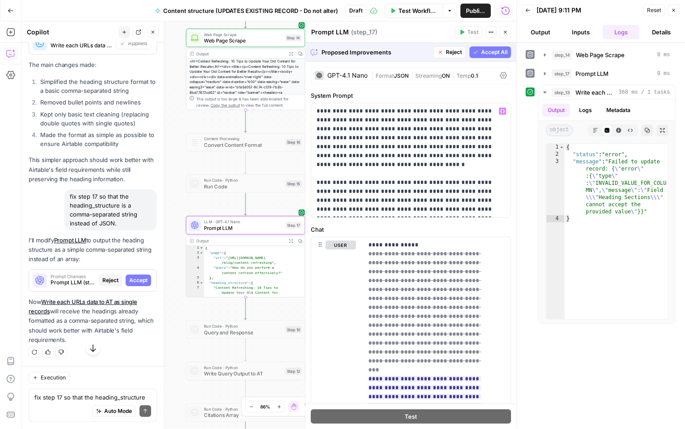
click at [135, 285] on span "Accept" at bounding box center [138, 281] width 18 height 8
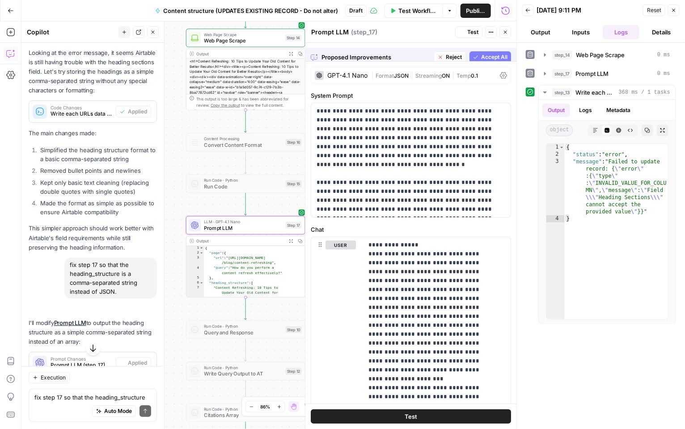
scroll to position [4235, 0]
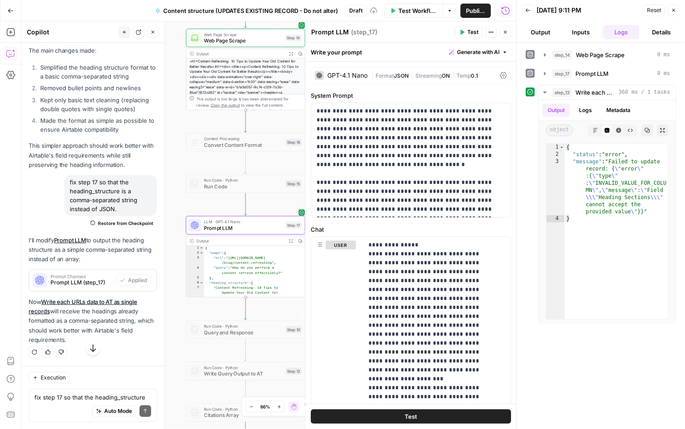
click at [469, 34] on span "Test" at bounding box center [472, 32] width 11 height 8
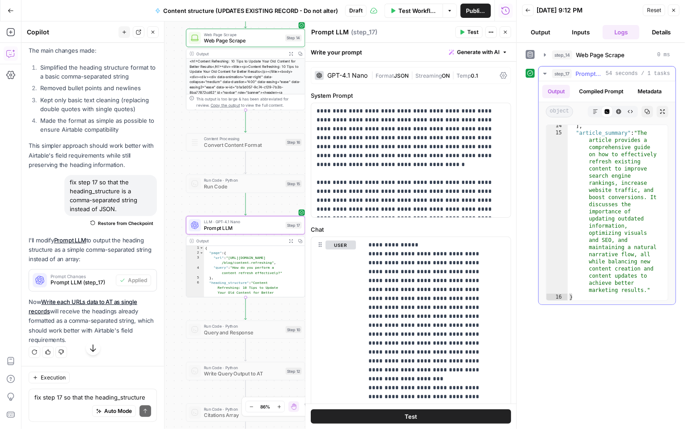
scroll to position [425, 0]
click at [67, 400] on textarea "fix step 17 so that the heading_structure is a comma-separated string instead o…" at bounding box center [92, 397] width 117 height 9
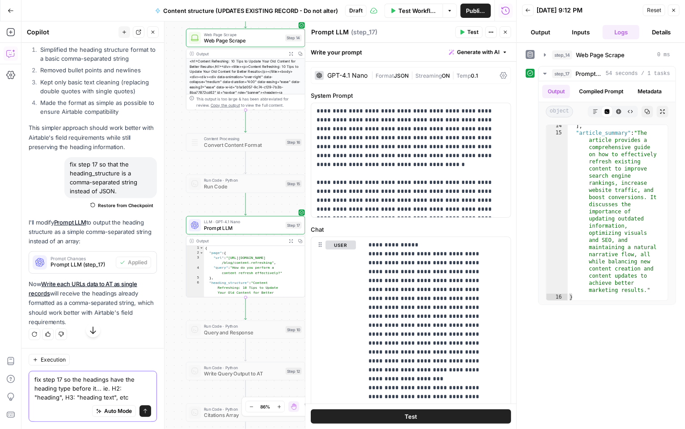
click at [59, 396] on textarea "fix step 17 so the headings have the heading type before it... ie. H2: "heading…" at bounding box center [92, 388] width 117 height 27
type textarea "fix step 17 so the headings have the heading type before it... ie. H2: "heading…"
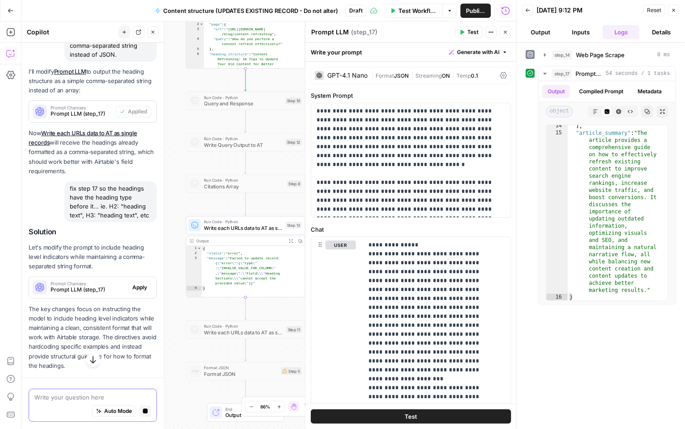
scroll to position [4447, 0]
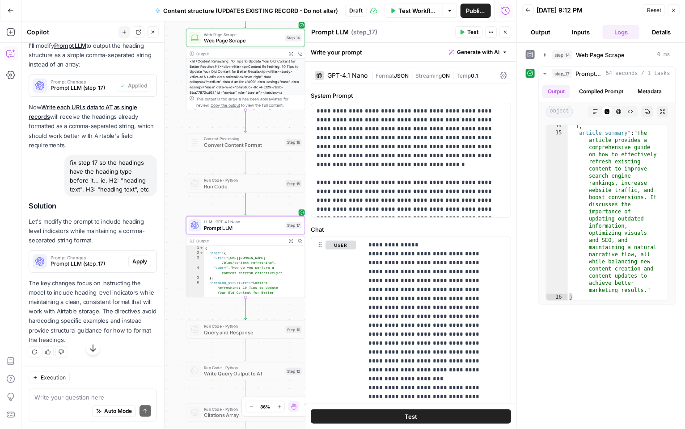
click at [132, 266] on span "Apply" at bounding box center [139, 262] width 15 height 8
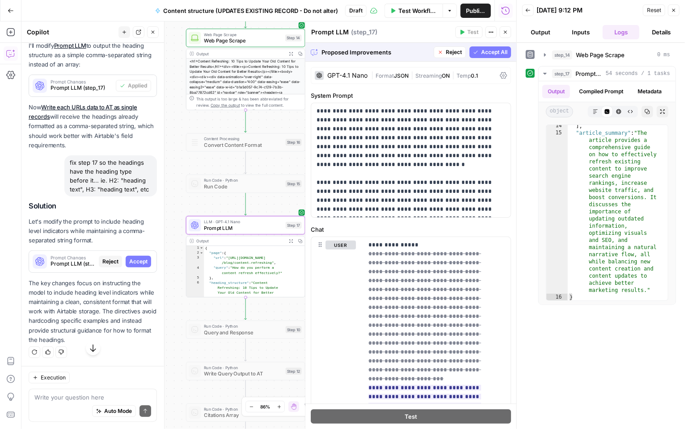
click at [133, 266] on span "Accept" at bounding box center [138, 262] width 18 height 8
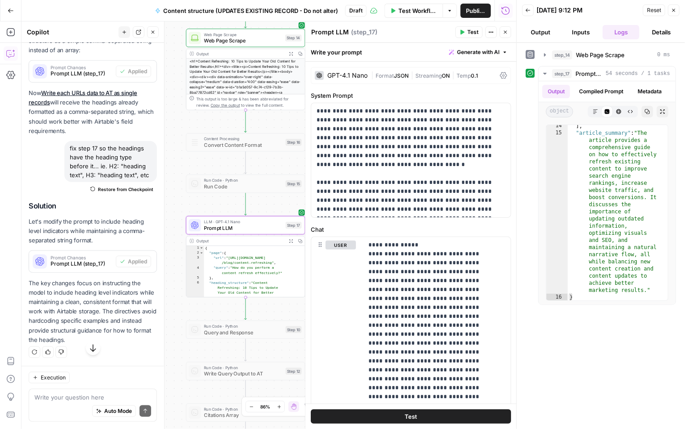
scroll to position [4513, 0]
click at [293, 209] on span "Test" at bounding box center [293, 211] width 9 height 7
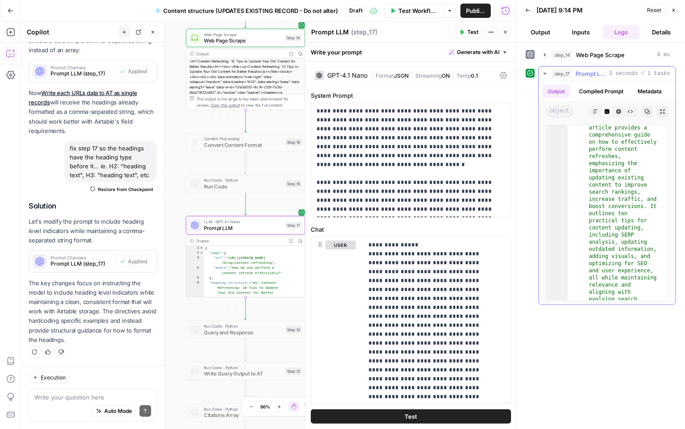
scroll to position [560, 0]
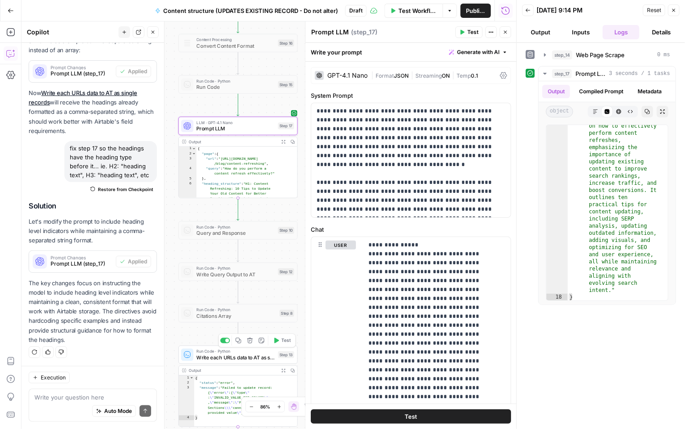
click at [277, 344] on icon "button" at bounding box center [276, 341] width 6 height 6
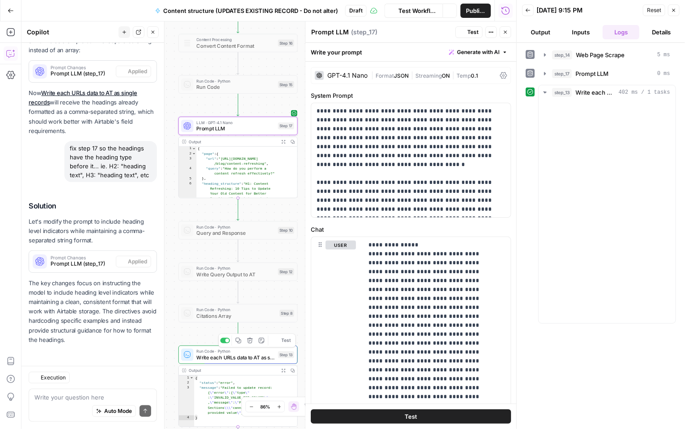
scroll to position [4513, 0]
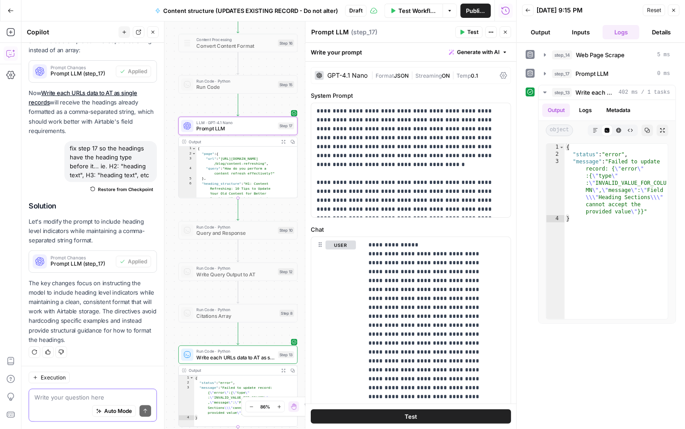
click at [51, 399] on textarea at bounding box center [92, 397] width 117 height 9
paste textarea "Fix step 13 output."
type textarea "Fix step 13 output."
click at [143, 411] on icon "submit" at bounding box center [145, 411] width 4 height 4
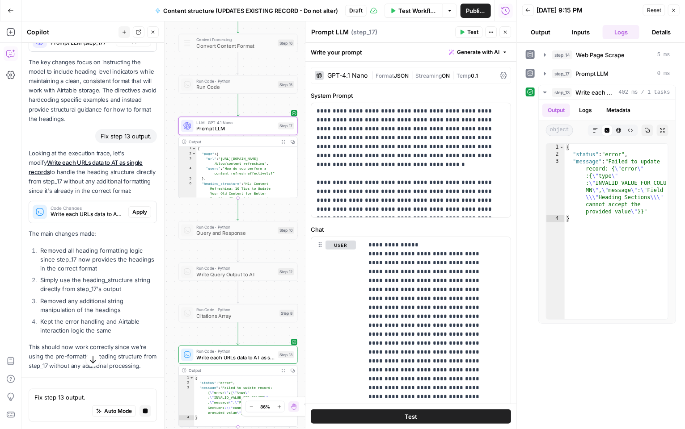
scroll to position [4453, 0]
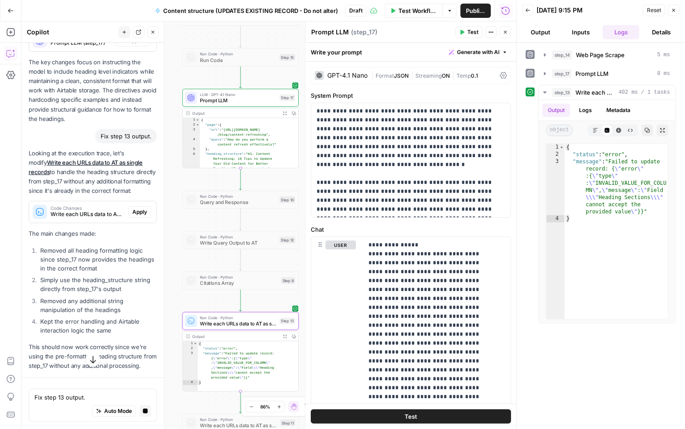
click at [132, 216] on span "Apply" at bounding box center [139, 212] width 15 height 8
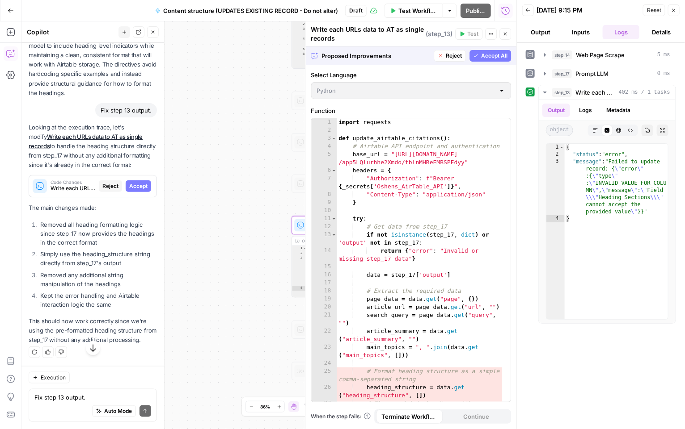
click at [132, 190] on span "Accept" at bounding box center [138, 186] width 18 height 8
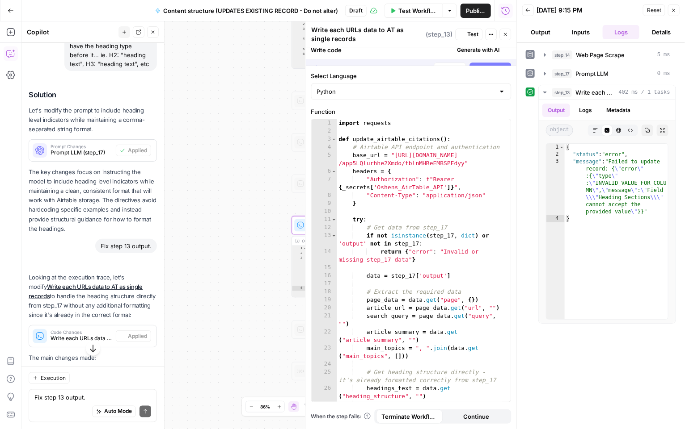
scroll to position [4653, 0]
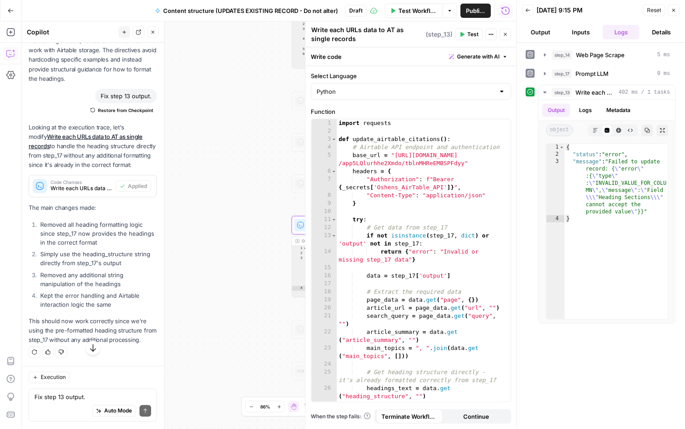
click at [469, 34] on span "Test" at bounding box center [472, 34] width 11 height 8
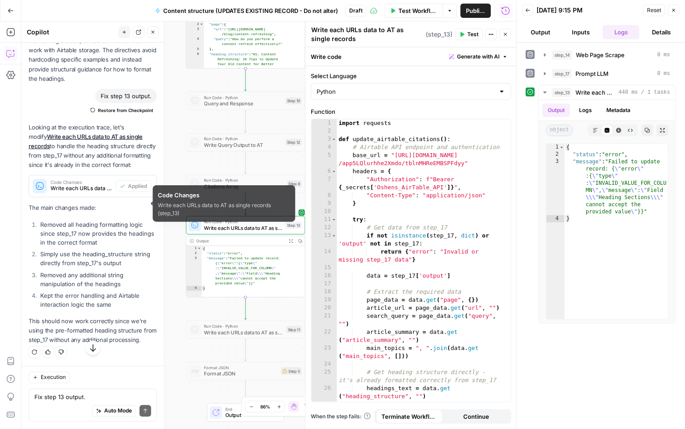
scroll to position [4793, 0]
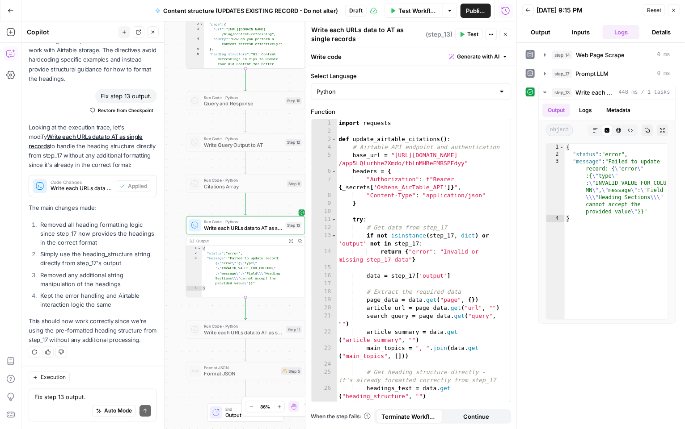
click at [59, 407] on div "Auto Mode Send" at bounding box center [92, 412] width 117 height 20
paste textarea "Fix step 13. It's still not working!"
type textarea "Fix step 13. It's still not working!"
click at [143, 412] on icon "submit" at bounding box center [145, 411] width 5 height 5
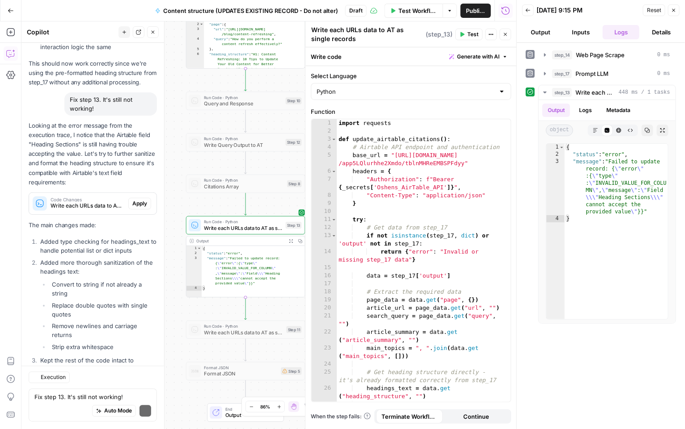
scroll to position [5115, 0]
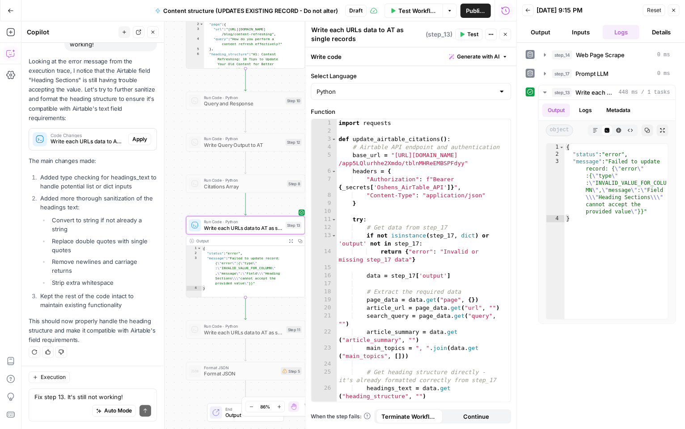
click at [135, 139] on span "Apply" at bounding box center [139, 139] width 15 height 8
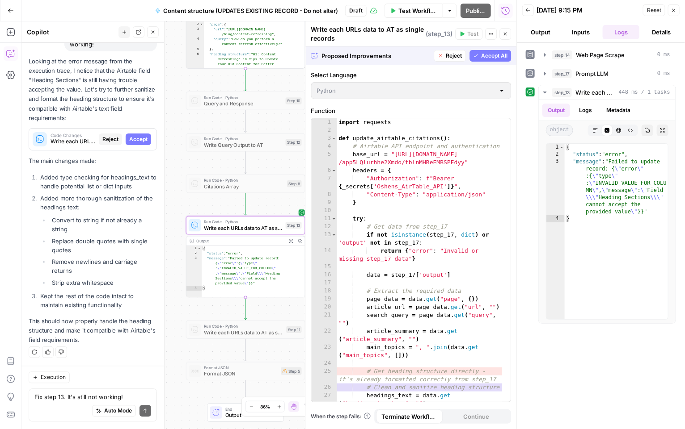
click at [135, 139] on span "Accept" at bounding box center [138, 139] width 18 height 8
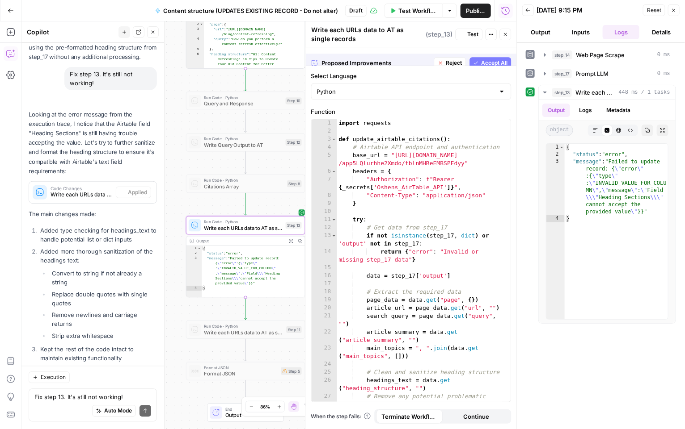
scroll to position [5129, 0]
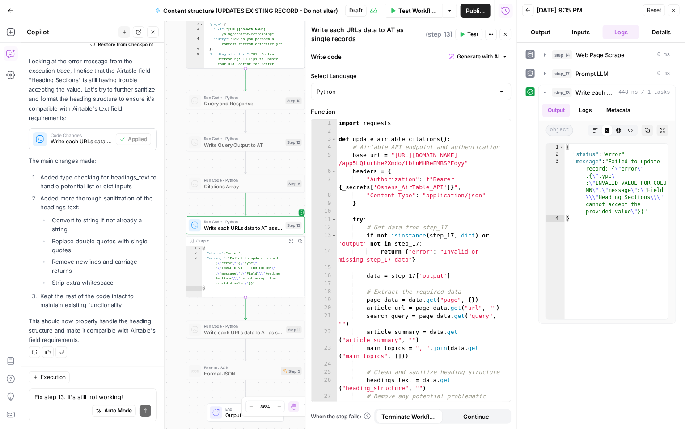
click at [469, 34] on span "Test" at bounding box center [472, 34] width 11 height 8
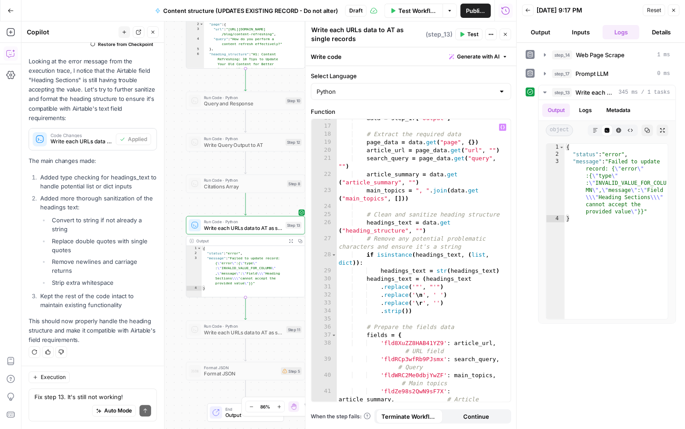
scroll to position [159, 0]
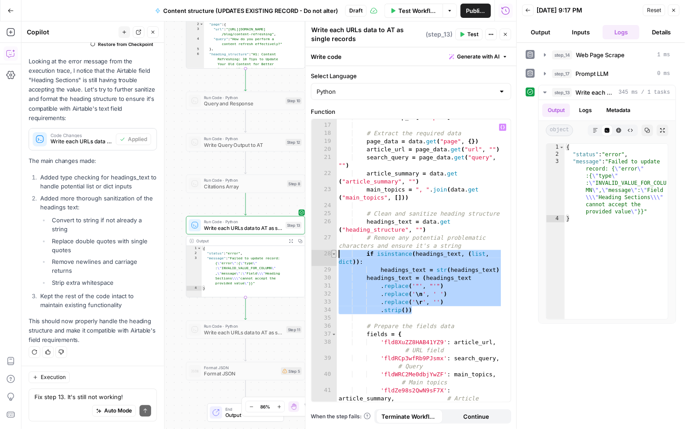
drag, startPoint x: 415, startPoint y: 307, endPoint x: 333, endPoint y: 249, distance: 100.9
click at [332, 249] on div "********* 16 17 18 19 20 21 22 23 24 25 26 27 28 29 30 31 32 33 34 35 36 37 38 …" at bounding box center [410, 260] width 199 height 283
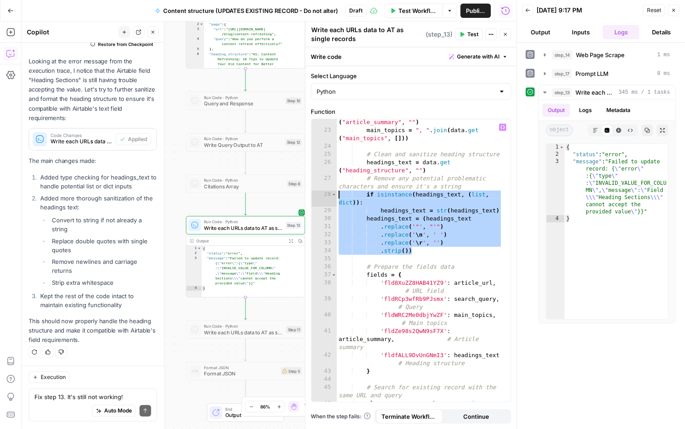
scroll to position [207, 0]
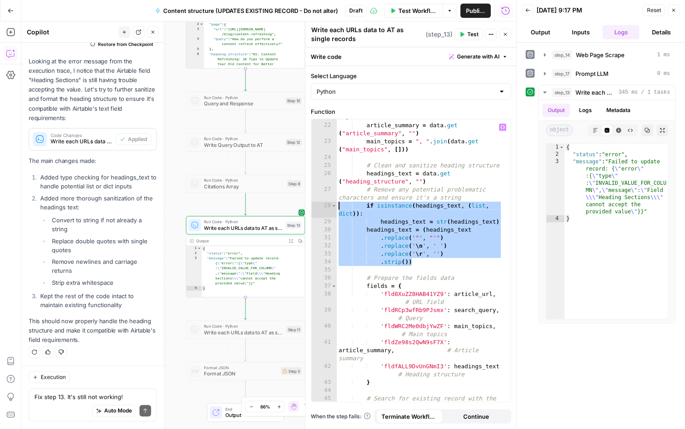
click at [421, 363] on div "search_query = page_data . get ( "query" , "" ) article_summary = data . get ( …" at bounding box center [420, 263] width 166 height 316
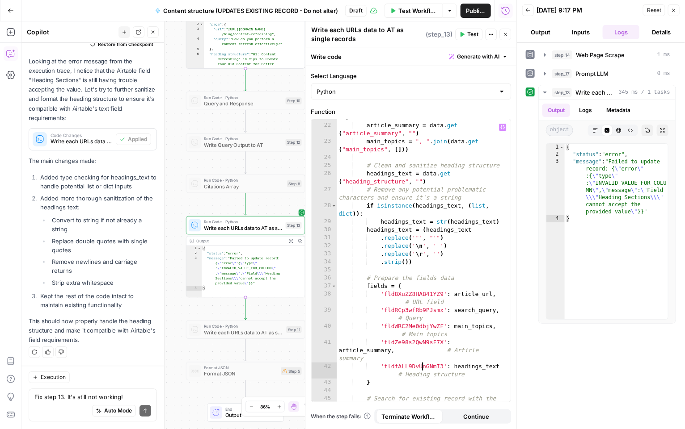
click at [421, 363] on div "search_query = page_data . get ( "query" , "" ) article_summary = data . get ( …" at bounding box center [420, 263] width 166 height 316
paste textarea
type textarea "**********"
click at [470, 37] on span "Test" at bounding box center [472, 34] width 11 height 8
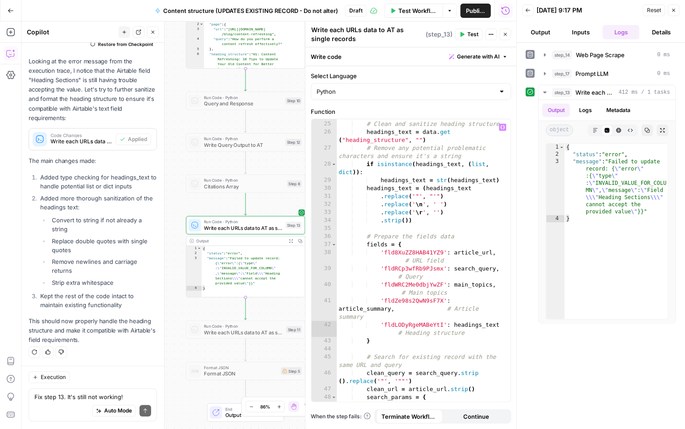
scroll to position [252, 0]
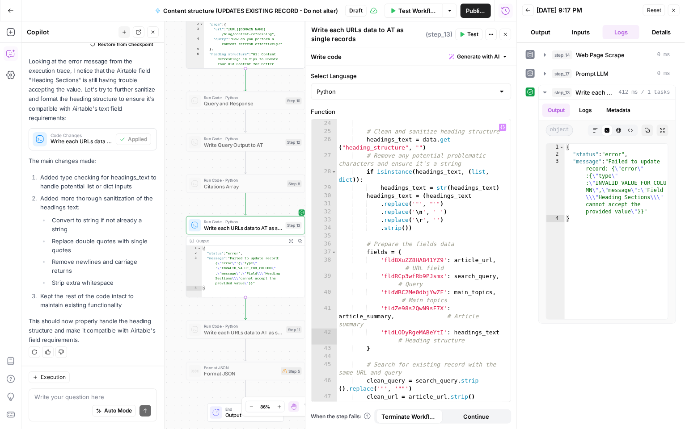
scroll to position [241, 0]
click at [429, 333] on div "# Clean and sanitize heading structure headings_text = data . get ( "heading_st…" at bounding box center [420, 277] width 166 height 316
paste textarea
click at [431, 330] on div "# Clean and sanitize heading structure headings_text = data . get ( "heading_st…" at bounding box center [420, 277] width 166 height 316
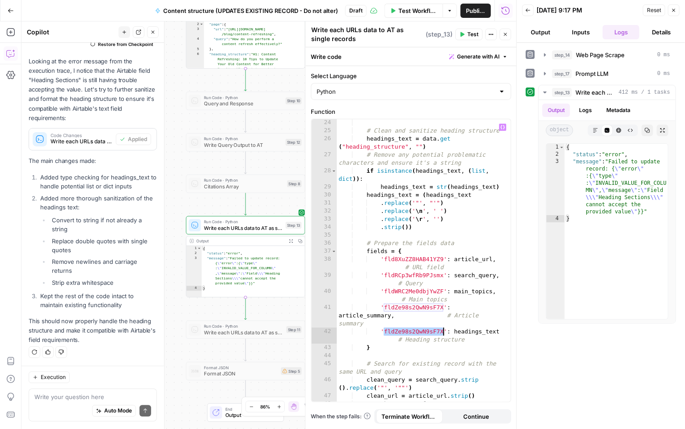
click at [431, 330] on div "# Clean and sanitize heading structure headings_text = data . get ( "heading_st…" at bounding box center [420, 277] width 166 height 316
paste textarea
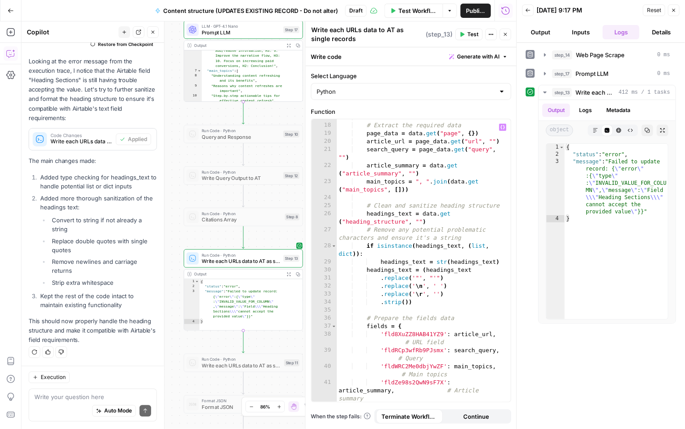
scroll to position [124, 0]
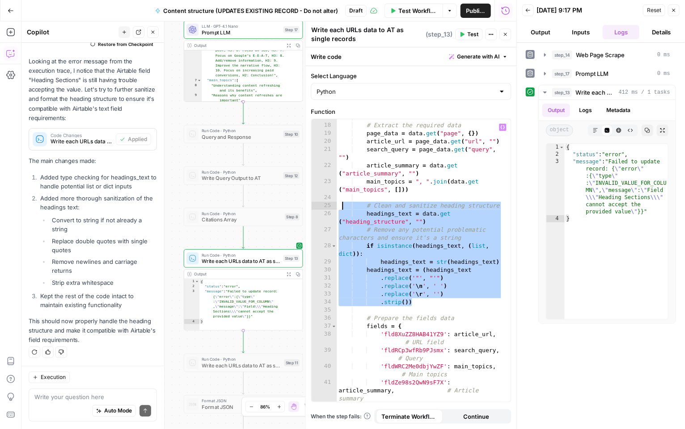
drag, startPoint x: 417, startPoint y: 299, endPoint x: 341, endPoint y: 204, distance: 122.4
click at [341, 204] on div "# Extract the required data page_data = data . get ( "page" , { }) article_url …" at bounding box center [420, 268] width 166 height 308
type textarea "**********"
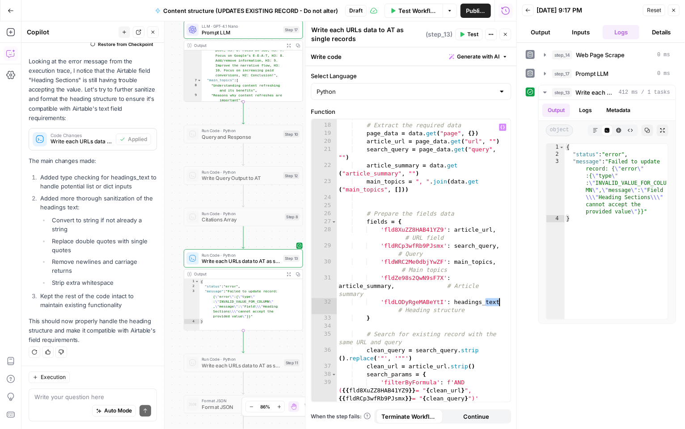
drag, startPoint x: 486, startPoint y: 301, endPoint x: 504, endPoint y: 301, distance: 18.3
click at [504, 301] on div "17 18 19 20 21 22 23 24 25 26 27 28 29 30 31 32 33 34 35 36 37 38 39 40 41 # Ex…" at bounding box center [410, 260] width 199 height 283
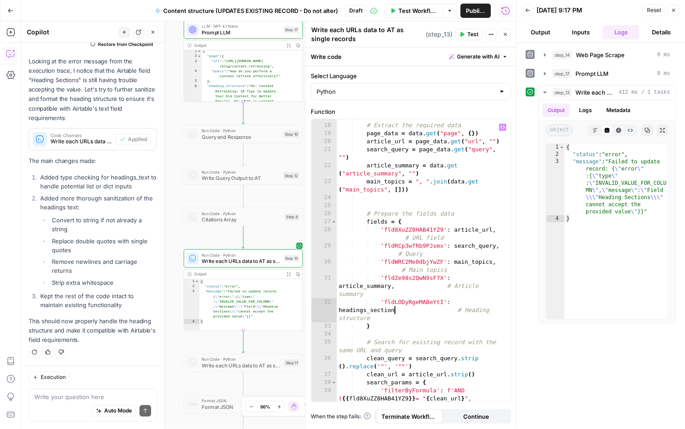
scroll to position [0, 0]
click at [466, 38] on button "Test" at bounding box center [468, 35] width 27 height 12
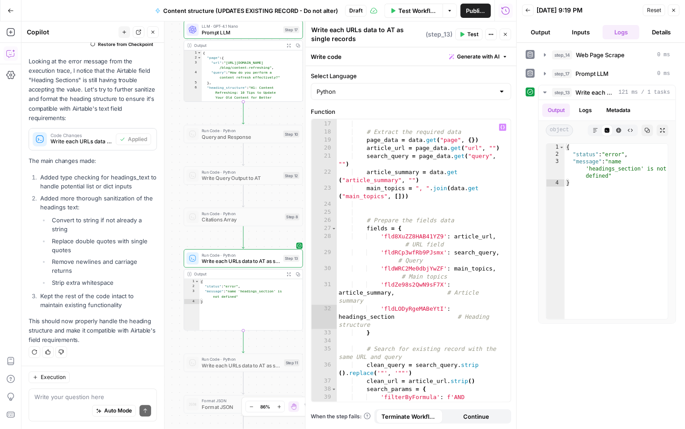
scroll to position [144, 0]
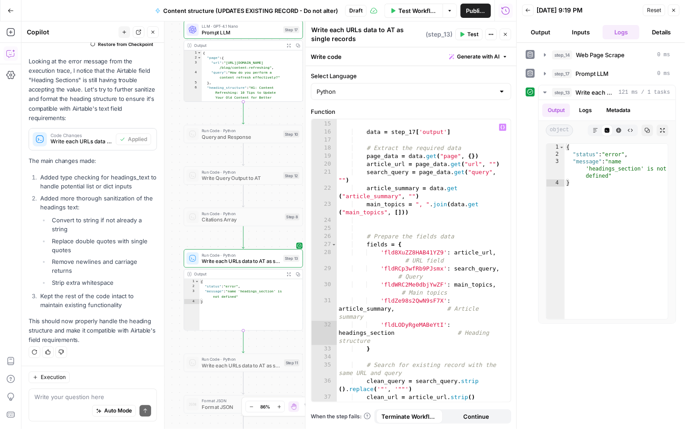
click at [385, 332] on div "return { "error" : "Invalid or missing step_17 data" } data = step_17 [ 'output…" at bounding box center [420, 258] width 166 height 308
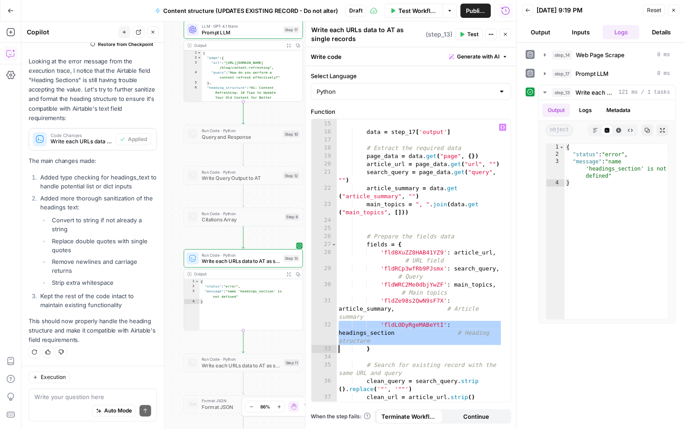
click at [385, 332] on div "return { "error" : "Invalid or missing step_17 data" } data = step_17 [ 'output…" at bounding box center [420, 258] width 166 height 308
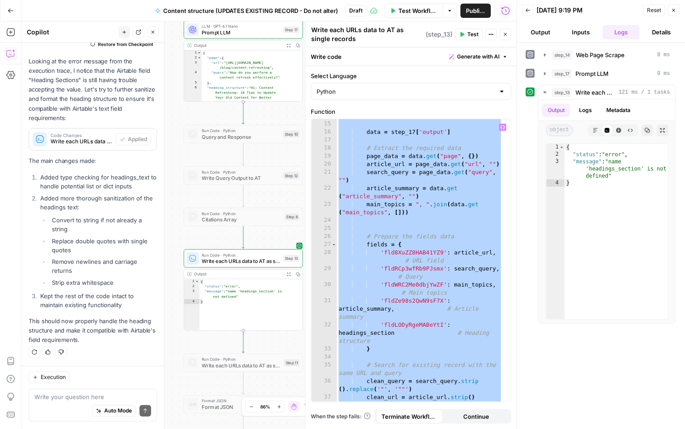
scroll to position [0, 91]
click at [385, 332] on div "return { "error" : "Invalid or missing step_17 data" } data = step_17 [ 'output…" at bounding box center [420, 258] width 166 height 308
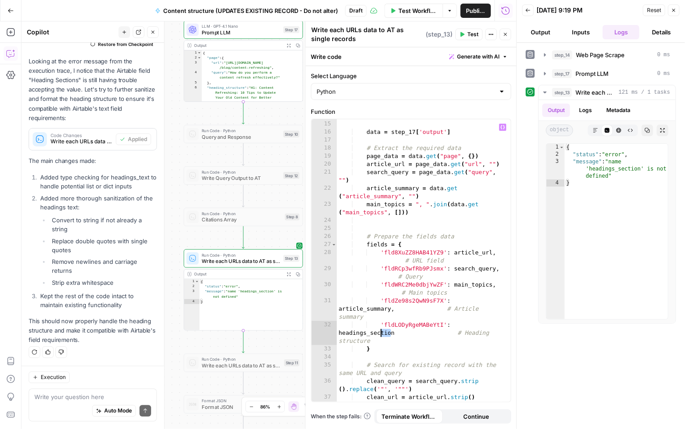
drag, startPoint x: 391, startPoint y: 333, endPoint x: 378, endPoint y: 333, distance: 13.0
click at [378, 333] on div "return { "error" : "Invalid or missing step_17 data" } data = step_17 [ 'output…" at bounding box center [420, 258] width 166 height 308
click at [468, 33] on span "Test" at bounding box center [472, 34] width 11 height 8
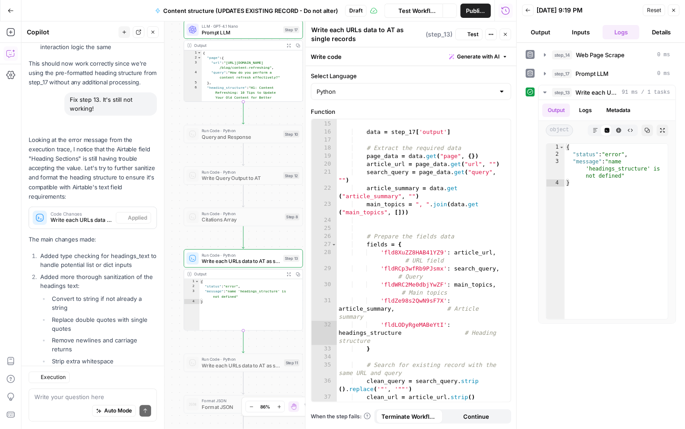
scroll to position [5129, 0]
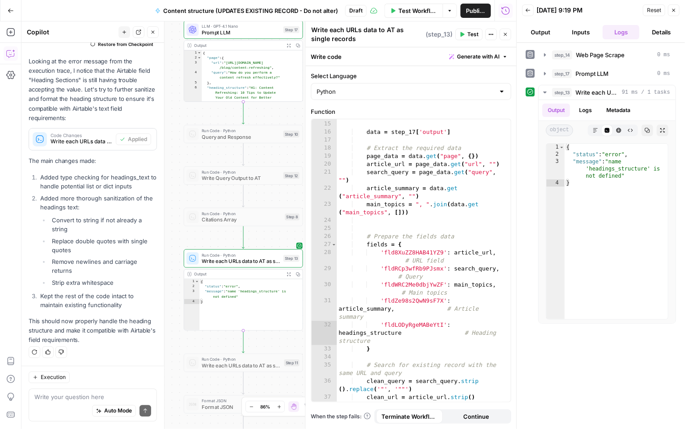
click at [468, 37] on span "Test" at bounding box center [472, 34] width 11 height 8
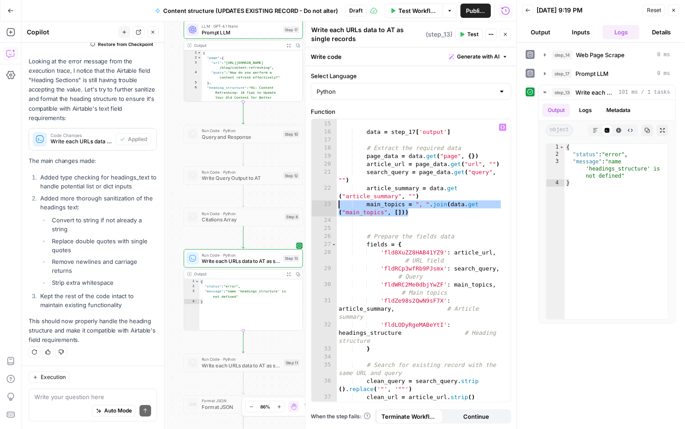
drag, startPoint x: 439, startPoint y: 215, endPoint x: 327, endPoint y: 206, distance: 112.5
click at [327, 206] on div "**********" at bounding box center [410, 260] width 199 height 283
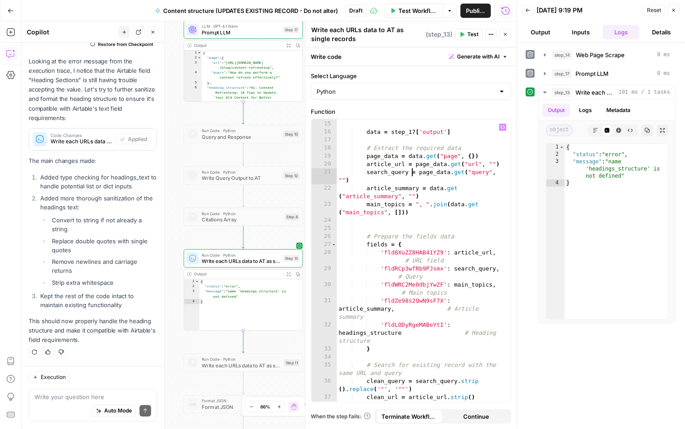
click at [412, 173] on div "return { "error" : "Invalid or missing step_17 data" } data = step_17 [ 'output…" at bounding box center [420, 258] width 166 height 308
type textarea "**********"
drag, startPoint x: 370, startPoint y: 181, endPoint x: 336, endPoint y: 173, distance: 34.8
click at [336, 173] on div "**********" at bounding box center [410, 260] width 199 height 283
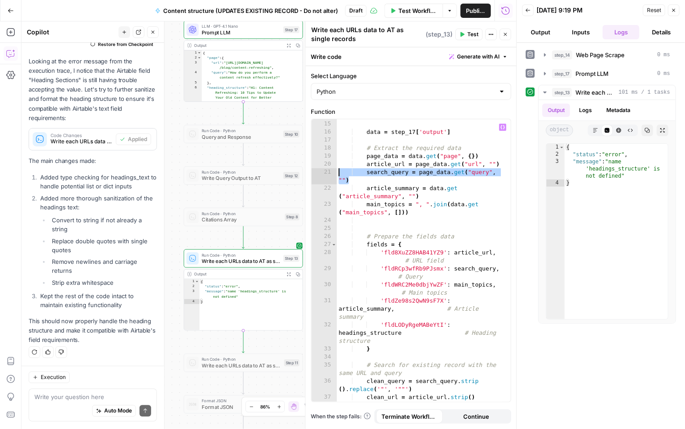
click at [364, 180] on div "return { "error" : "Invalid or missing step_17 data" } data = step_17 [ 'output…" at bounding box center [420, 258] width 166 height 308
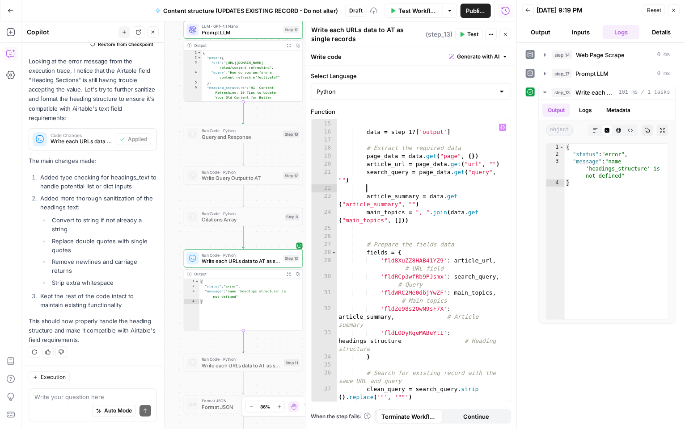
paste textarea "**********"
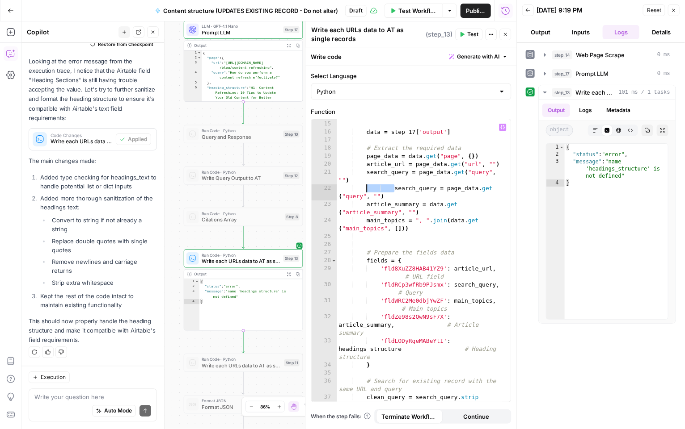
drag, startPoint x: 393, startPoint y: 187, endPoint x: 366, endPoint y: 187, distance: 27.7
click at [366, 187] on div "return { "error" : "Invalid or missing step_17 data" } data = step_17 [ 'output…" at bounding box center [420, 262] width 166 height 316
click at [377, 188] on div "return { "error" : "Invalid or missing step_17 data" } data = step_17 [ 'output…" at bounding box center [420, 262] width 166 height 316
click at [385, 188] on div "return { "error" : "Invalid or missing step_17 data" } data = step_17 [ 'output…" at bounding box center [420, 262] width 166 height 316
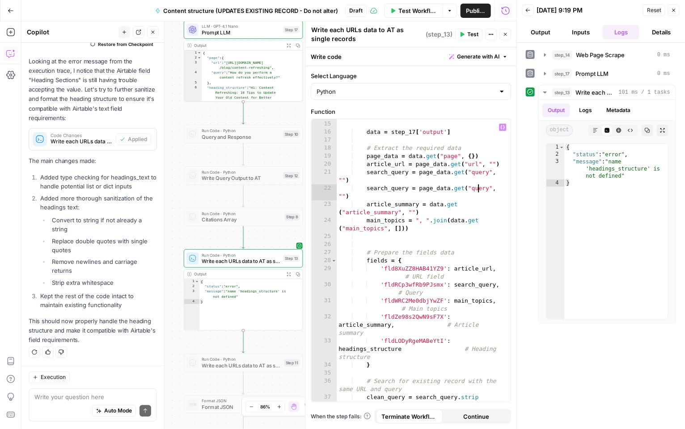
click at [478, 189] on div "return { "error" : "Invalid or missing step_17 data" } data = step_17 [ 'output…" at bounding box center [420, 262] width 166 height 316
drag, startPoint x: 486, startPoint y: 188, endPoint x: 471, endPoint y: 188, distance: 14.7
click at [471, 188] on div "return { "error" : "Invalid or missing step_17 data" } data = step_17 [ 'output…" at bounding box center [420, 262] width 166 height 316
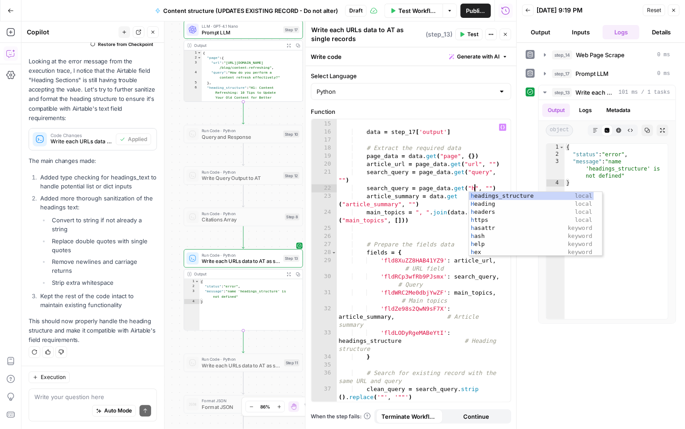
scroll to position [0, 107]
click at [504, 196] on div "he adings_structure local He ading local he aders local he lp keyword he x keyw…" at bounding box center [531, 232] width 125 height 80
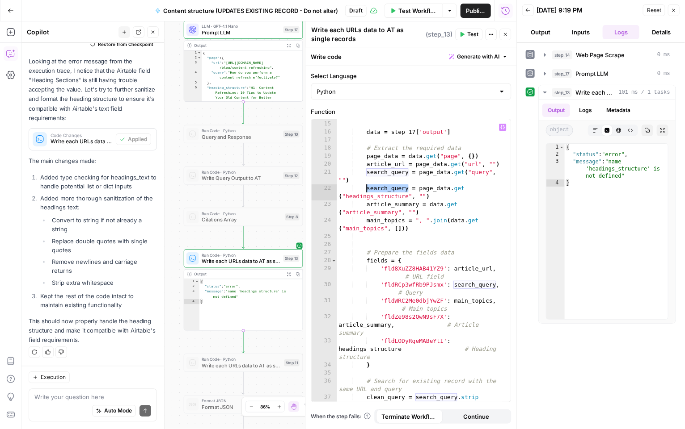
drag, startPoint x: 408, startPoint y: 188, endPoint x: 366, endPoint y: 188, distance: 41.6
click at [366, 188] on div "return { "error" : "Invalid or missing step_17 data" } data = step_17 [ 'output…" at bounding box center [420, 262] width 166 height 316
click at [376, 182] on div "return { "error" : "Invalid or missing step_17 data" } data = step_17 [ 'output…" at bounding box center [420, 262] width 166 height 316
drag, startPoint x: 364, startPoint y: 350, endPoint x: 408, endPoint y: 350, distance: 44.2
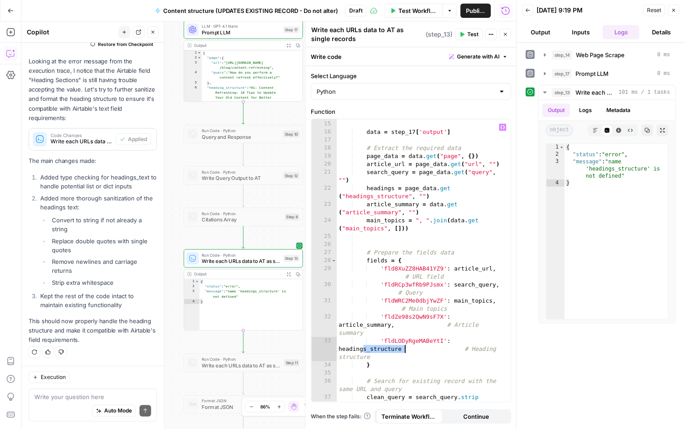
click at [408, 350] on div "return { "error" : "Invalid or missing step_17 data" } data = step_17 [ 'output…" at bounding box center [420, 262] width 166 height 316
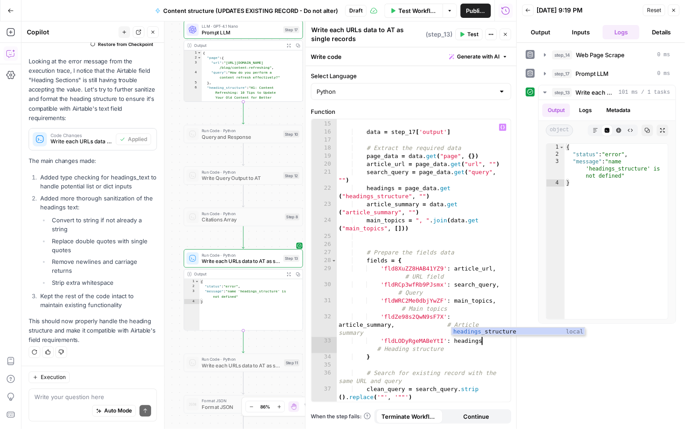
click at [409, 341] on div "return { "error" : "Invalid or missing step_17 data" } data = step_17 [ 'output…" at bounding box center [420, 258] width 166 height 308
click at [466, 35] on button "Test" at bounding box center [468, 35] width 27 height 12
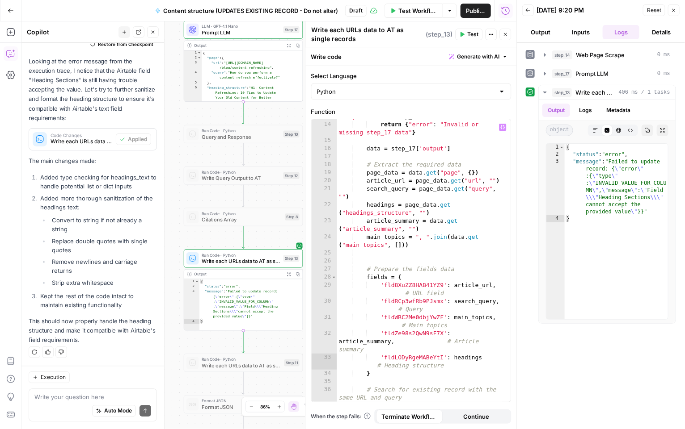
scroll to position [141, 0]
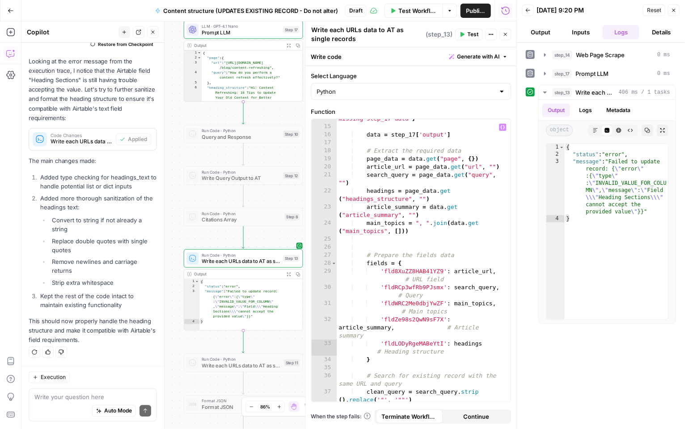
click at [371, 199] on div "return { "error" : "Invalid or missing step_17 data" } data = step_17 [ 'output…" at bounding box center [420, 261] width 166 height 308
click at [467, 31] on button "Test" at bounding box center [468, 35] width 27 height 12
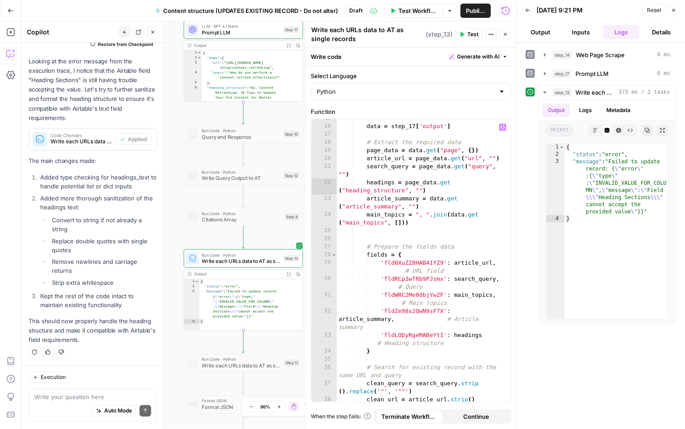
click at [392, 181] on div "data = step_17 [ 'output' ] # Extract the required data page_data = data . get …" at bounding box center [420, 264] width 166 height 300
click at [468, 32] on span "Test" at bounding box center [472, 34] width 11 height 8
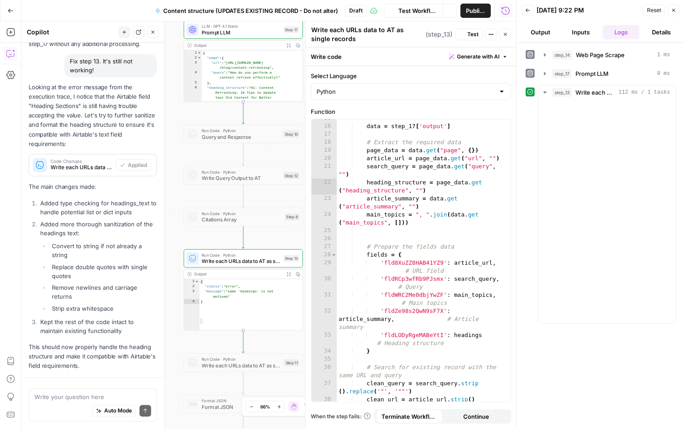
scroll to position [5129, 0]
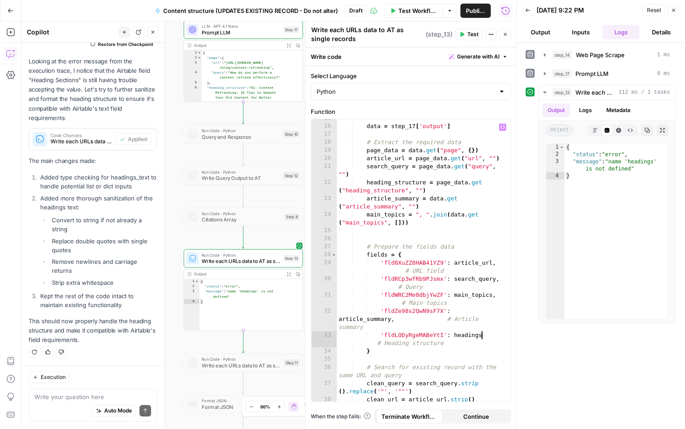
click at [482, 334] on div "data = step_17 [ 'output' ] # Extract the required data page_data = data . get …" at bounding box center [420, 264] width 166 height 300
click at [481, 343] on div "heading_ structure local" at bounding box center [518, 351] width 134 height 24
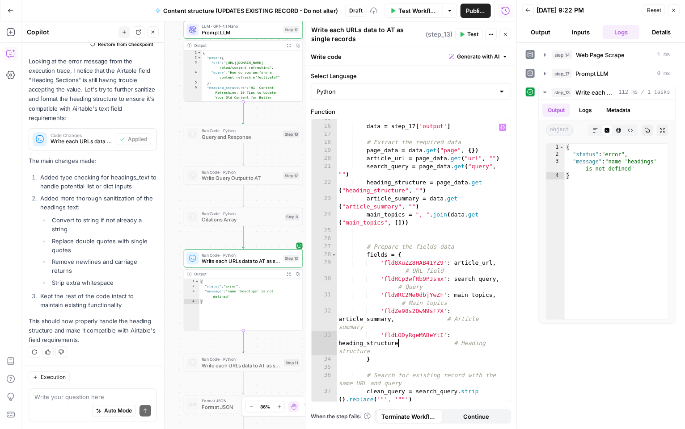
type textarea "**********"
click at [466, 33] on button "Test" at bounding box center [468, 35] width 27 height 12
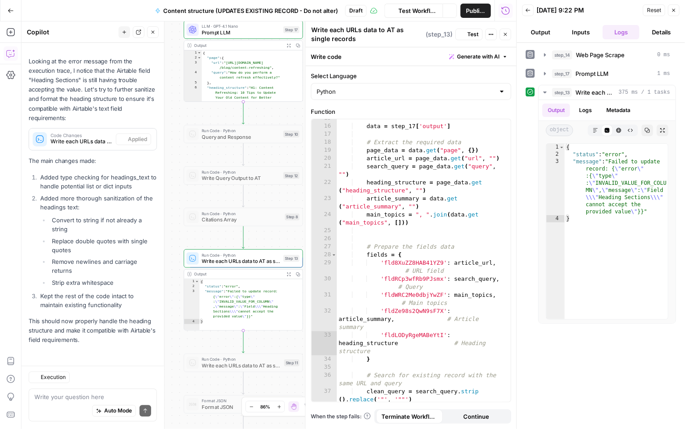
scroll to position [5129, 0]
click at [100, 396] on textarea at bounding box center [92, 397] width 117 height 9
type textarea "help me with step 13...."
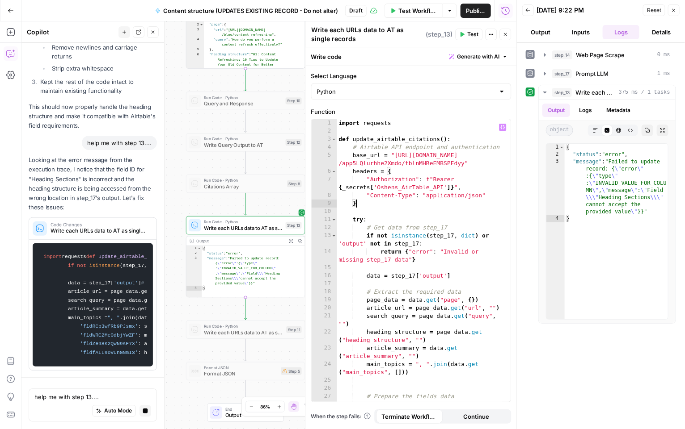
scroll to position [0, 13]
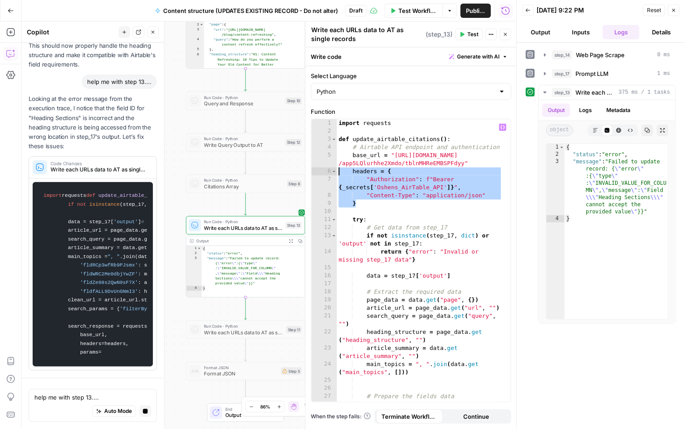
drag, startPoint x: 361, startPoint y: 201, endPoint x: 324, endPoint y: 168, distance: 49.3
click at [324, 168] on div "* 1 2 3 4 5 6 7 8 9 10 11 12 13 14 15 16 17 18 19 20 21 22 23 24 25 26 27 28 29…" at bounding box center [410, 260] width 199 height 283
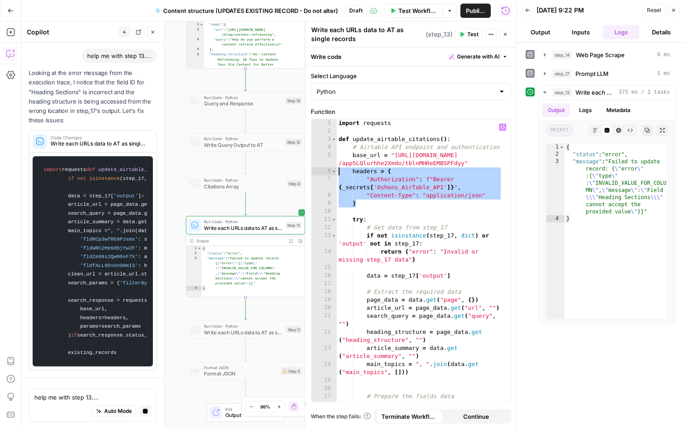
paste textarea
paste textarea "**********"
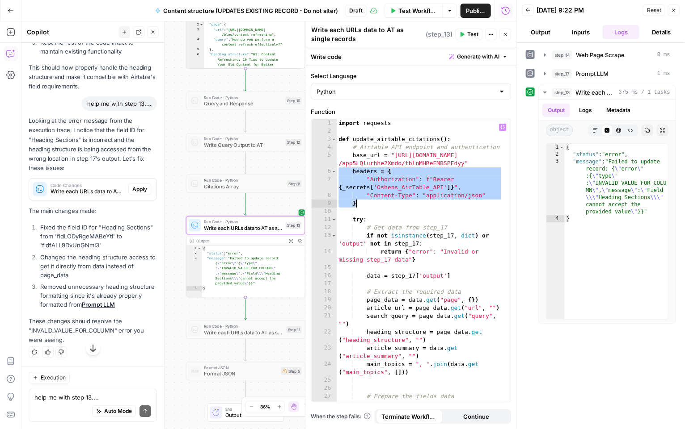
scroll to position [5321, 0]
click at [132, 194] on span "Apply" at bounding box center [139, 189] width 15 height 8
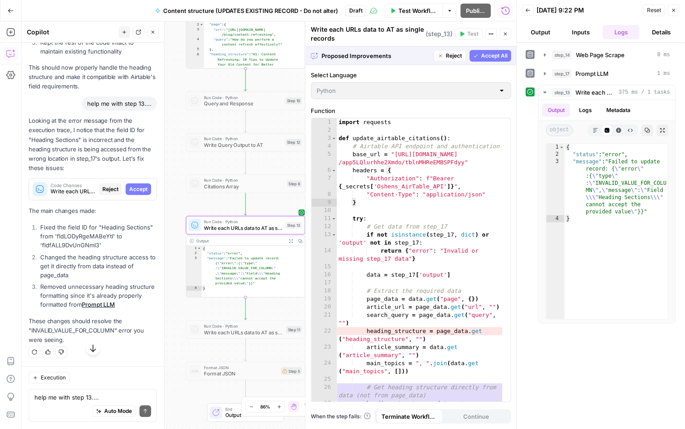
click at [132, 194] on span "Accept" at bounding box center [138, 189] width 18 height 8
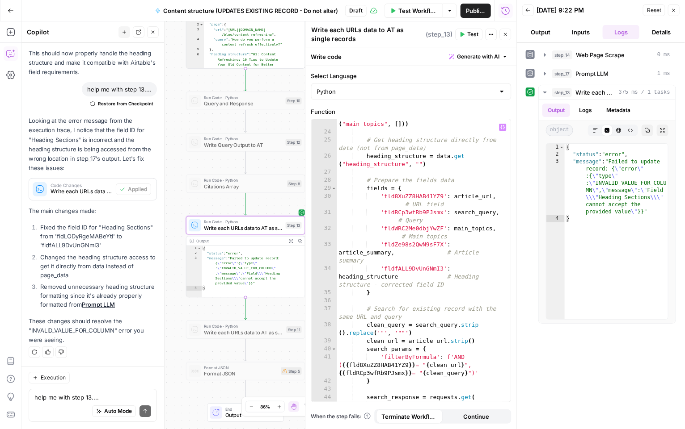
scroll to position [240, 0]
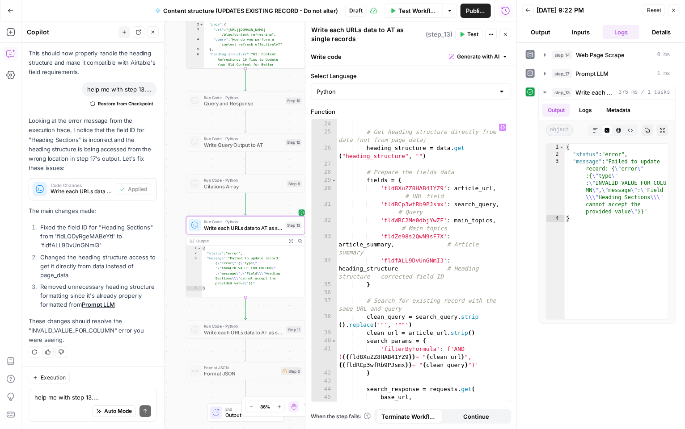
click at [476, 32] on span "Test" at bounding box center [472, 34] width 11 height 8
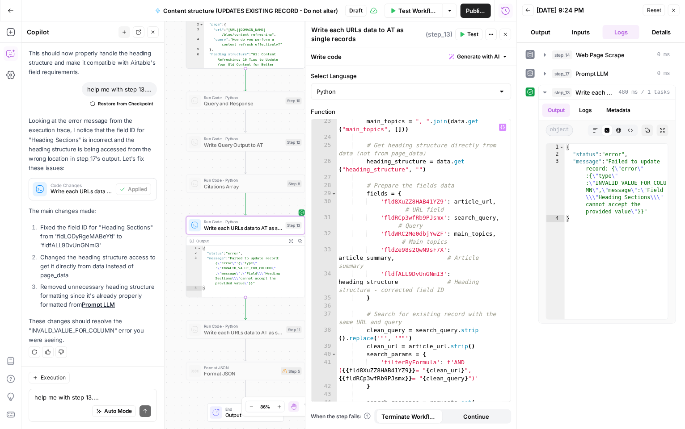
scroll to position [221, 0]
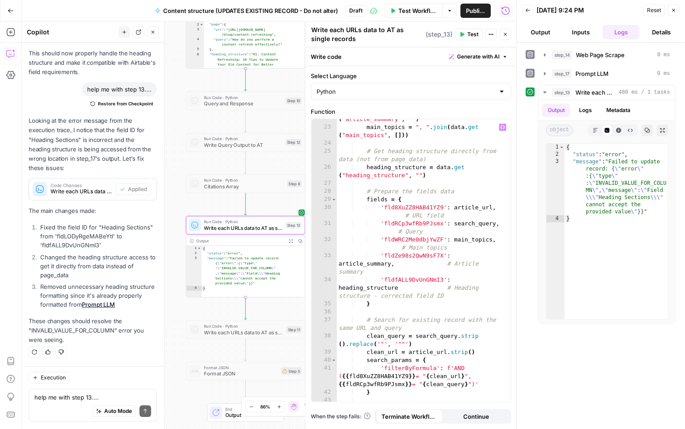
click at [409, 279] on div "article_summary = data . get ( "article_summary" , "" ) main_topics = ", " . jo…" at bounding box center [420, 261] width 166 height 308
paste textarea
type textarea "**********"
click at [470, 34] on span "Test" at bounding box center [472, 34] width 11 height 8
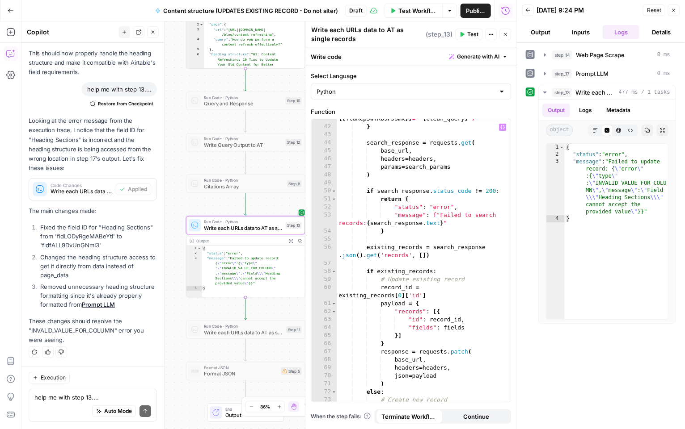
scroll to position [491, 0]
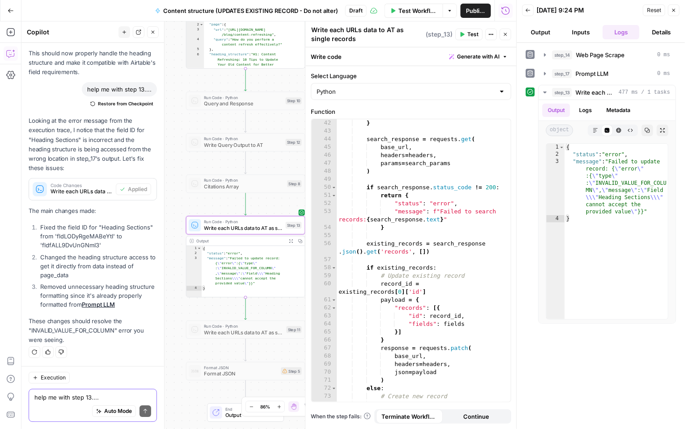
click at [54, 400] on textarea "help me with step 13...." at bounding box center [92, 397] width 117 height 9
type textarea "helppp"
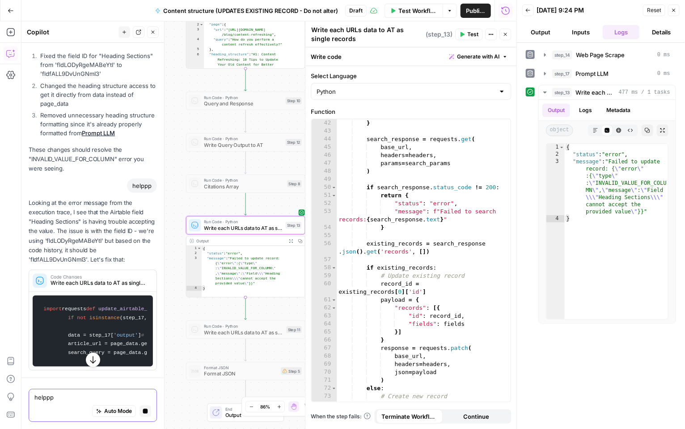
scroll to position [5371, 0]
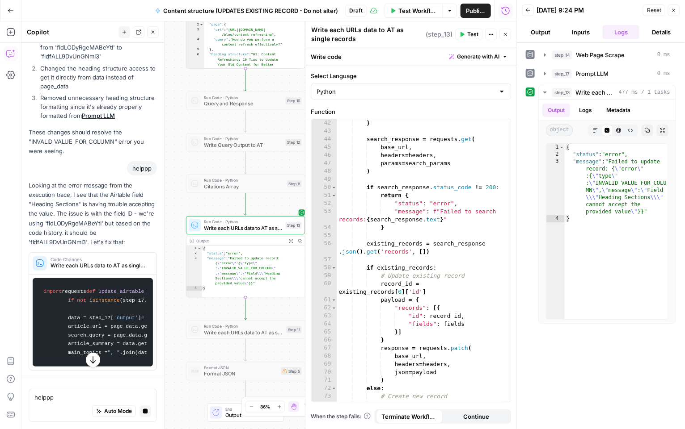
click at [74, 405] on div "Auto Mode Stop generating" at bounding box center [92, 412] width 117 height 20
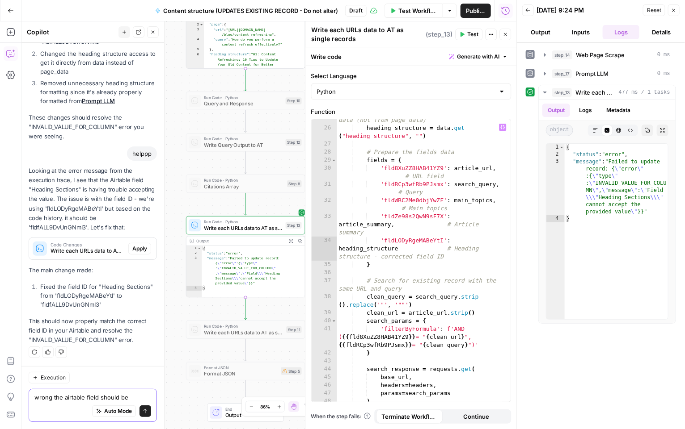
scroll to position [260, 0]
click at [418, 242] on div "# Get heading structure directly from data (not from page_data) heading_structu…" at bounding box center [420, 262] width 166 height 308
click at [132, 394] on textarea "wrong the airtable field should be" at bounding box center [92, 397] width 117 height 9
paste textarea "fldLODyRgeMABeYtI"
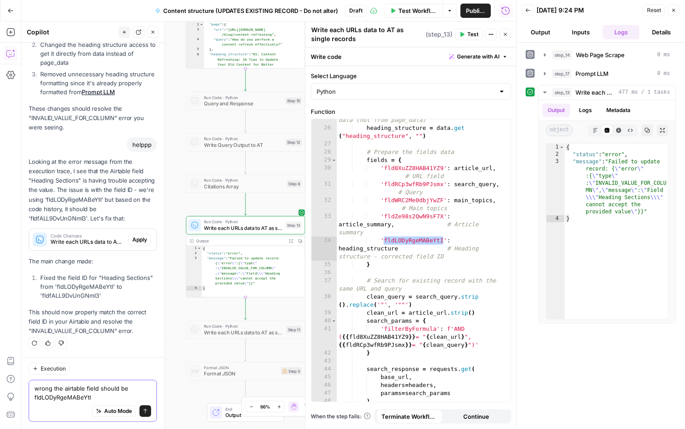
type textarea "wrong the airtable field should be fldLODyRgeMABeYtI"
click at [142, 407] on button "Send" at bounding box center [145, 412] width 12 height 12
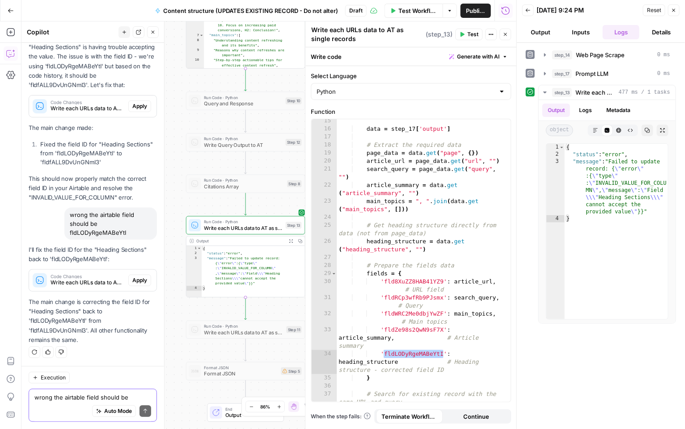
scroll to position [141, 0]
drag, startPoint x: 421, startPoint y: 247, endPoint x: 415, endPoint y: 247, distance: 6.3
click at [415, 247] on div "data = step_17 [ 'output' ] # Extract the required data page_data = data . get …" at bounding box center [420, 271] width 166 height 308
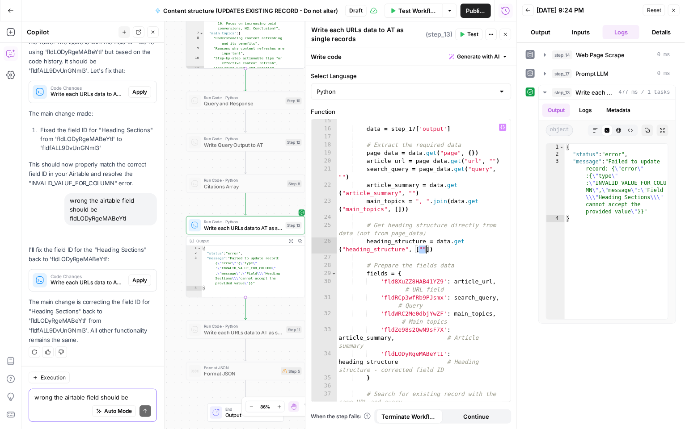
scroll to position [5771, 0]
click at [466, 37] on button "Test" at bounding box center [468, 35] width 27 height 12
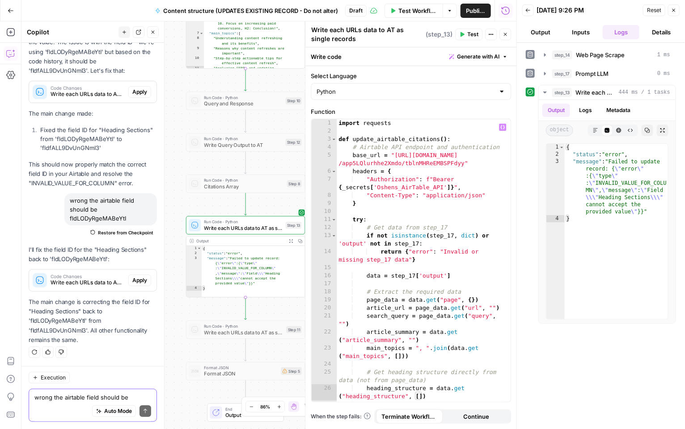
scroll to position [0, 112]
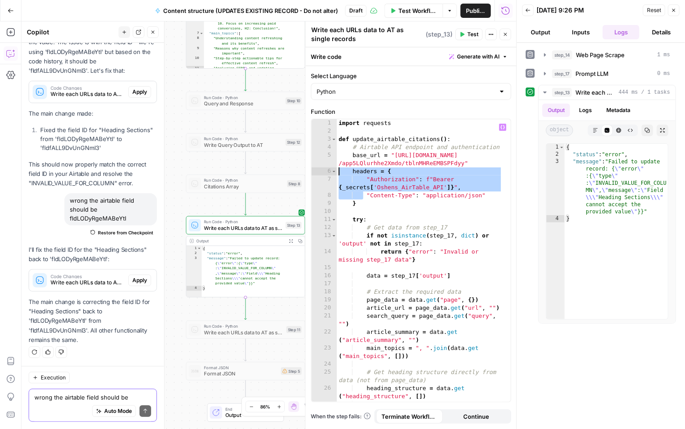
drag, startPoint x: 362, startPoint y: 198, endPoint x: 330, endPoint y: 173, distance: 41.0
click at [330, 173] on div "**********" at bounding box center [410, 260] width 199 height 283
type textarea "**********"
click at [74, 407] on div "Auto Mode Send" at bounding box center [92, 412] width 117 height 20
paste textarea "that this works in step 13."
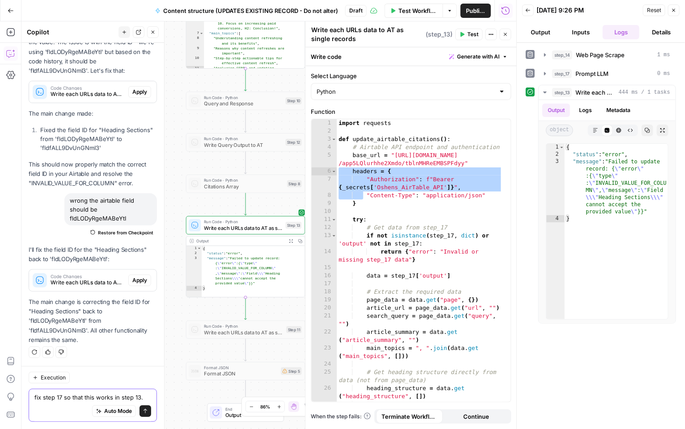
type textarea "fix step 17 so that this works in step 13."
click at [143, 414] on icon "submit" at bounding box center [145, 411] width 5 height 5
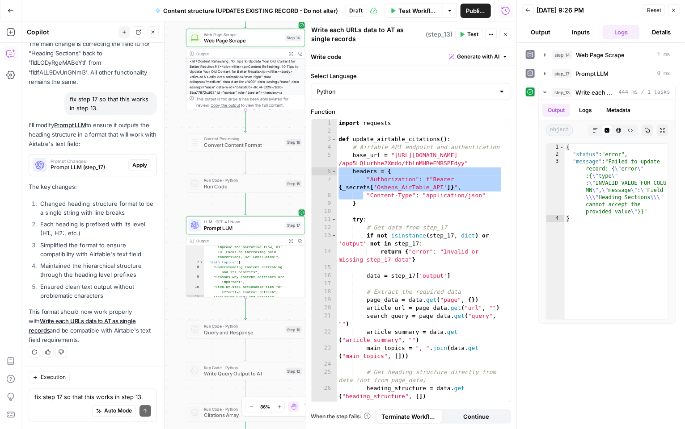
scroll to position [6017, 0]
click at [132, 169] on span "Apply" at bounding box center [139, 165] width 15 height 8
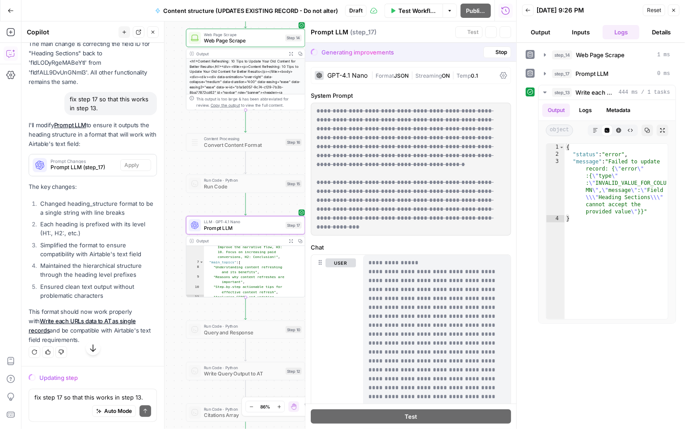
scroll to position [5731, 0]
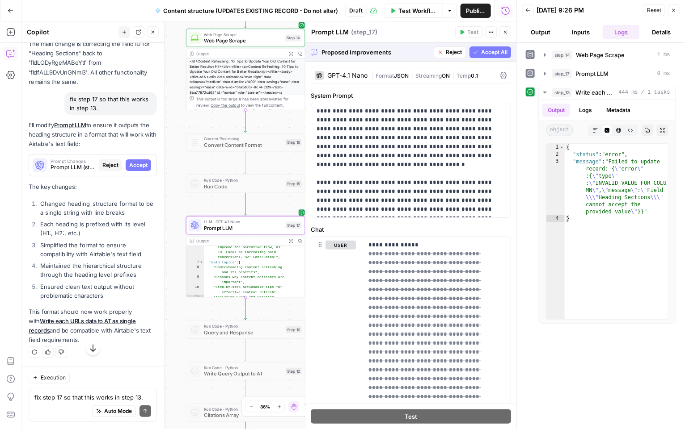
click at [136, 169] on span "Accept" at bounding box center [138, 165] width 18 height 8
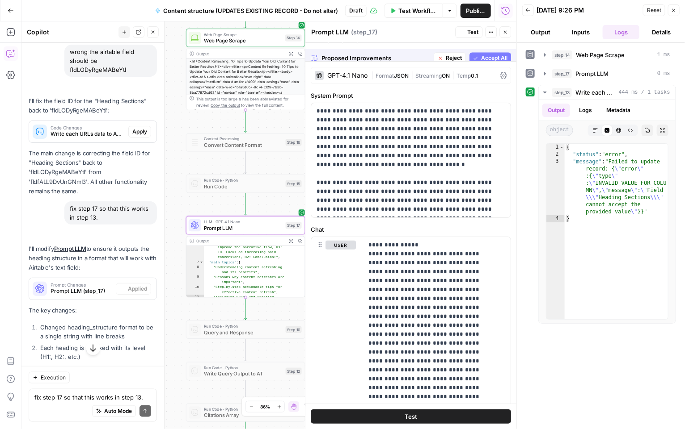
scroll to position [6017, 0]
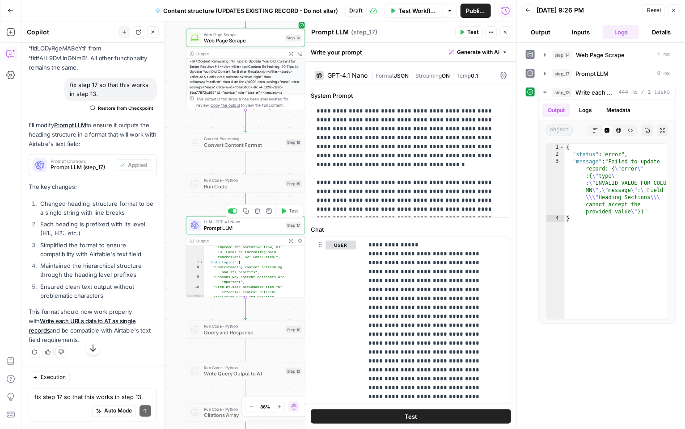
click at [293, 208] on span "Test" at bounding box center [293, 211] width 9 height 7
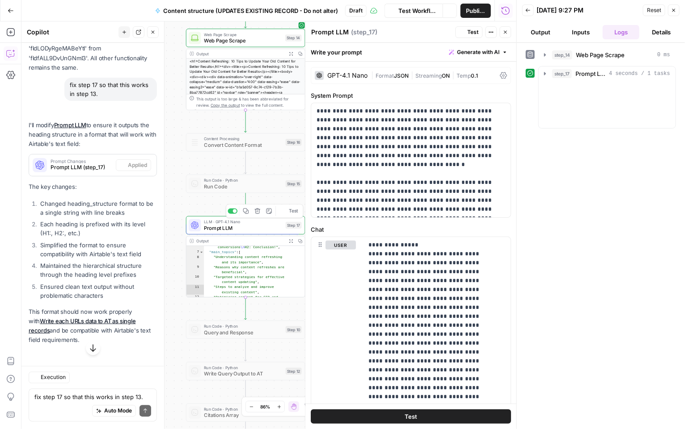
scroll to position [6043, 0]
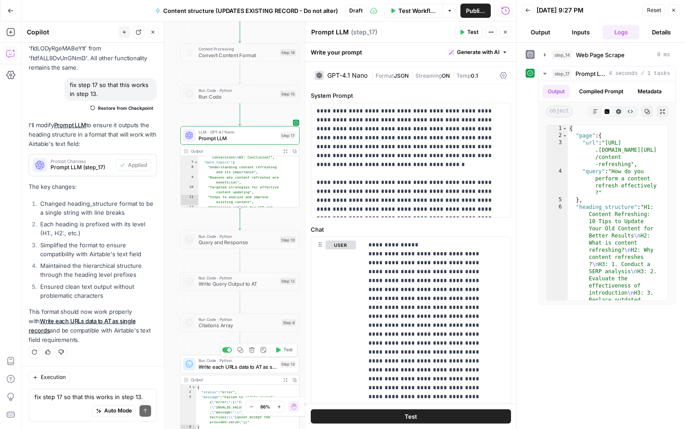
click at [282, 353] on button "Test" at bounding box center [284, 350] width 24 height 10
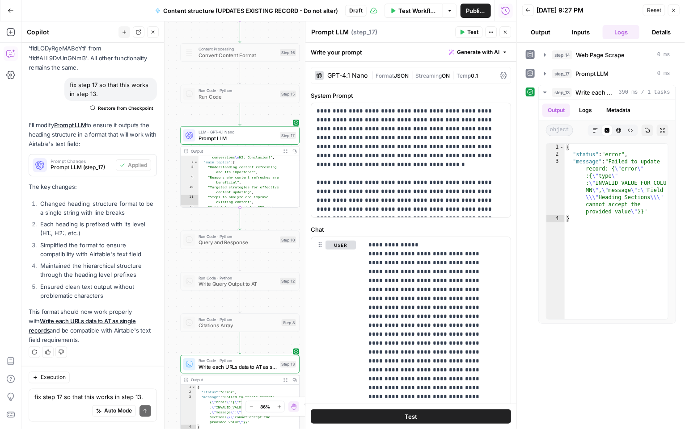
click at [71, 414] on div "Auto Mode Send" at bounding box center [92, 412] width 117 height 20
paste textarea "Now fix step 13."
type textarea "Now fix step 13."
click at [143, 410] on icon "submit" at bounding box center [145, 411] width 5 height 5
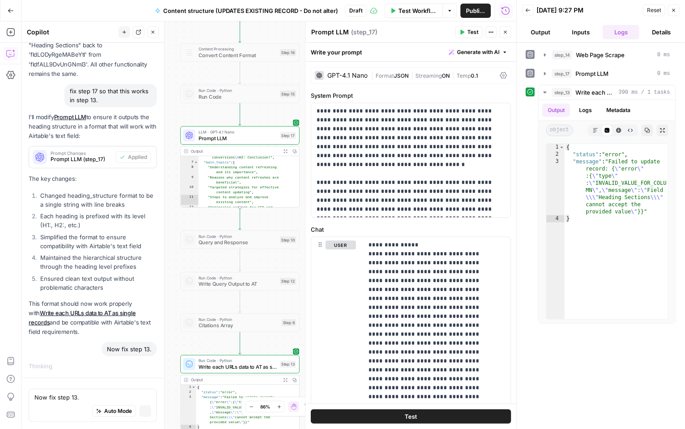
scroll to position [5751, 0]
click at [207, 367] on span "Write each URLs data to AT as single records" at bounding box center [237, 367] width 78 height 8
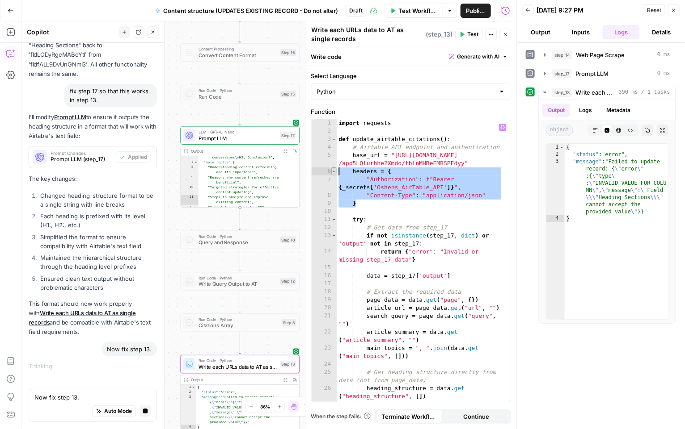
drag, startPoint x: 362, startPoint y: 199, endPoint x: 331, endPoint y: 169, distance: 43.0
click at [331, 169] on div "* 1 2 3 4 5 6 7 8 9 10 11 12 13 14 15 16 17 18 19 20 21 22 23 24 25 26 27 28 im…" at bounding box center [410, 260] width 199 height 283
type textarea "**********"
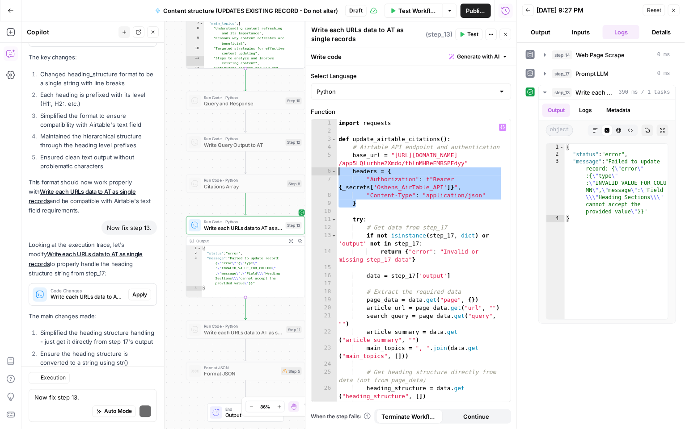
scroll to position [6310, 0]
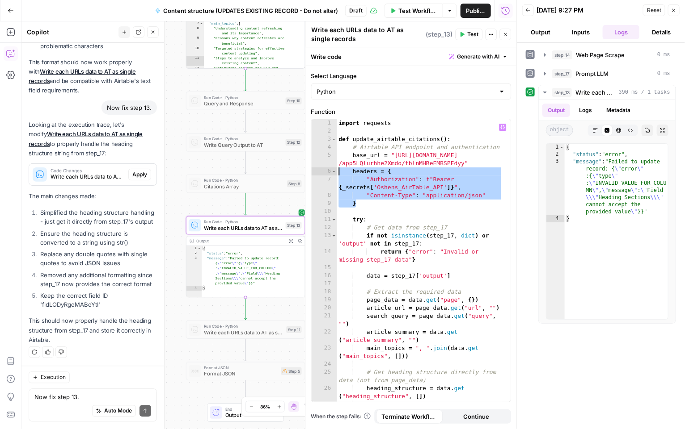
click at [139, 171] on span "Apply" at bounding box center [139, 175] width 15 height 8
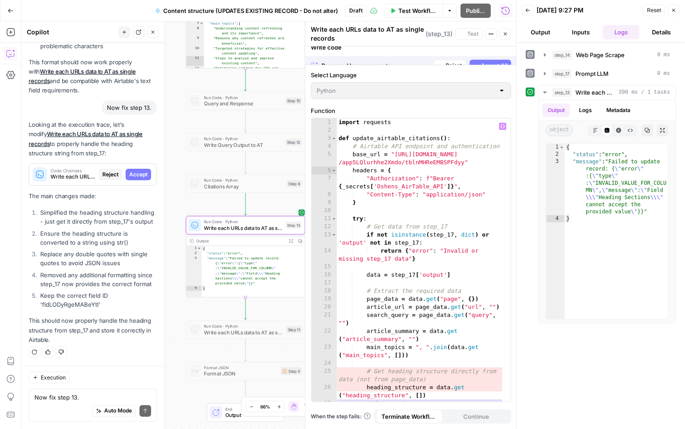
scroll to position [6010, 0]
click at [139, 171] on span "Accept" at bounding box center [138, 175] width 18 height 8
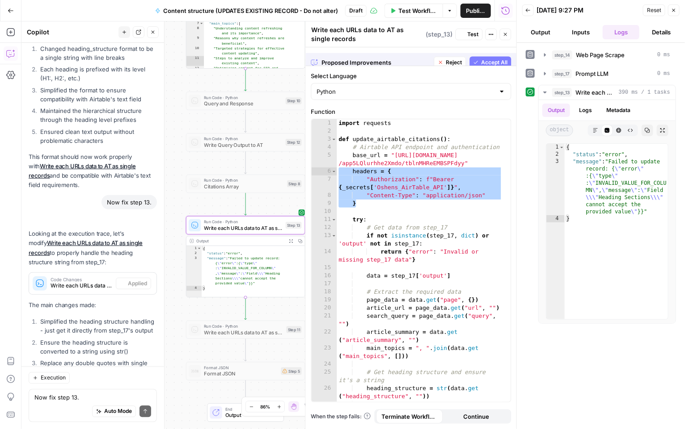
scroll to position [6325, 0]
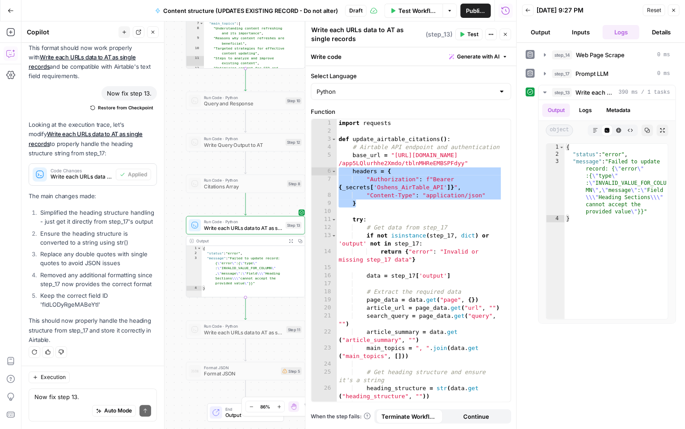
click at [470, 34] on span "Test" at bounding box center [472, 34] width 11 height 8
click at [61, 406] on div "Auto Mode Send" at bounding box center [92, 412] width 117 height 20
type textarea "helpppp its still not working...."
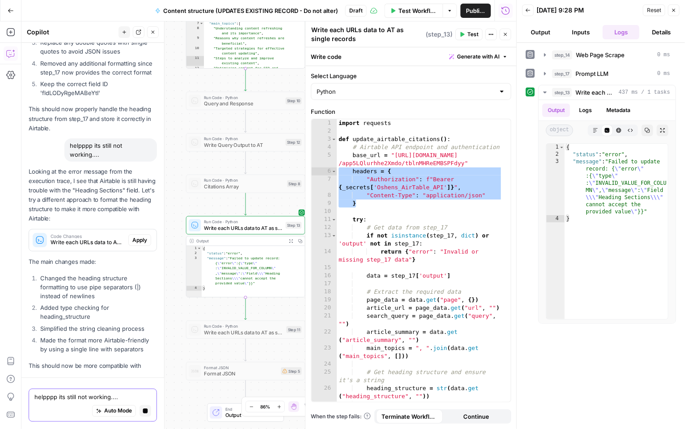
scroll to position [6171, 0]
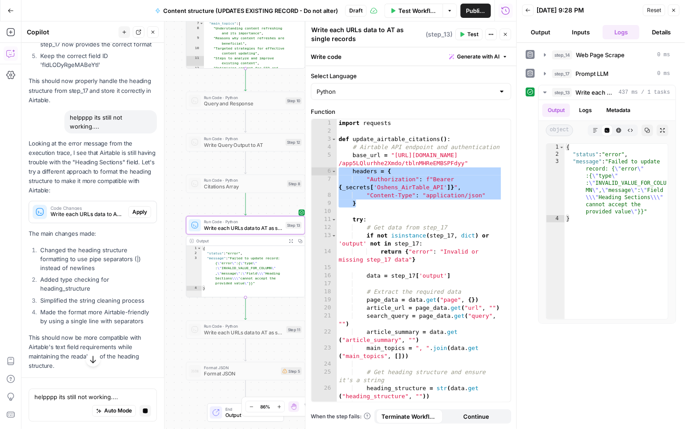
click at [132, 216] on span "Apply" at bounding box center [139, 212] width 15 height 8
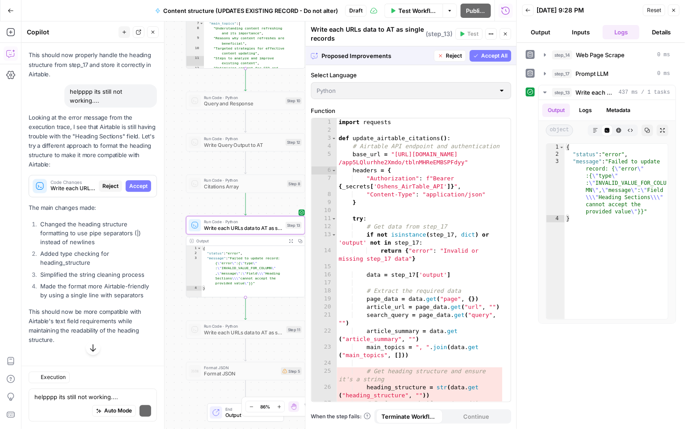
click at [130, 190] on span "Accept" at bounding box center [138, 186] width 18 height 8
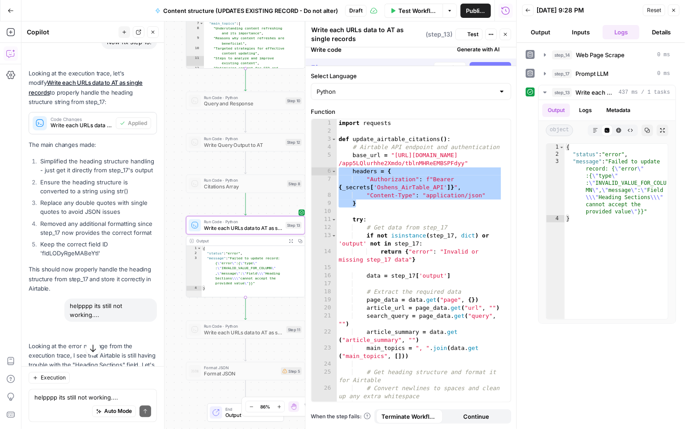
scroll to position [6485, 0]
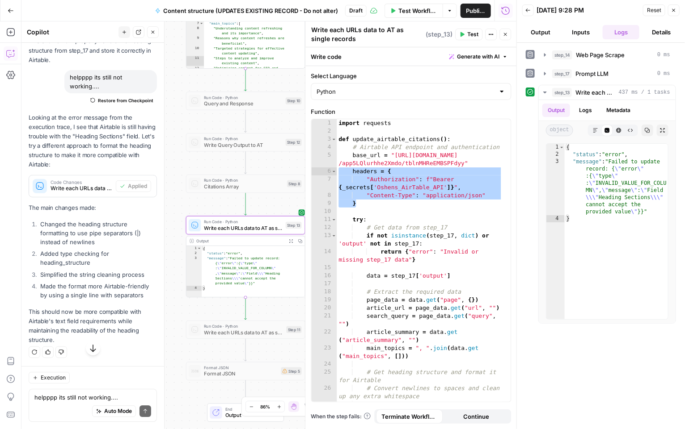
click at [476, 32] on span "Test" at bounding box center [472, 34] width 11 height 8
click at [83, 396] on textarea "helpppp its still not working...." at bounding box center [92, 397] width 117 height 9
paste textarea "Still didn't work."
type textarea "Still didn't work."
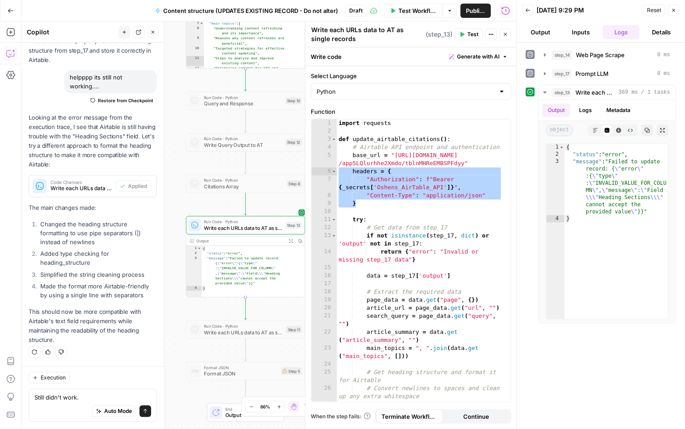
click at [141, 411] on button "Send" at bounding box center [145, 412] width 12 height 12
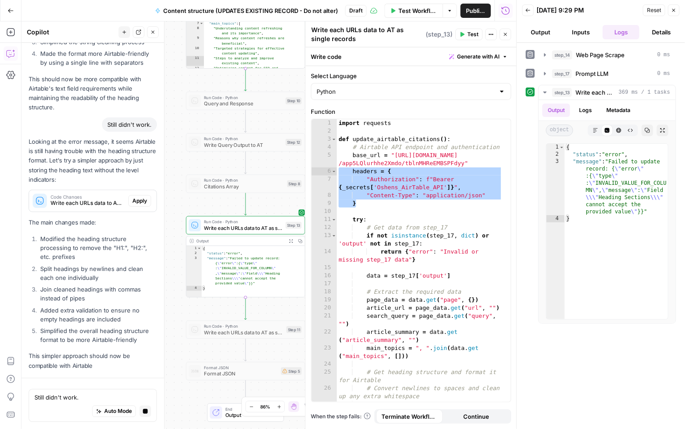
scroll to position [6434, 0]
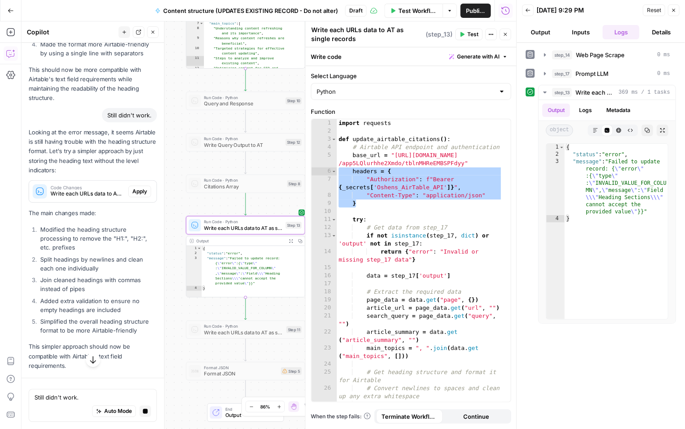
click at [132, 196] on span "Apply" at bounding box center [139, 192] width 15 height 8
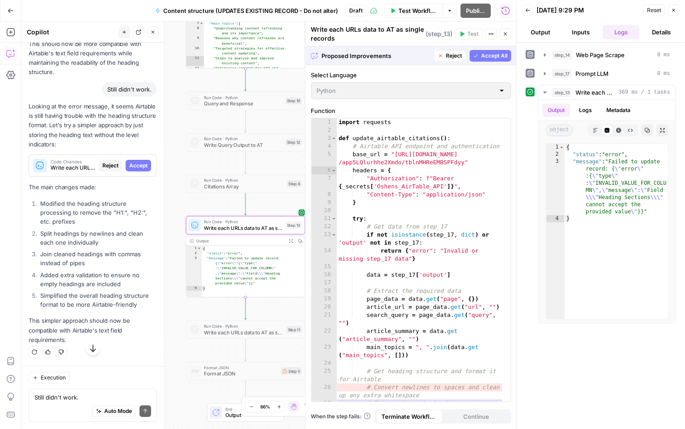
click at [131, 170] on span "Accept" at bounding box center [138, 166] width 18 height 8
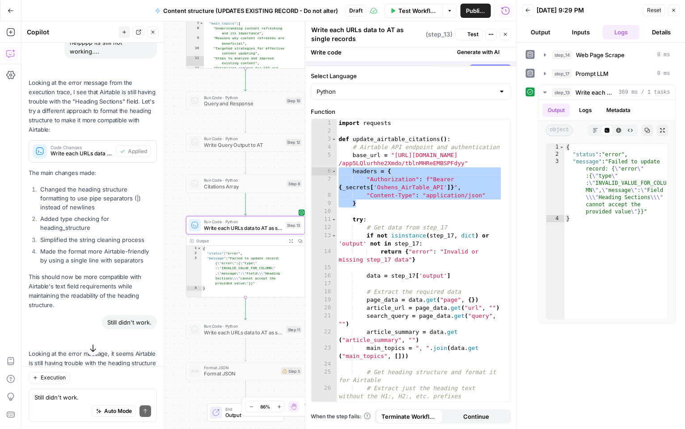
scroll to position [6763, 0]
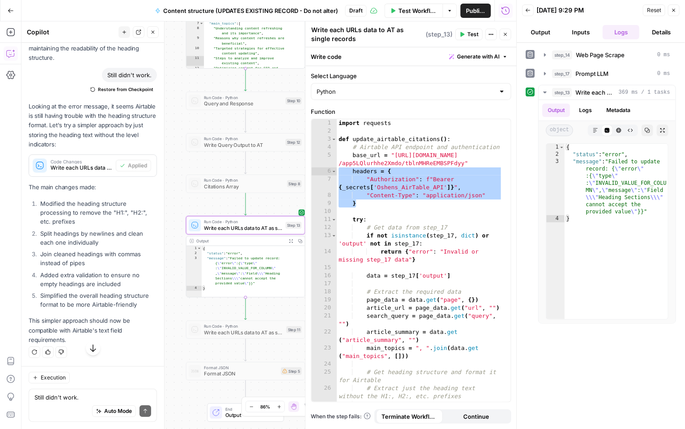
click at [467, 35] on button "Test" at bounding box center [468, 35] width 27 height 12
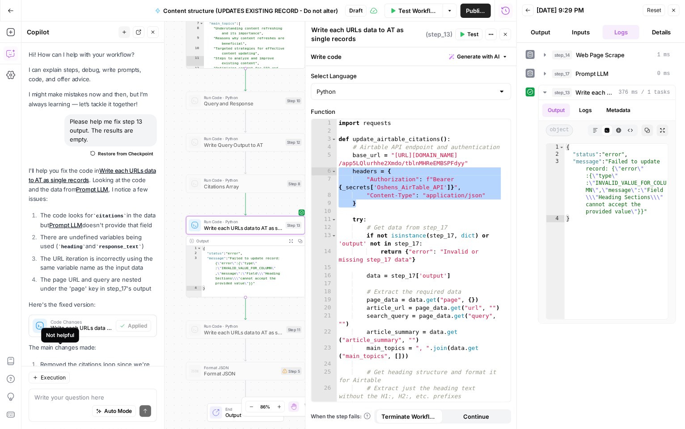
scroll to position [6887, 0]
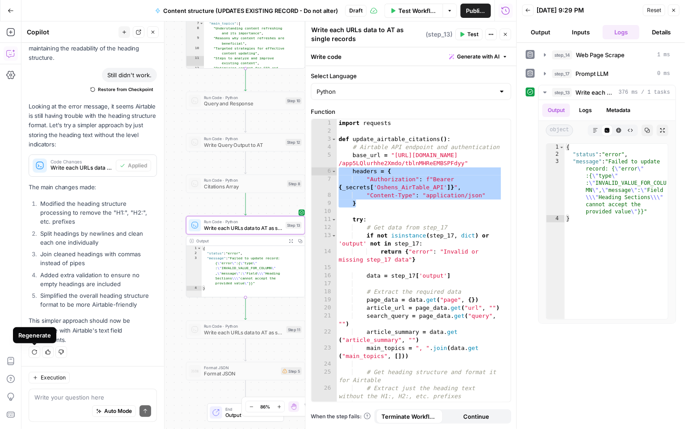
click at [62, 411] on div "Auto Mode Send" at bounding box center [92, 412] width 117 height 20
